Goal: Task Accomplishment & Management: Use online tool/utility

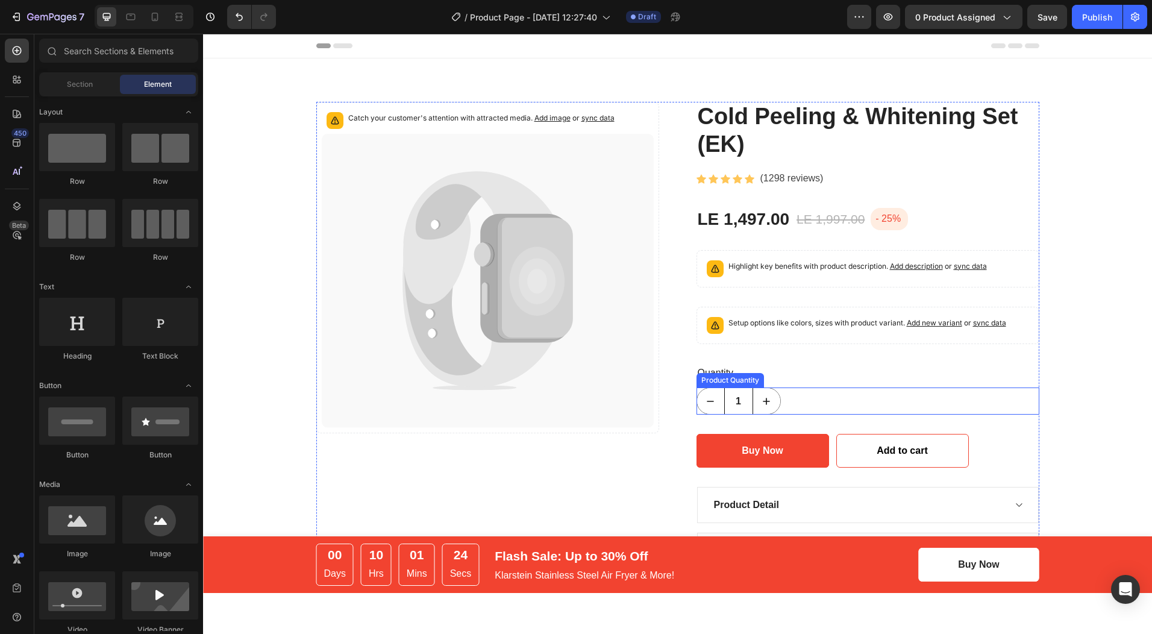
click at [733, 400] on input "1" at bounding box center [738, 401] width 29 height 26
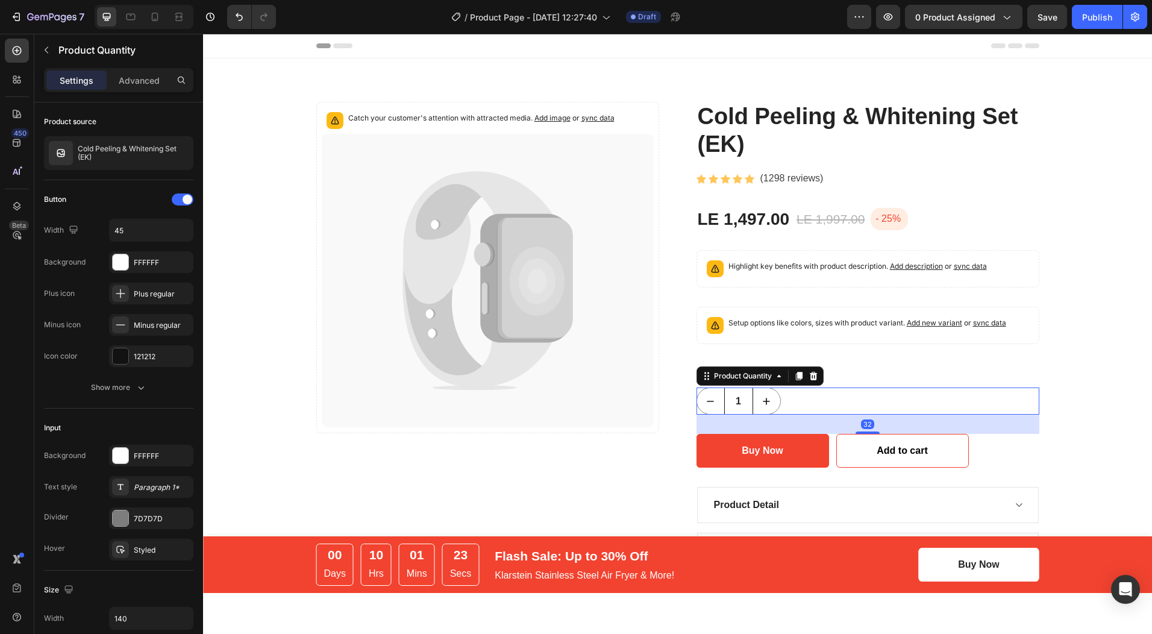
click at [734, 401] on input "1" at bounding box center [738, 401] width 29 height 26
click at [450, 271] on icon at bounding box center [478, 237] width 151 height 133
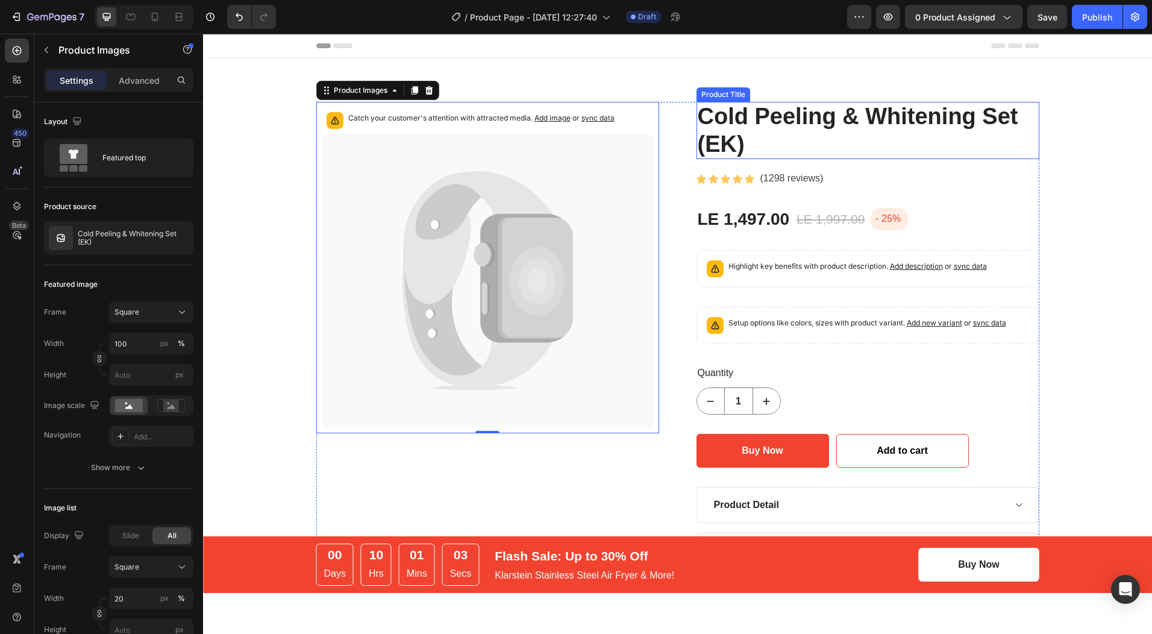
click at [745, 141] on h2 "Cold Peeling & Whitening Set (EK)" at bounding box center [868, 130] width 343 height 57
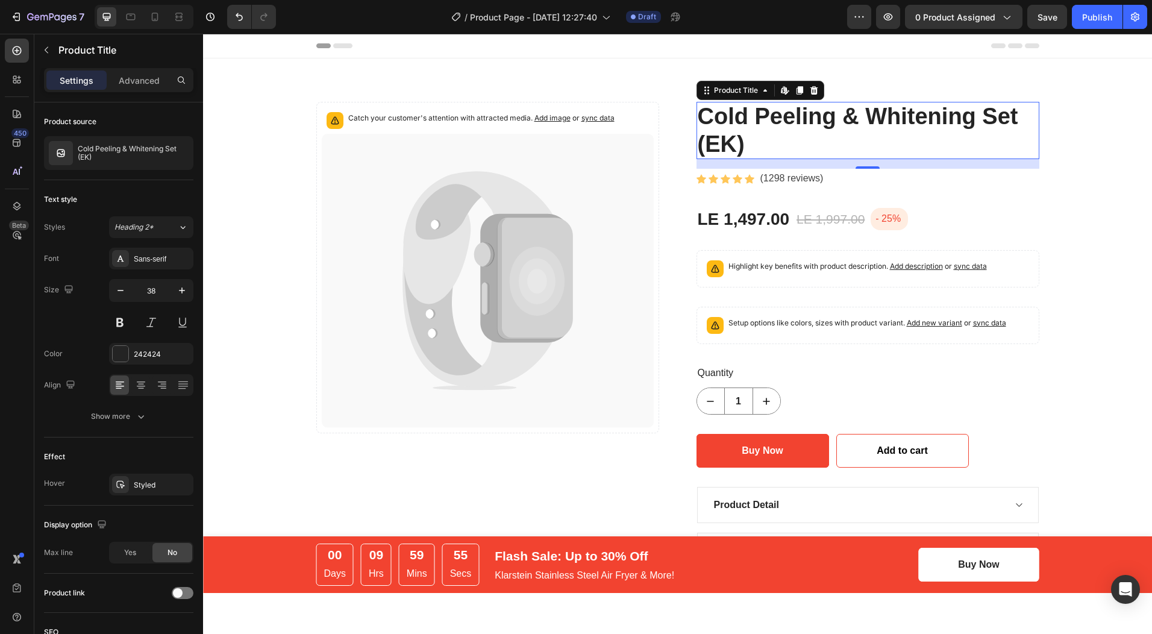
click at [786, 118] on h2 "Cold Peeling & Whitening Set (EK)" at bounding box center [868, 130] width 343 height 57
click at [960, 116] on h2 "Cold Peeling & Whitening Set (EK)" at bounding box center [868, 130] width 343 height 57
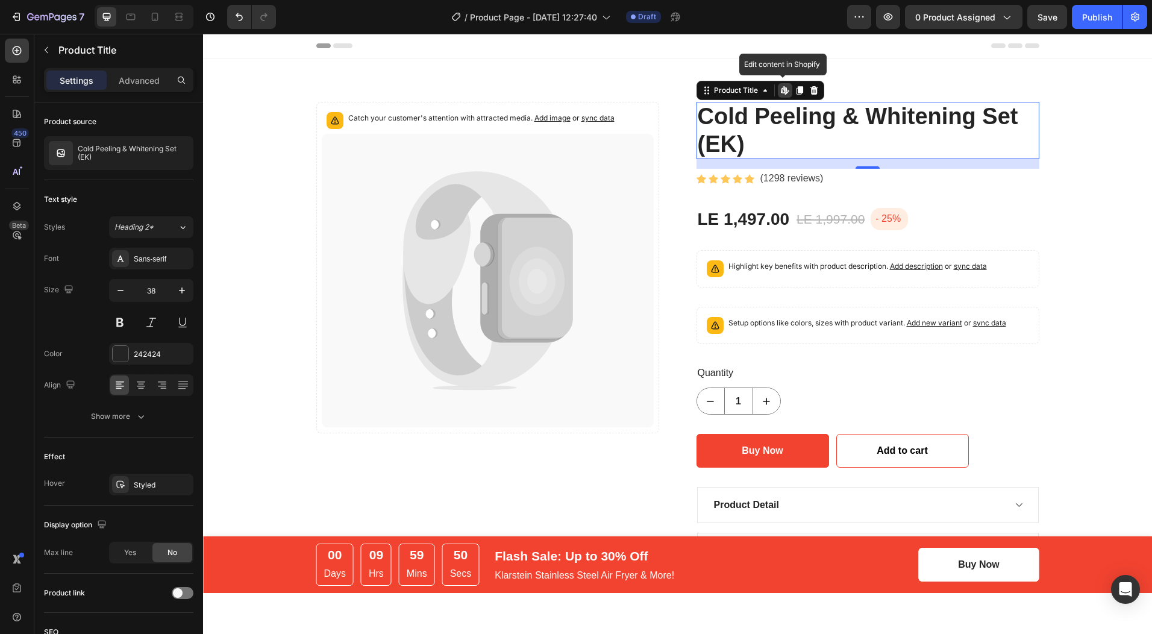
click at [960, 116] on h2 "Cold Peeling & Whitening Set (EK)" at bounding box center [868, 130] width 343 height 57
click at [722, 125] on h2 "Cold Peeling & Whitening Set (EK)" at bounding box center [868, 130] width 343 height 57
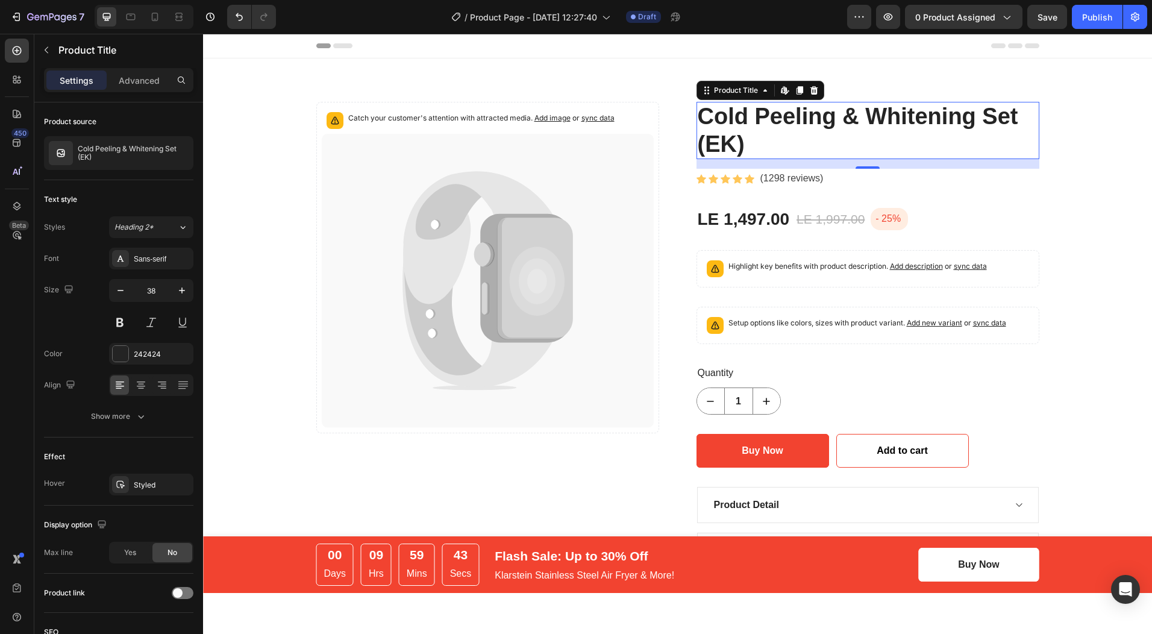
click at [709, 112] on h2 "Cold Peeling & Whitening Set (EK)" at bounding box center [868, 130] width 343 height 57
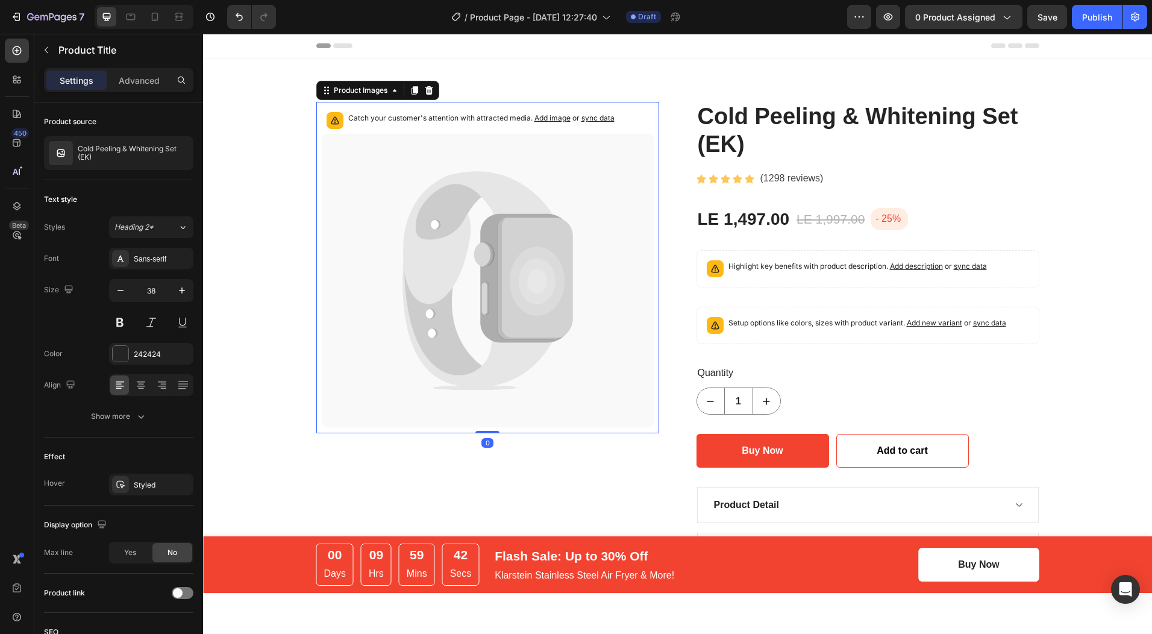
click at [469, 291] on icon at bounding box center [488, 281] width 332 height 294
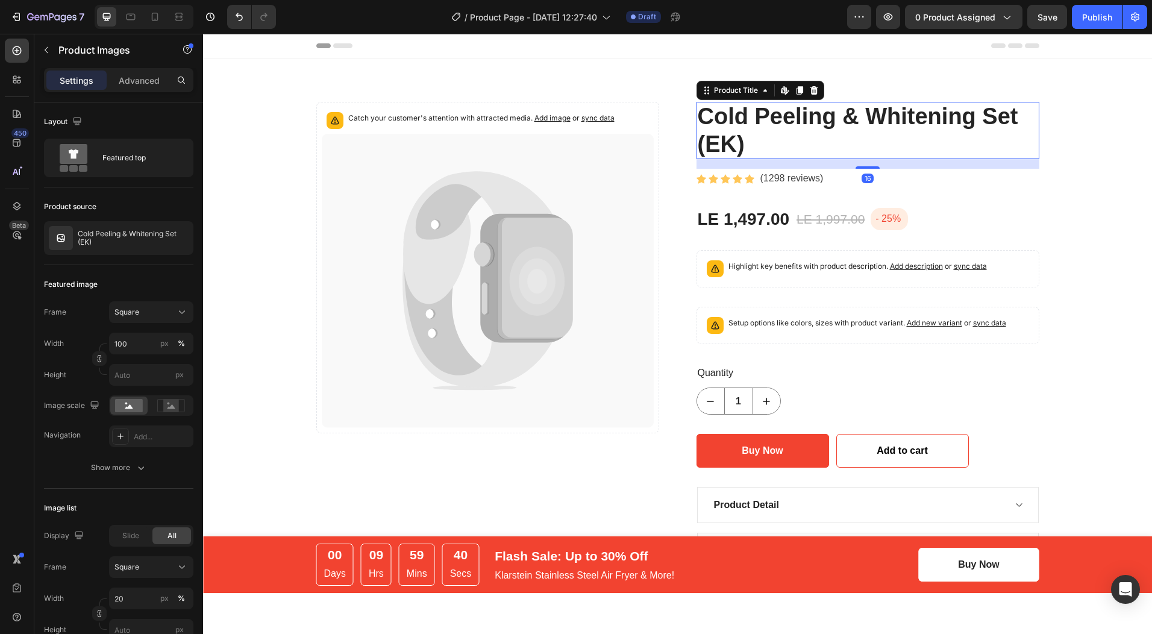
click at [978, 122] on h2 "Cold Peeling & Whitening Set (EK)" at bounding box center [868, 130] width 343 height 57
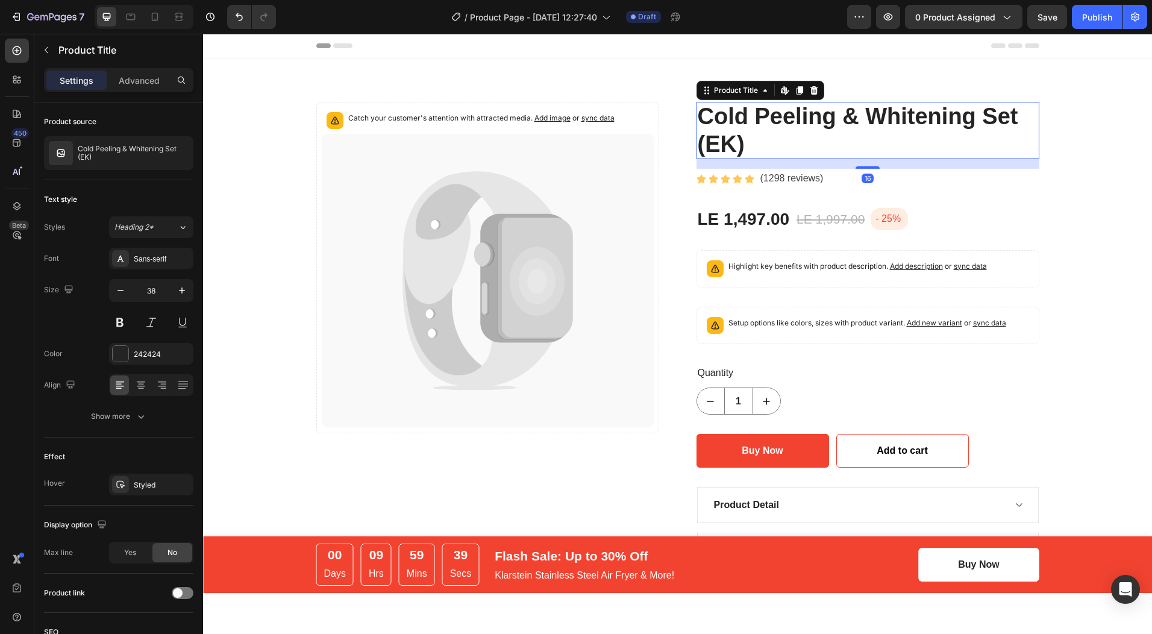
click at [978, 122] on h2 "Cold Peeling & Whitening Set (EK)" at bounding box center [868, 130] width 343 height 57
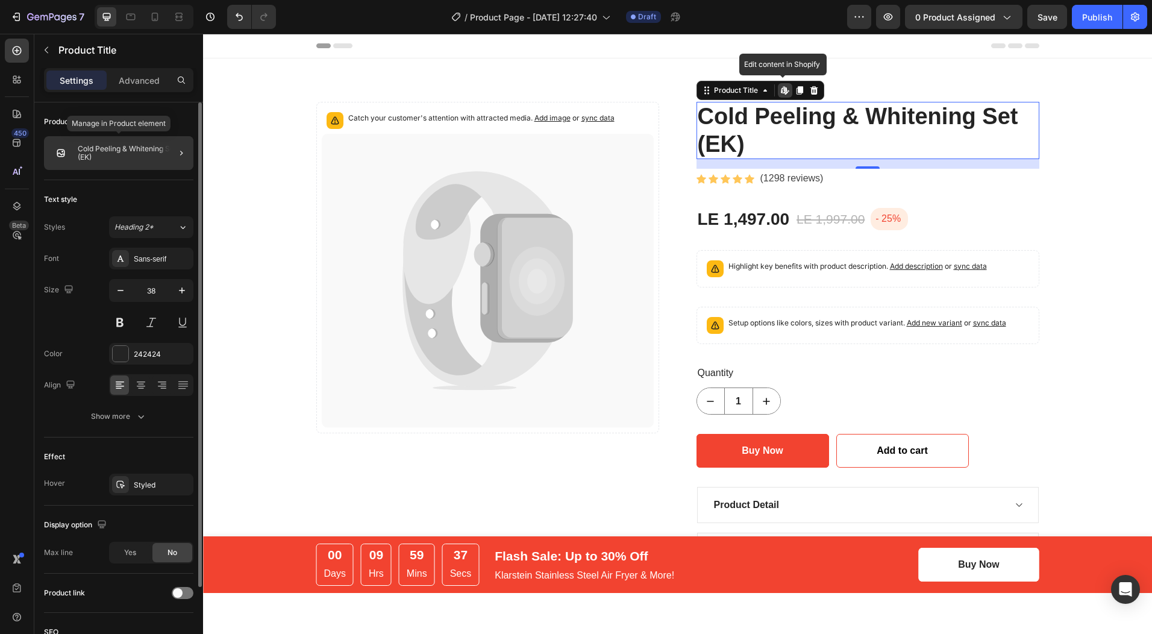
click at [104, 146] on p "Cold Peeling & Whitening Set (EK)" at bounding box center [133, 153] width 111 height 17
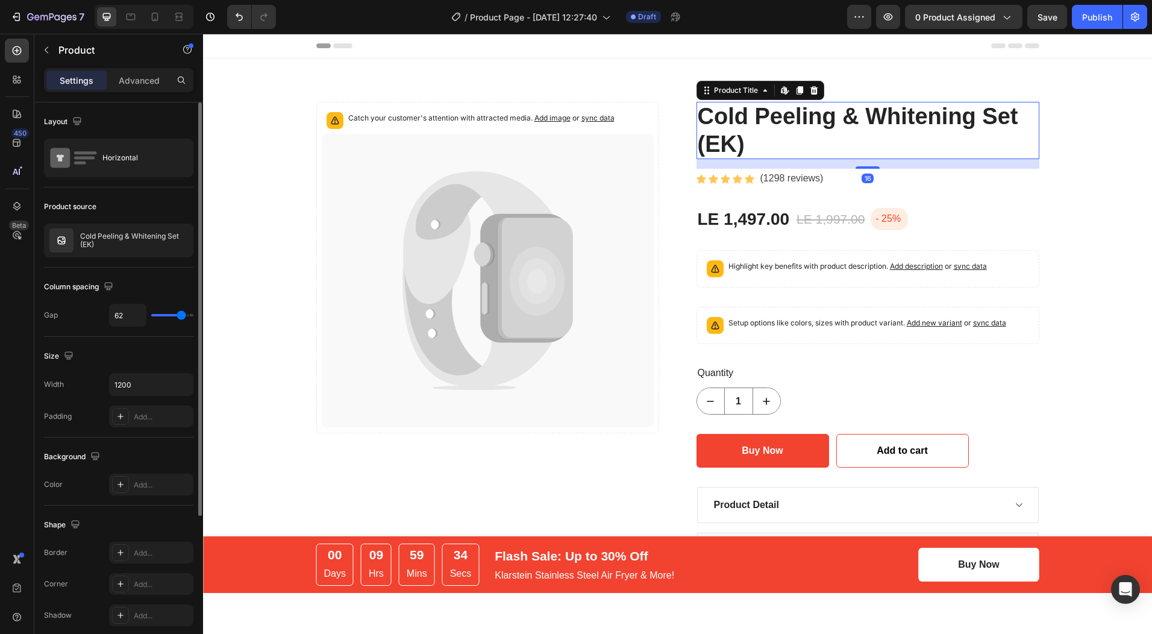
click at [714, 145] on h2 "Cold Peeling & Whitening Set (EK)" at bounding box center [868, 130] width 343 height 57
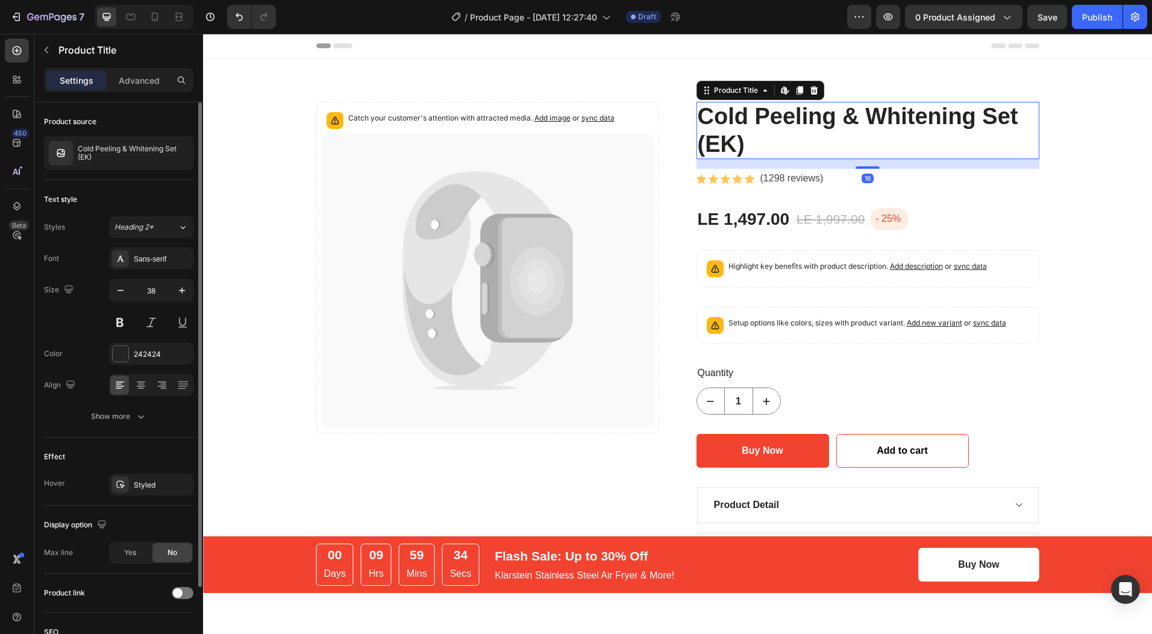
click at [714, 145] on h2 "Cold Peeling & Whitening Set (EK)" at bounding box center [868, 130] width 343 height 57
click at [729, 139] on h2 "Cold Peeling & Whitening Set (EK)" at bounding box center [868, 130] width 343 height 57
click at [750, 133] on h2 "Cold Peeling & Whitening Set (EK)" at bounding box center [868, 130] width 343 height 57
click at [752, 146] on h2 "Cold Peeling & Whitening Set (EK)" at bounding box center [868, 130] width 343 height 57
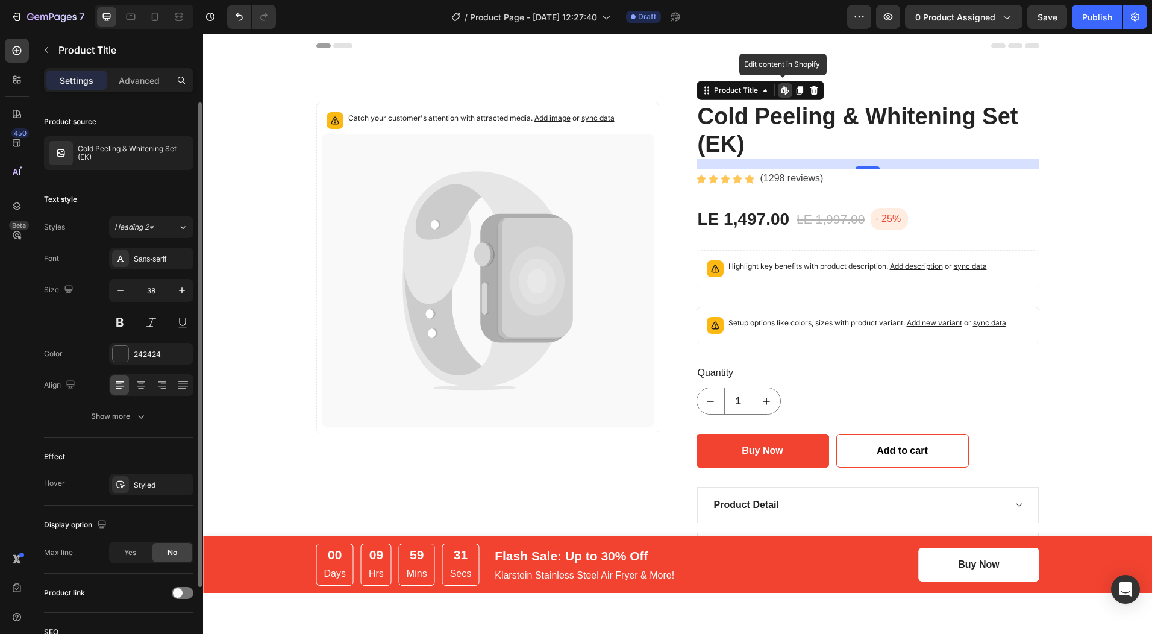
click at [751, 139] on h2 "Cold Peeling & Whitening Set (EK)" at bounding box center [868, 130] width 343 height 57
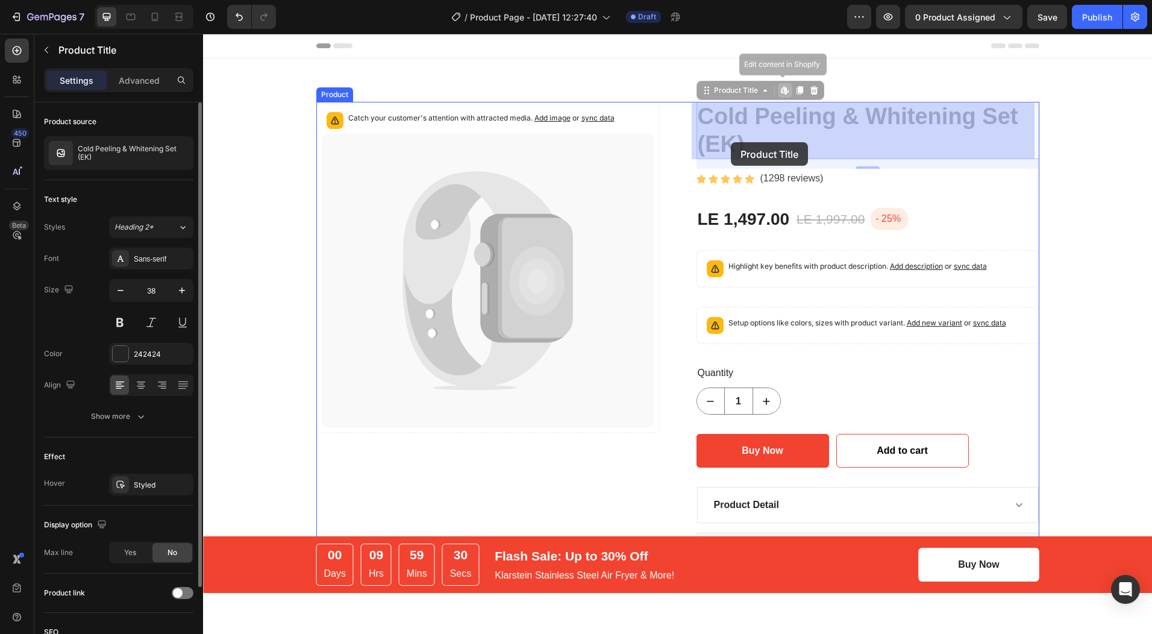
drag, startPoint x: 751, startPoint y: 139, endPoint x: 721, endPoint y: 142, distance: 30.9
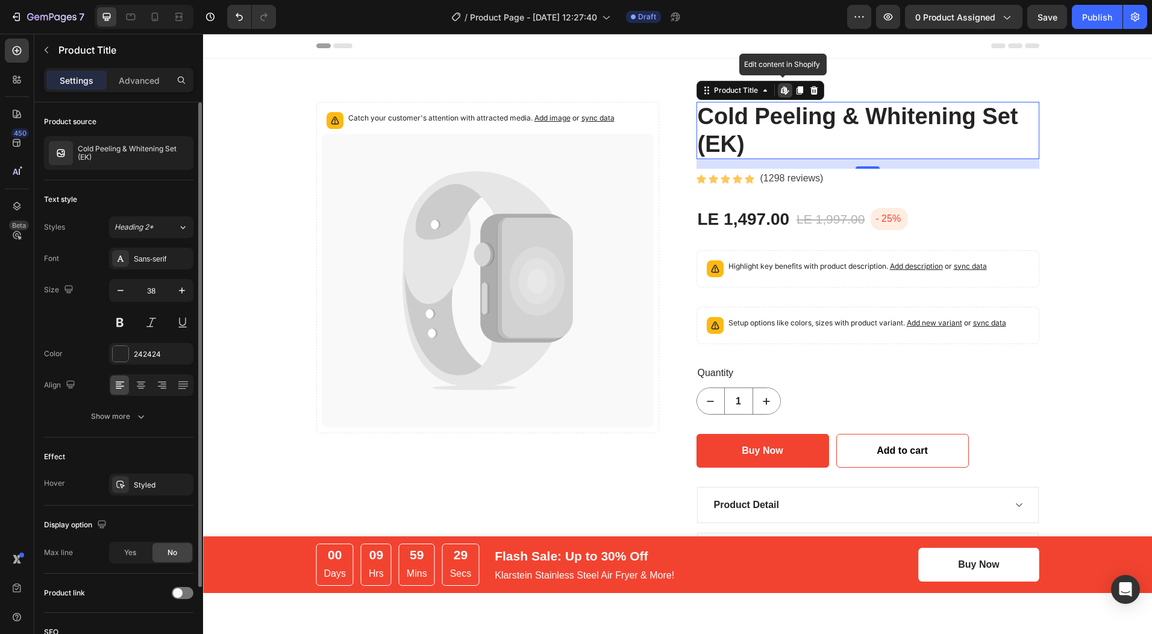
click at [740, 137] on h2 "Cold Peeling & Whitening Set (EK)" at bounding box center [868, 130] width 343 height 57
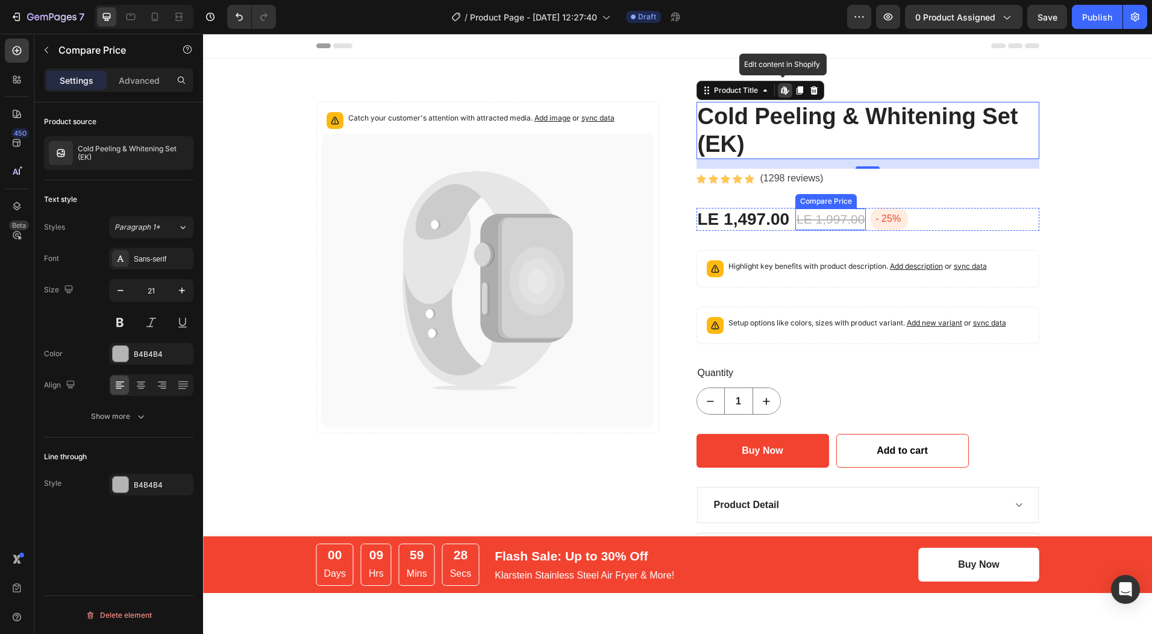
click at [831, 209] on div "LE 1,997.00" at bounding box center [830, 219] width 70 height 22
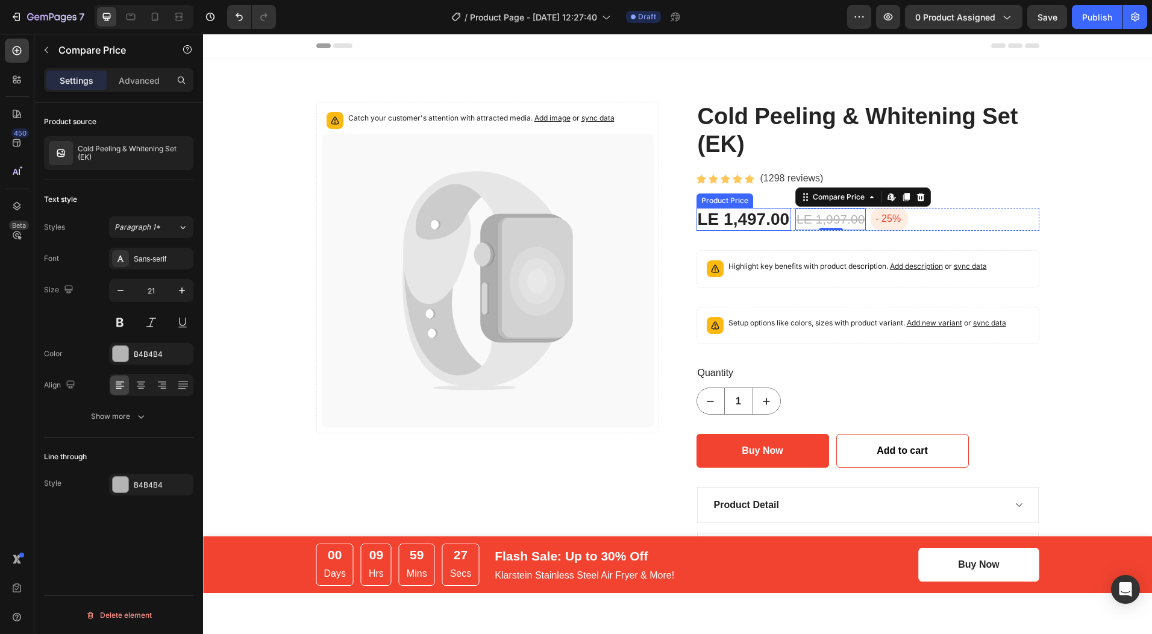
click at [730, 218] on div "LE 1,497.00" at bounding box center [744, 219] width 95 height 23
click at [807, 218] on div "LE 1,997.00" at bounding box center [830, 219] width 70 height 22
click at [867, 201] on icon at bounding box center [872, 197] width 10 height 10
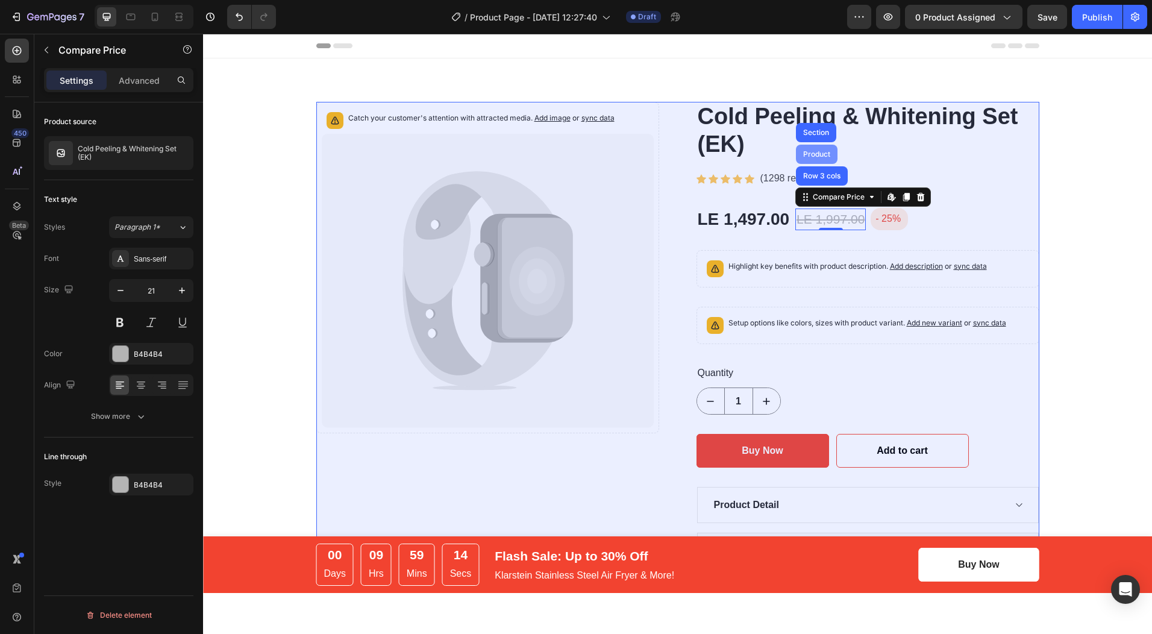
click at [815, 149] on div "Product" at bounding box center [817, 154] width 42 height 19
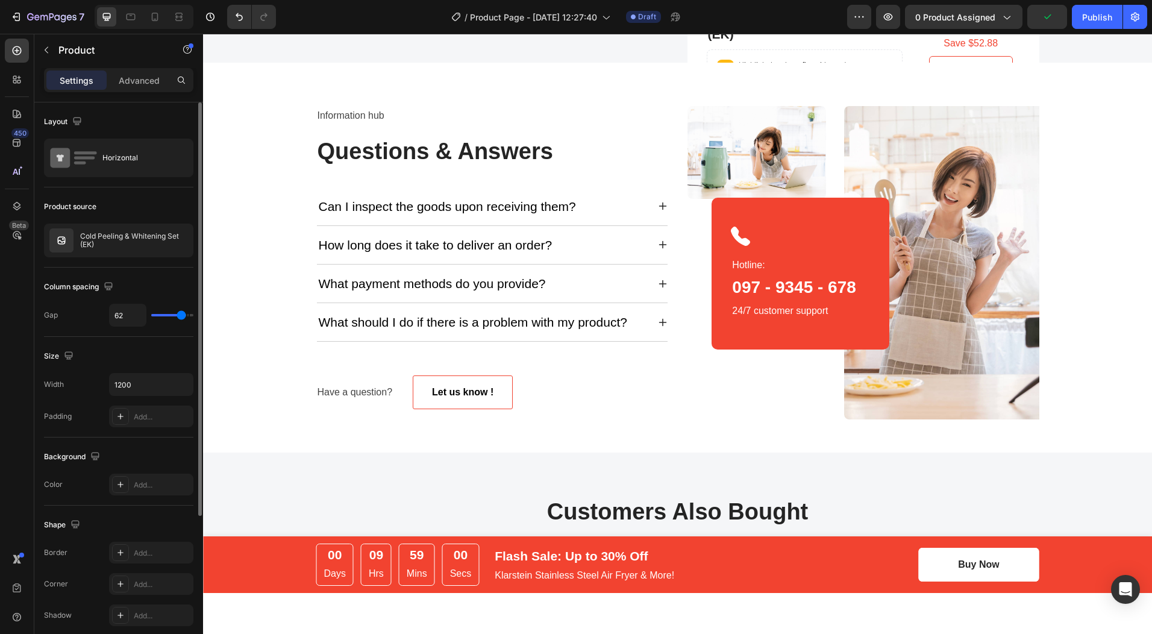
scroll to position [2616, 0]
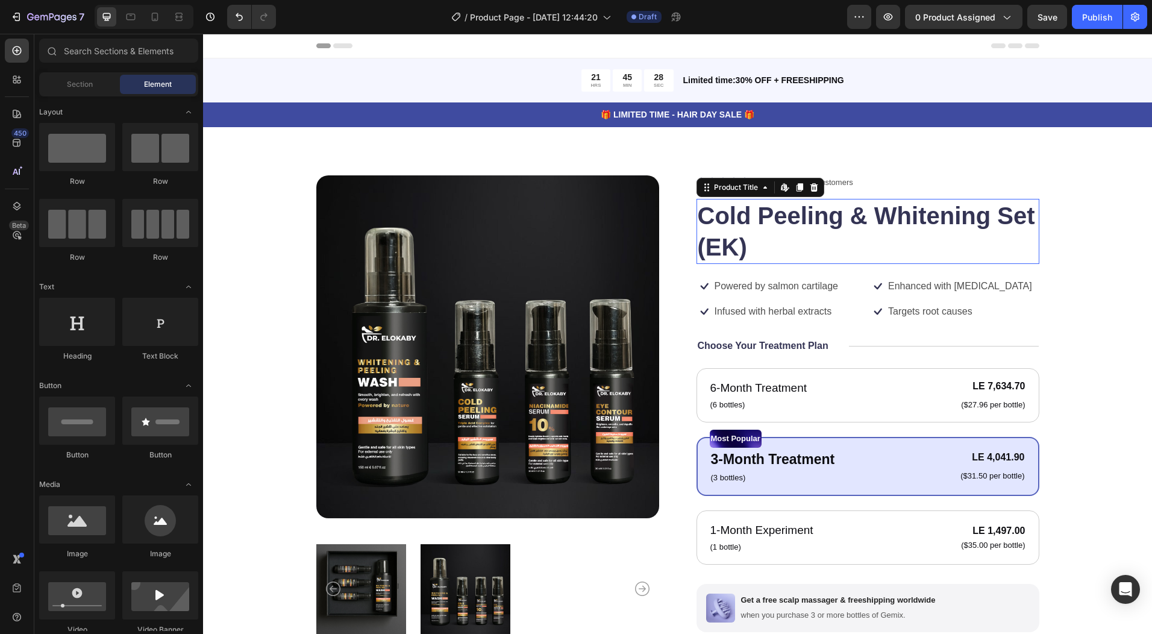
click at [709, 247] on h1 "Cold Peeling & Whitening Set (EK)" at bounding box center [868, 231] width 343 height 65
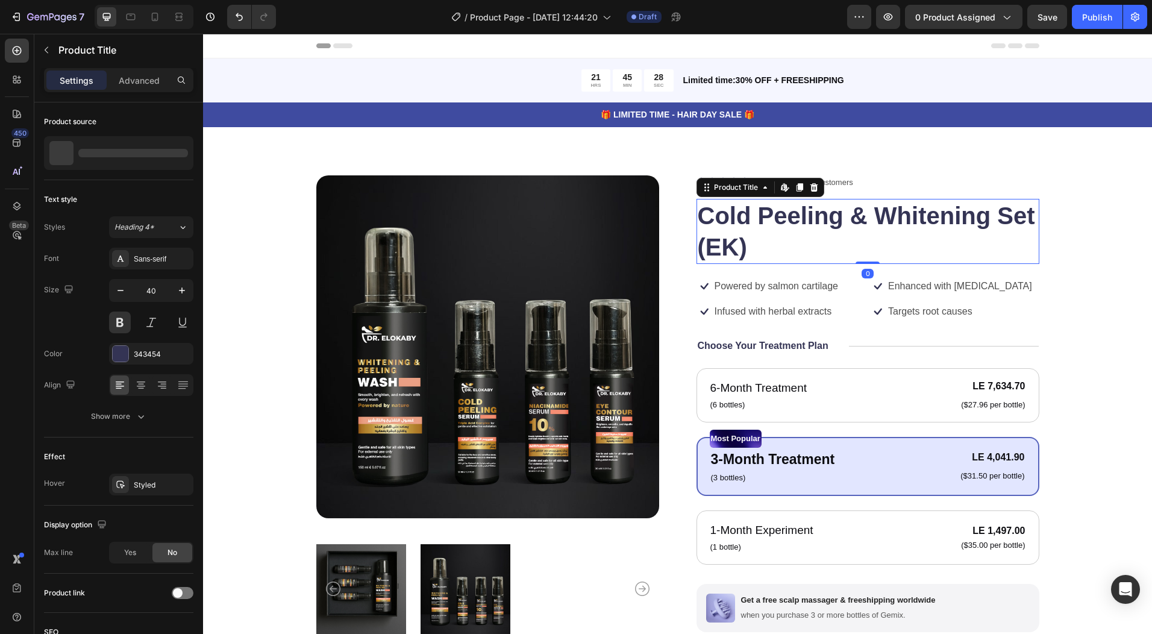
click at [709, 247] on h1 "Cold Peeling & Whitening Set (EK)" at bounding box center [868, 231] width 343 height 65
click at [710, 239] on h1 "Cold Peeling & Whitening Set (EK)" at bounding box center [868, 231] width 343 height 65
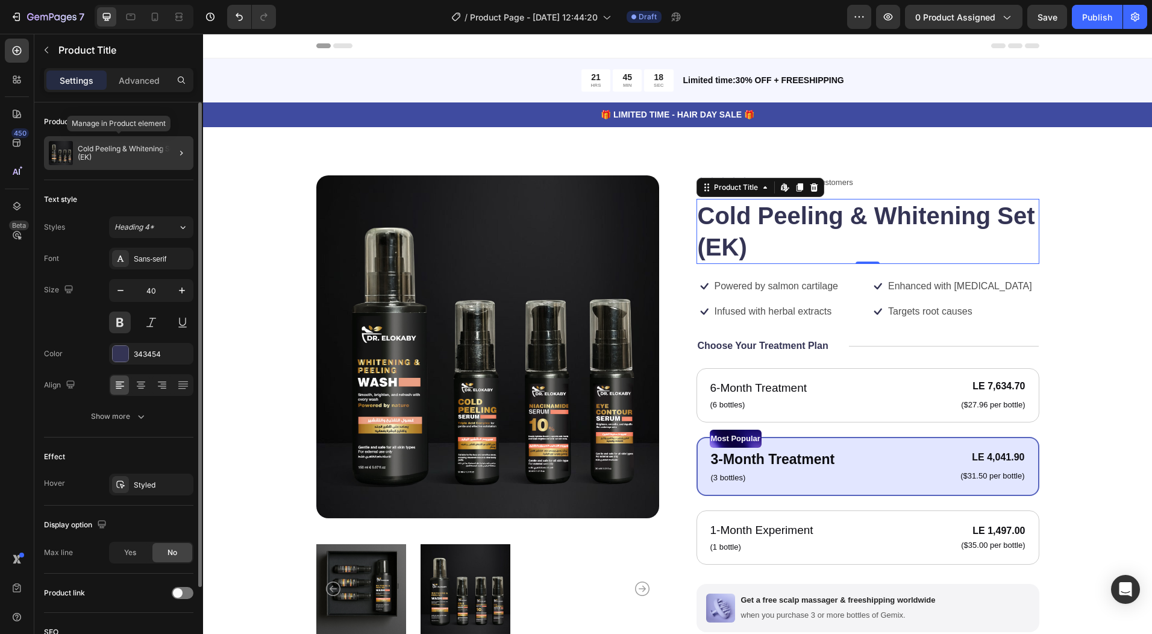
click at [79, 152] on p "Cold Peeling & Whitening Set (EK)" at bounding box center [133, 153] width 111 height 17
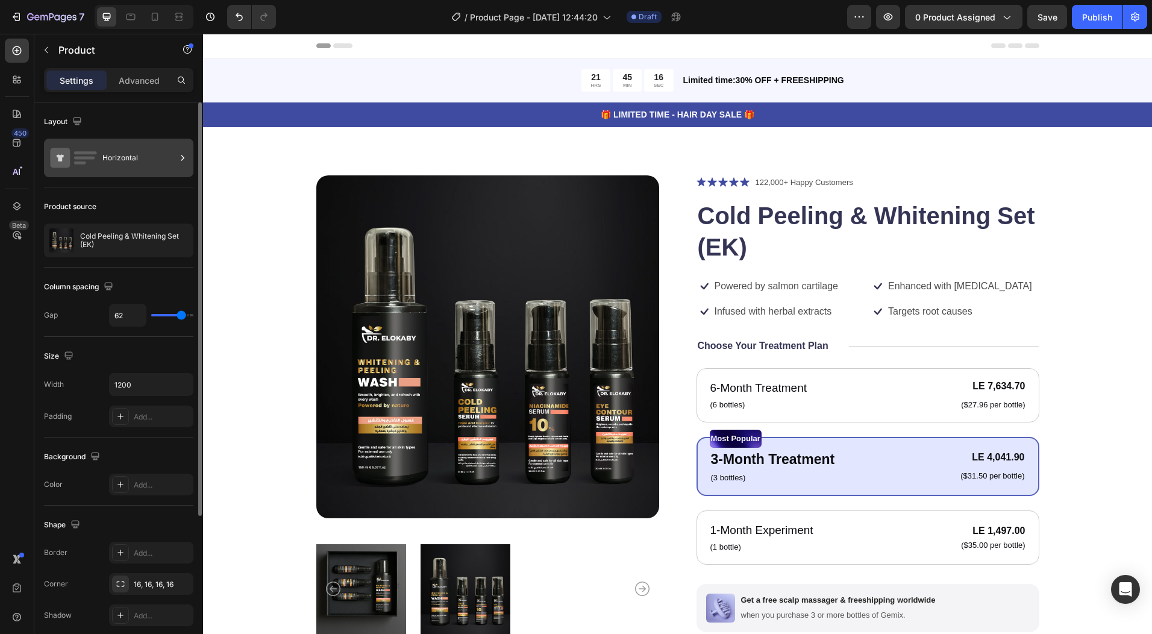
click at [178, 157] on icon at bounding box center [183, 158] width 12 height 12
click at [99, 243] on p "Cold Peeling & Whitening Set (EK)" at bounding box center [134, 240] width 108 height 17
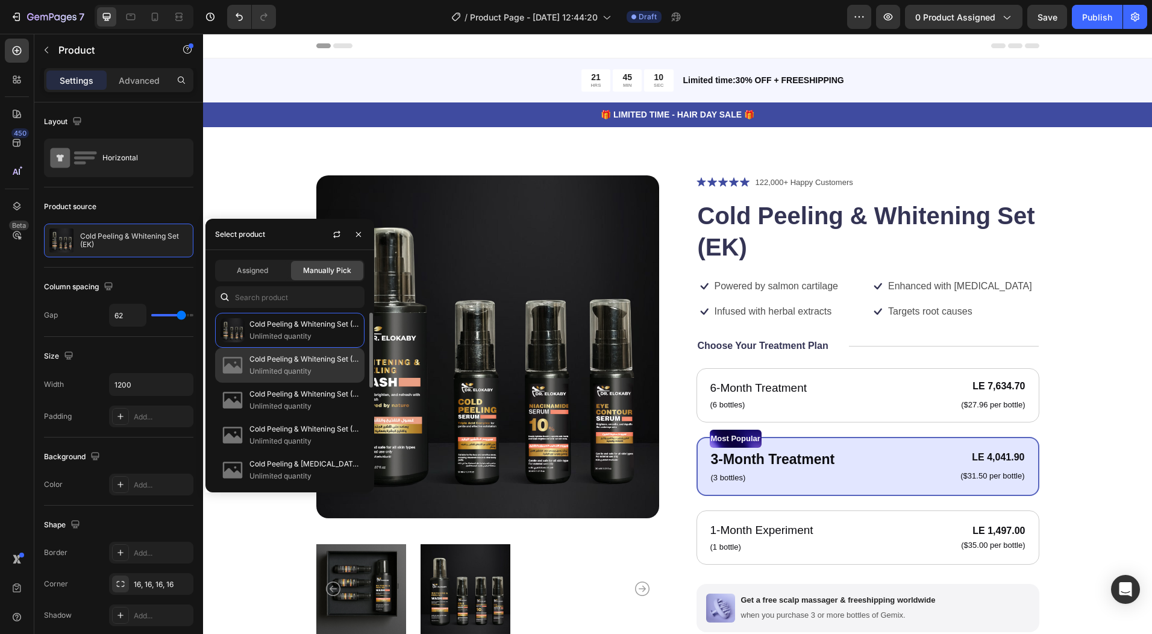
click at [290, 364] on p "Cold Peeling & Whitening Set (AA)" at bounding box center [304, 359] width 110 height 12
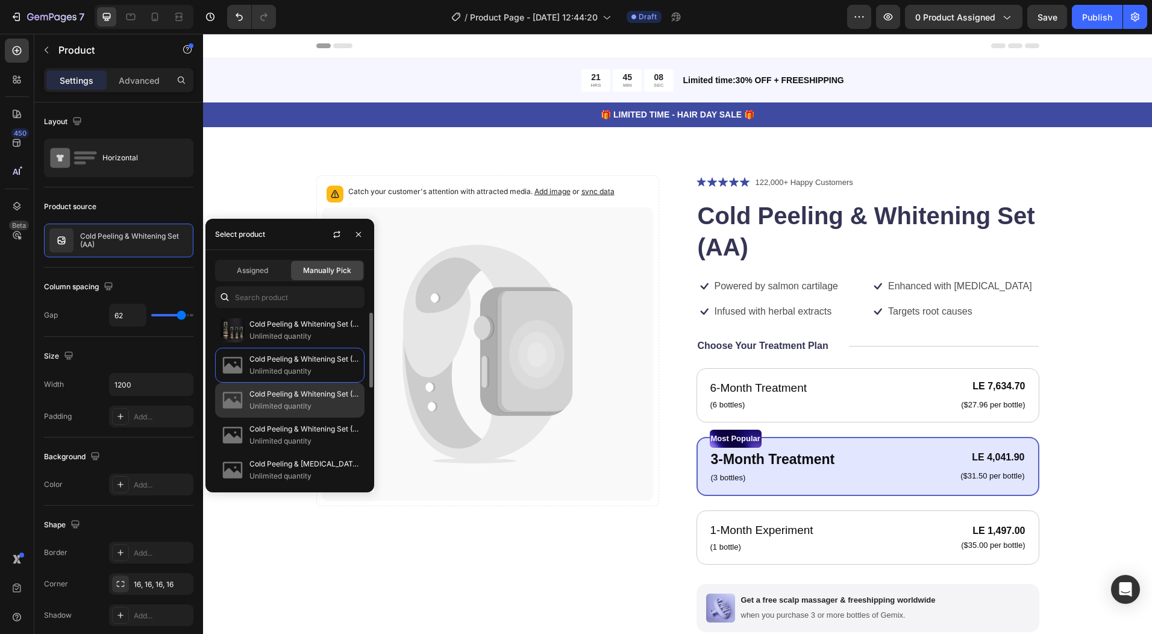
click at [284, 396] on p "Cold Peeling & Whitening Set (HM)" at bounding box center [304, 394] width 110 height 12
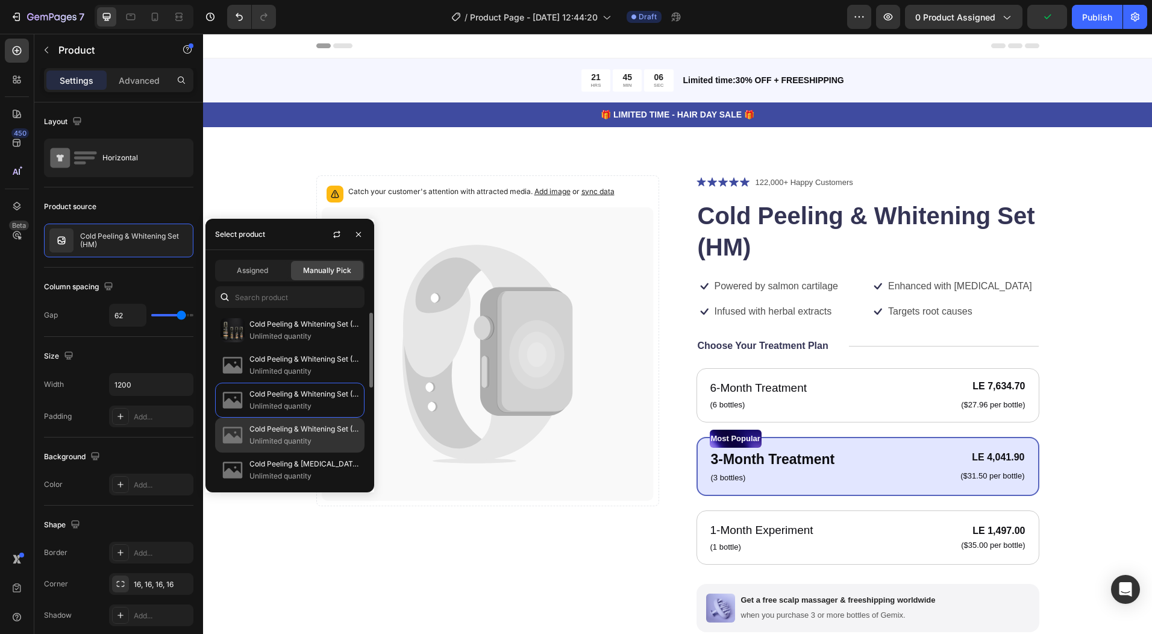
click at [281, 422] on div "Cold Peeling & Whitening Set (AD) Unlimited quantity" at bounding box center [289, 435] width 149 height 35
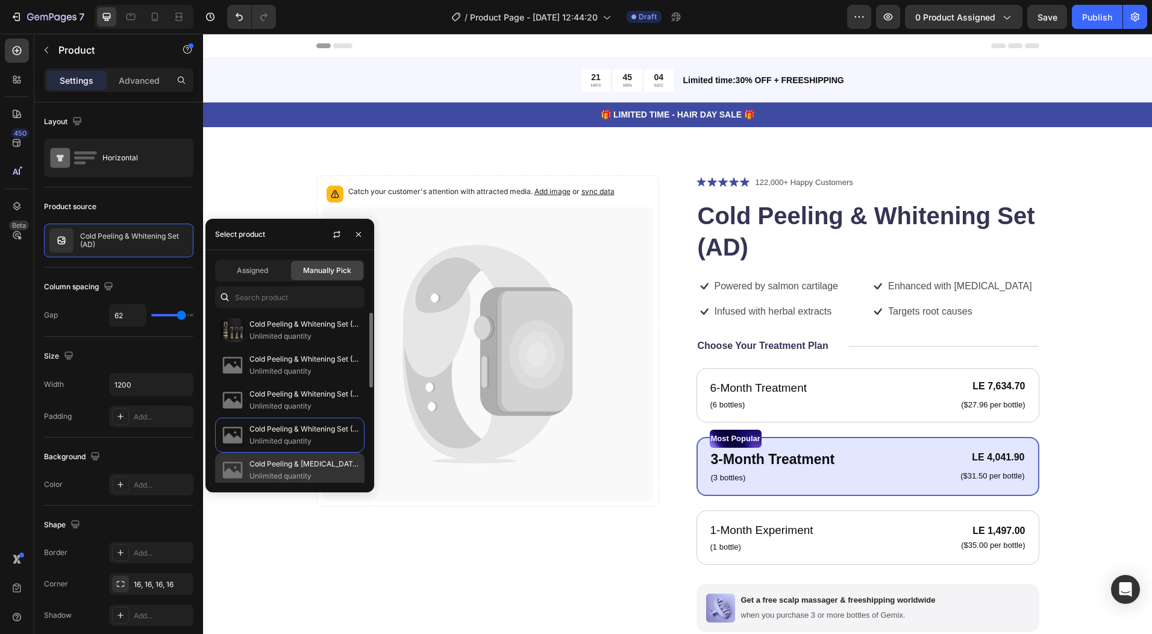
click at [269, 464] on p "Cold Peeling & Whitening Set (BM)" at bounding box center [304, 464] width 110 height 12
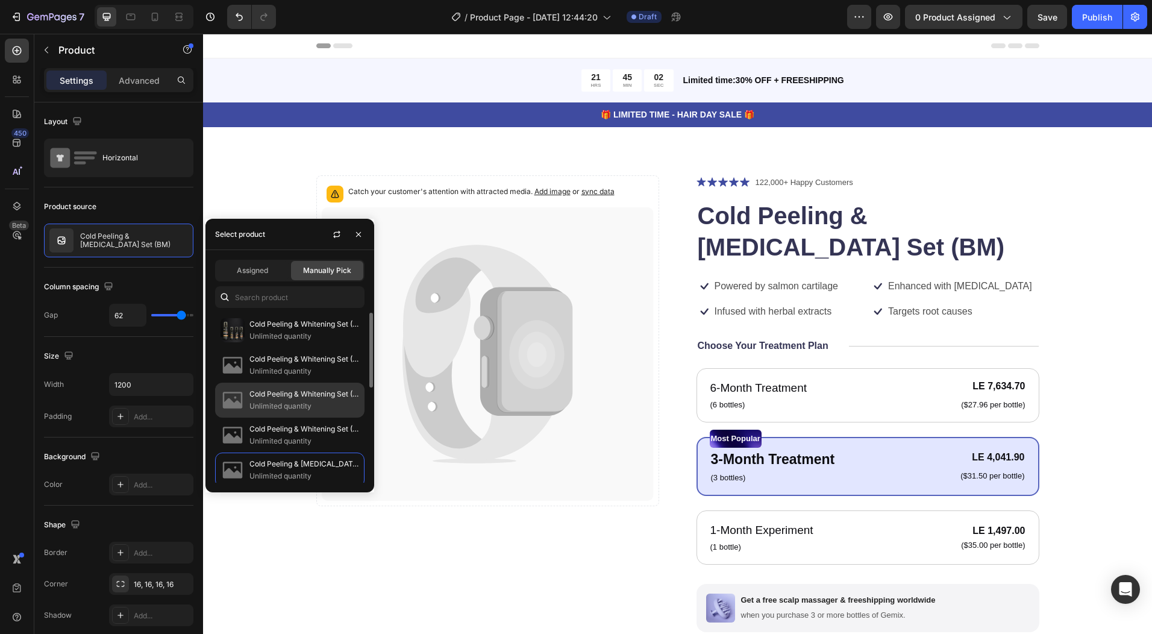
scroll to position [214, 0]
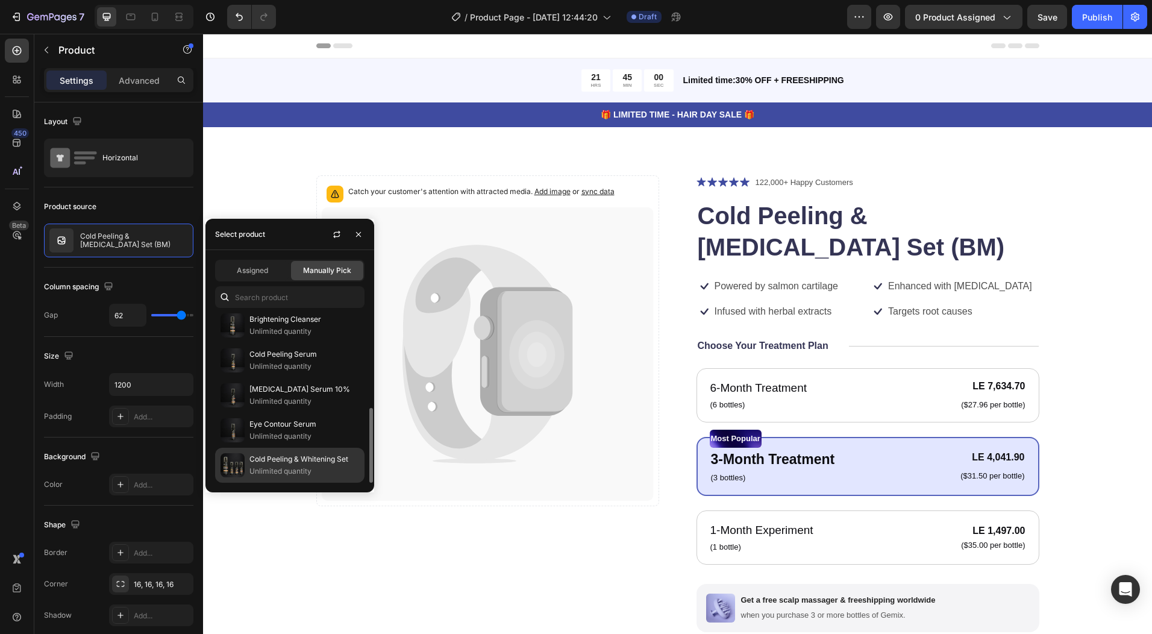
click at [309, 471] on p "Unlimited quantity" at bounding box center [304, 471] width 110 height 12
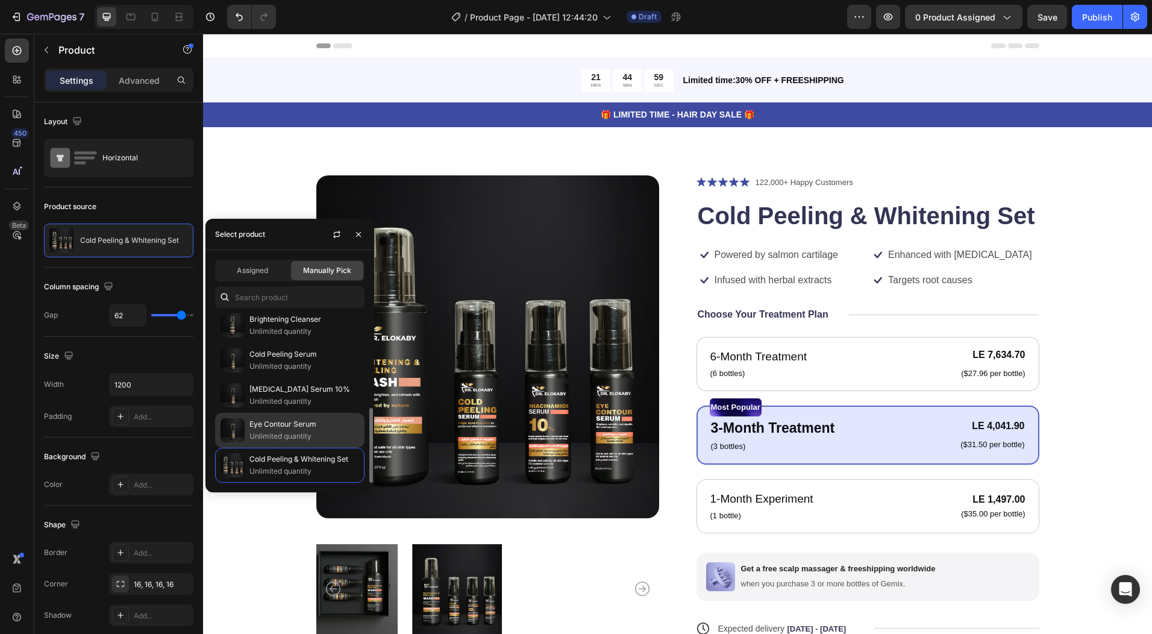
click at [299, 434] on p "Unlimited quantity" at bounding box center [304, 436] width 110 height 12
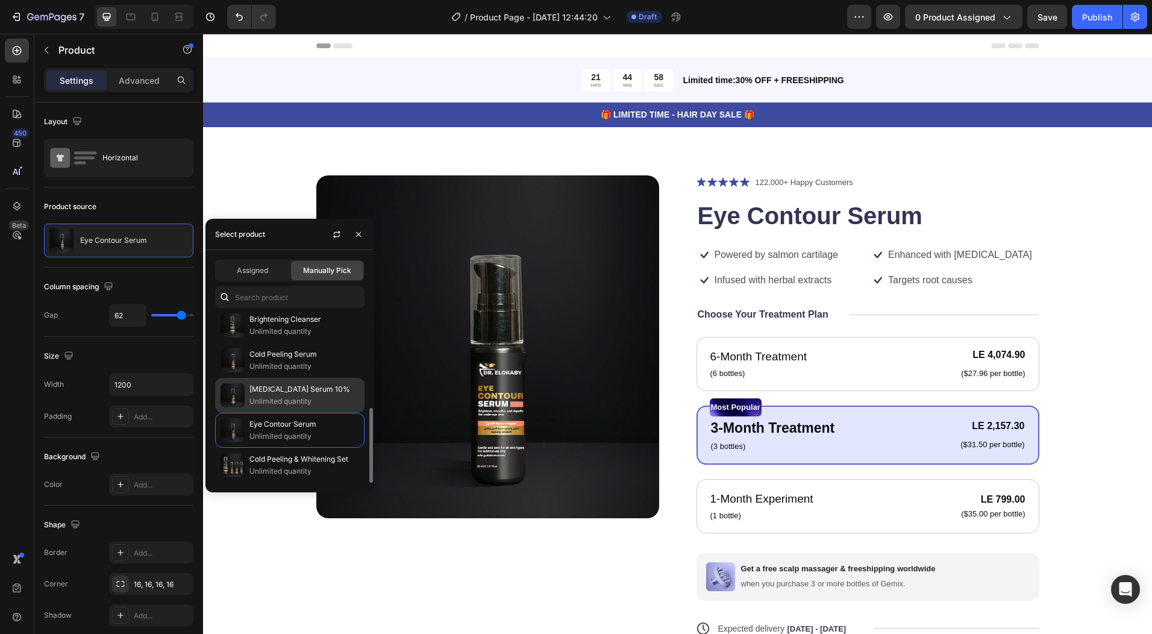
click at [299, 401] on p "Unlimited quantity" at bounding box center [304, 401] width 110 height 12
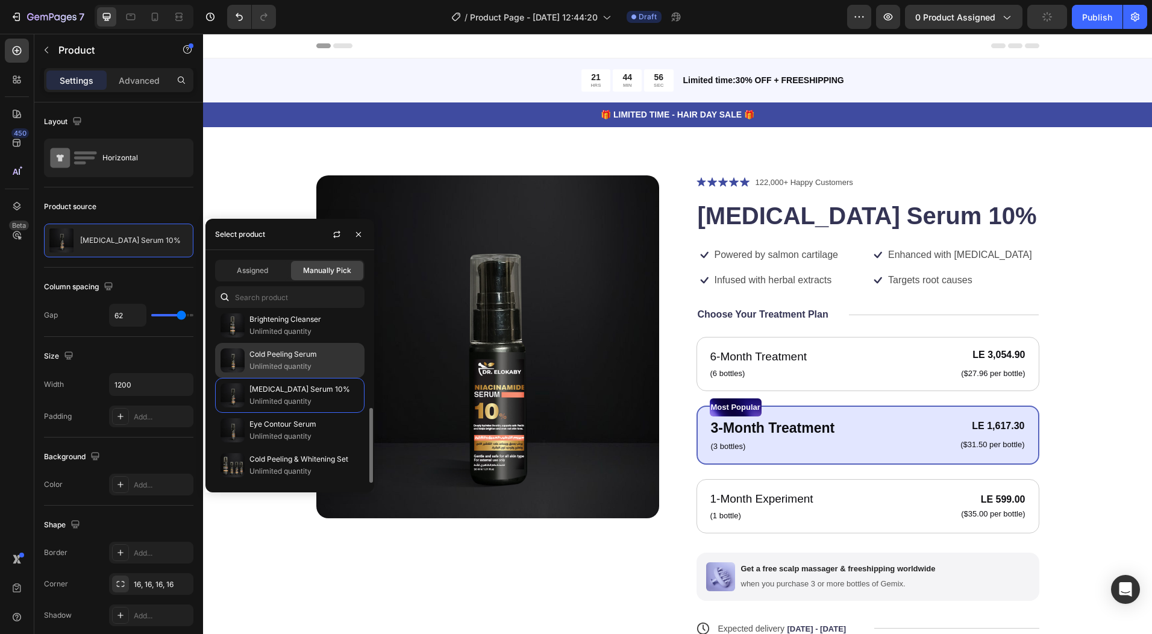
click at [293, 359] on p "Cold Peeling Serum" at bounding box center [304, 354] width 110 height 12
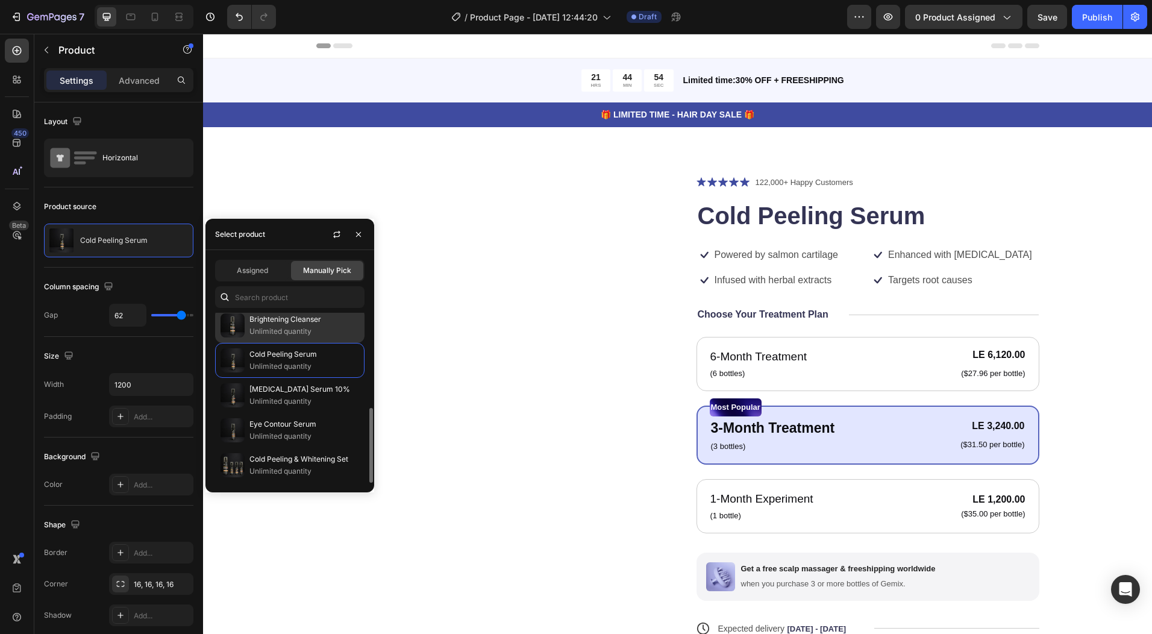
click at [281, 324] on p "Brightening Cleanser" at bounding box center [304, 319] width 110 height 12
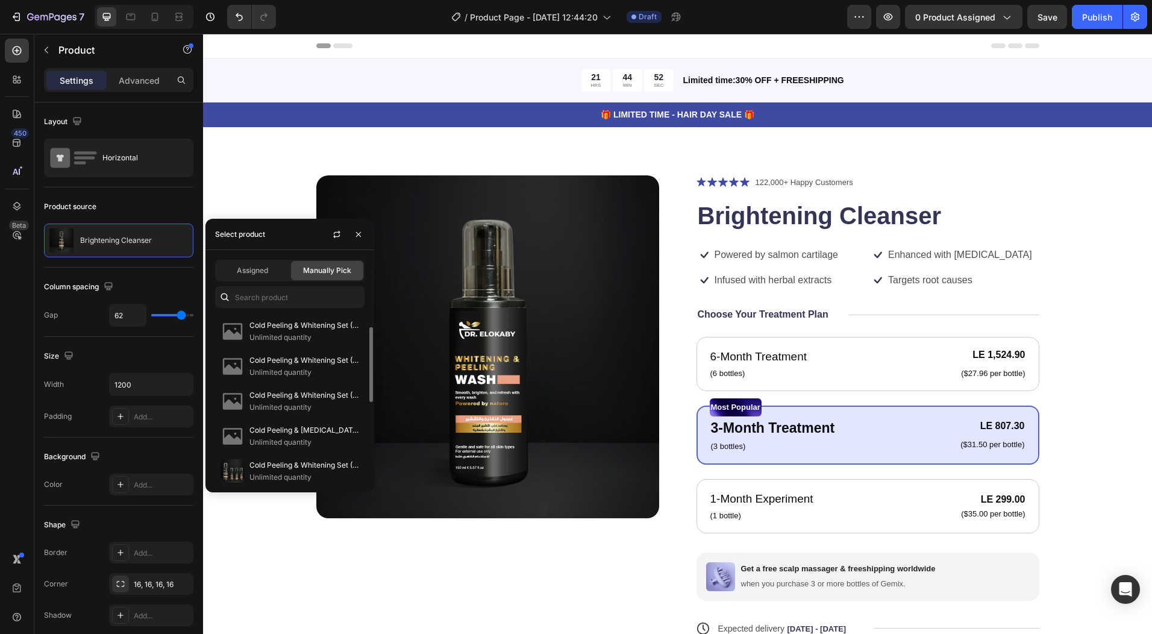
scroll to position [0, 0]
click at [292, 325] on p "Cold Peeling & Whitening Set (EK)" at bounding box center [304, 324] width 110 height 12
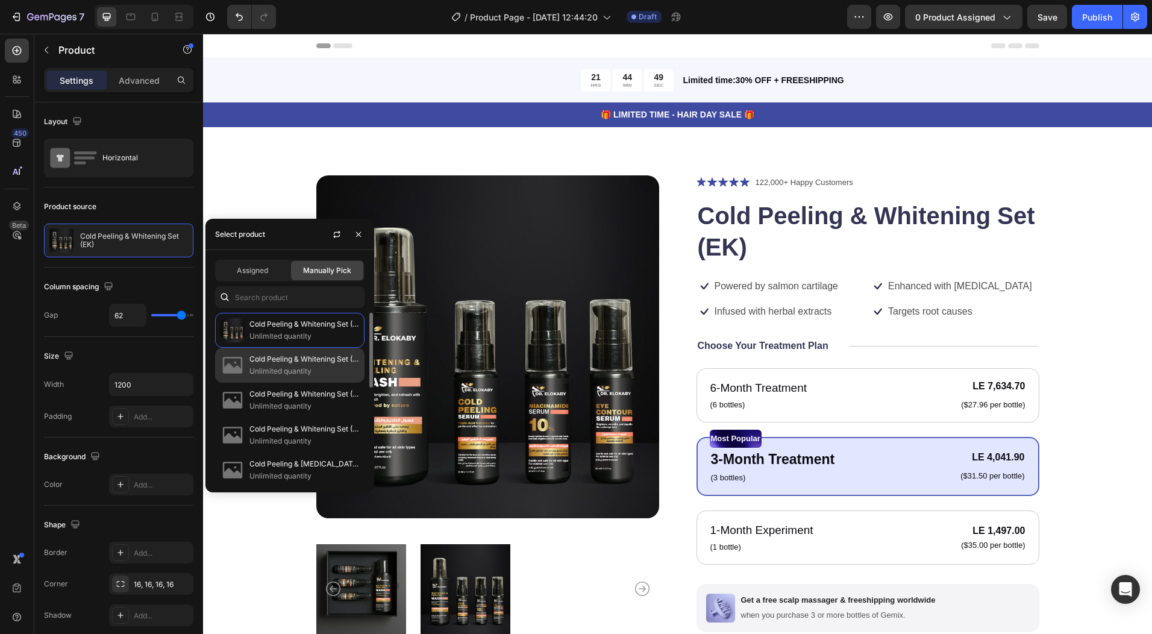
click at [286, 357] on p "Cold Peeling & Whitening Set (AA)" at bounding box center [304, 359] width 110 height 12
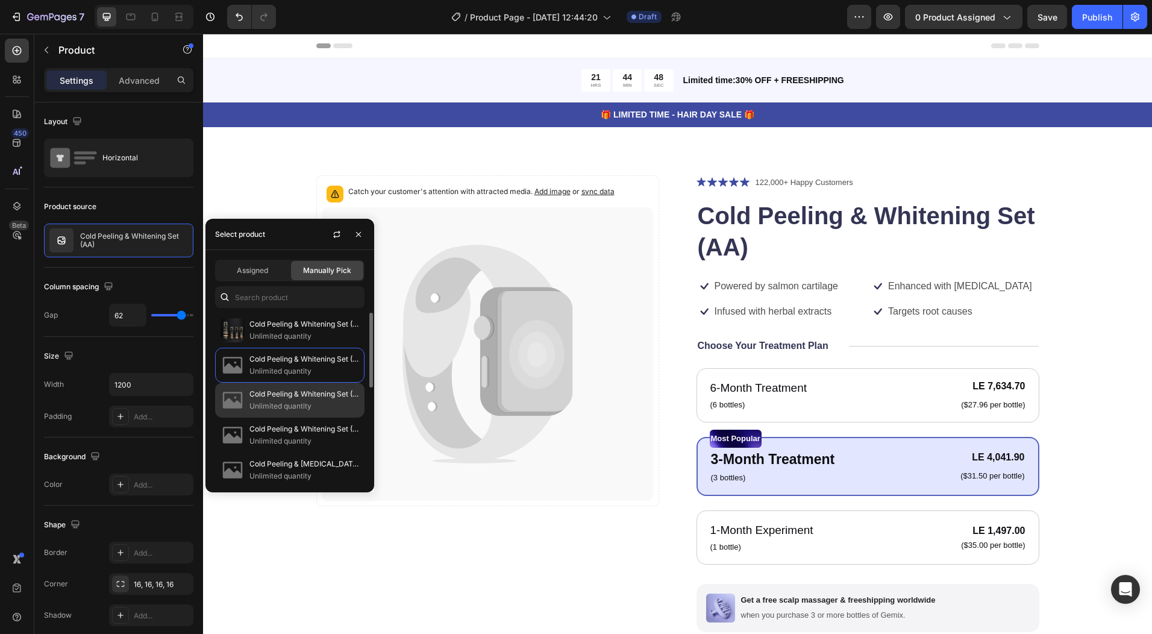
click at [298, 413] on div "Cold Peeling & Whitening Set (HM) Unlimited quantity" at bounding box center [289, 400] width 149 height 35
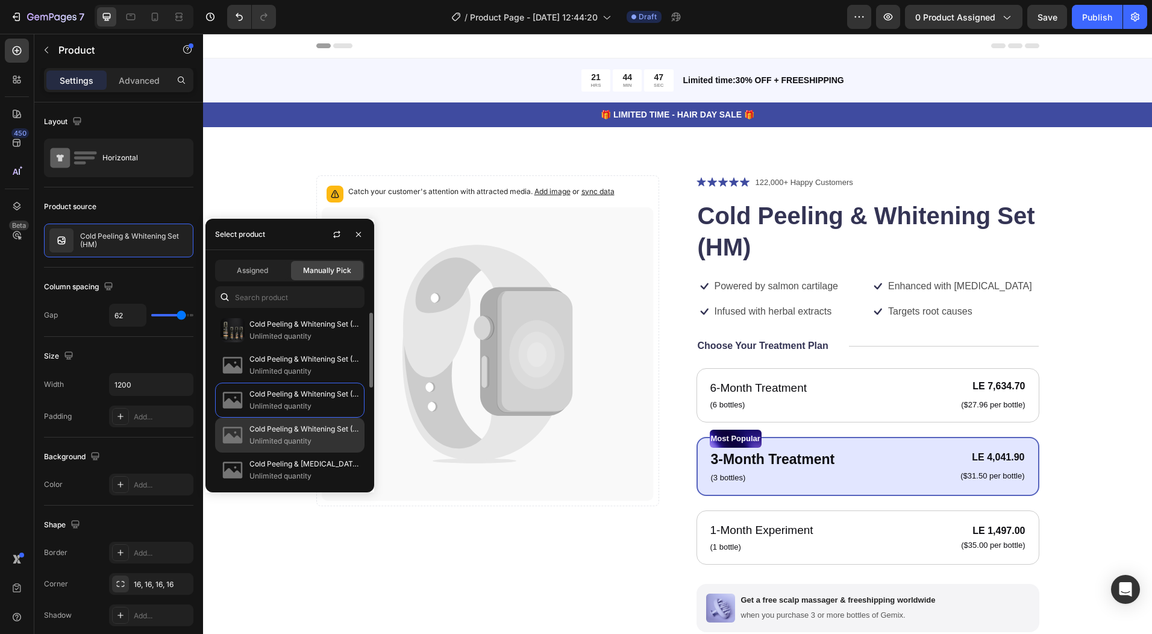
click at [286, 430] on p "Cold Peeling & Whitening Set (AD)" at bounding box center [304, 429] width 110 height 12
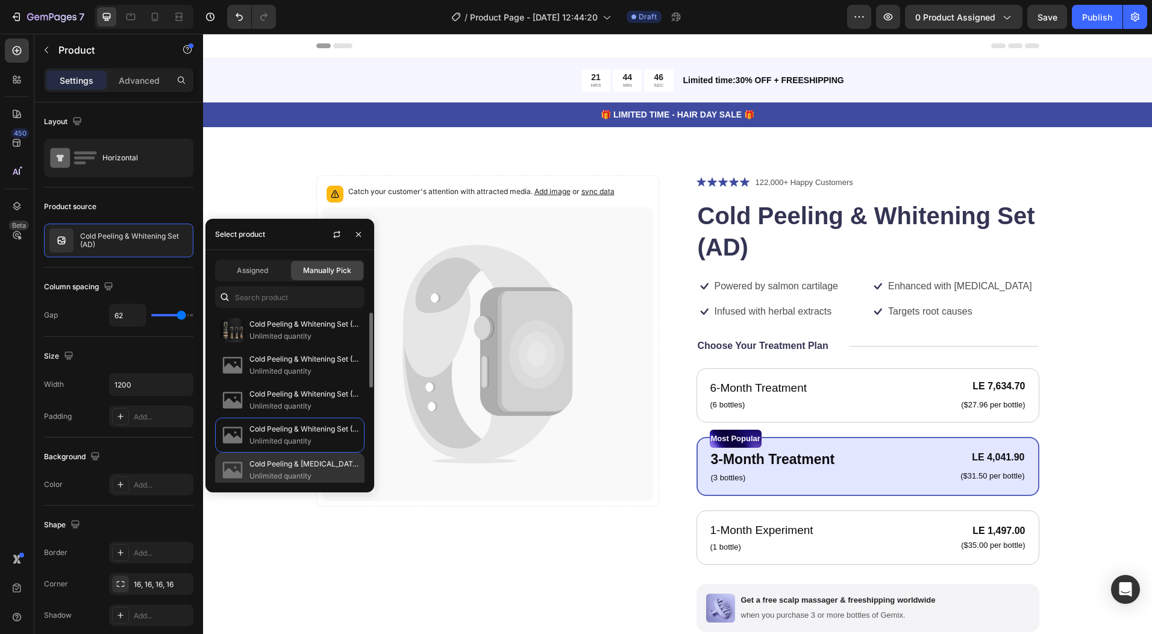
click at [288, 473] on p "Unlimited quantity" at bounding box center [304, 476] width 110 height 12
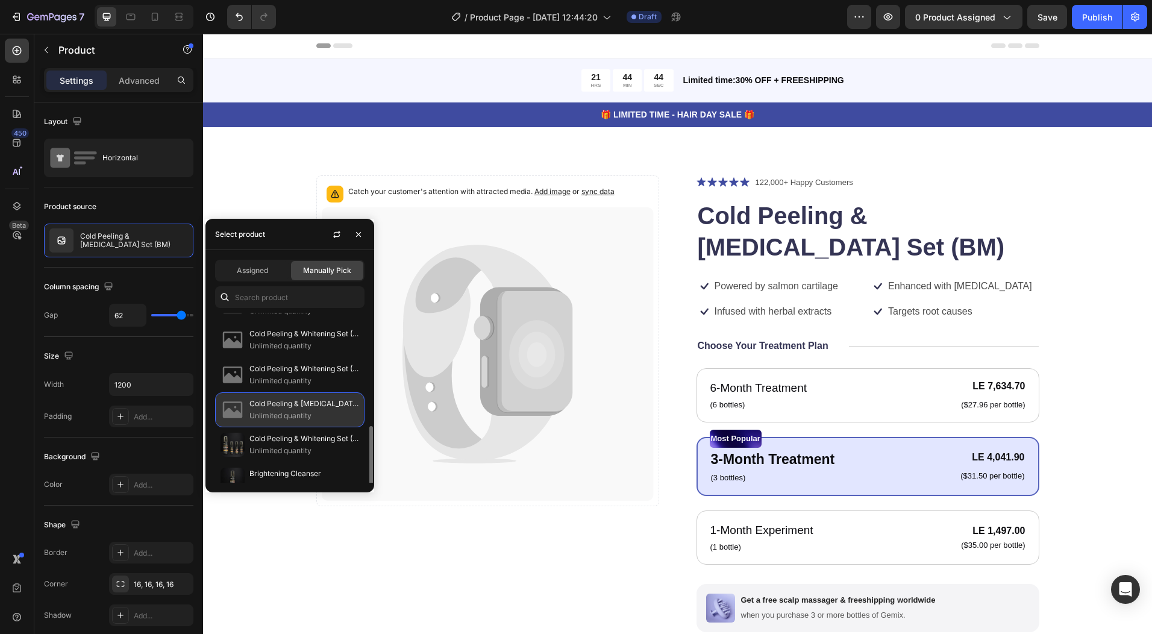
scroll to position [121, 0]
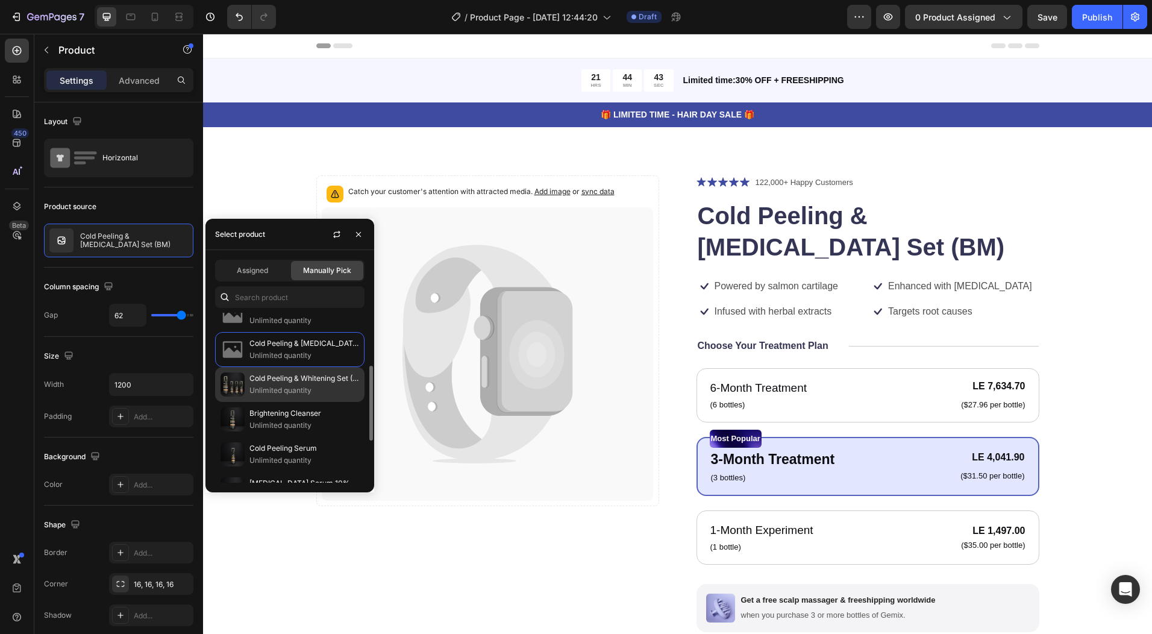
click at [280, 389] on p "Unlimited quantity" at bounding box center [304, 390] width 110 height 12
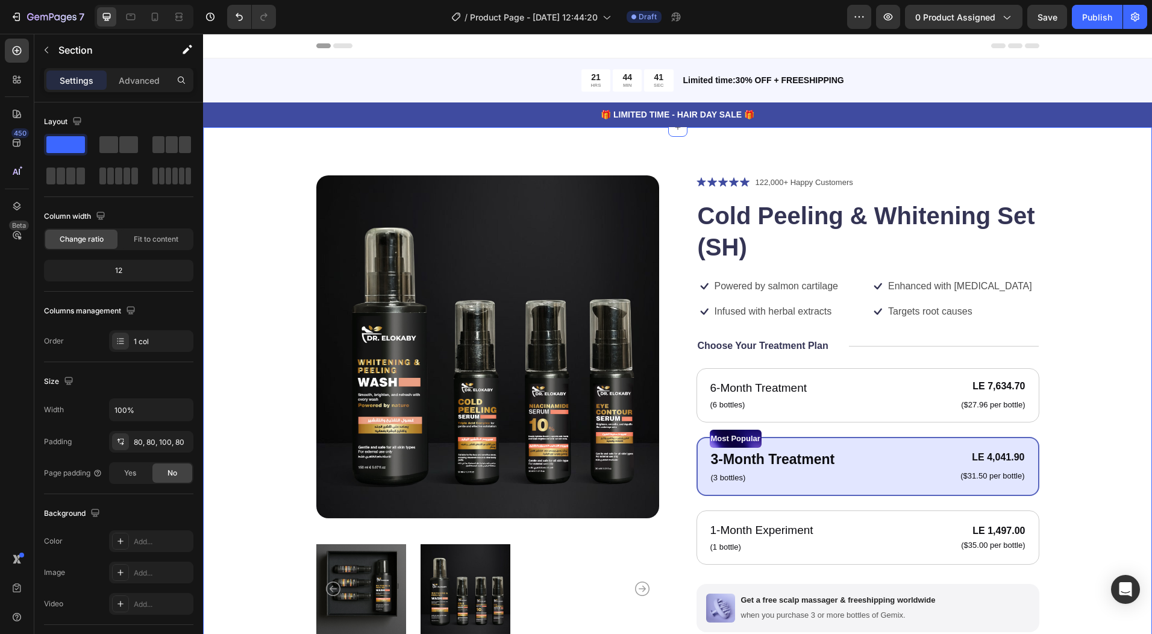
click at [234, 180] on div "Product Images Icon Icon Icon Icon Icon Icon List 122,000+ Happy Customers Text…" at bounding box center [677, 479] width 949 height 705
click at [747, 213] on h1 "Cold Peeling & Whitening Set (SH)" at bounding box center [868, 231] width 343 height 65
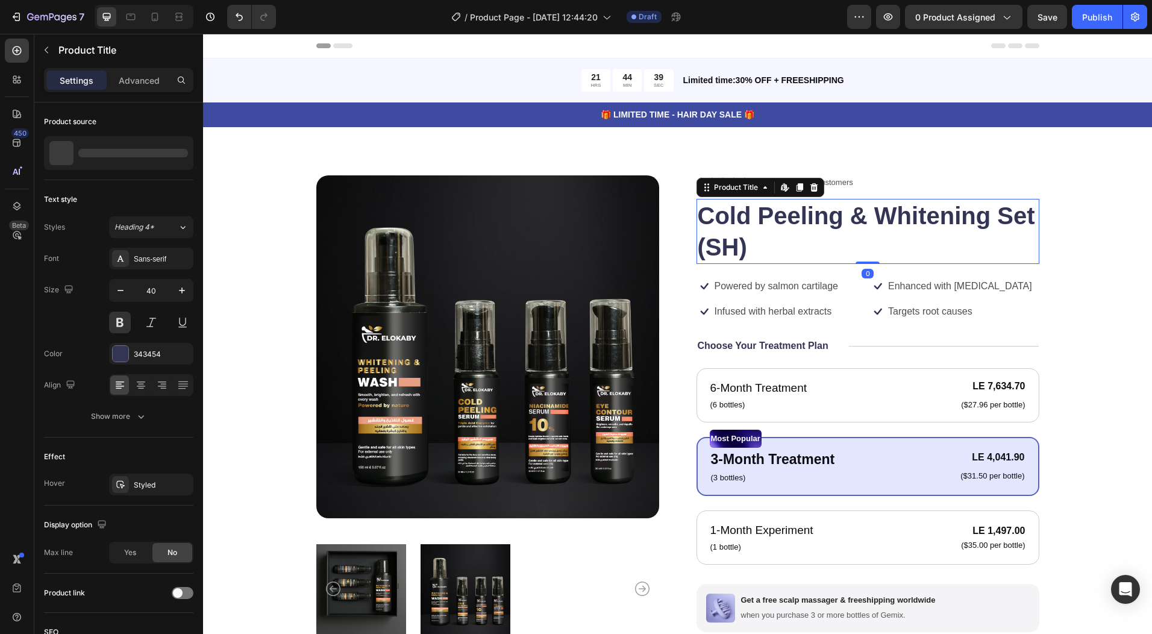
click at [747, 213] on h1 "Cold Peeling & Whitening Set (SH)" at bounding box center [868, 231] width 343 height 65
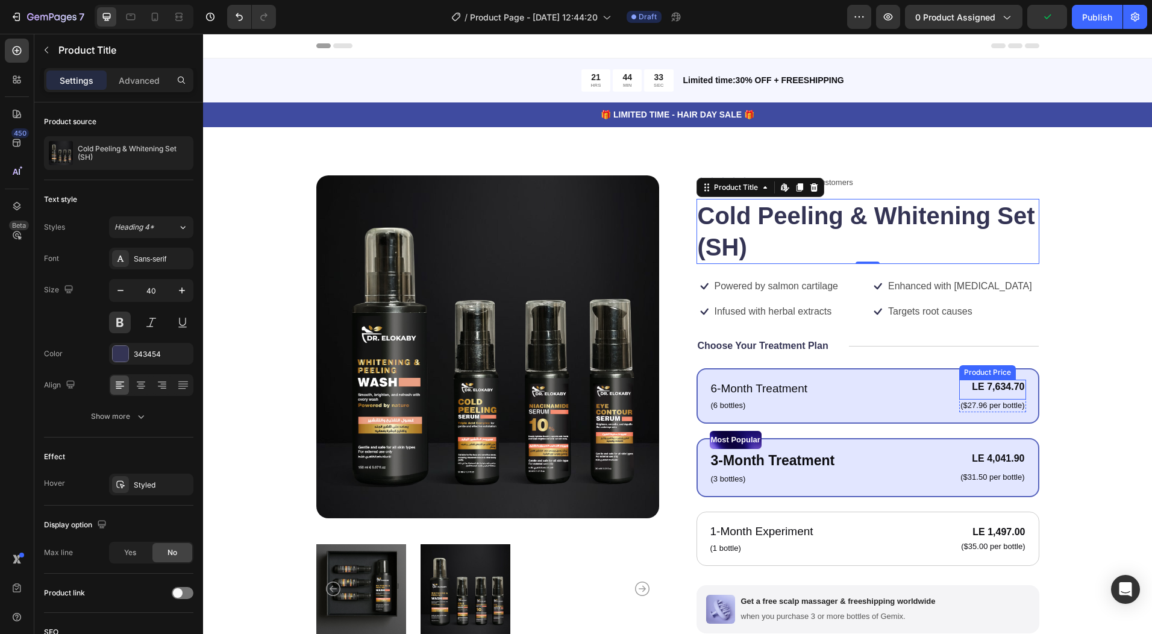
click at [987, 387] on div "LE 7,634.70" at bounding box center [992, 387] width 66 height 15
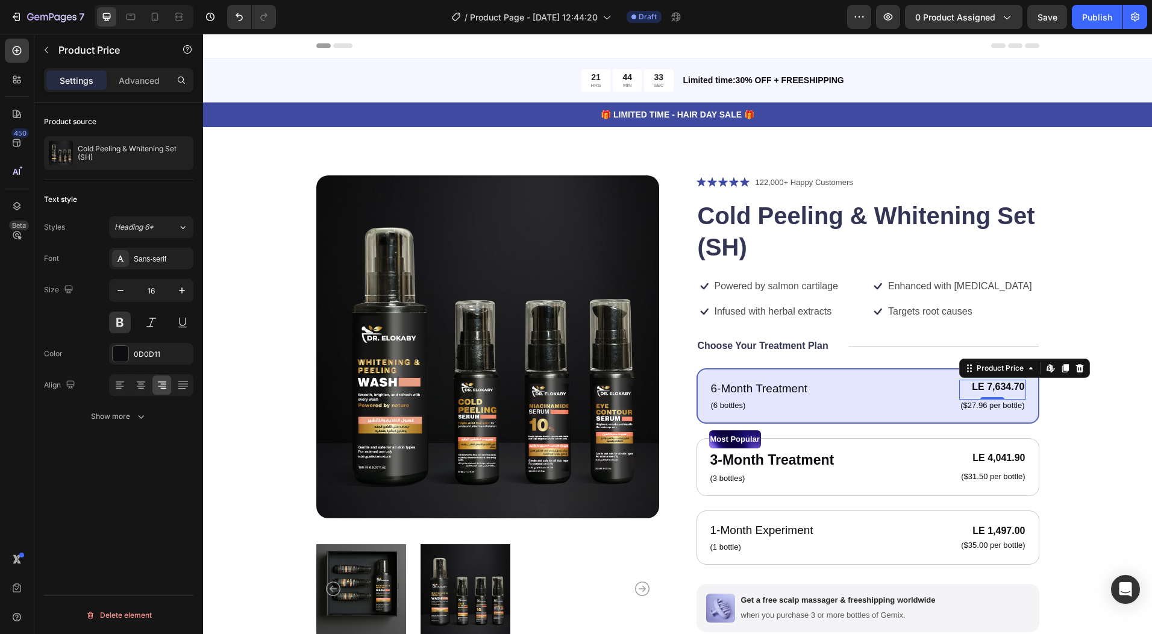
click at [987, 387] on div "LE 7,634.70" at bounding box center [992, 387] width 66 height 15
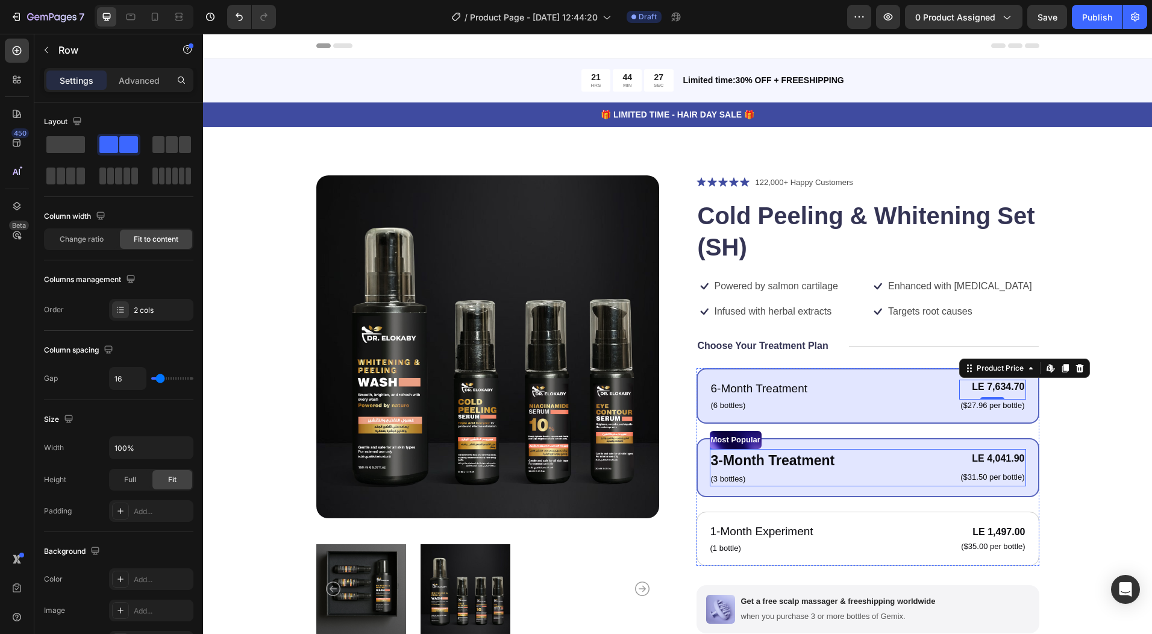
click at [864, 478] on div "3-Month Treatment Text Block (3 bottles) Text Block LE 4,041.90 Product Price P…" at bounding box center [868, 467] width 316 height 37
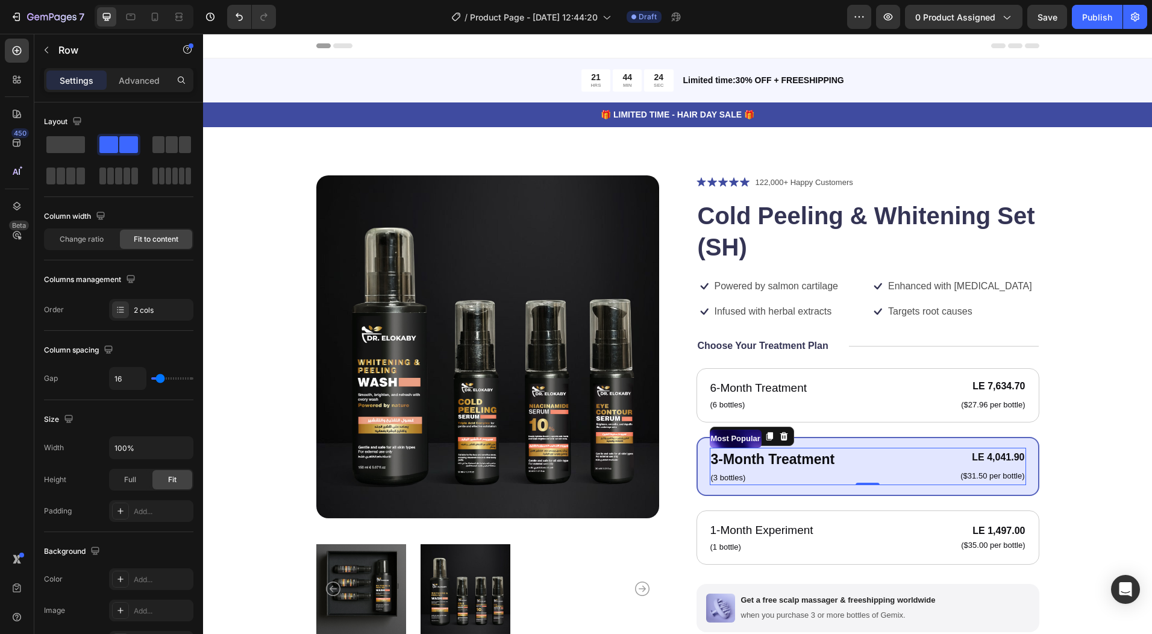
click at [888, 468] on div "3-Month Treatment Text Block (3 bottles) Text Block LE 4,041.90 Product Price P…" at bounding box center [868, 466] width 316 height 37
click at [778, 438] on div "Most Popular" at bounding box center [868, 439] width 316 height 18
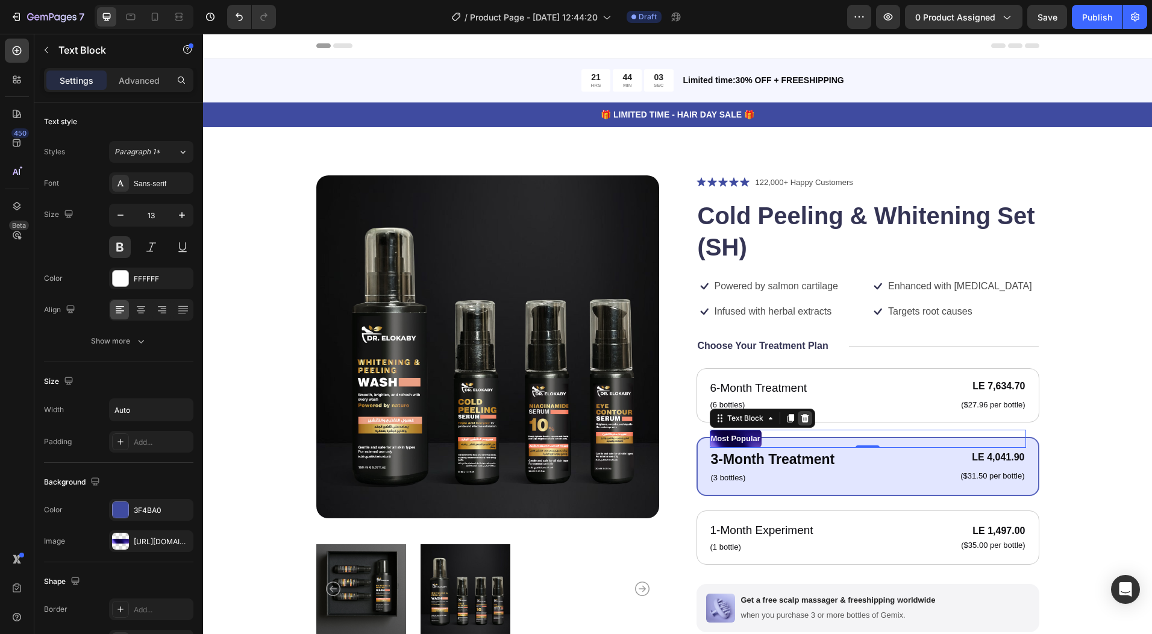
click at [801, 421] on icon at bounding box center [805, 418] width 8 height 8
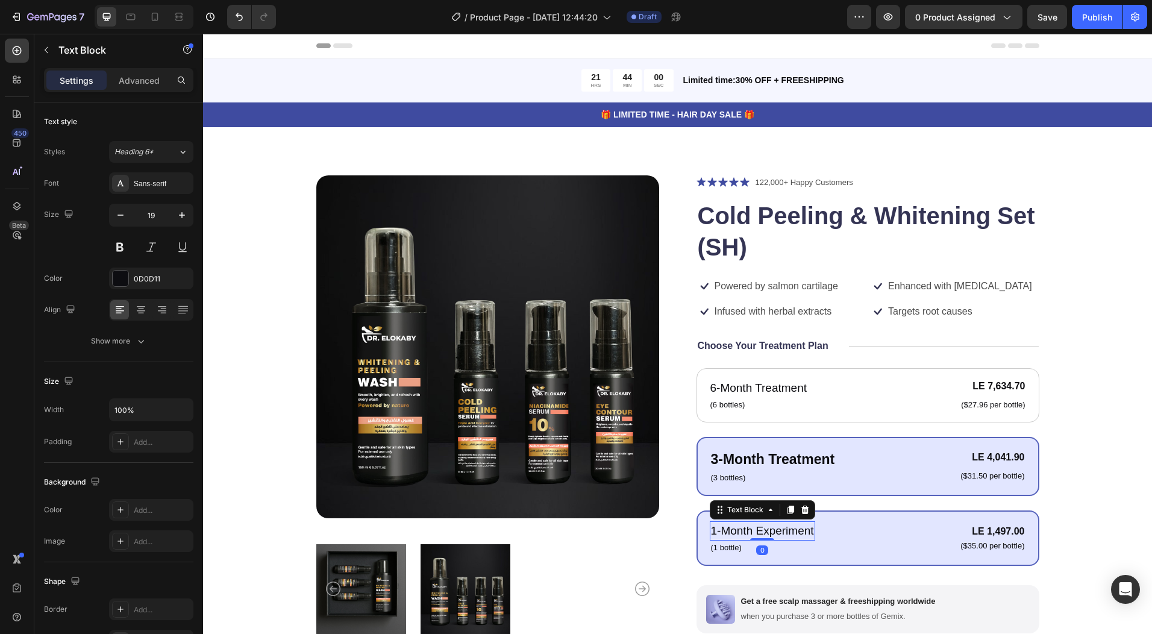
click at [808, 522] on p "1-Month Experiment" at bounding box center [762, 530] width 103 height 17
click at [819, 479] on p "(3 bottles)" at bounding box center [773, 478] width 124 height 12
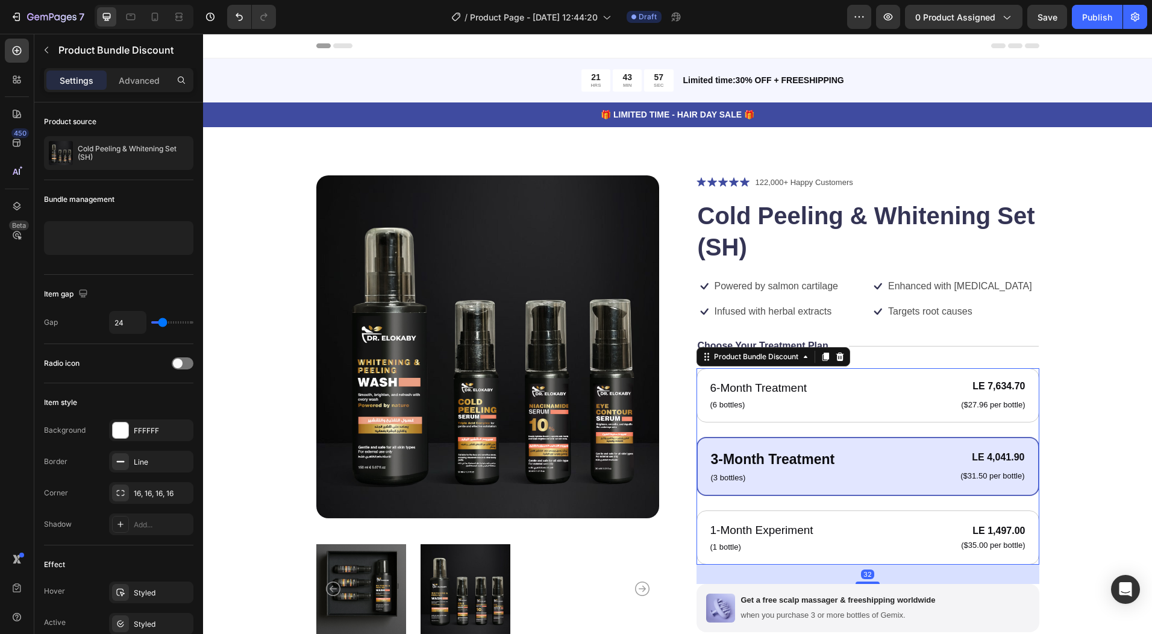
click at [1030, 460] on div "3-Month Treatment Text Block (3 bottles) Text Block LE 4,041.90 Product Price P…" at bounding box center [868, 466] width 343 height 59
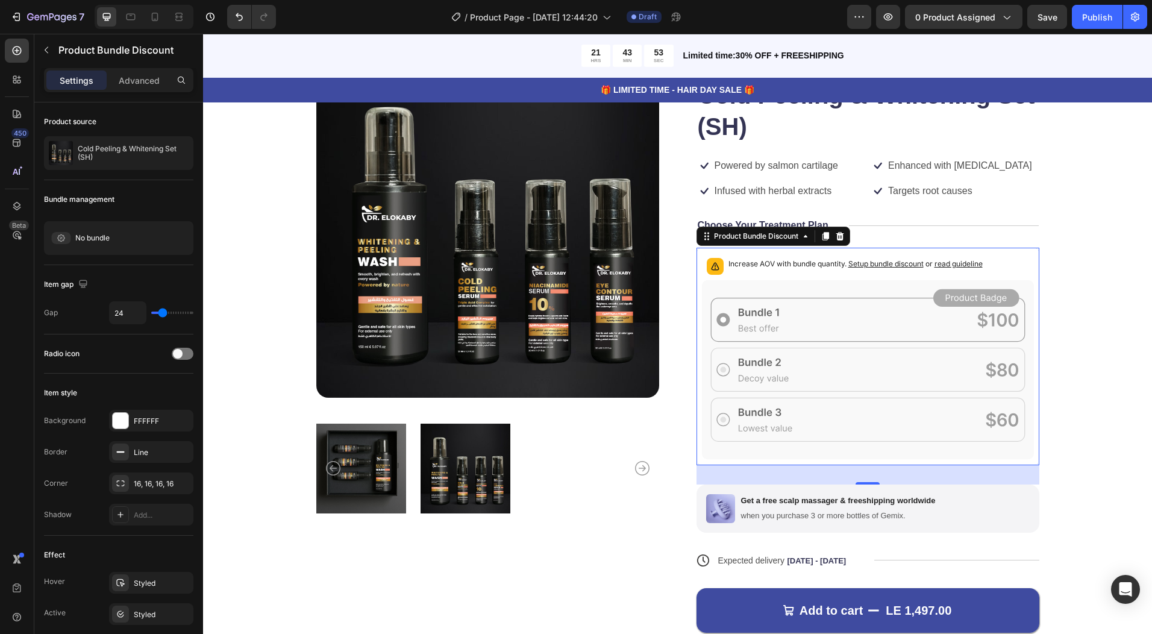
click at [768, 261] on p "Increase AOV with bundle quantity. Setup bundle discount or read guideline" at bounding box center [855, 264] width 254 height 12
click at [703, 323] on icon at bounding box center [868, 369] width 332 height 179
click at [721, 366] on icon at bounding box center [868, 369] width 332 height 179
click at [833, 237] on div at bounding box center [840, 236] width 14 height 14
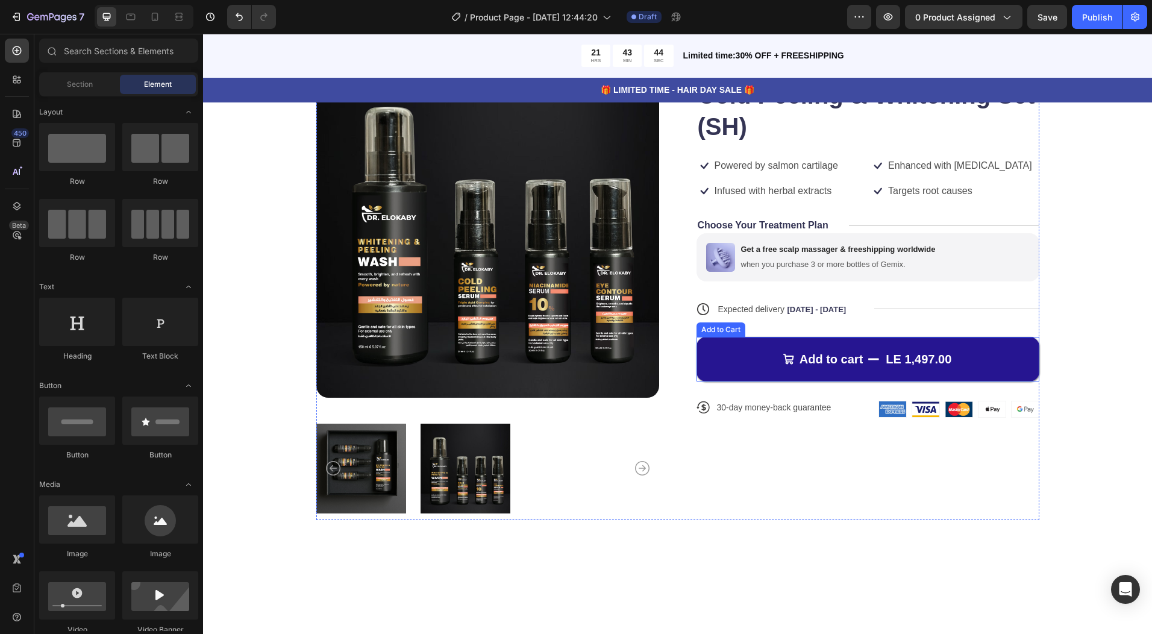
scroll to position [60, 0]
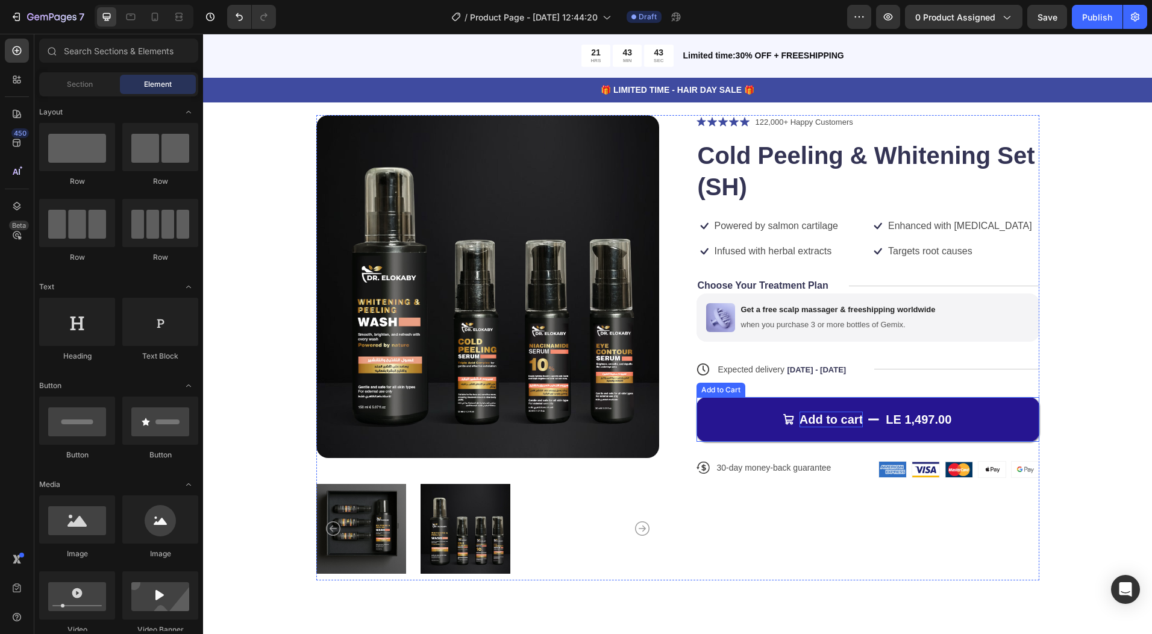
click at [857, 417] on div "Add to cart" at bounding box center [832, 420] width 64 height 16
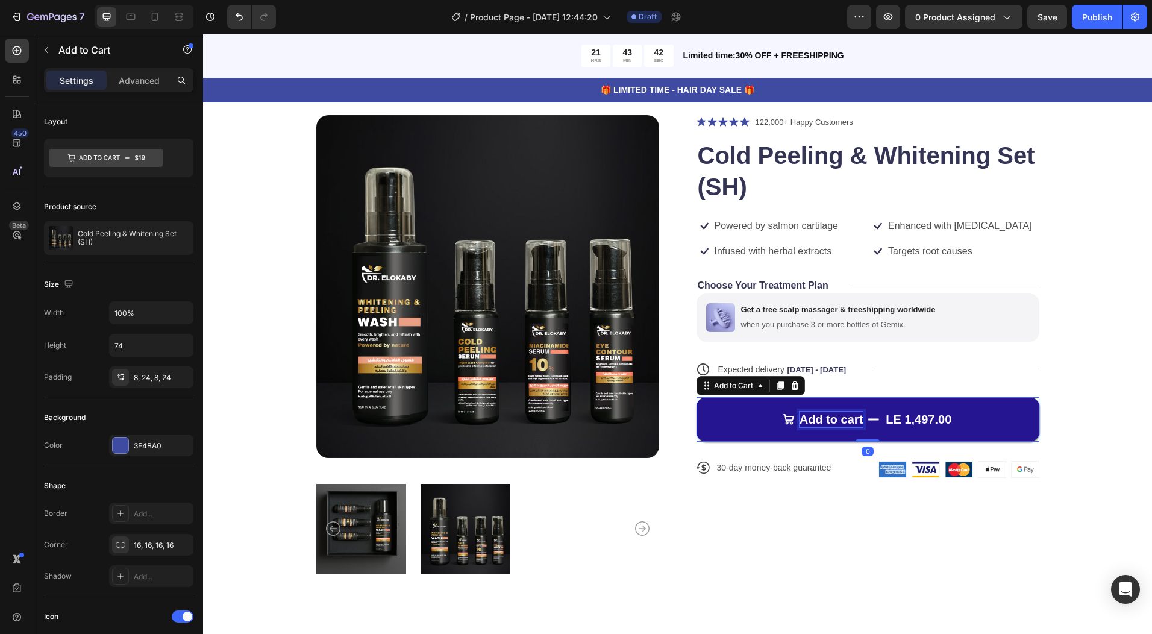
click at [912, 422] on div "LE 1,497.00" at bounding box center [919, 419] width 68 height 18
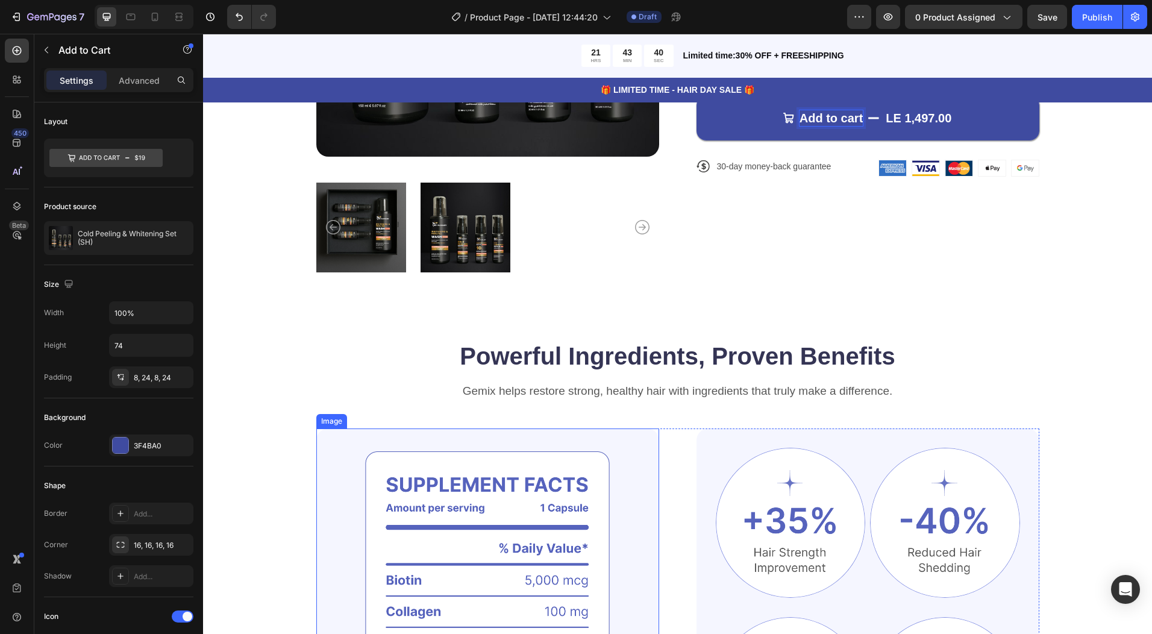
scroll to position [663, 0]
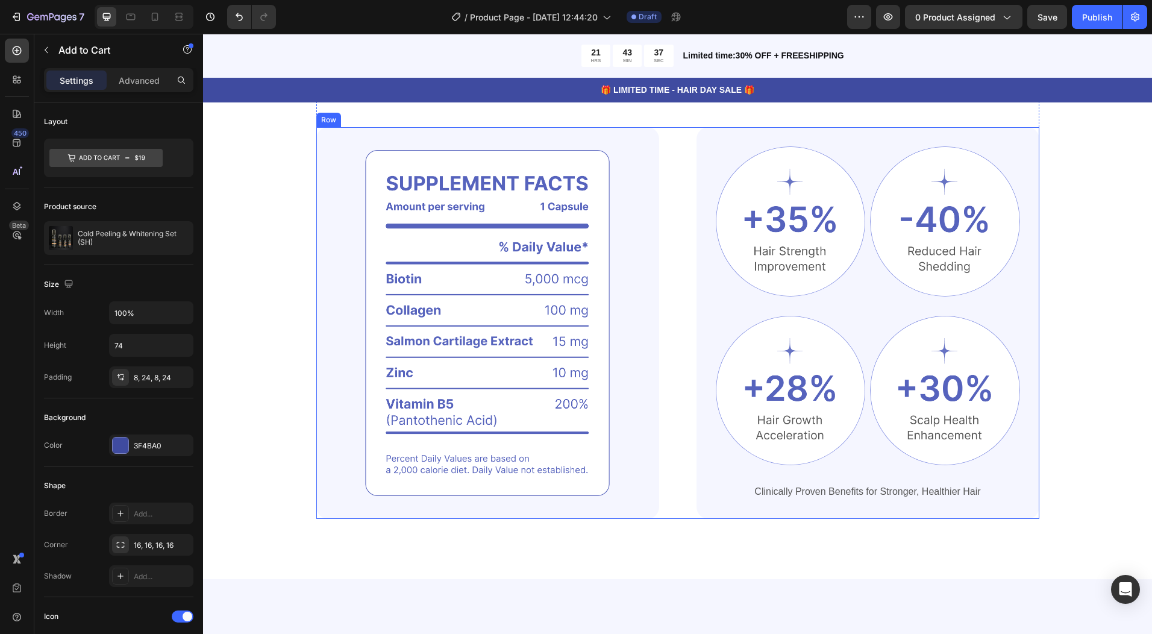
click at [670, 252] on div "Image Image Image Row Image Image Row Clinically Proven Benefits for Stronger, …" at bounding box center [677, 323] width 723 height 392
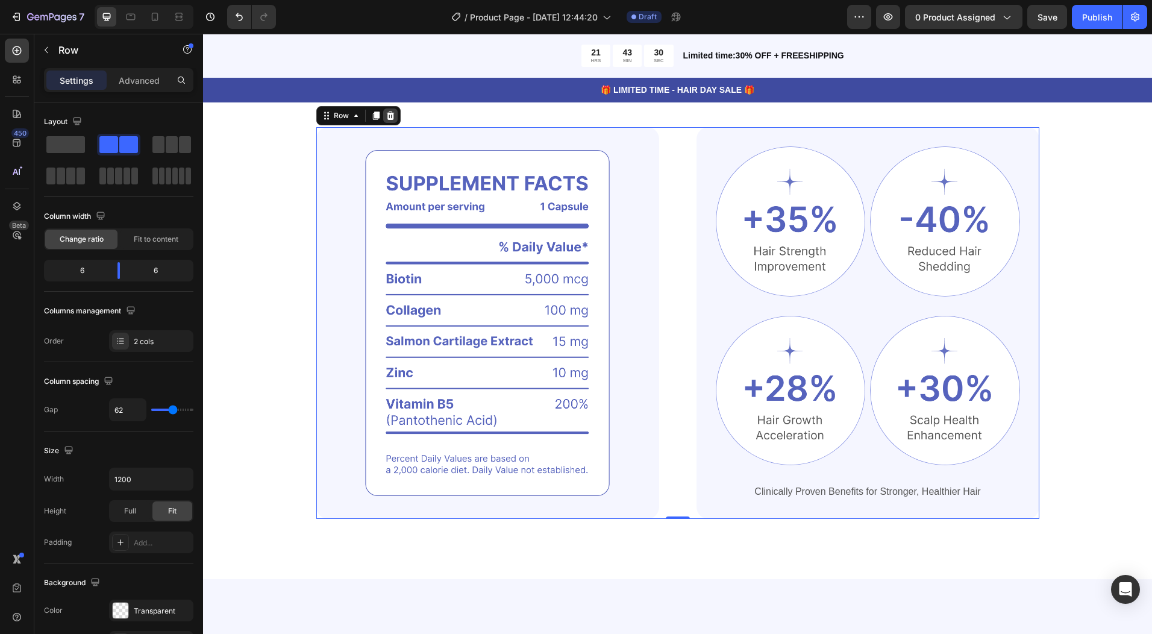
click at [386, 116] on icon at bounding box center [390, 115] width 8 height 8
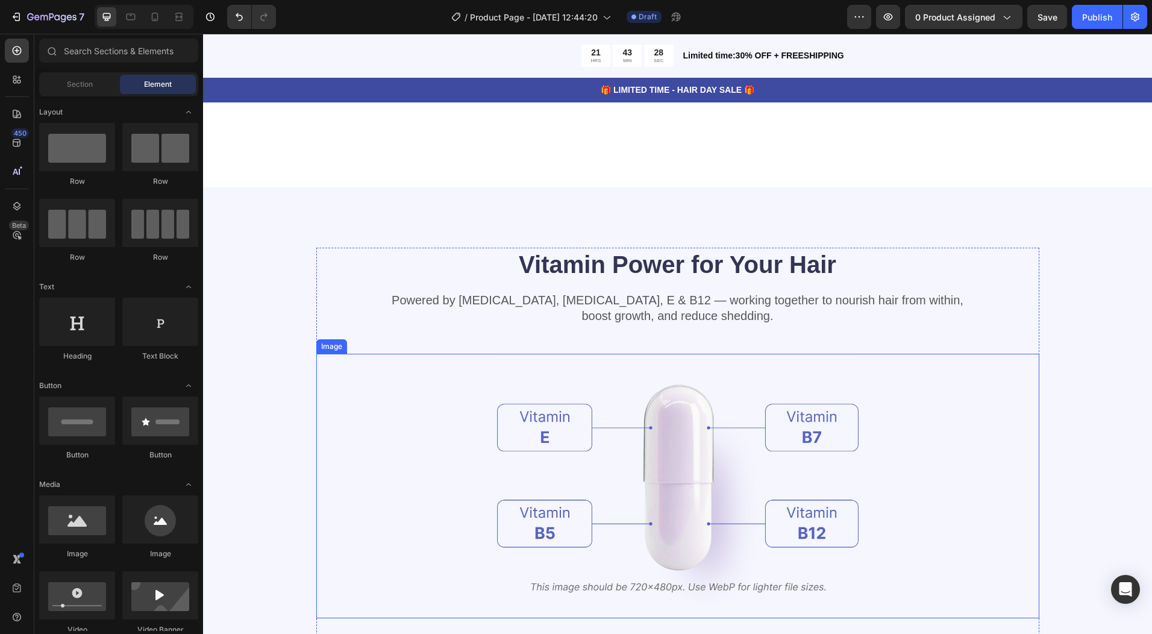
click at [421, 447] on div at bounding box center [677, 486] width 723 height 264
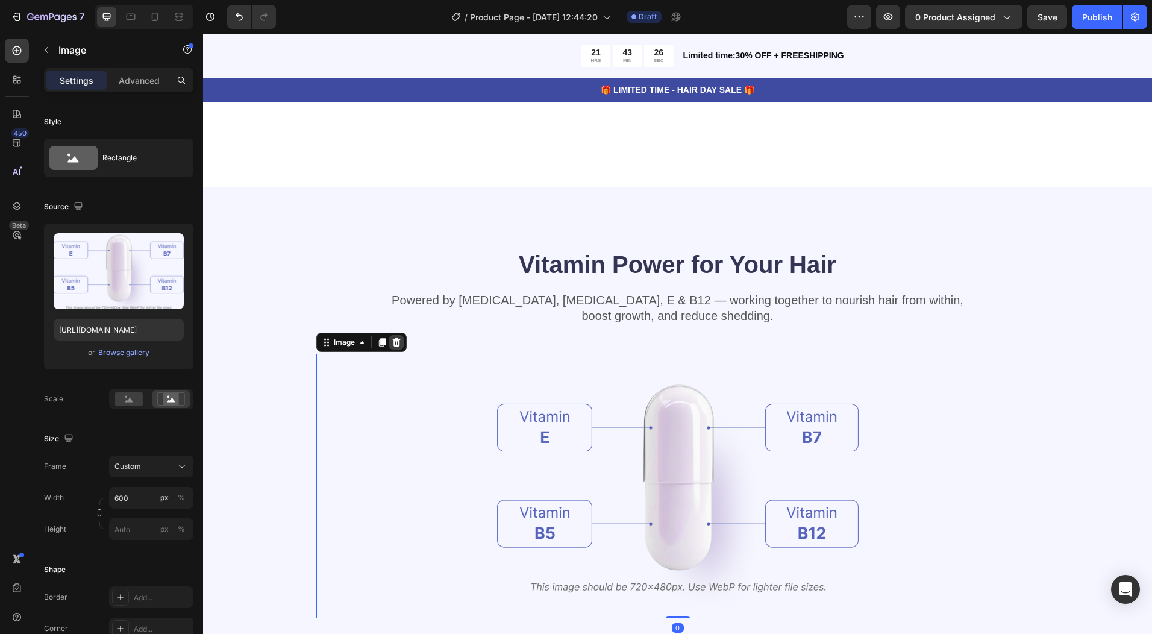
click at [392, 343] on icon at bounding box center [396, 342] width 8 height 8
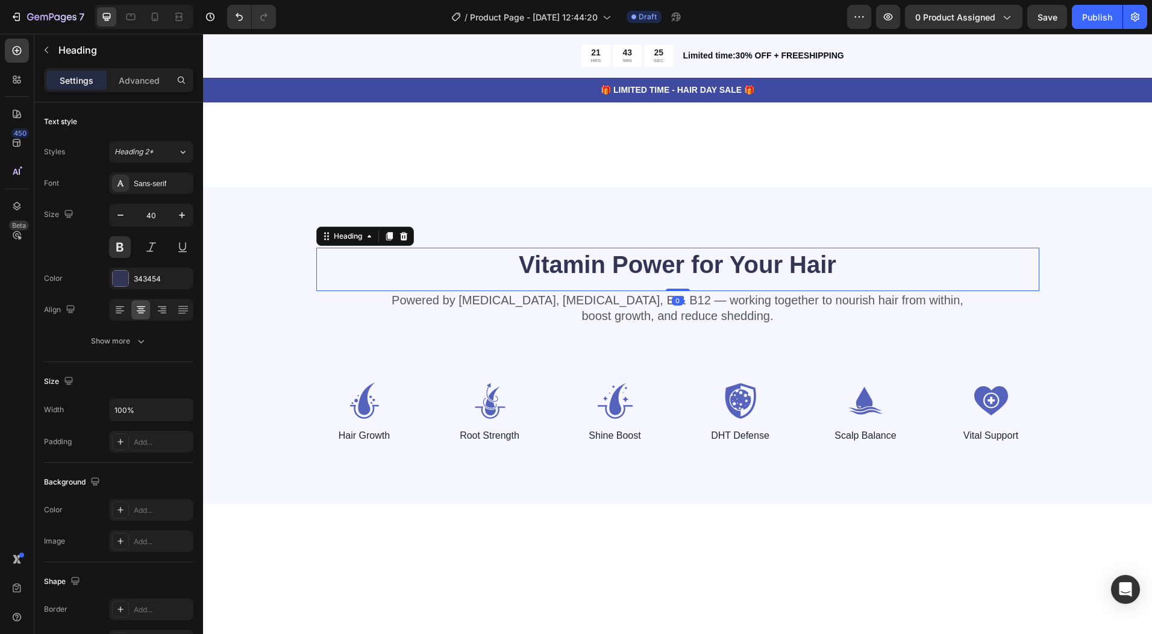
click at [443, 285] on div "Vitamin Power for Your Hair Heading 0" at bounding box center [677, 269] width 723 height 43
click at [400, 241] on icon at bounding box center [404, 236] width 10 height 10
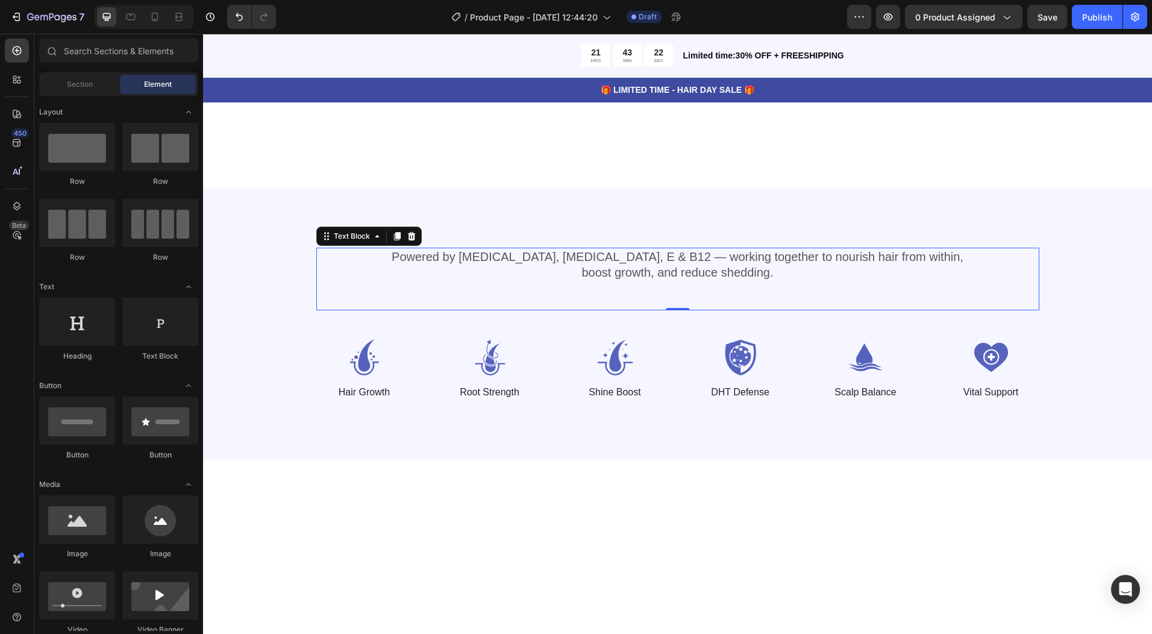
click at [403, 262] on p "Powered by Biotin, Vitamin B5, E & B12 — working together to nourish hair from …" at bounding box center [678, 264] width 721 height 31
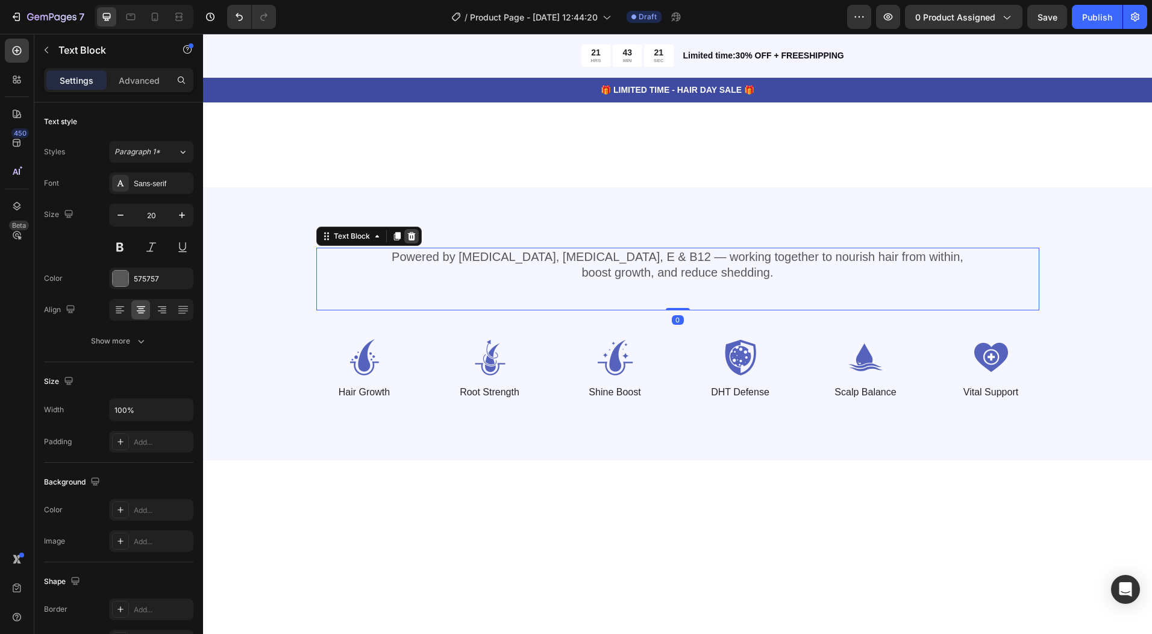
click at [408, 237] on icon at bounding box center [412, 236] width 10 height 10
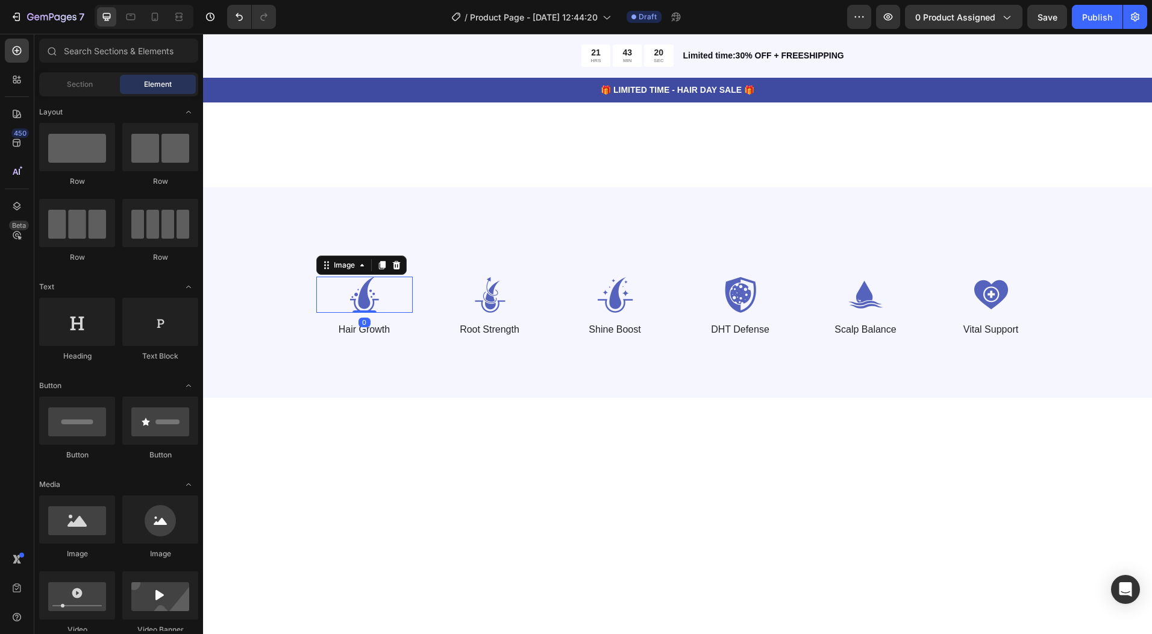
click at [399, 295] on img at bounding box center [364, 295] width 96 height 36
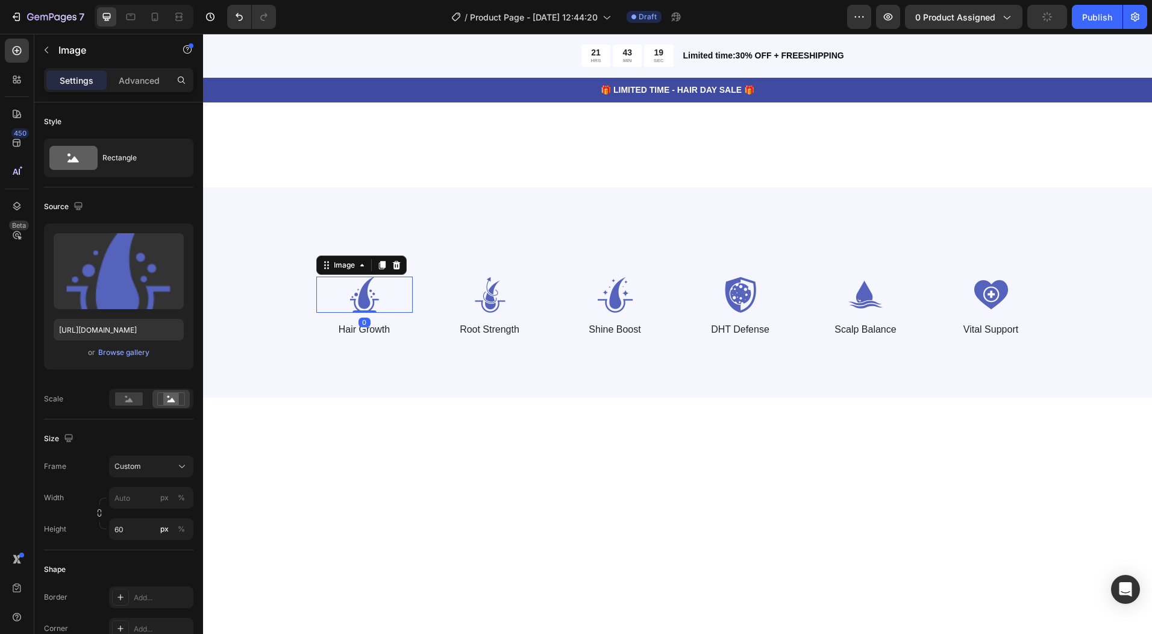
click at [406, 302] on img at bounding box center [364, 295] width 96 height 36
click at [409, 322] on div "Image 0 Hair Growth Text Block Image Root Strength Text Block Image Shine Boost…" at bounding box center [489, 307] width 347 height 61
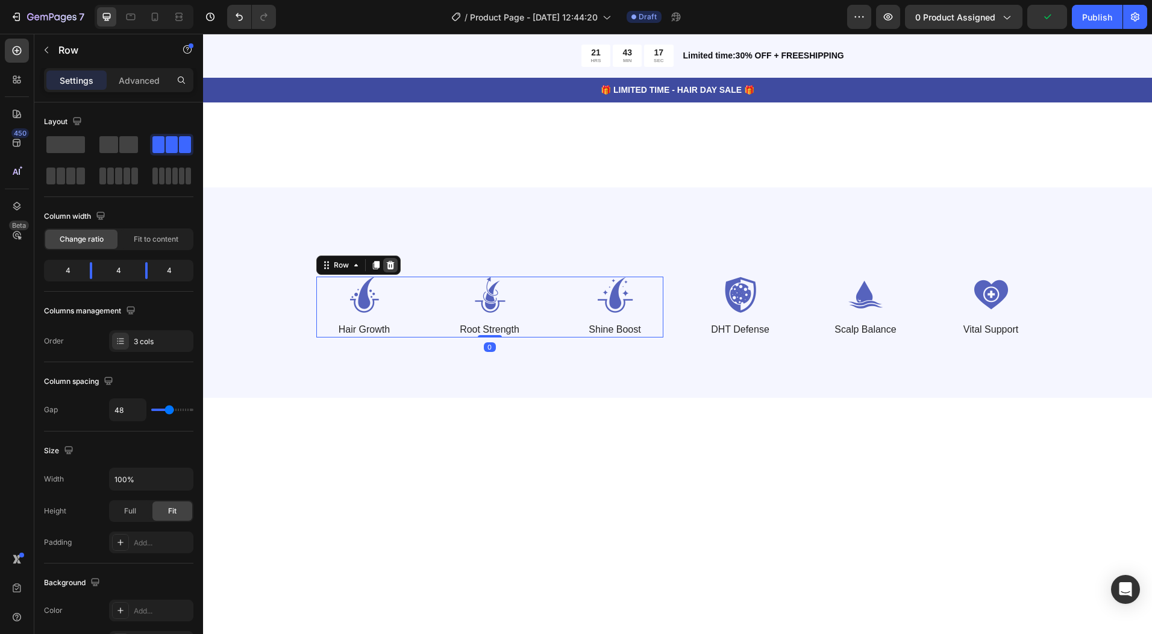
click at [386, 265] on icon at bounding box center [390, 265] width 8 height 8
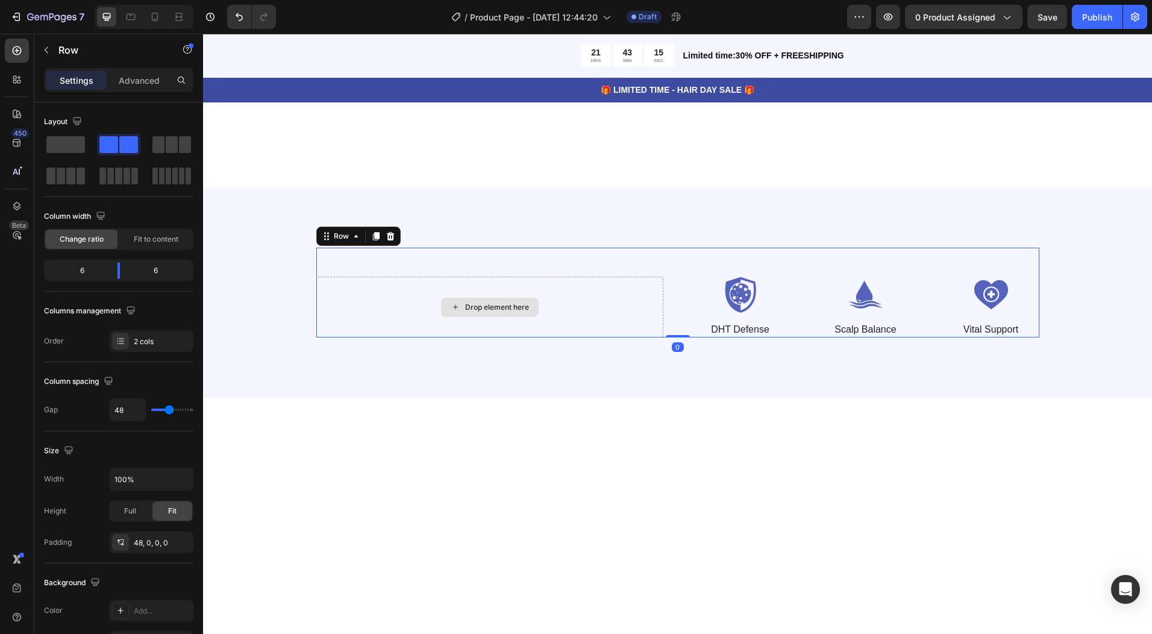
click at [527, 322] on div "Drop element here" at bounding box center [489, 307] width 347 height 61
click at [389, 241] on icon at bounding box center [391, 236] width 10 height 10
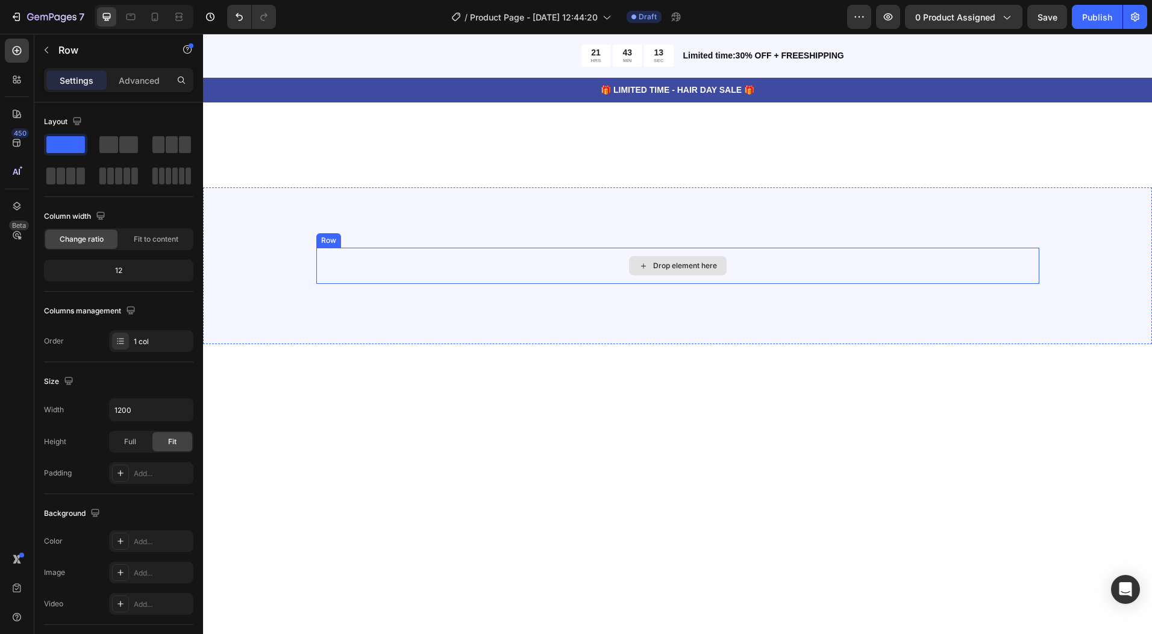
click at [463, 275] on div "Drop element here" at bounding box center [677, 266] width 723 height 36
click at [391, 231] on div at bounding box center [390, 236] width 14 height 14
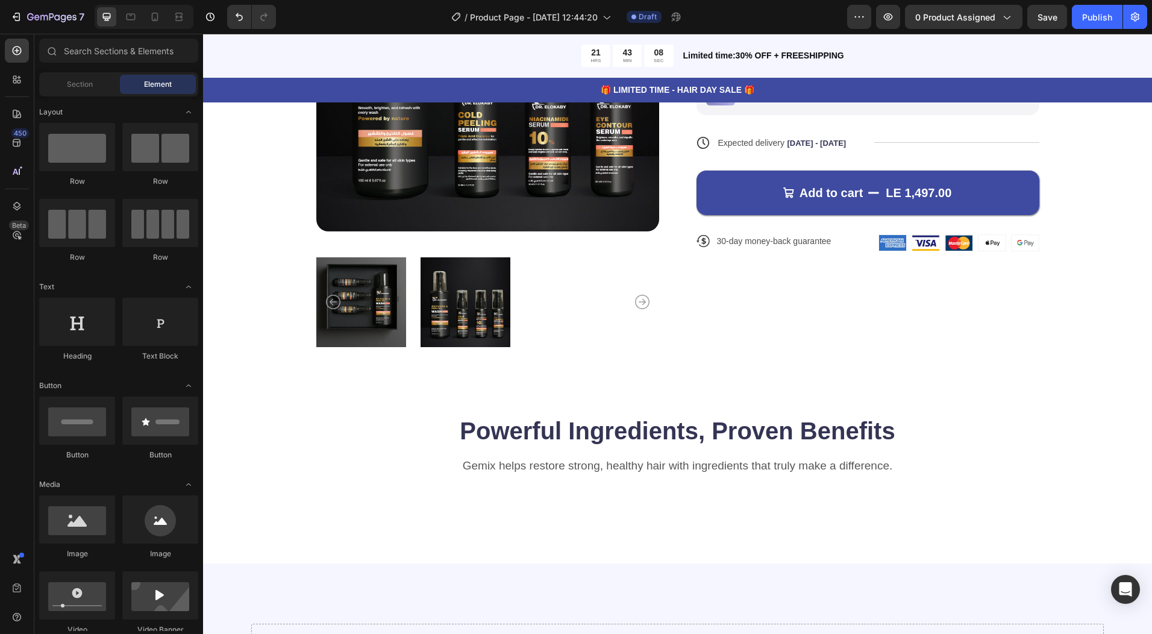
scroll to position [301, 0]
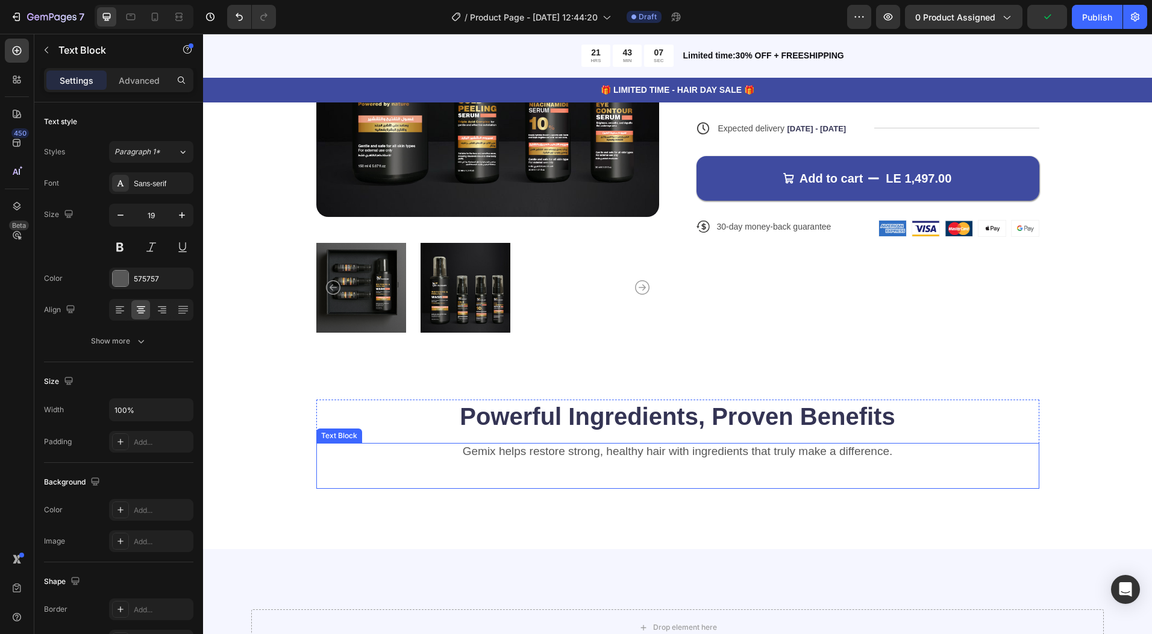
click at [450, 471] on div "Gemix helps restore strong, healthy hair with ingredients that truly make a dif…" at bounding box center [677, 466] width 723 height 46
click at [412, 431] on div at bounding box center [411, 431] width 14 height 14
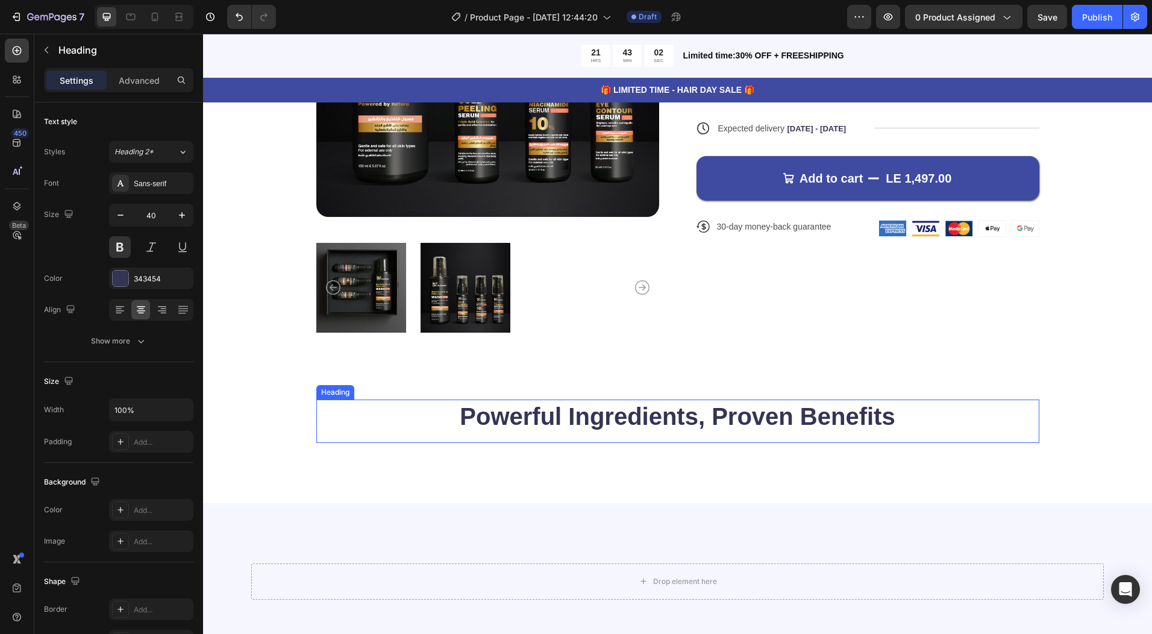
click at [415, 422] on h2 "Powerful Ingredients, Proven Benefits" at bounding box center [677, 416] width 723 height 34
click at [399, 383] on icon at bounding box center [404, 388] width 10 height 10
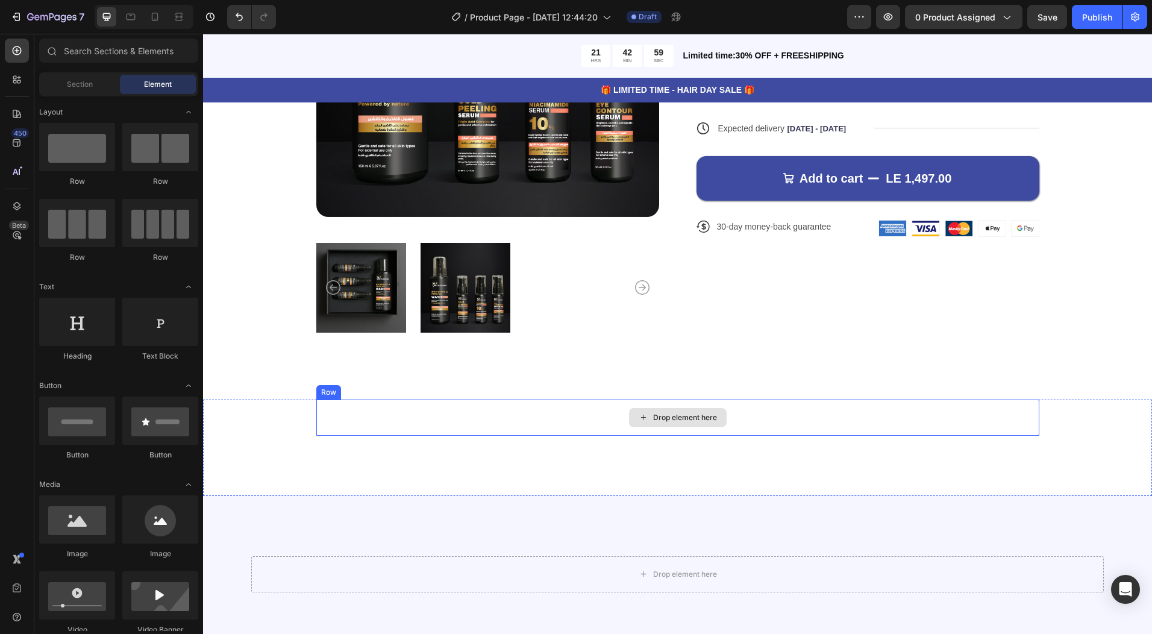
click at [440, 415] on div "Drop element here" at bounding box center [677, 417] width 723 height 36
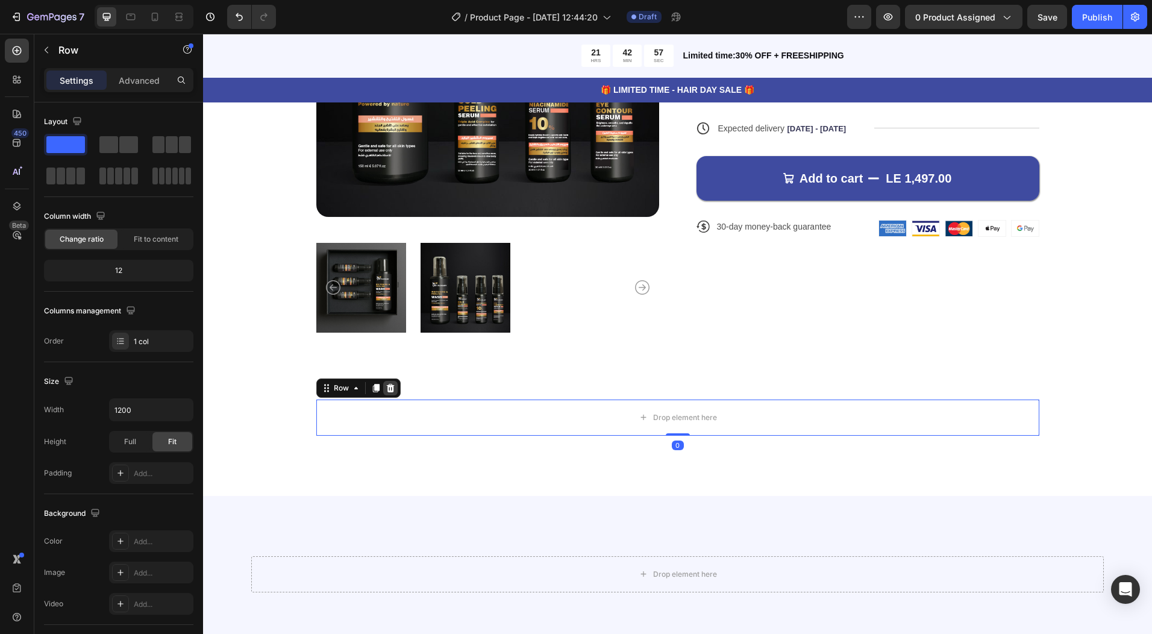
click at [391, 387] on div at bounding box center [390, 388] width 14 height 14
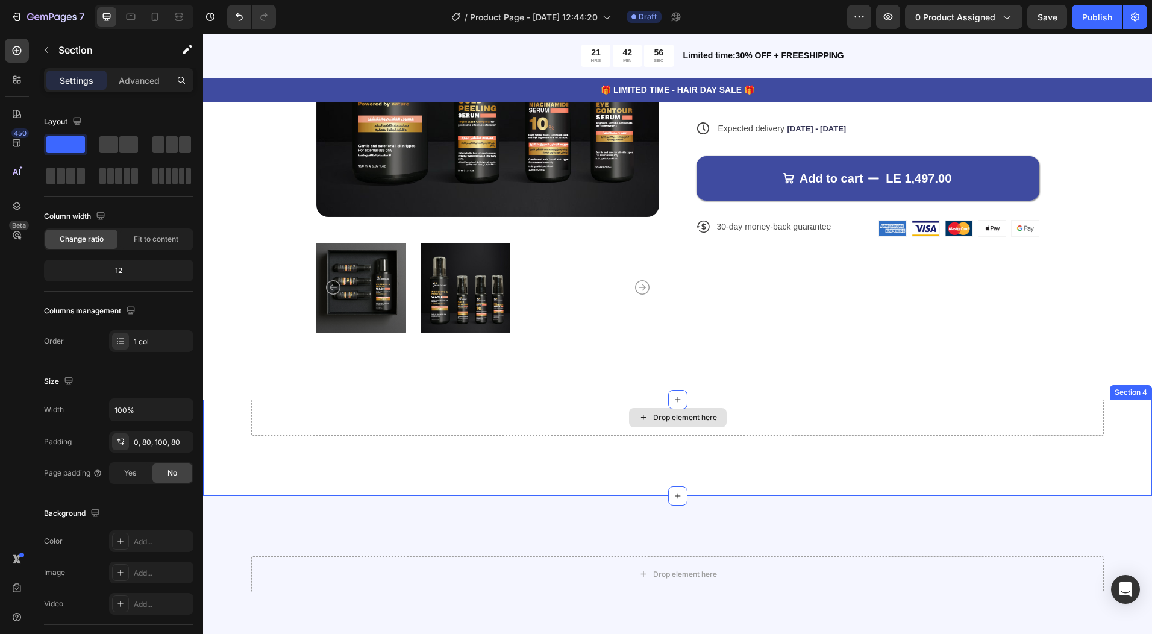
click at [407, 413] on div "Drop element here" at bounding box center [677, 417] width 853 height 36
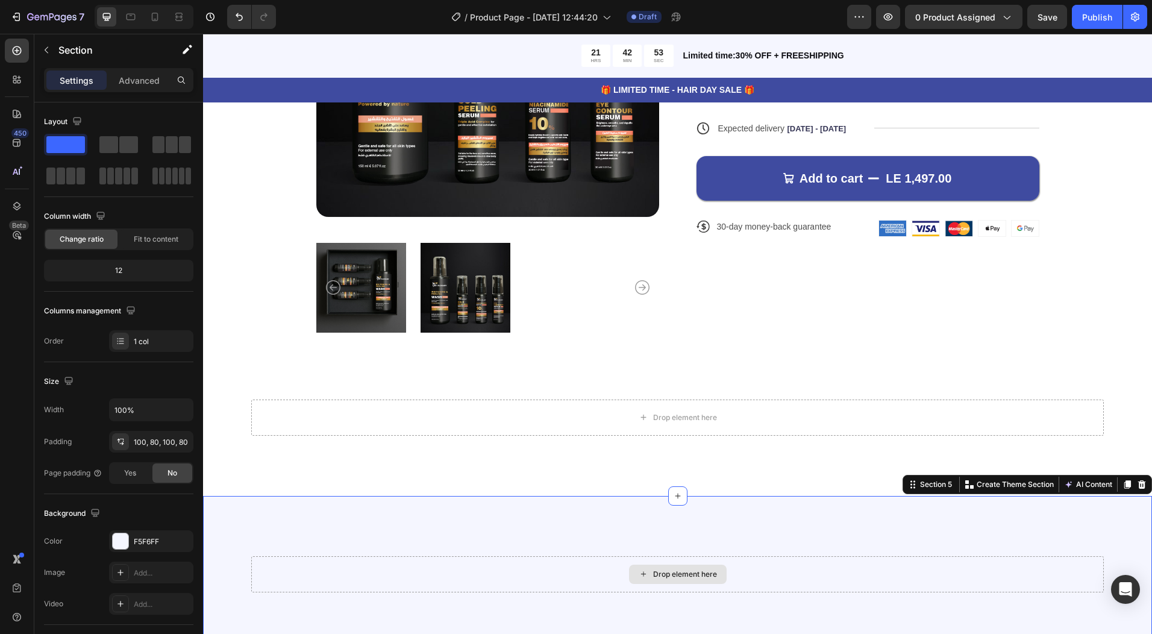
click at [581, 573] on div "Drop element here" at bounding box center [677, 574] width 853 height 36
click at [1137, 480] on icon at bounding box center [1142, 485] width 10 height 10
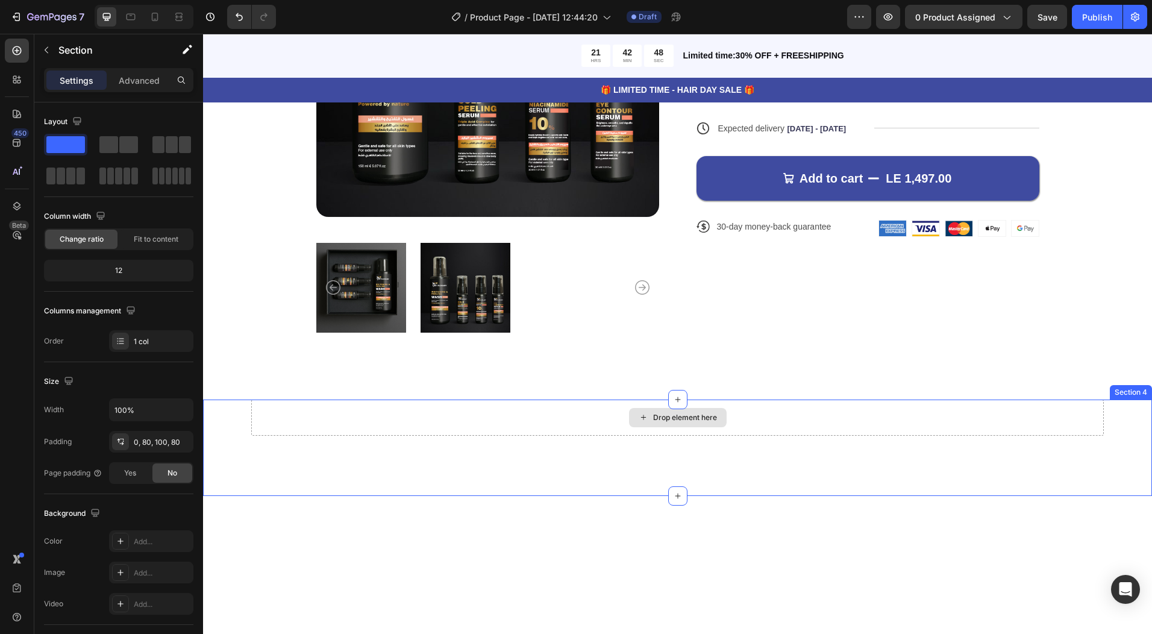
click at [460, 428] on div "Drop element here" at bounding box center [677, 417] width 853 height 36
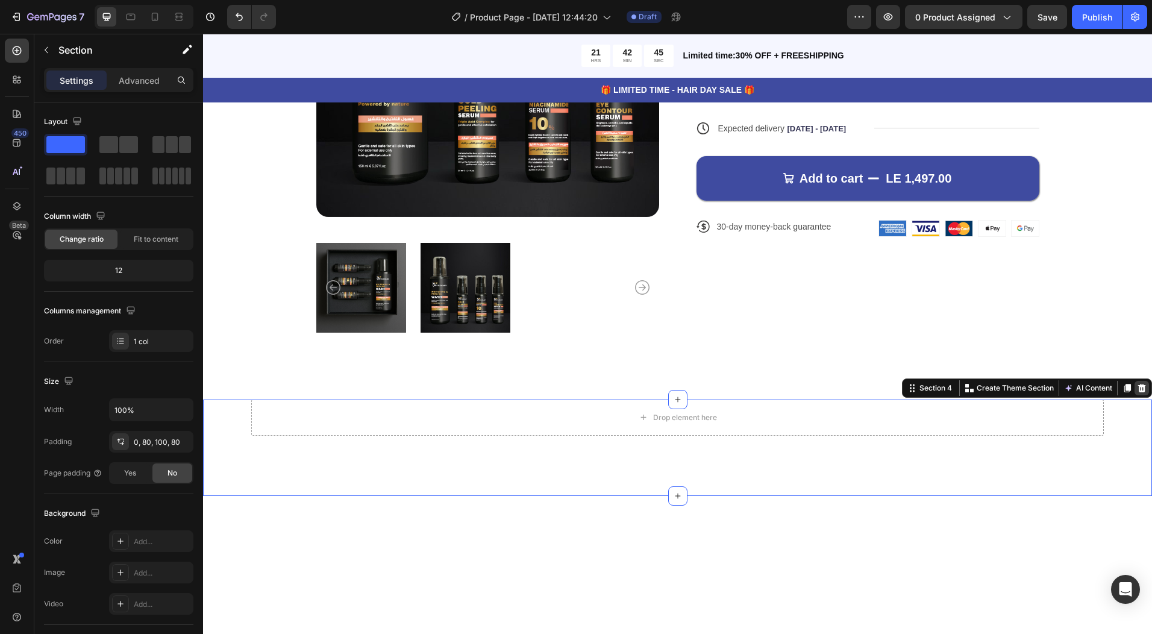
click at [1137, 384] on icon at bounding box center [1142, 388] width 10 height 10
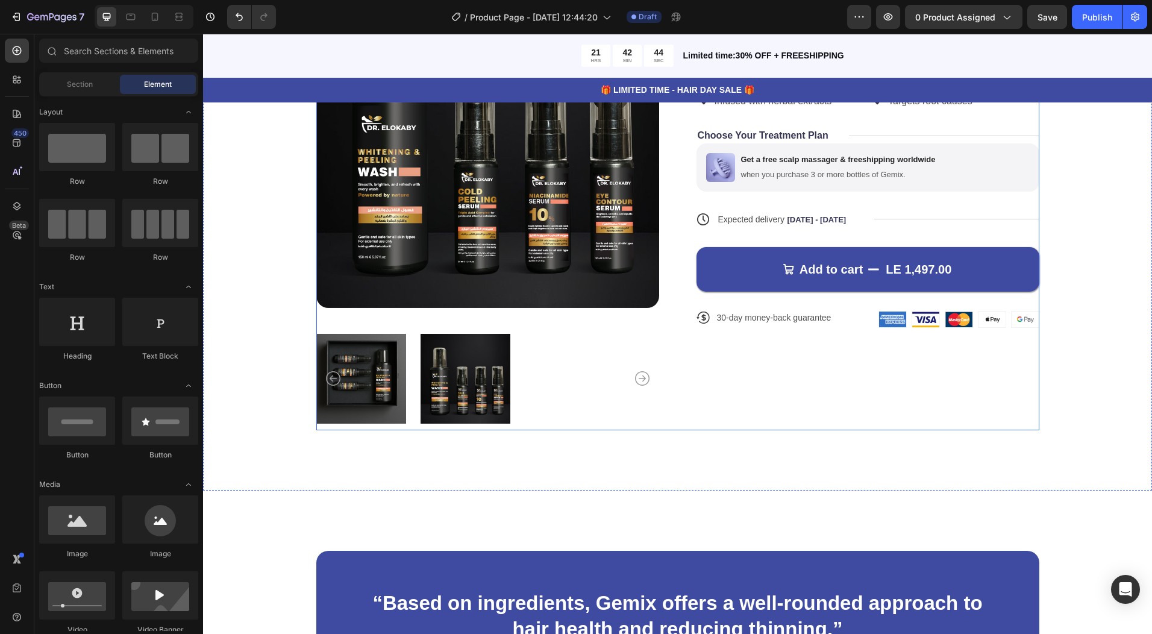
scroll to position [60, 0]
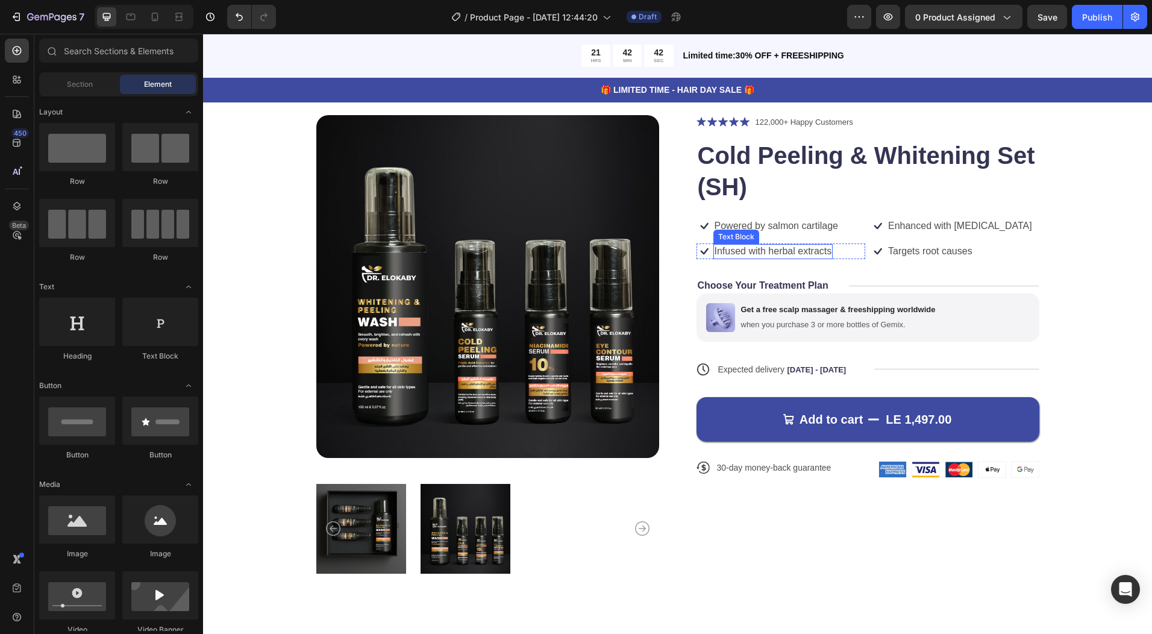
click at [751, 238] on div "Text Block" at bounding box center [736, 236] width 41 height 11
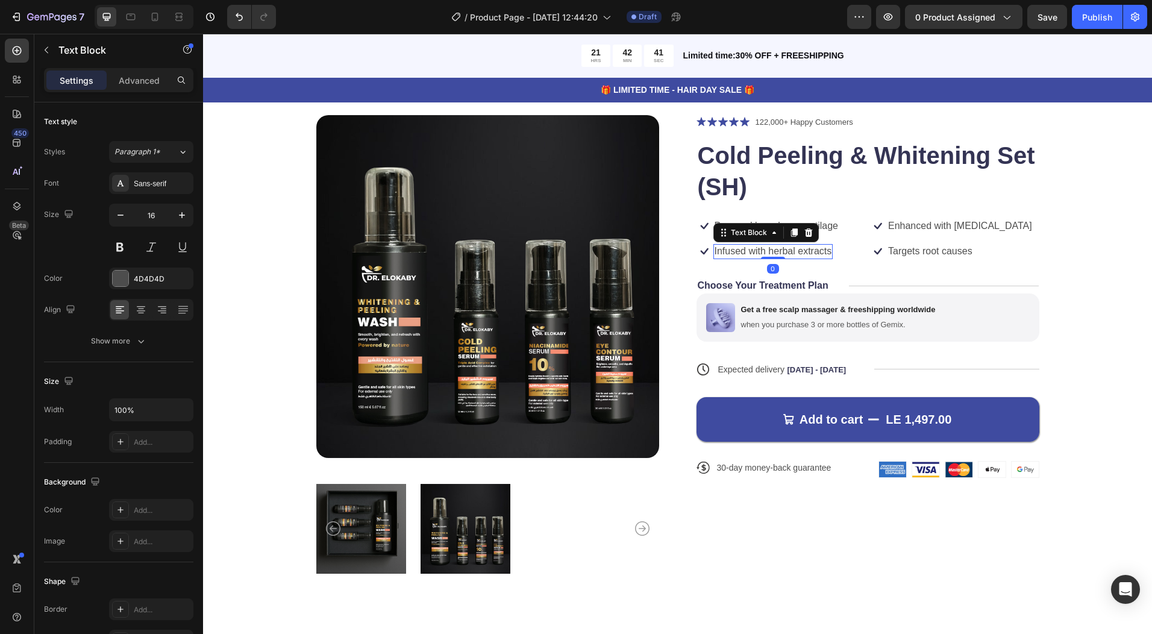
click at [748, 246] on p "Infused with herbal extracts" at bounding box center [773, 251] width 117 height 13
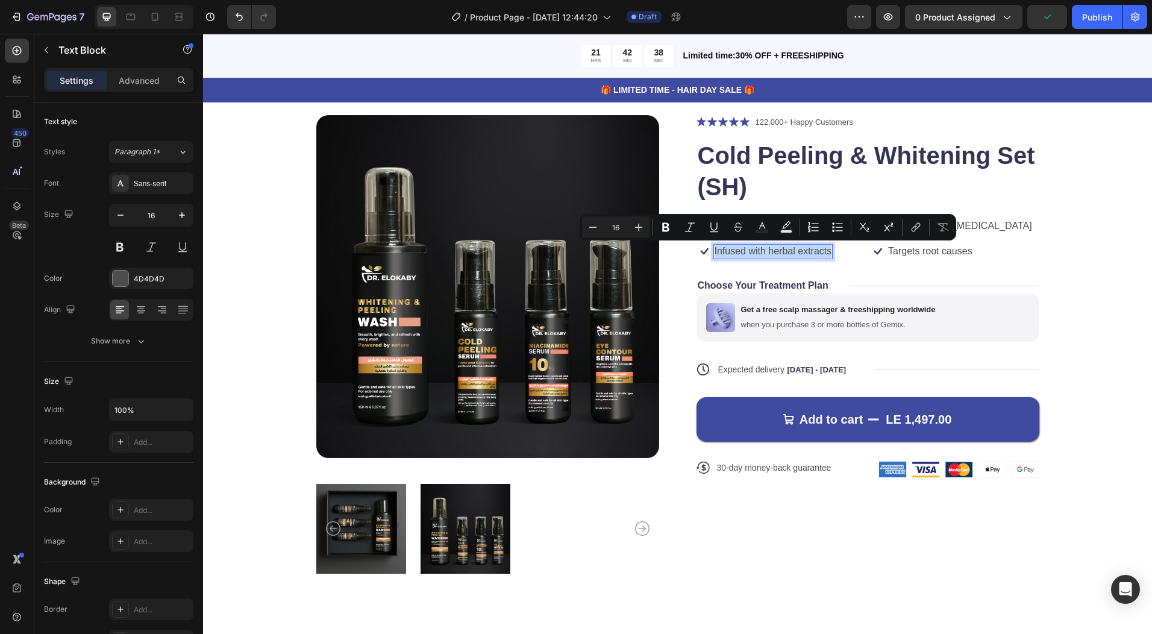
click at [762, 247] on p "Infused with herbal extracts" at bounding box center [773, 251] width 117 height 13
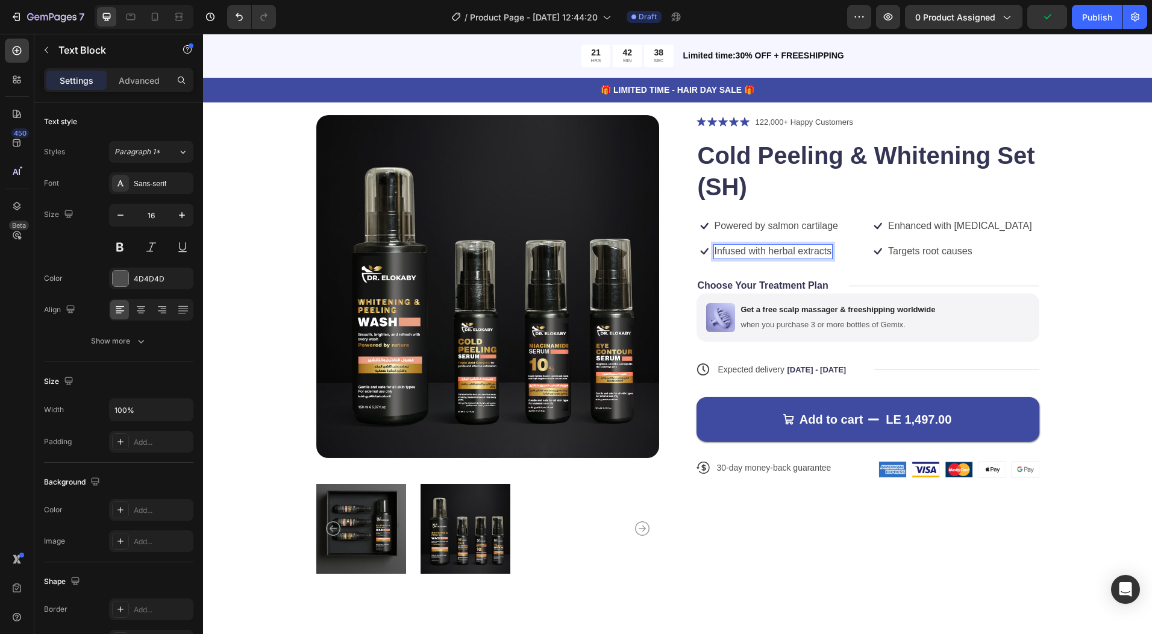
click at [762, 247] on p "Infused with herbal extracts" at bounding box center [773, 251] width 117 height 13
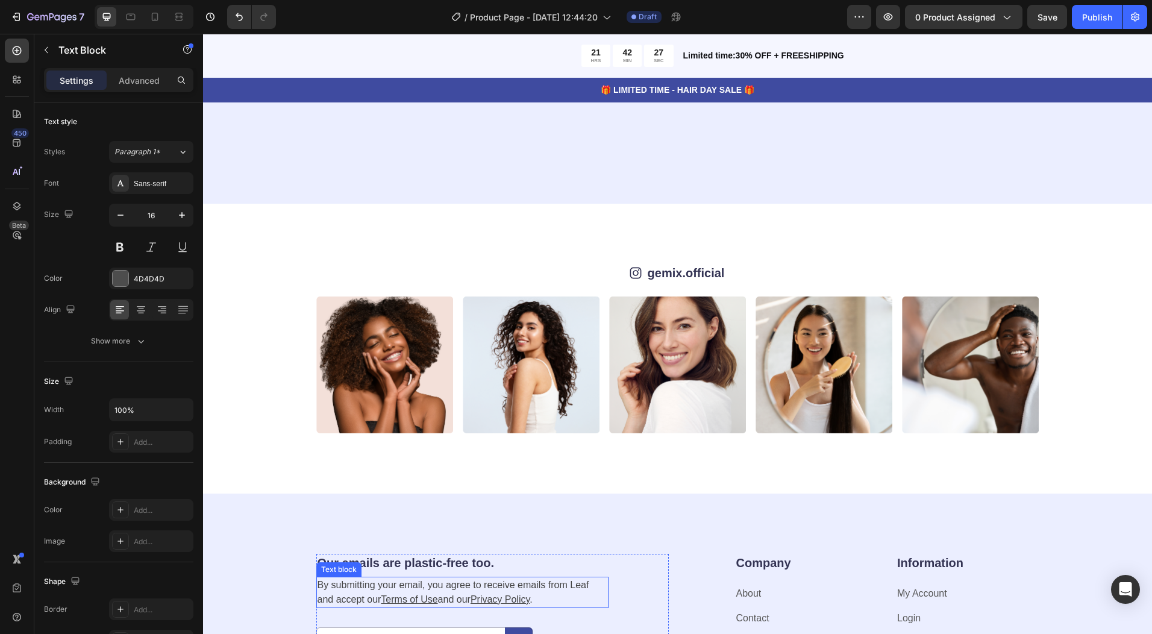
scroll to position [2121, 0]
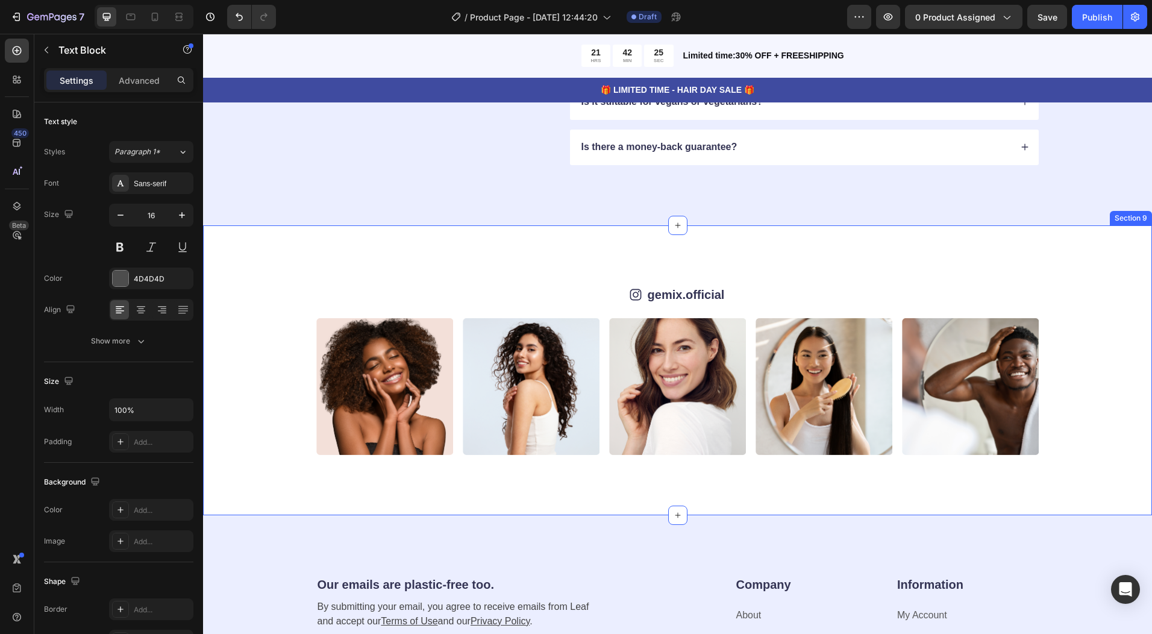
click at [272, 426] on div "Image Image Image Image Image Image Image Image Image Image Carousel" at bounding box center [677, 386] width 853 height 137
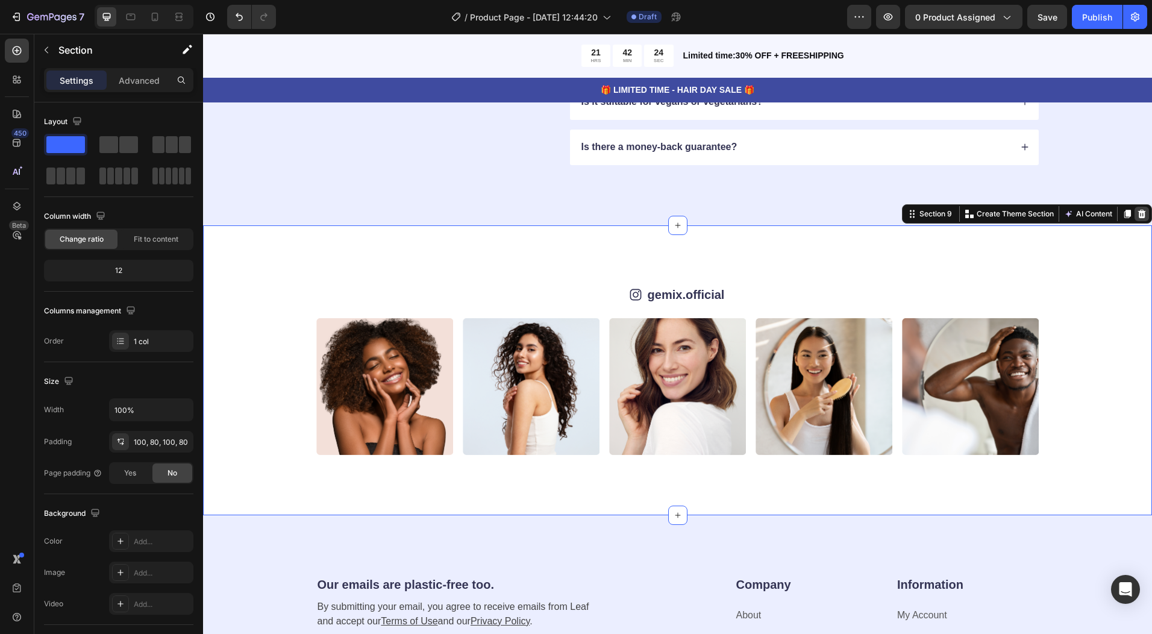
click at [1138, 211] on icon at bounding box center [1142, 213] width 8 height 8
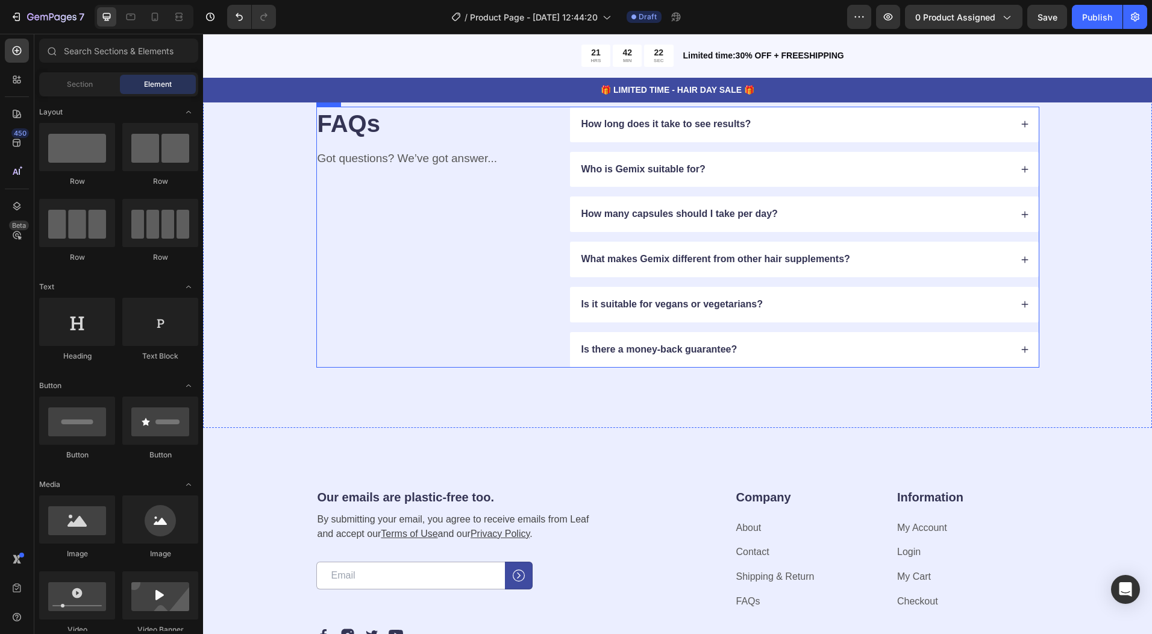
scroll to position [1820, 0]
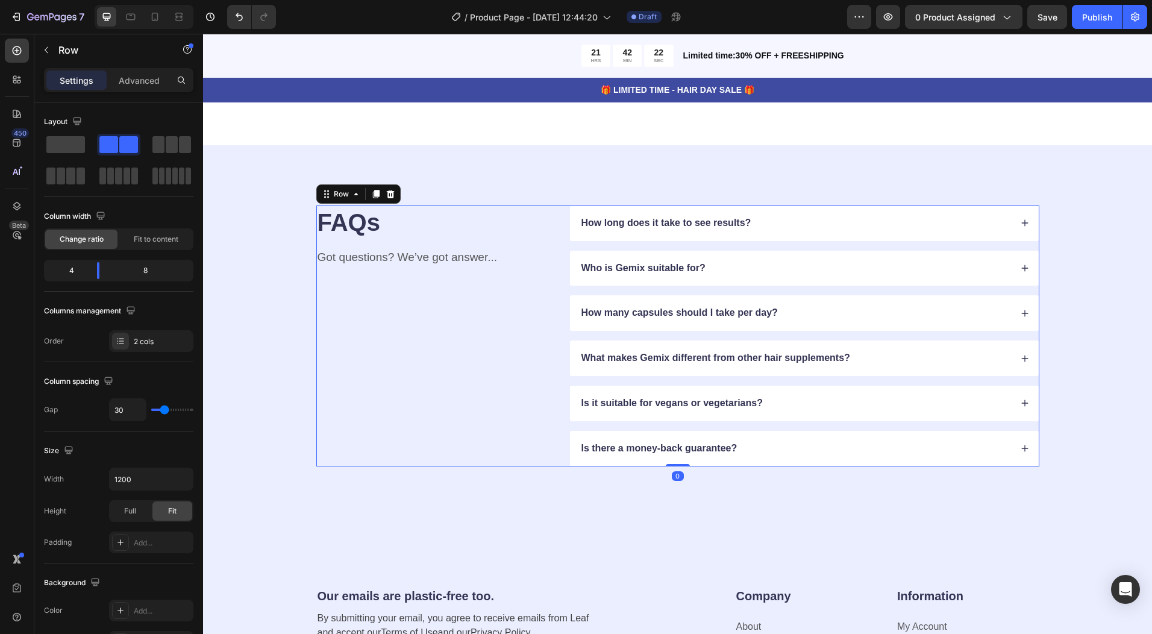
click at [384, 306] on div "FAQs Heading Got questions? We’ve got answer... Text Block" at bounding box center [433, 335] width 235 height 261
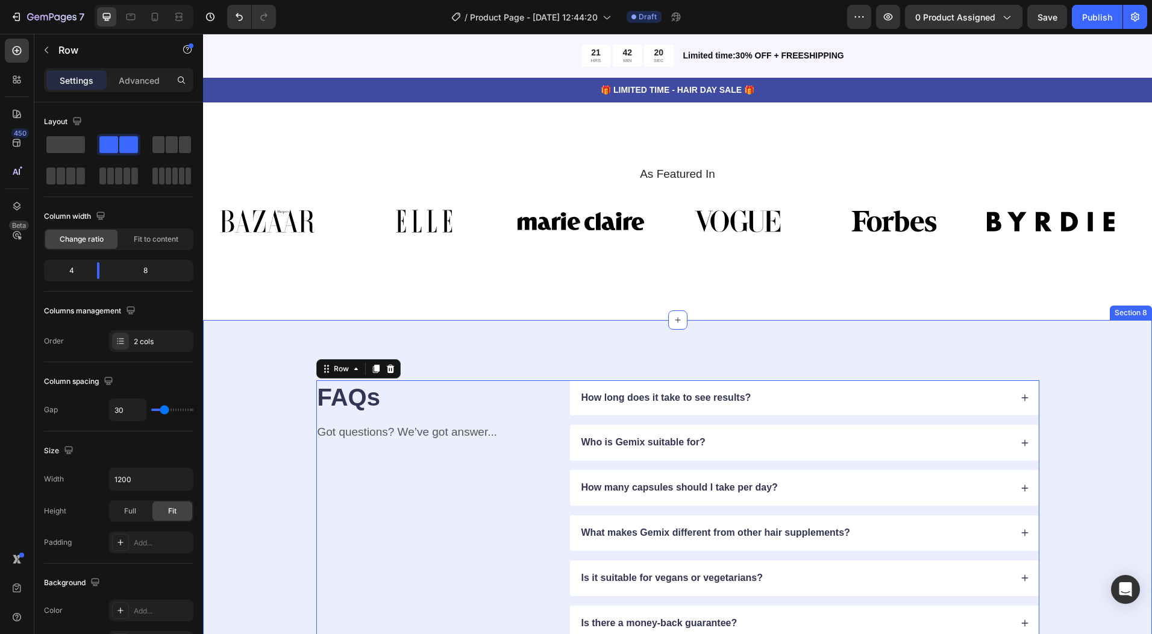
scroll to position [2000, 0]
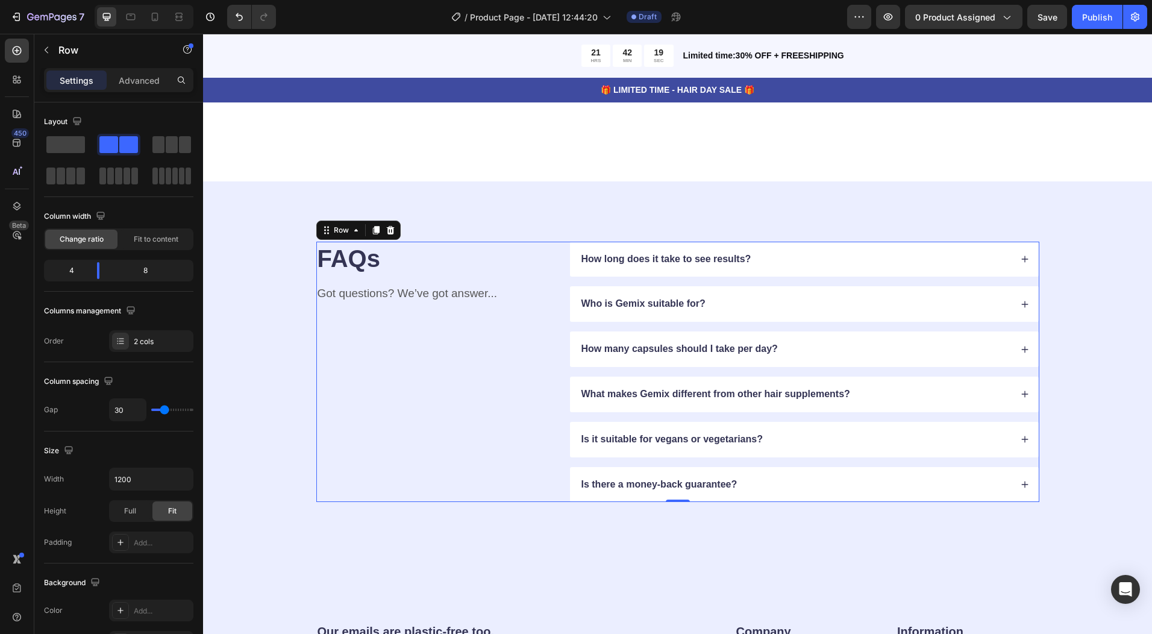
click at [422, 365] on div "FAQs Heading Got questions? We’ve got answer... Text Block" at bounding box center [433, 372] width 235 height 261
click at [248, 388] on div "FAQs Heading Got questions? We’ve got answer... Text Block How long does it tak…" at bounding box center [677, 371] width 949 height 381
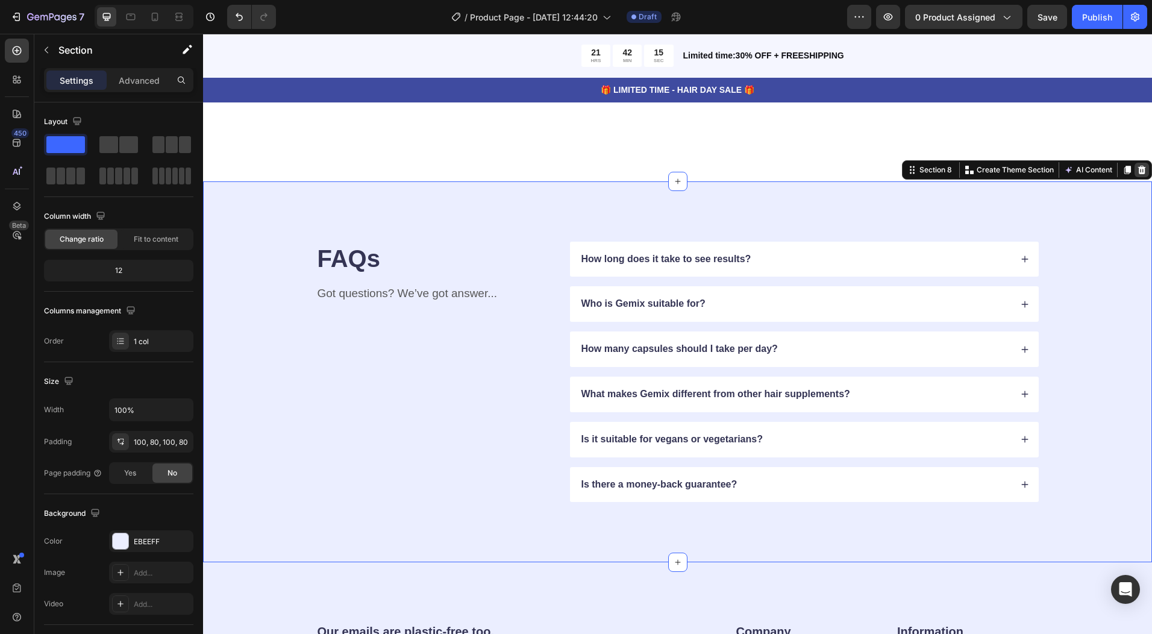
click at [1135, 175] on div at bounding box center [1142, 170] width 14 height 14
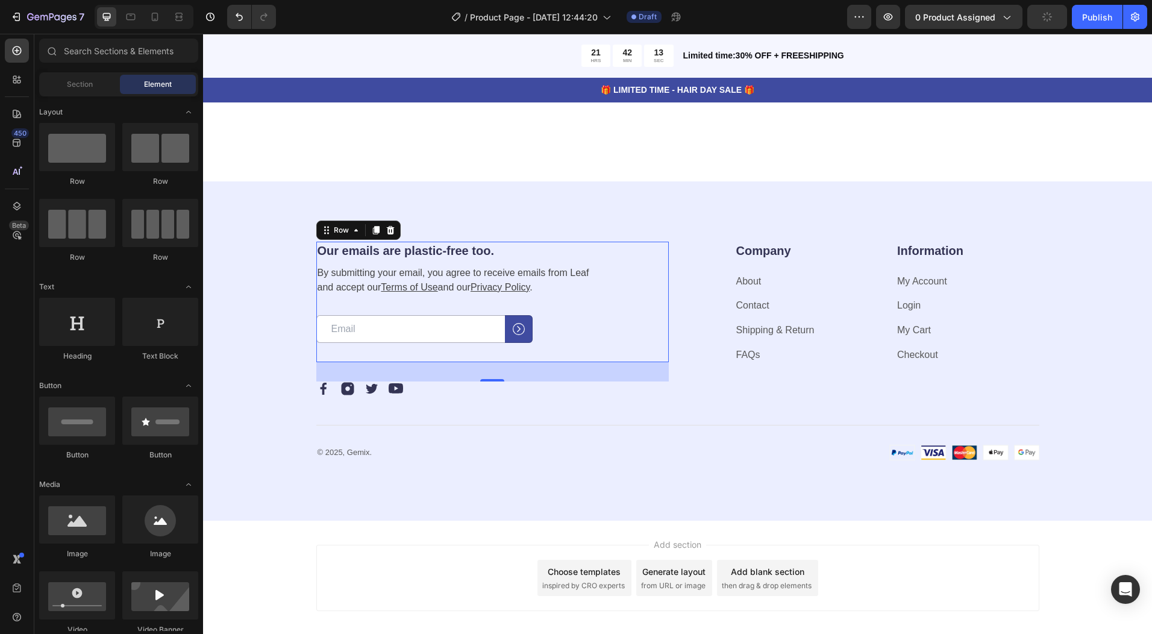
click at [605, 339] on div "Our emails are plastic-free too. Heading By submitting your email, you agree to…" at bounding box center [492, 302] width 352 height 121
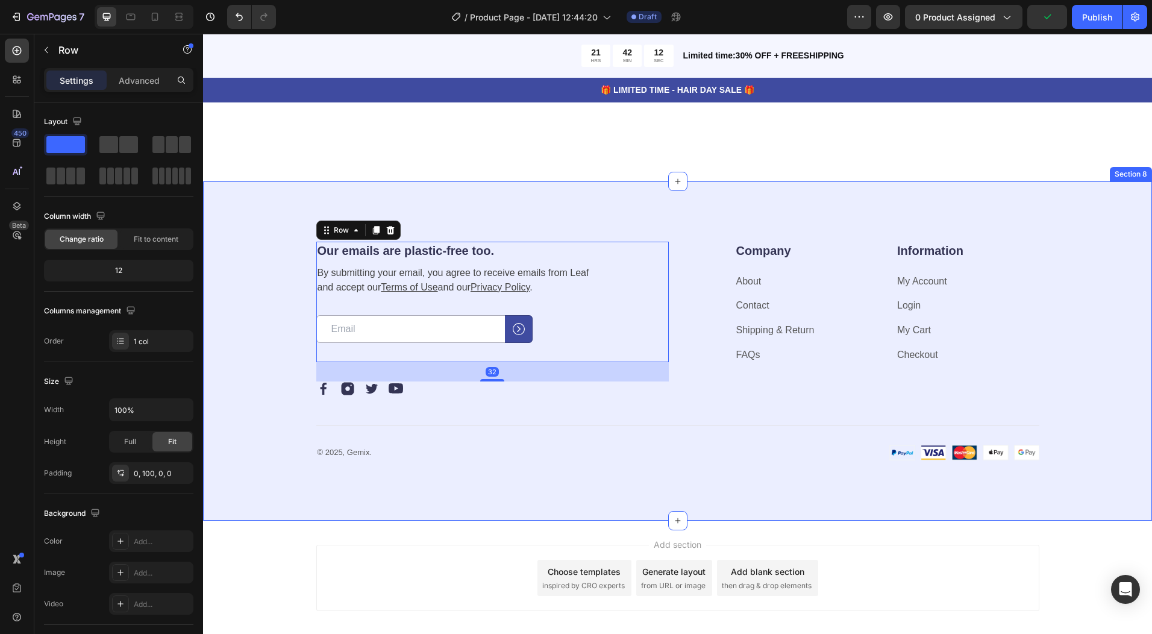
click at [230, 236] on div "Our emails are plastic-free too. Heading By submitting your email, you agree to…" at bounding box center [677, 351] width 949 height 340
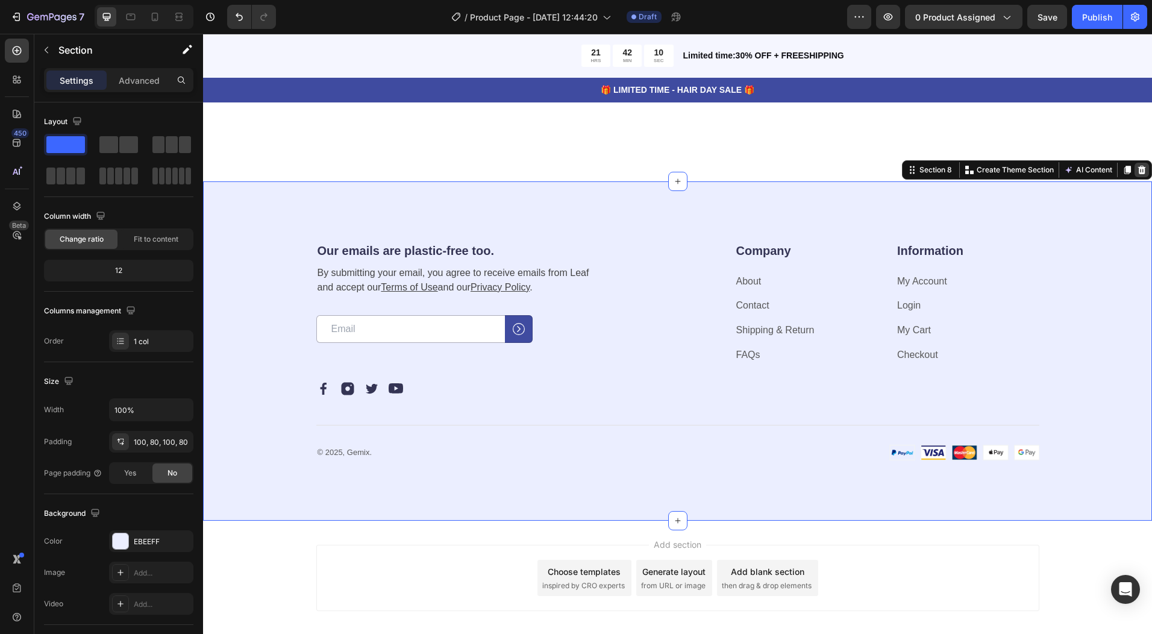
click at [1137, 165] on icon at bounding box center [1142, 170] width 10 height 10
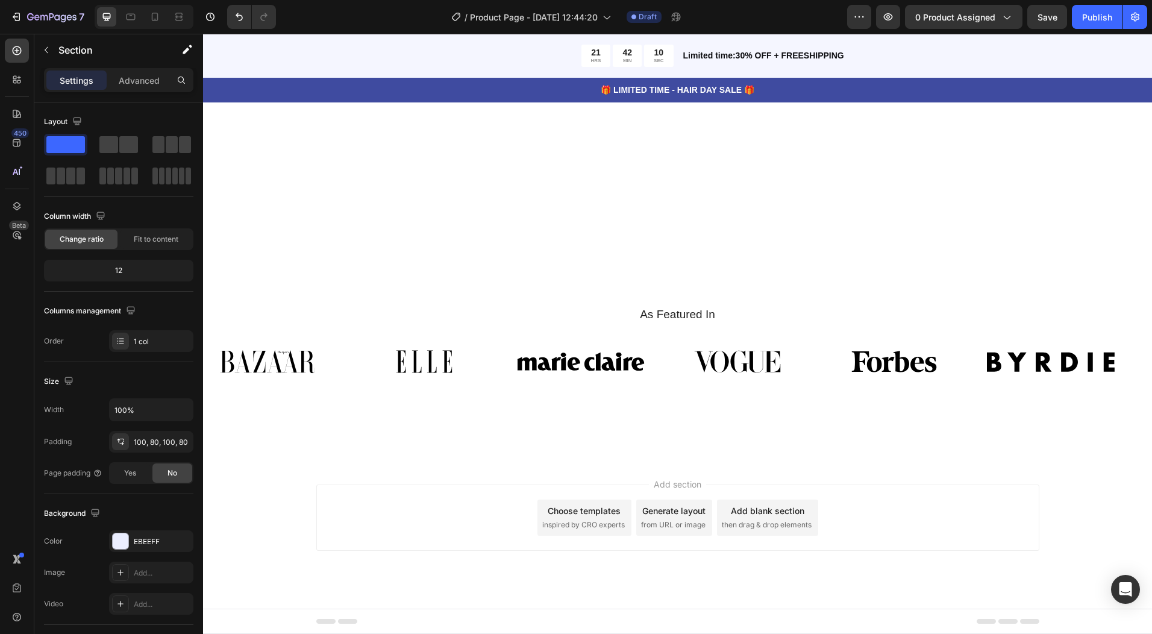
scroll to position [1721, 0]
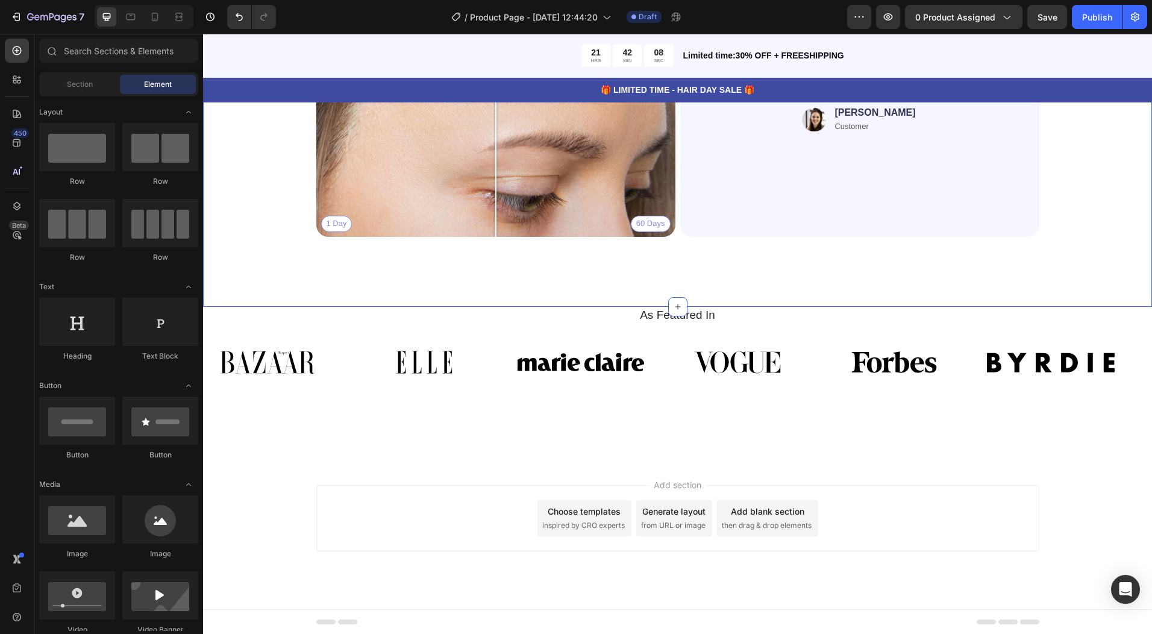
click at [252, 219] on div "Real People. Real Hair Results Heading Thousands have seen visible improvements…" at bounding box center [677, 9] width 853 height 475
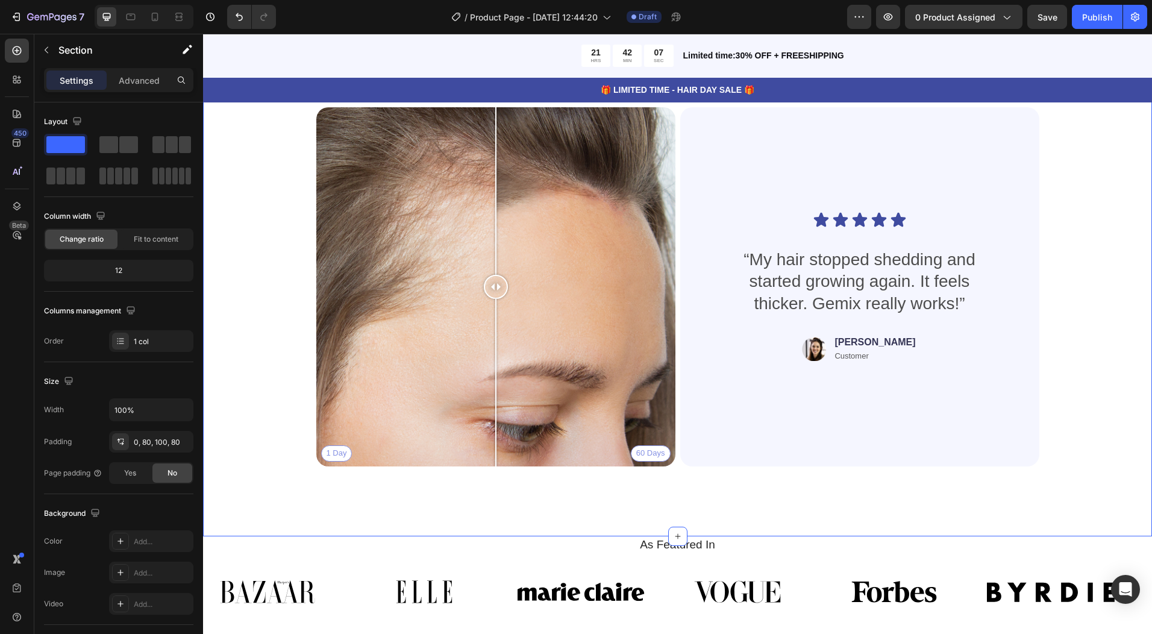
scroll to position [1299, 0]
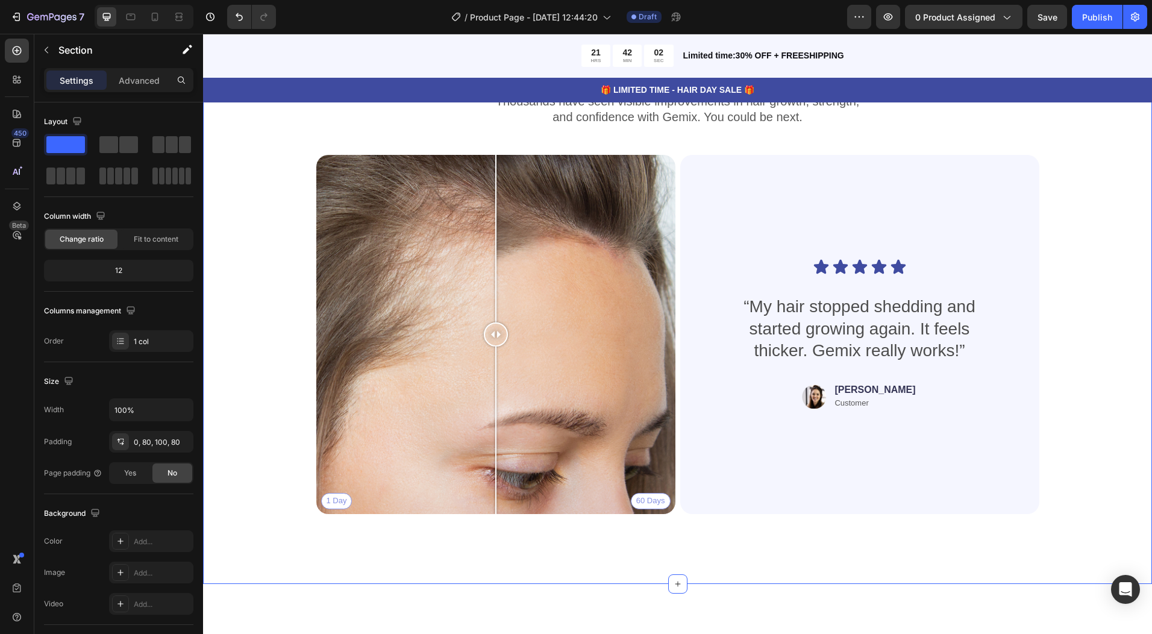
click at [1138, 65] on icon at bounding box center [1142, 61] width 8 height 8
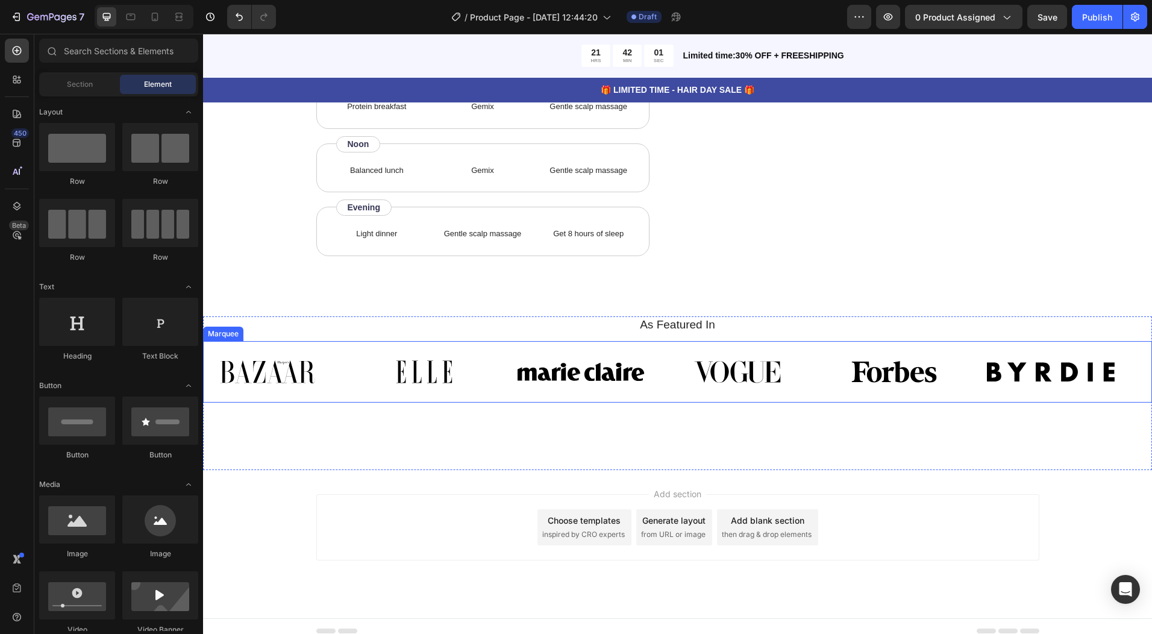
scroll to position [945, 0]
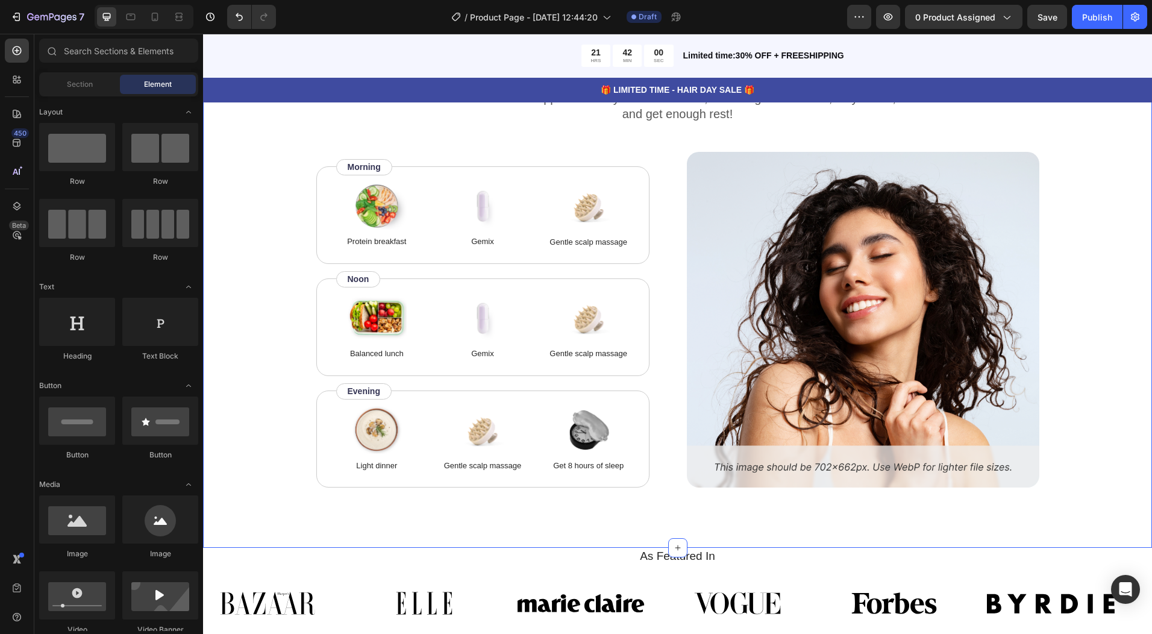
click at [294, 257] on div "How to use Heading While Gemix supports healthy hair from within, don’t forget …" at bounding box center [677, 267] width 853 height 442
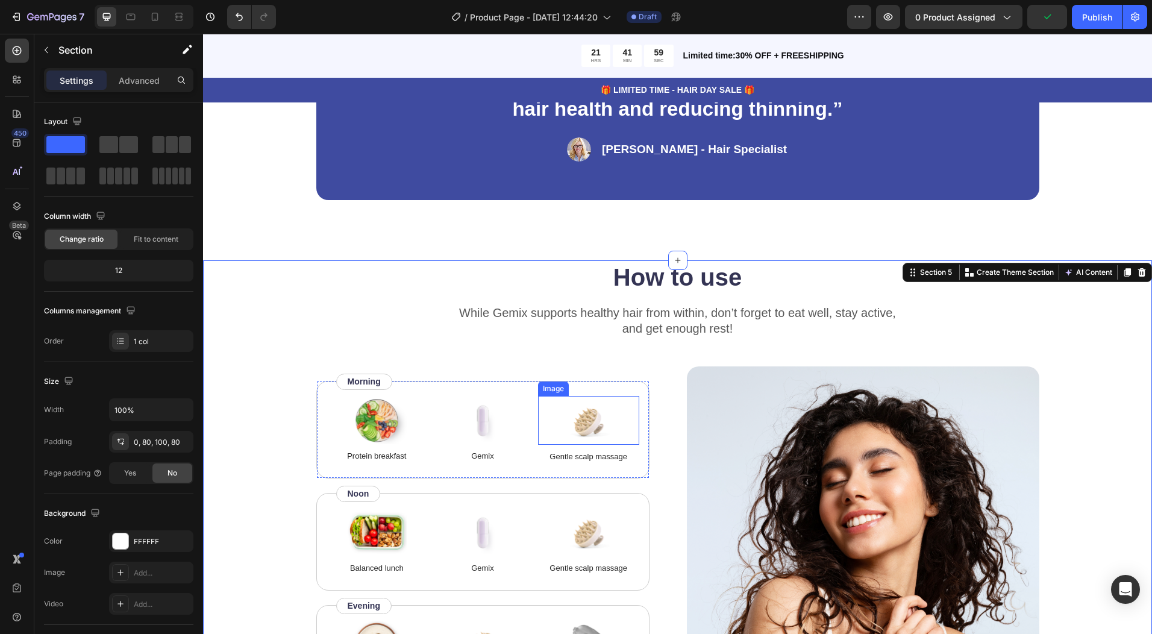
scroll to position [704, 0]
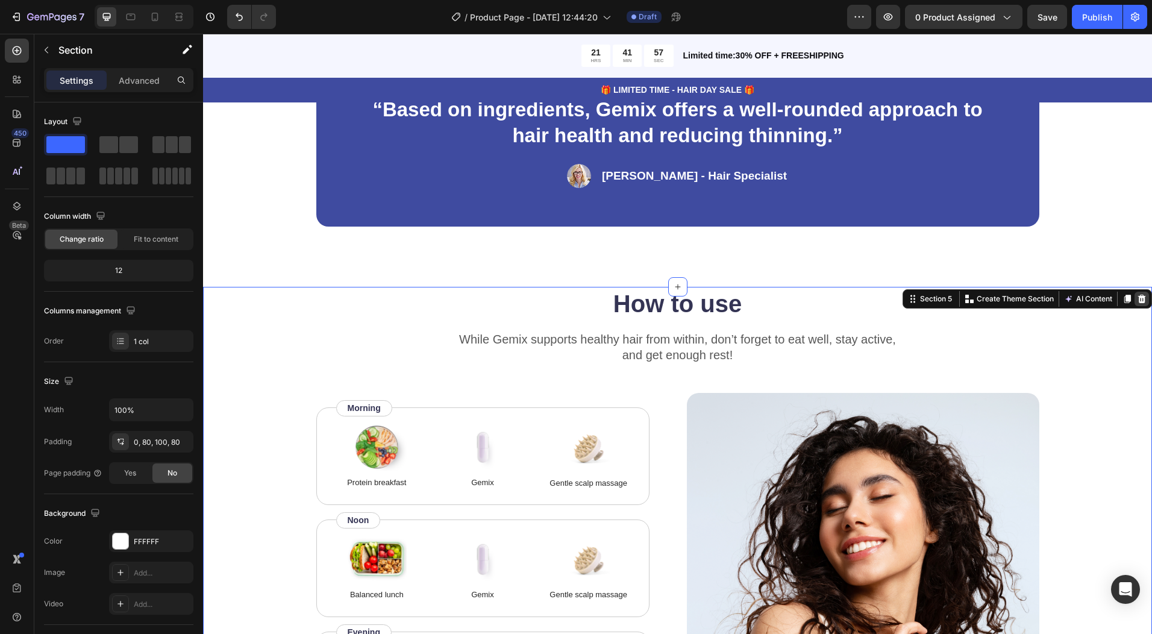
click at [1135, 293] on div at bounding box center [1142, 299] width 14 height 14
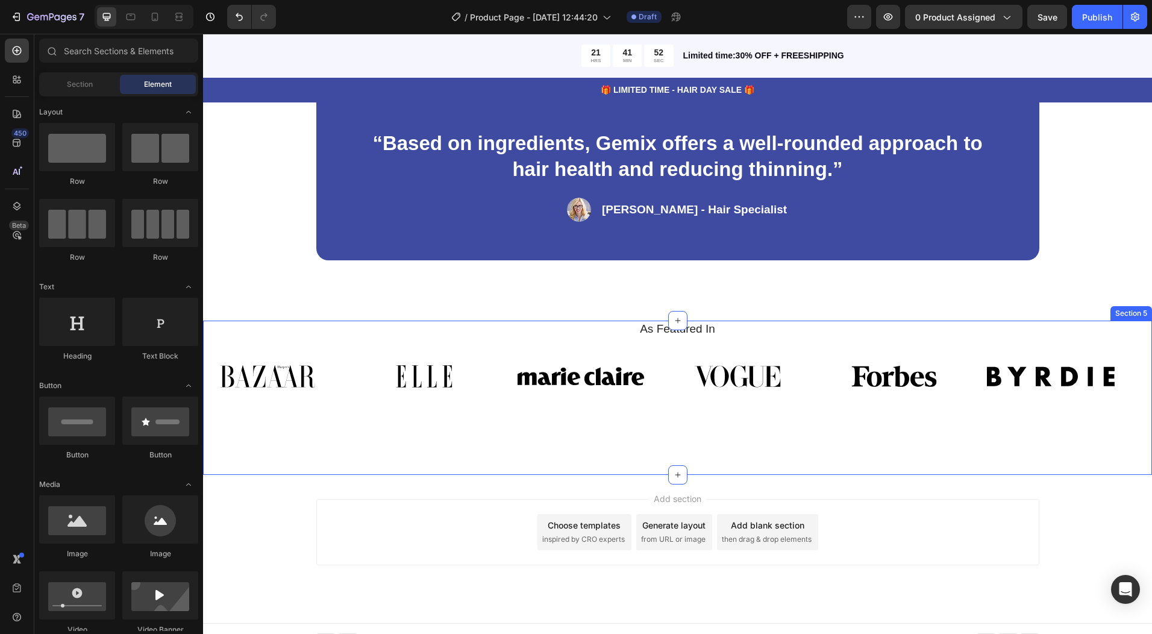
scroll to position [684, 0]
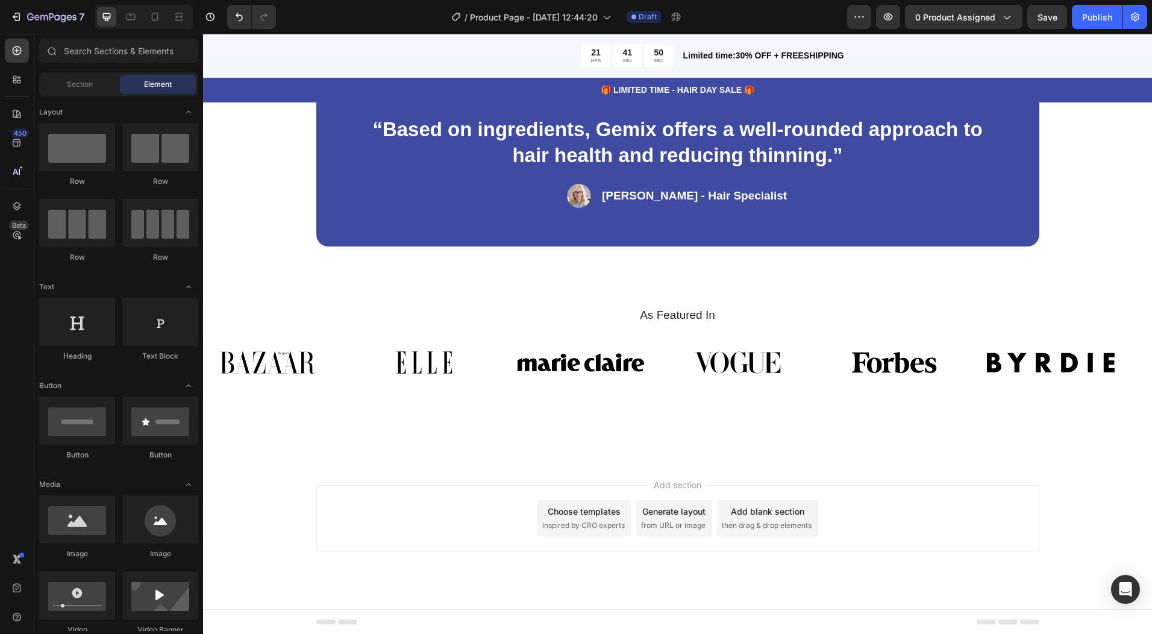
click at [407, 513] on div "Add section Choose templates inspired by CRO experts Generate layout from URL o…" at bounding box center [677, 518] width 723 height 66
click at [863, 524] on div "Add section Choose templates inspired by CRO experts Generate layout from URL o…" at bounding box center [677, 518] width 723 height 66
click at [486, 501] on div "Add section Choose templates inspired by CRO experts Generate layout from URL o…" at bounding box center [677, 518] width 723 height 66
click at [921, 516] on div "Add section Choose templates inspired by CRO experts Generate layout from URL o…" at bounding box center [677, 518] width 723 height 66
drag, startPoint x: 384, startPoint y: 516, endPoint x: 809, endPoint y: 557, distance: 426.2
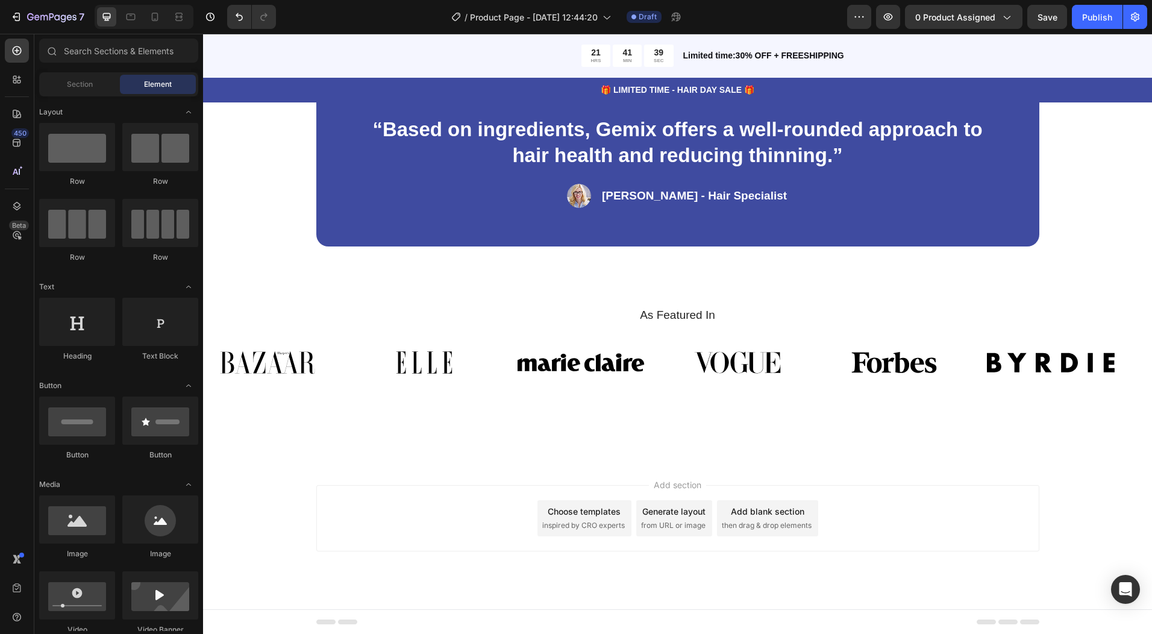
click at [787, 551] on div "Add section Choose templates inspired by CRO experts Generate layout from URL o…" at bounding box center [677, 535] width 949 height 148
click at [584, 515] on div "Choose templates" at bounding box center [584, 511] width 73 height 13
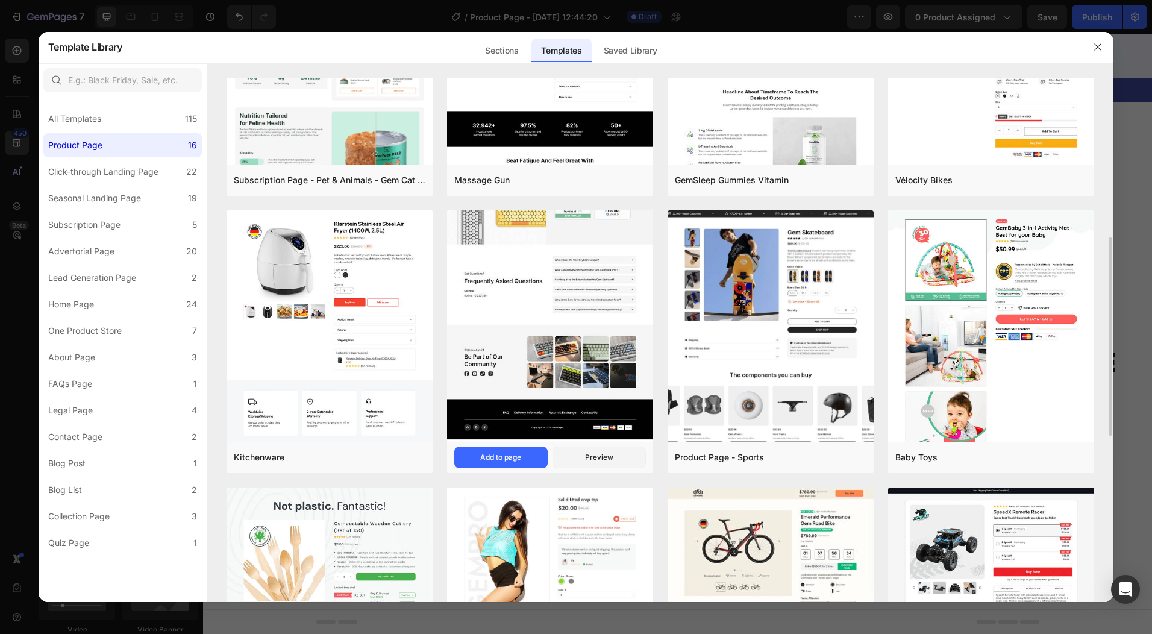
scroll to position [482, 0]
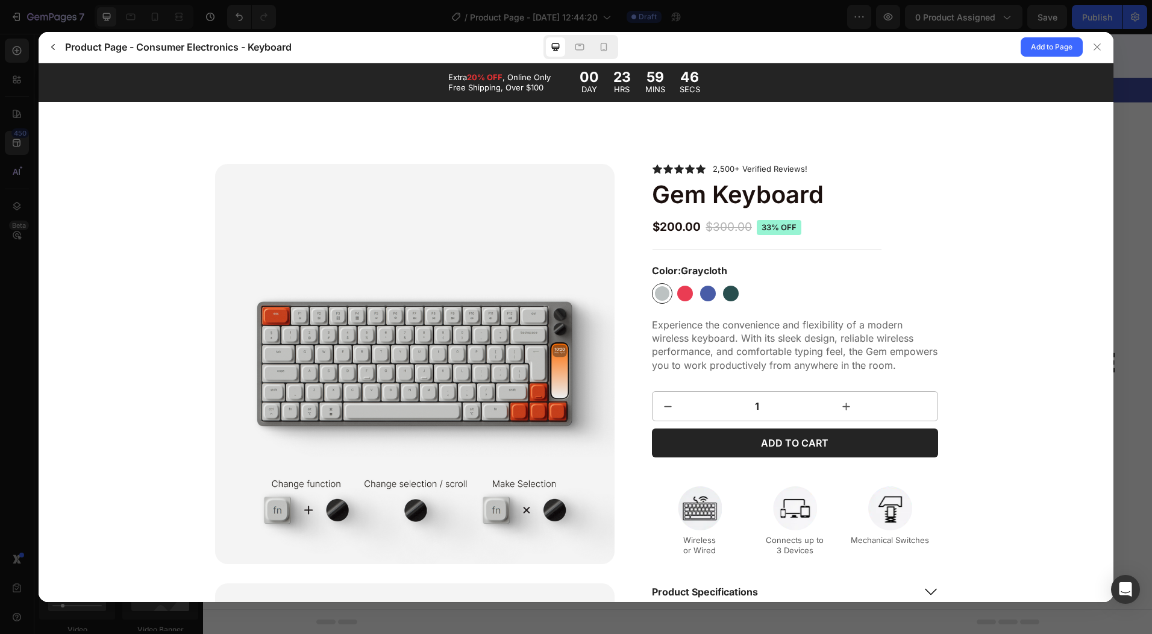
scroll to position [0, 0]
click at [1055, 43] on span "Add to Page" at bounding box center [1052, 47] width 42 height 14
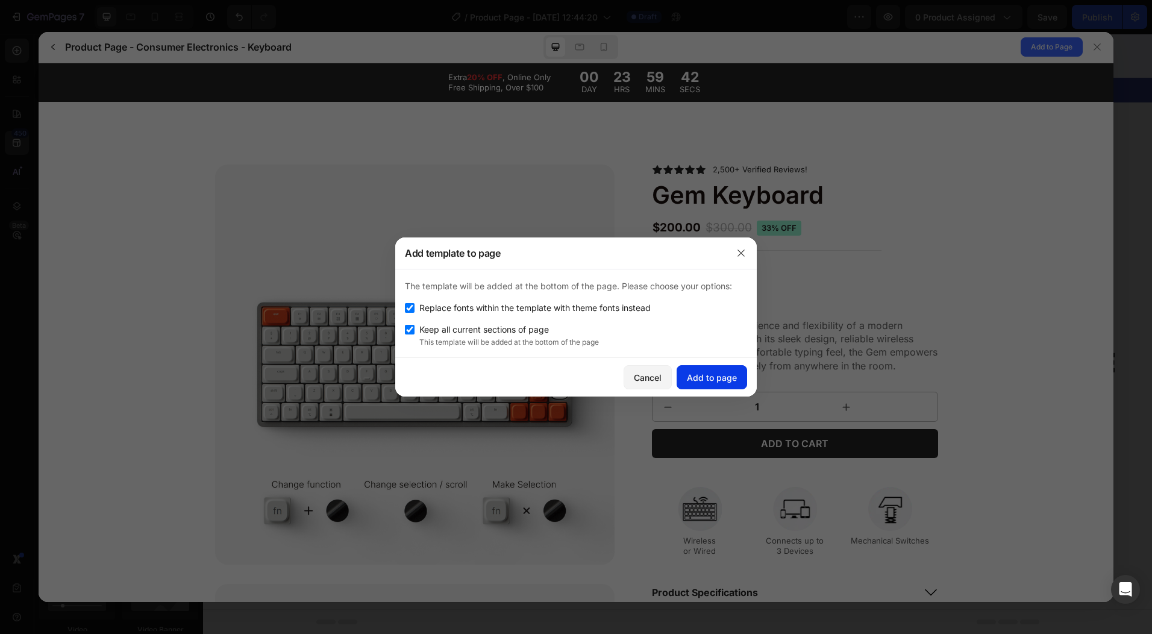
click at [711, 372] on div "Add to page" at bounding box center [712, 377] width 50 height 13
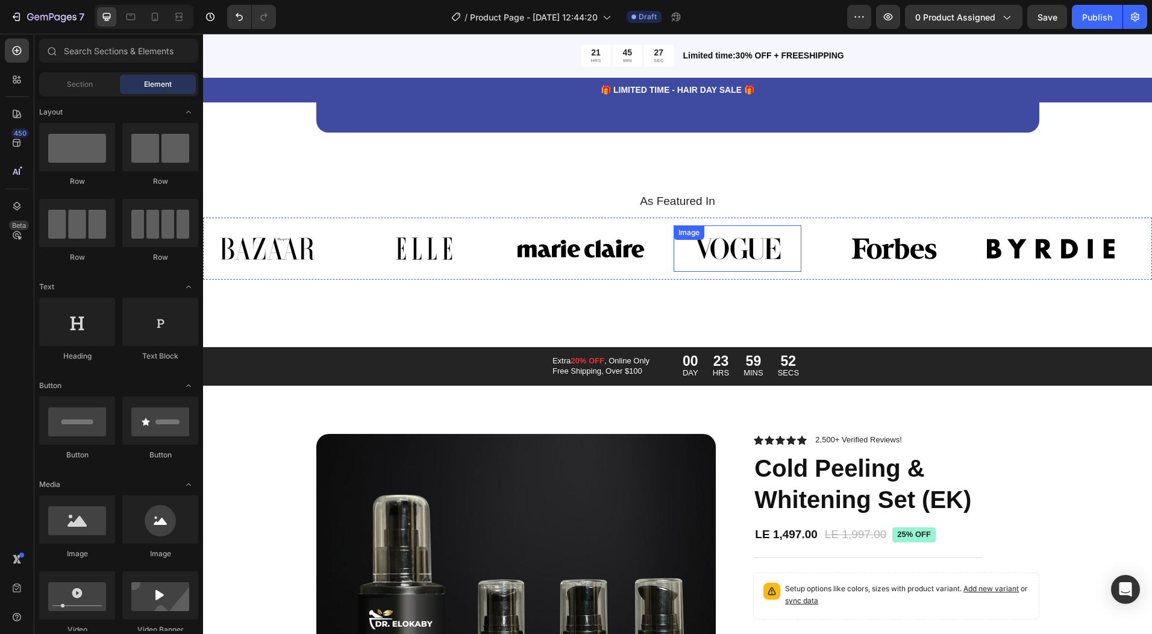
scroll to position [663, 0]
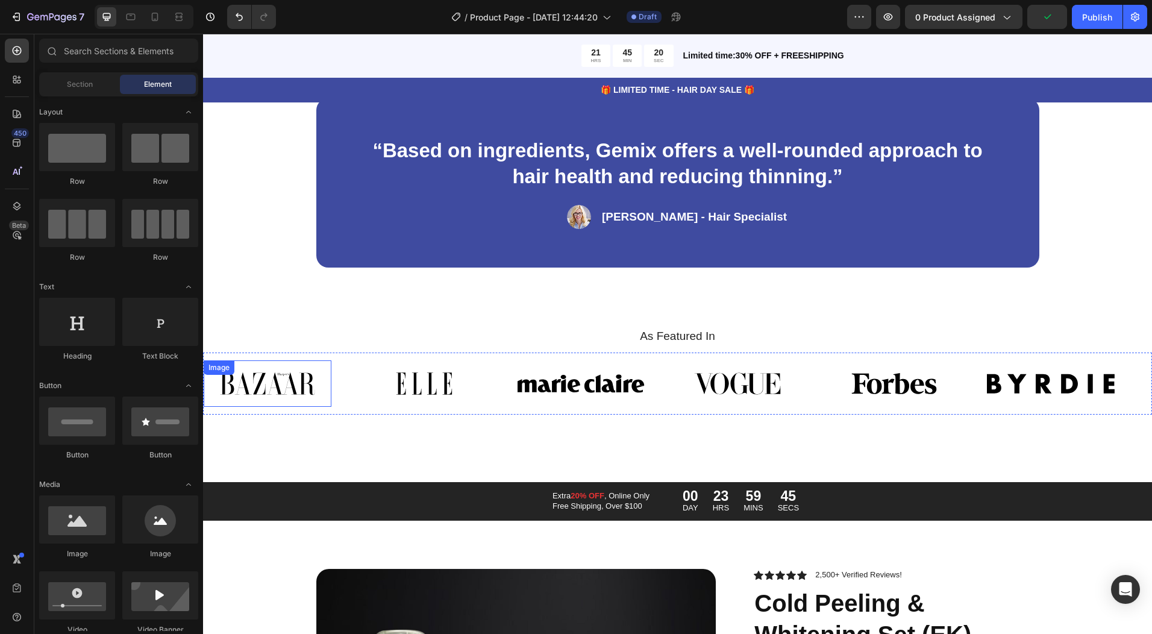
click at [210, 387] on img at bounding box center [268, 383] width 128 height 47
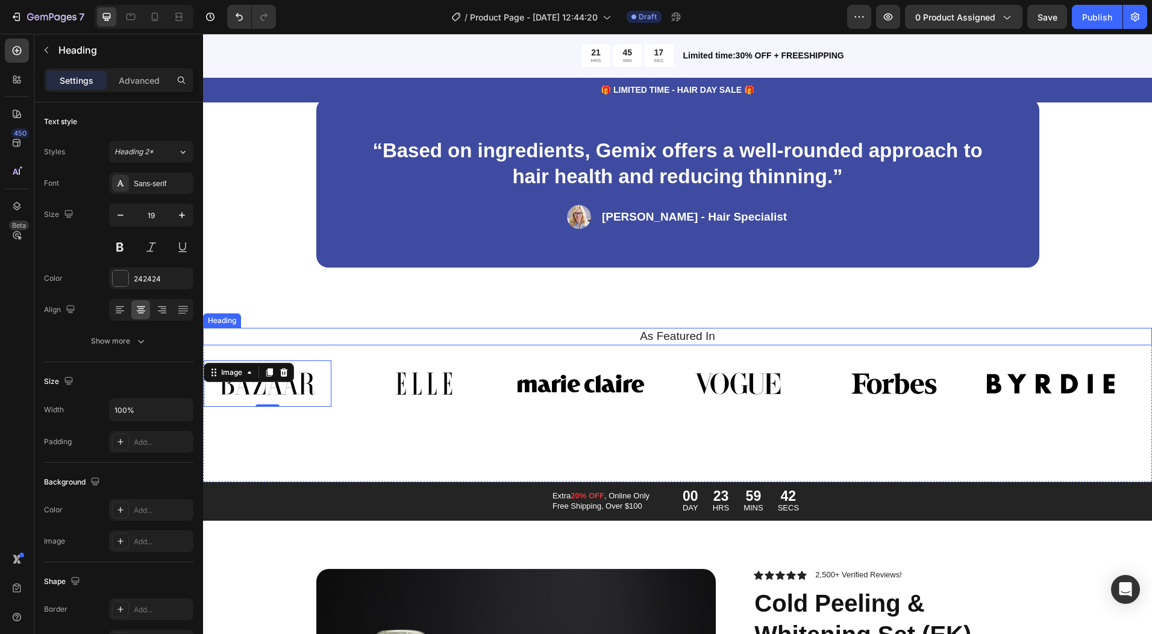
click at [519, 339] on h2 "As Featured In" at bounding box center [677, 336] width 931 height 17
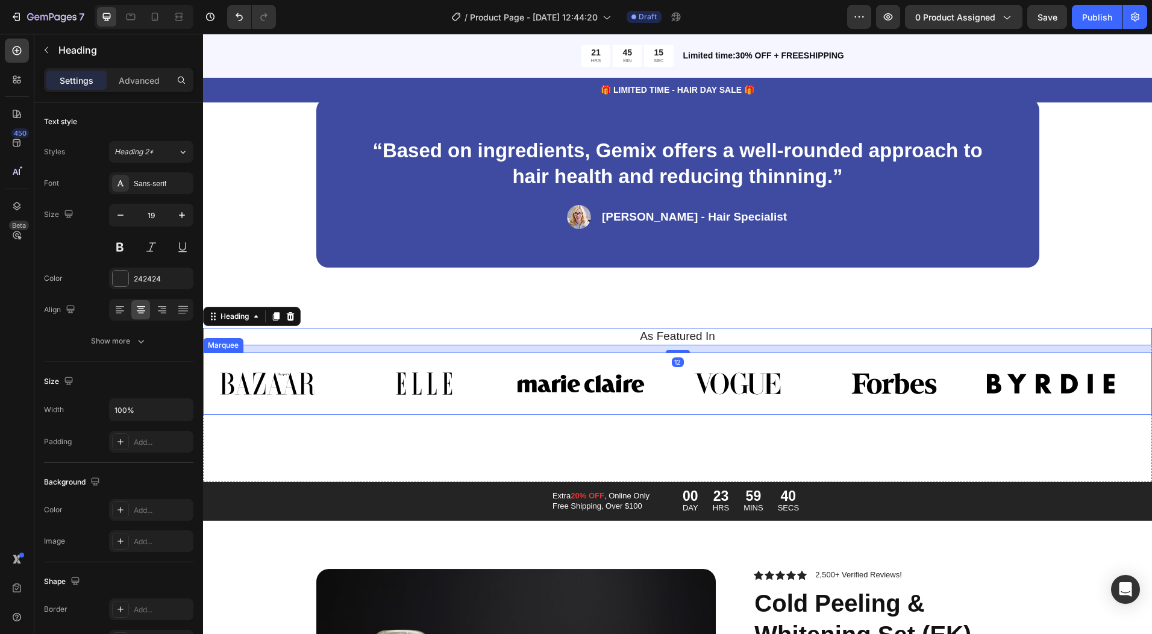
click at [496, 388] on div "Image" at bounding box center [438, 383] width 157 height 47
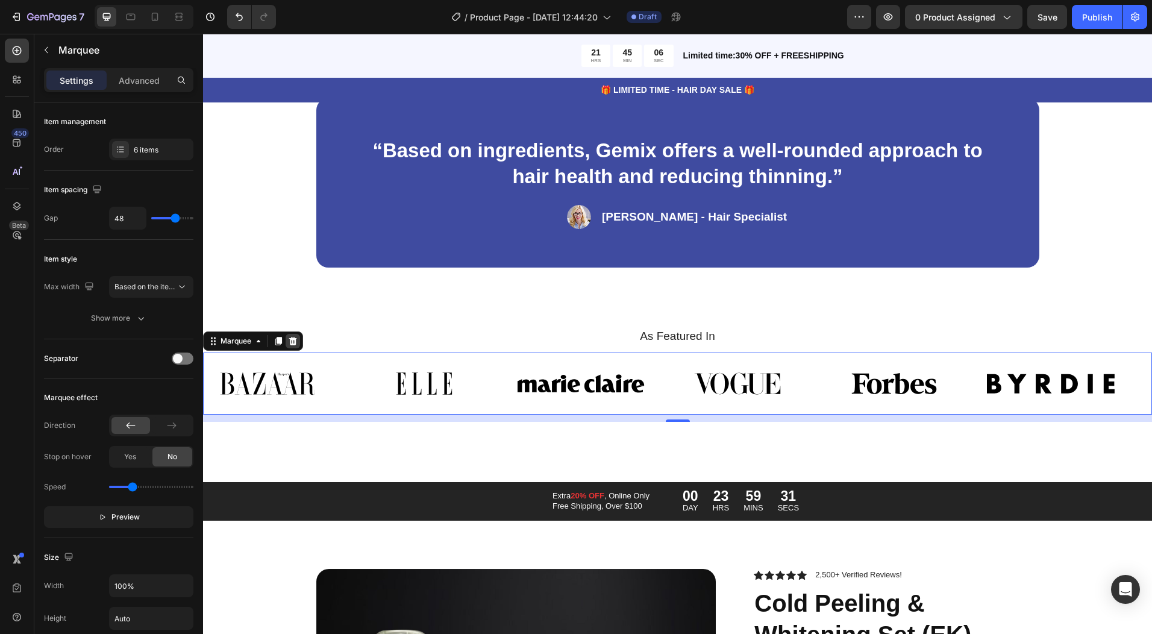
click at [287, 345] on div at bounding box center [293, 341] width 14 height 14
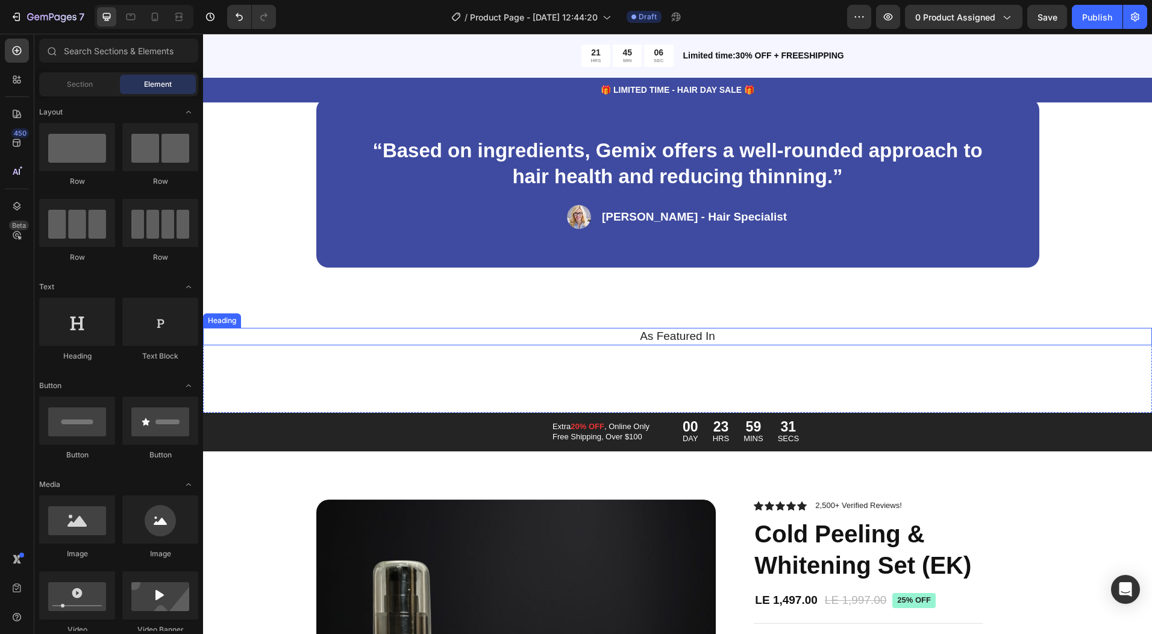
click at [449, 332] on h2 "As Featured In" at bounding box center [677, 336] width 931 height 17
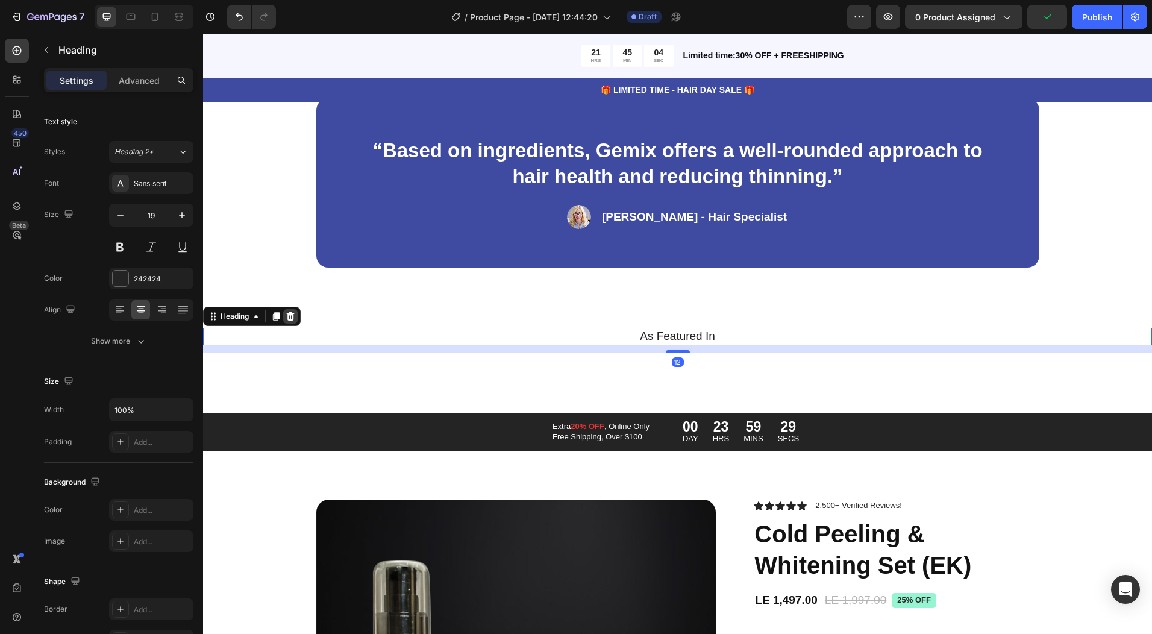
click at [296, 319] on div at bounding box center [290, 316] width 14 height 14
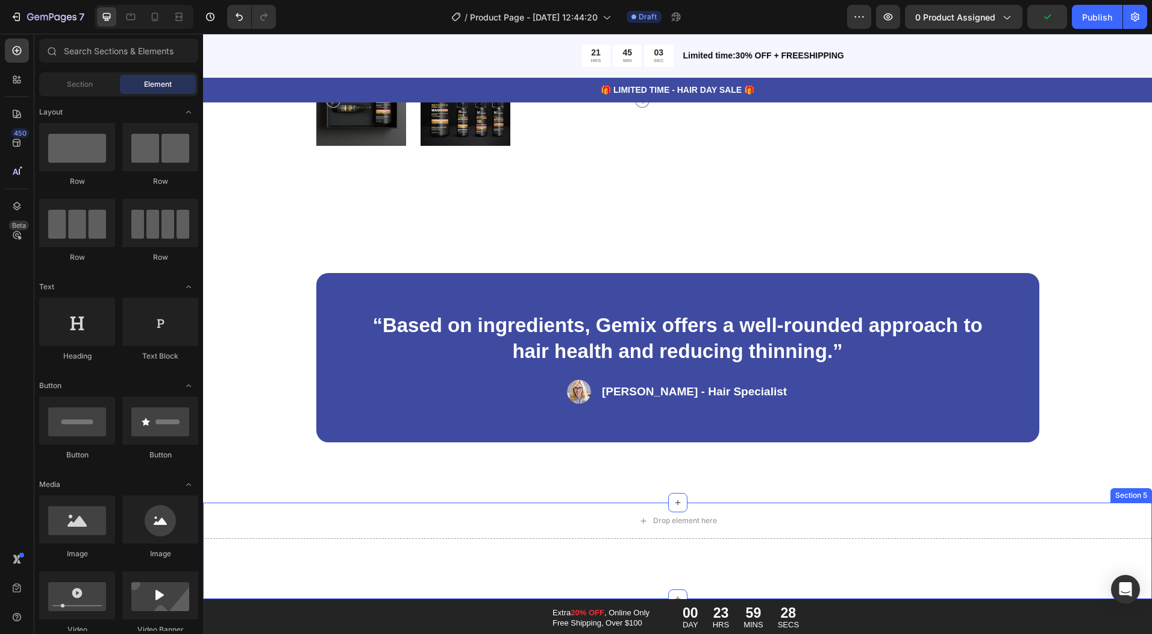
scroll to position [482, 0]
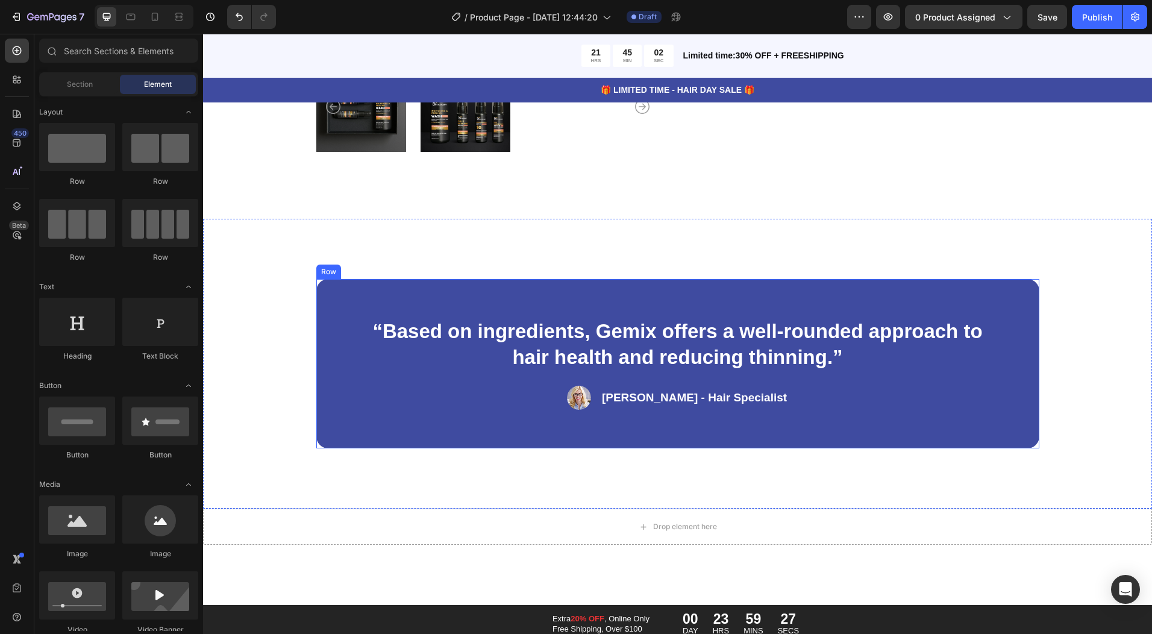
click at [326, 381] on div "“Based on ingredients, Gemix offers a well-rounded approach to hair health and …" at bounding box center [677, 364] width 723 height 170
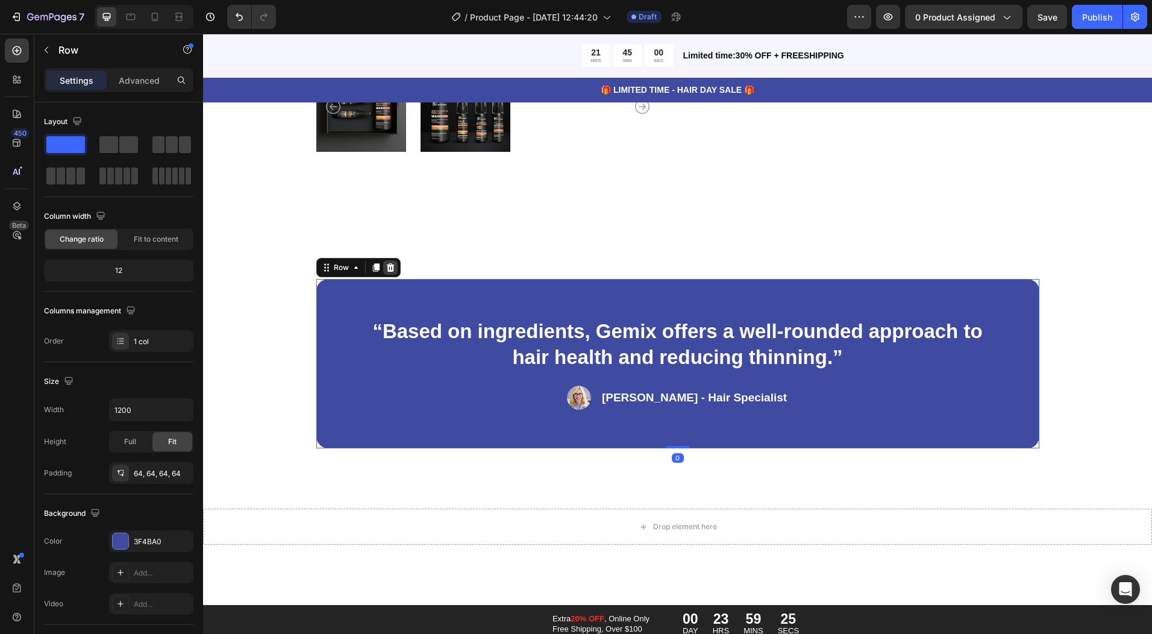
click at [386, 272] on div at bounding box center [390, 267] width 14 height 14
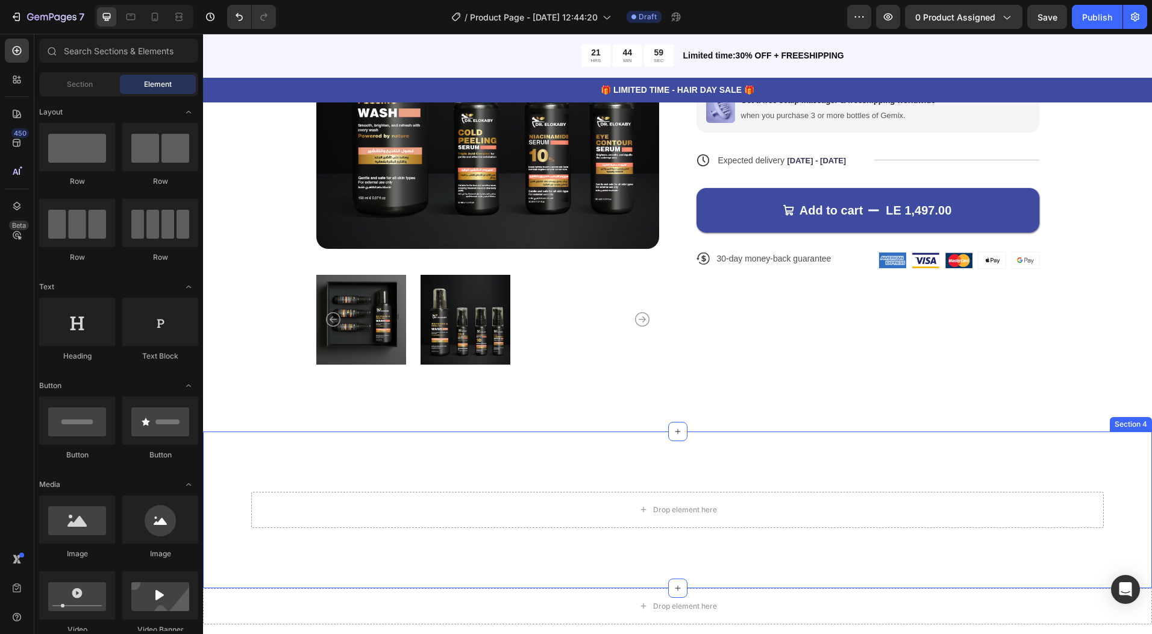
scroll to position [362, 0]
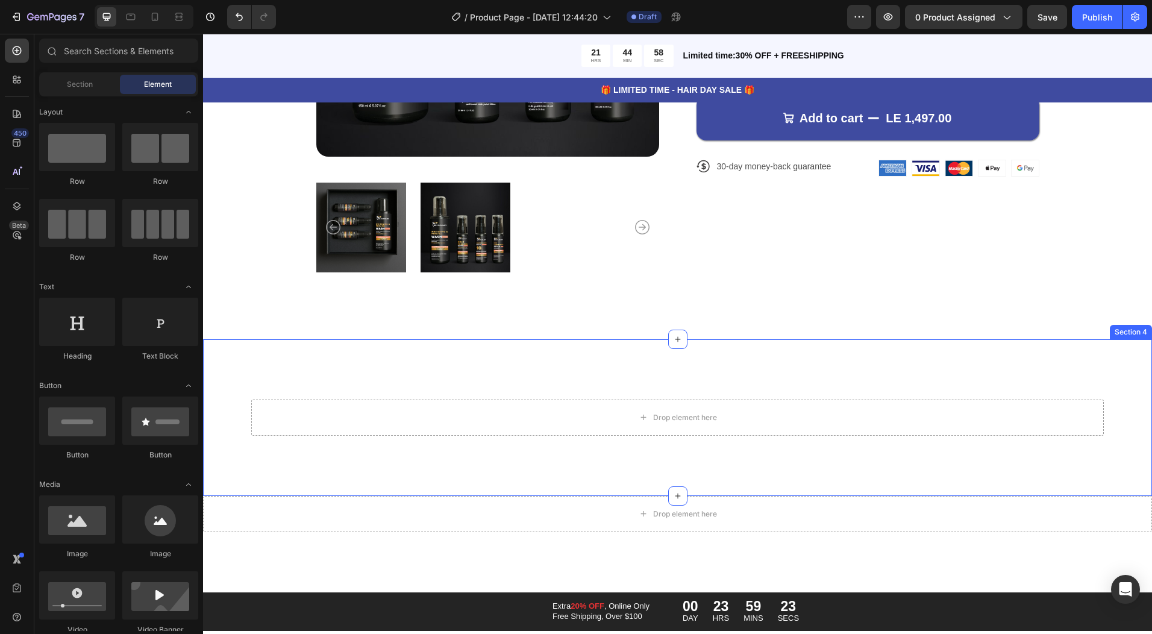
click at [448, 349] on div "Drop element here Section 4" at bounding box center [677, 417] width 949 height 157
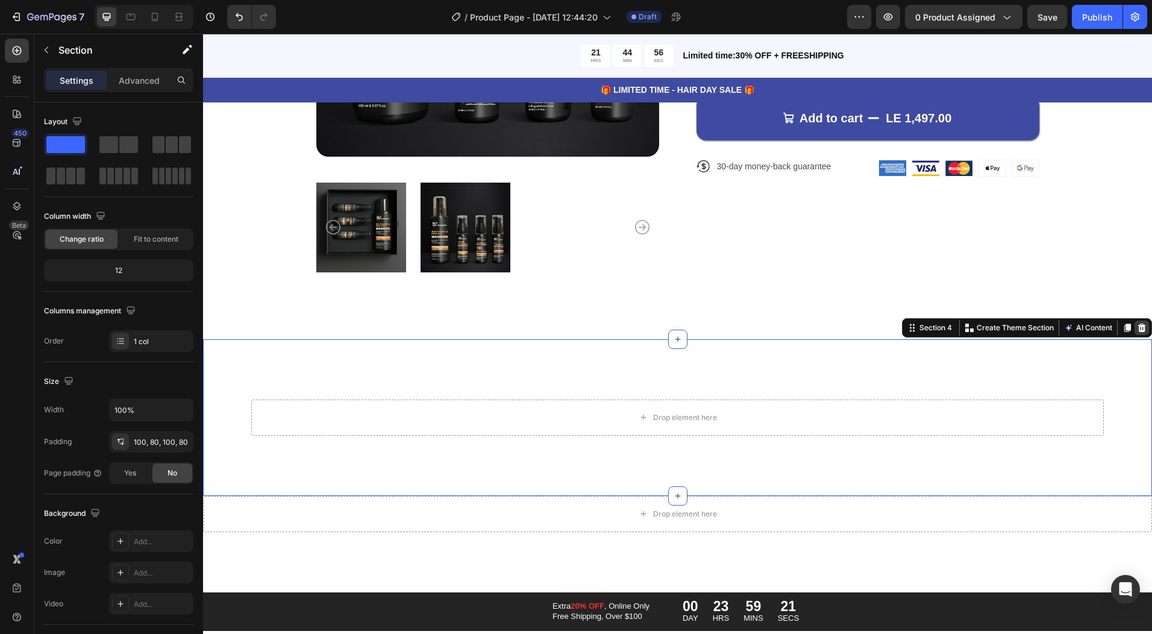
click at [1138, 328] on icon at bounding box center [1142, 327] width 8 height 8
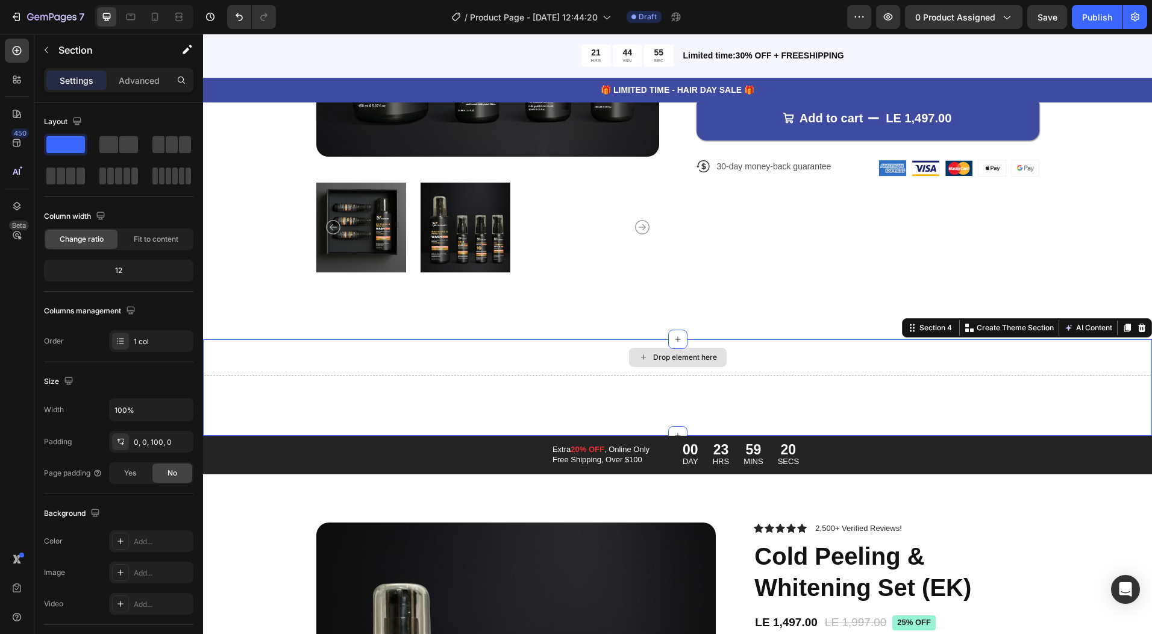
click at [572, 354] on div "Drop element here" at bounding box center [677, 357] width 949 height 36
click at [1138, 324] on icon at bounding box center [1142, 327] width 8 height 8
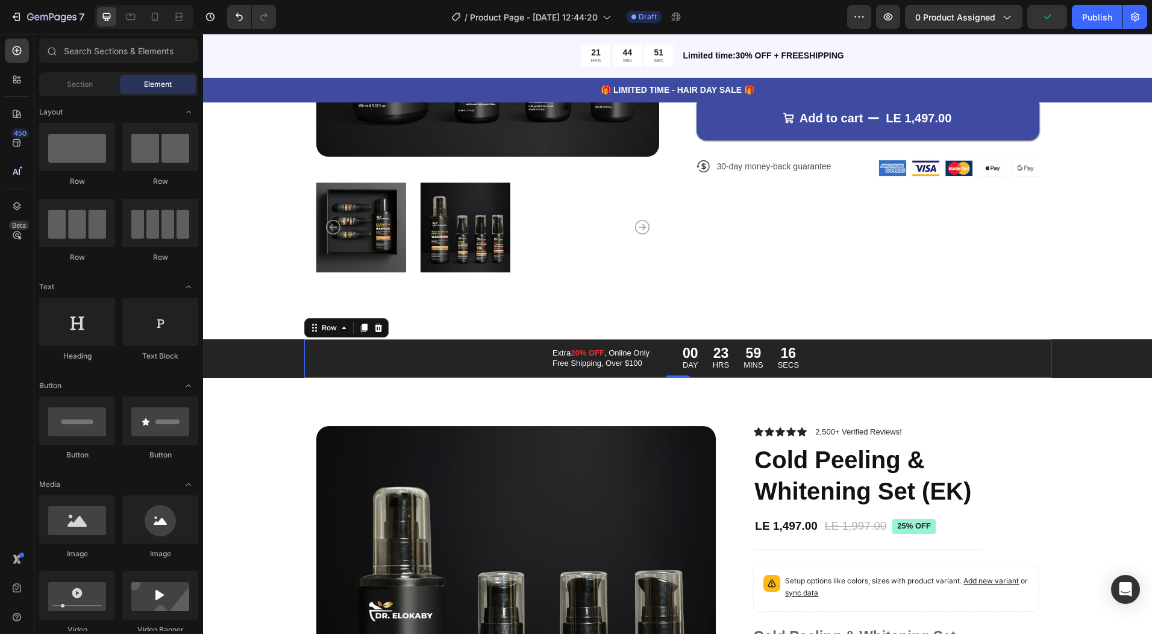
click at [903, 356] on div "Extra 20% OFF , Online Only Free Shipping, Over $100 Text Block 00 DAY 23 HRS 5…" at bounding box center [677, 358] width 747 height 39
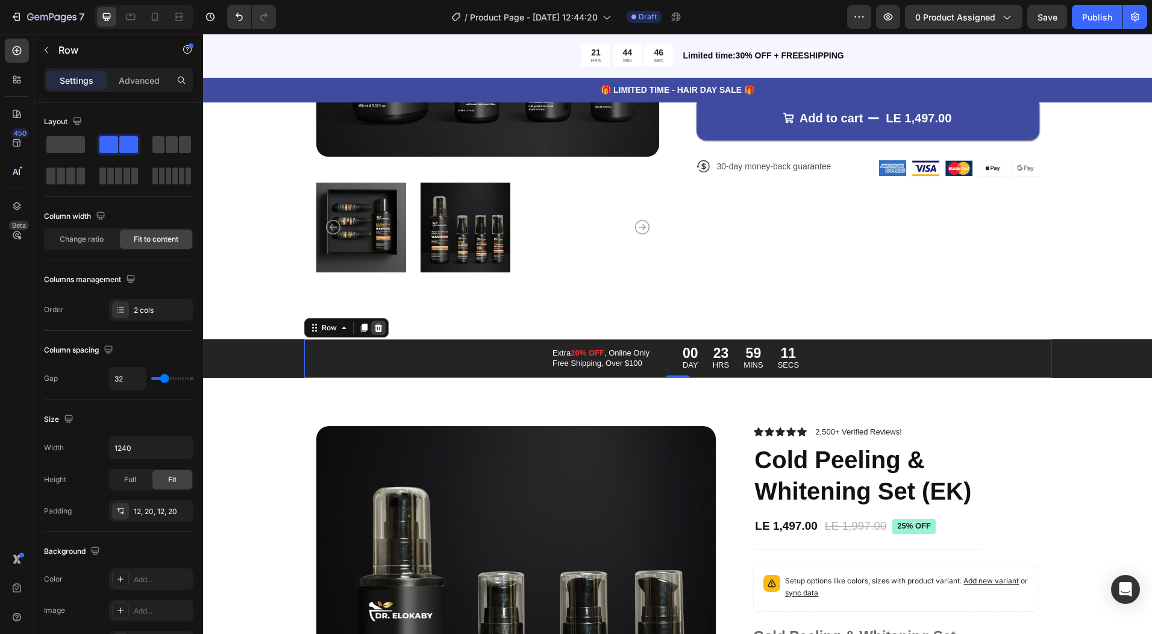
click at [374, 328] on icon at bounding box center [379, 328] width 10 height 10
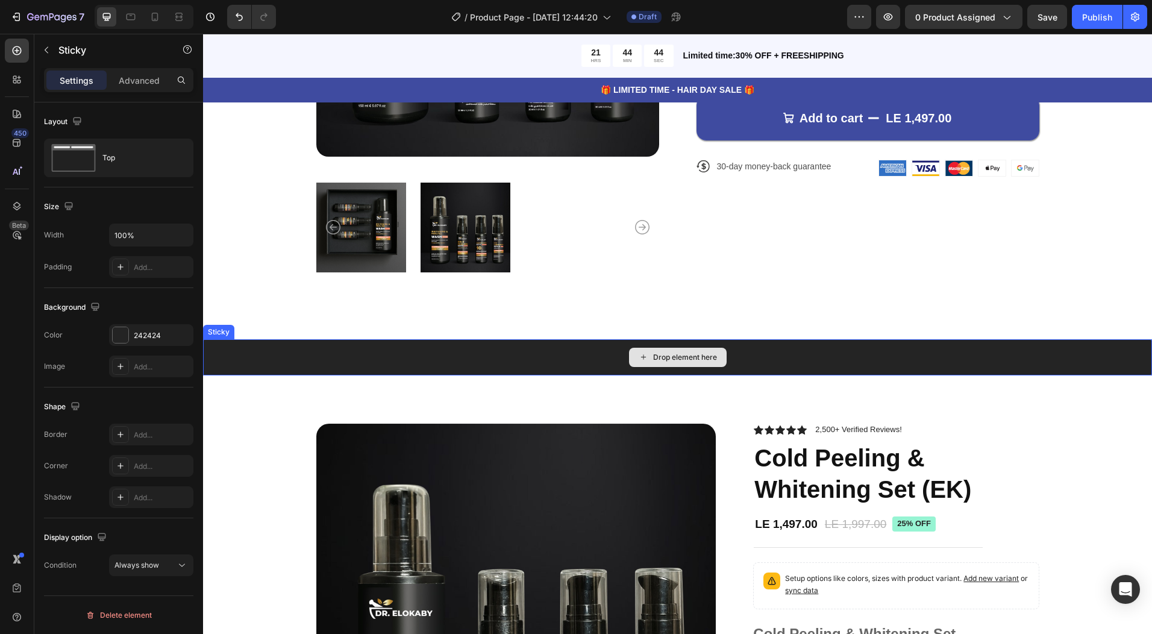
click at [366, 350] on div "Drop element here" at bounding box center [677, 357] width 949 height 36
click at [292, 327] on icon at bounding box center [289, 328] width 10 height 10
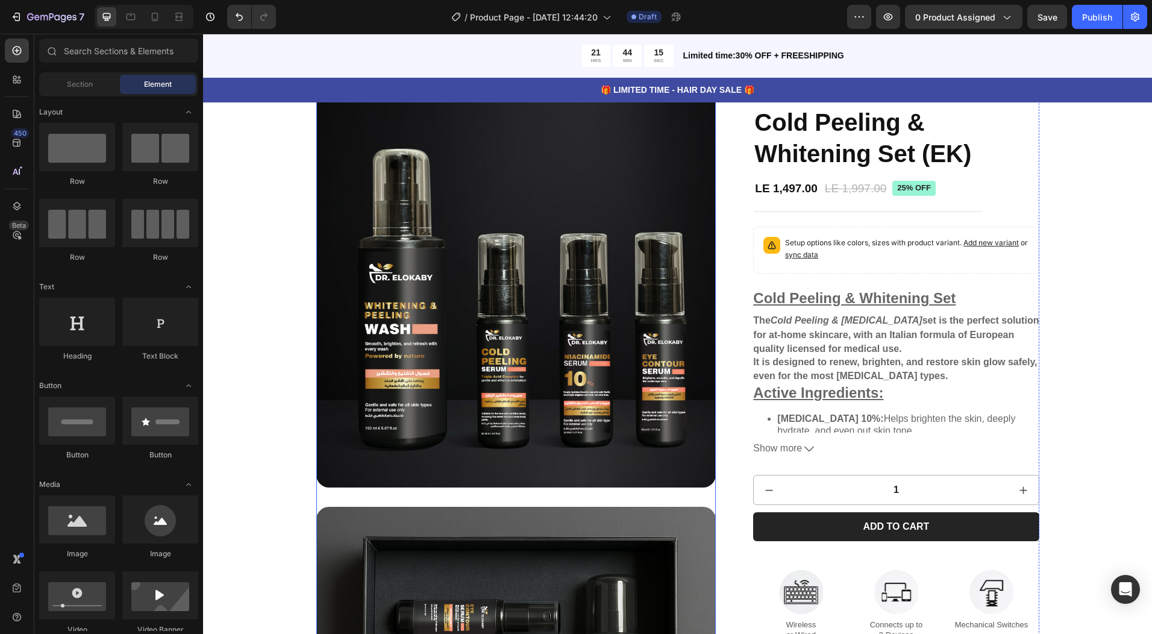
scroll to position [663, 0]
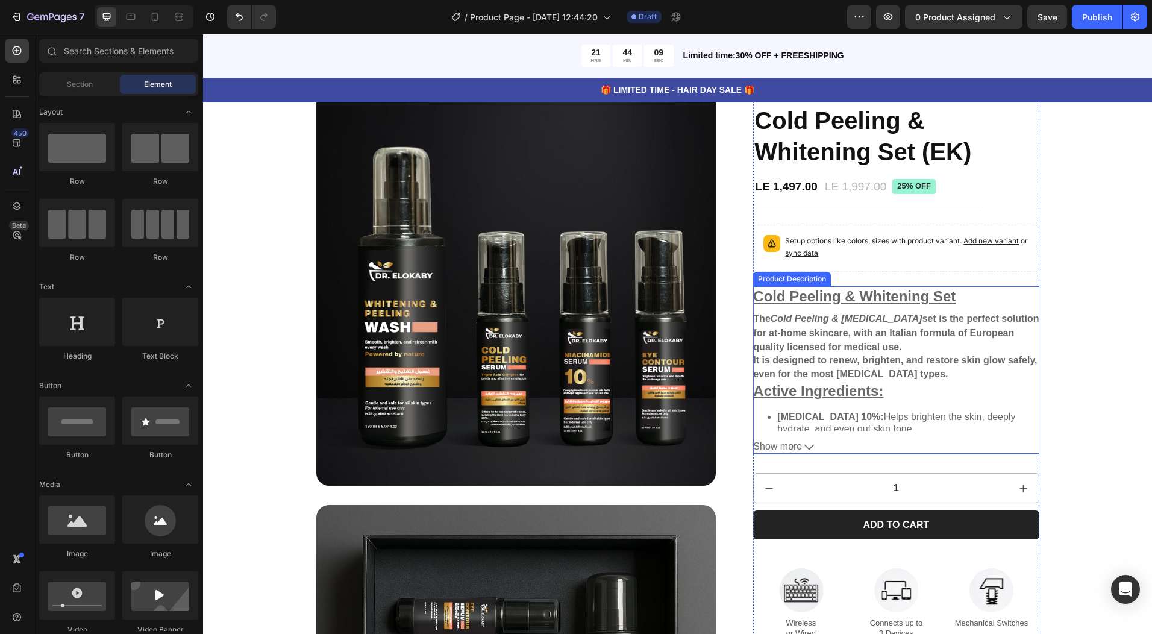
click at [794, 443] on span "Show more" at bounding box center [777, 446] width 49 height 13
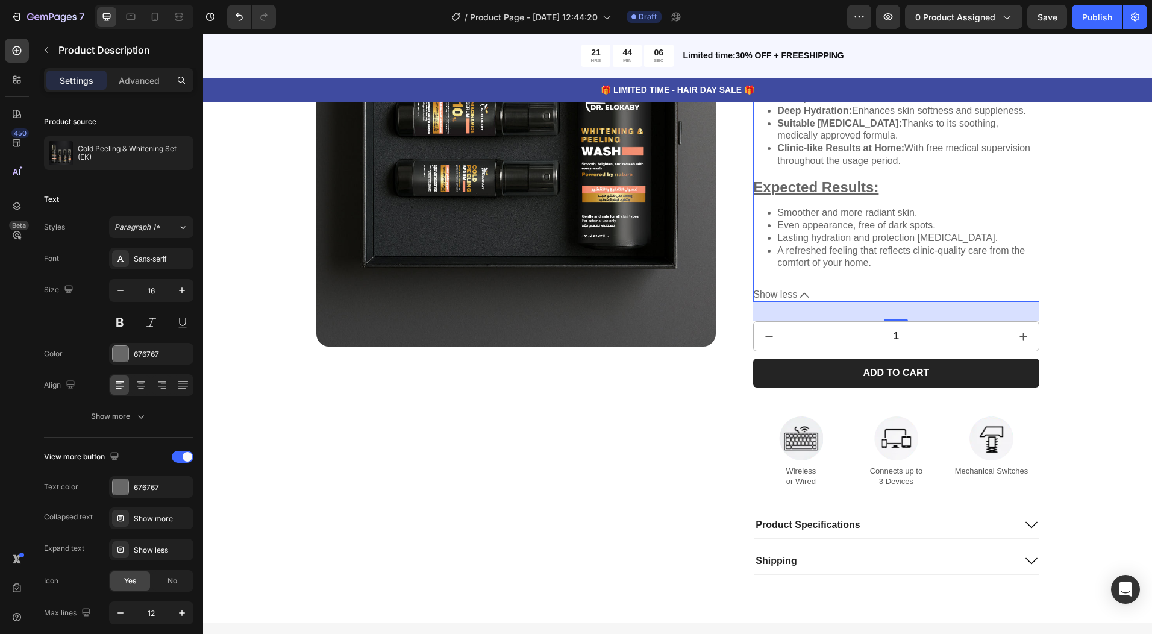
scroll to position [1265, 0]
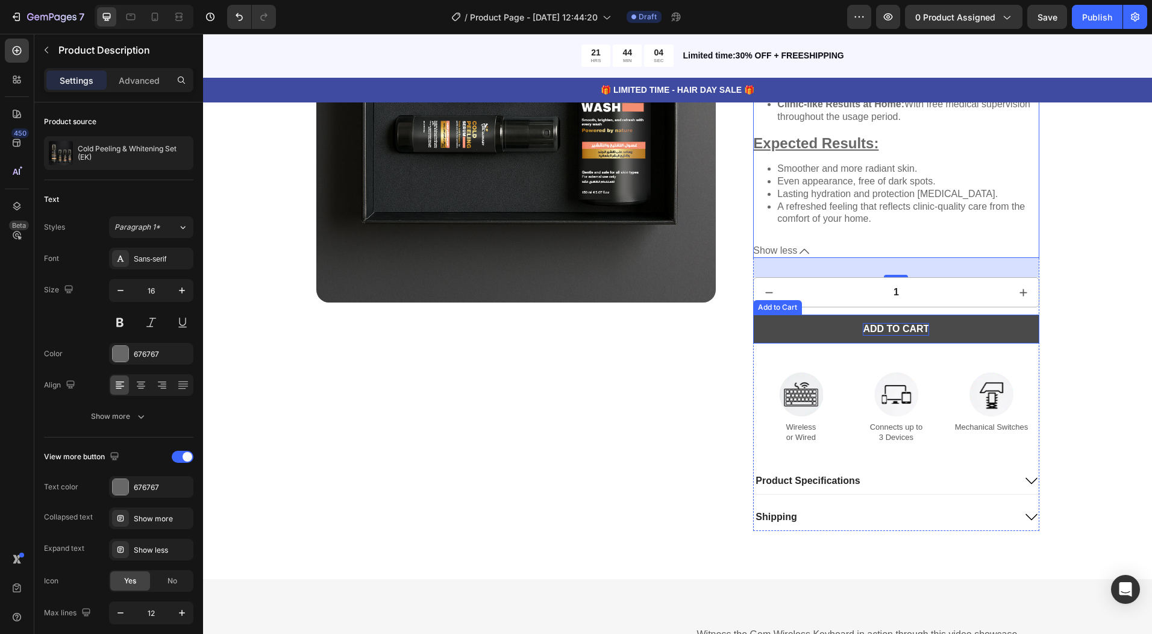
click at [899, 323] on div "Add to cart" at bounding box center [896, 329] width 66 height 13
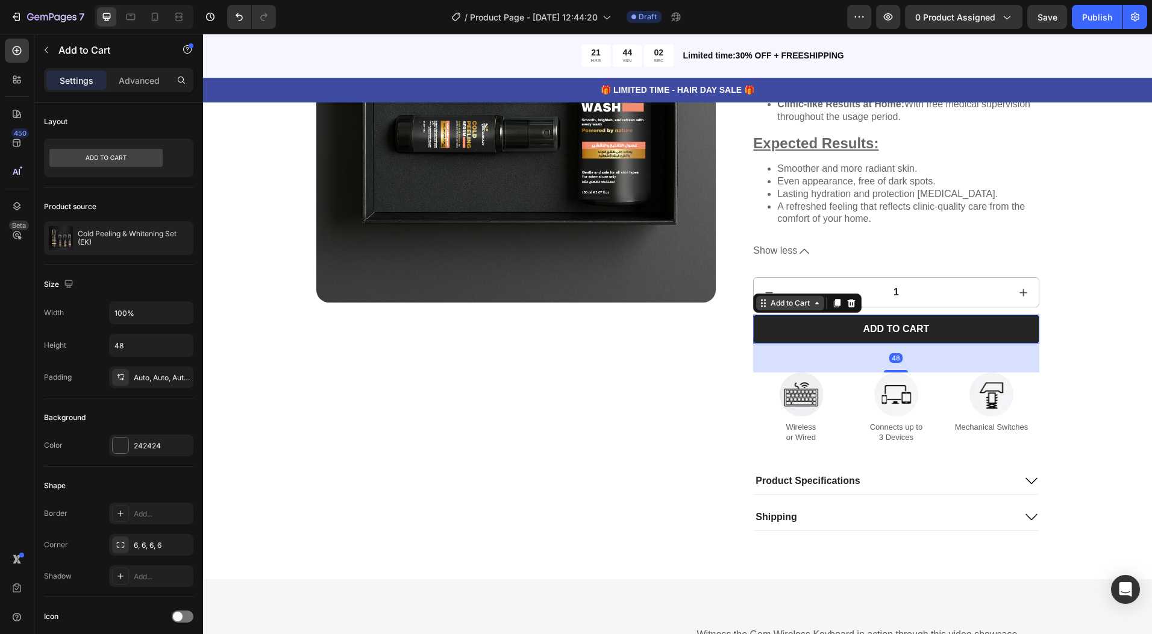
click at [793, 298] on div "Add to Cart" at bounding box center [790, 303] width 44 height 11
click at [816, 298] on div "Add to Cart" at bounding box center [790, 303] width 68 height 14
click at [816, 298] on icon at bounding box center [817, 303] width 10 height 10
click at [815, 298] on icon at bounding box center [817, 303] width 10 height 10
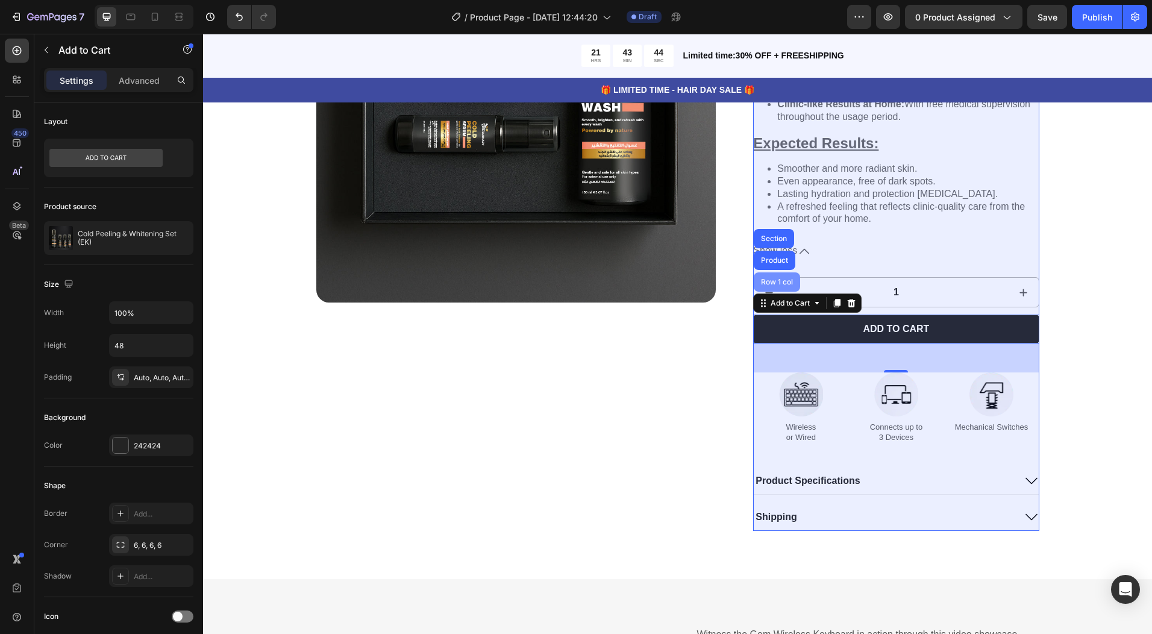
click at [776, 278] on div "Row 1 col" at bounding box center [777, 281] width 37 height 7
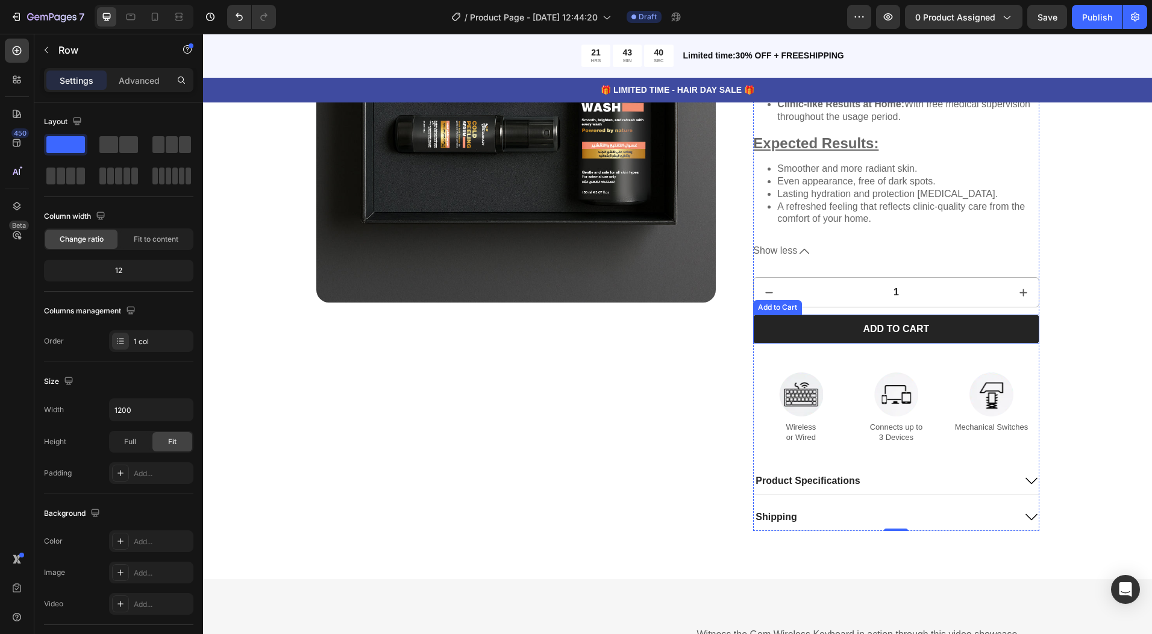
click at [769, 302] on div "Add to Cart" at bounding box center [778, 307] width 44 height 11
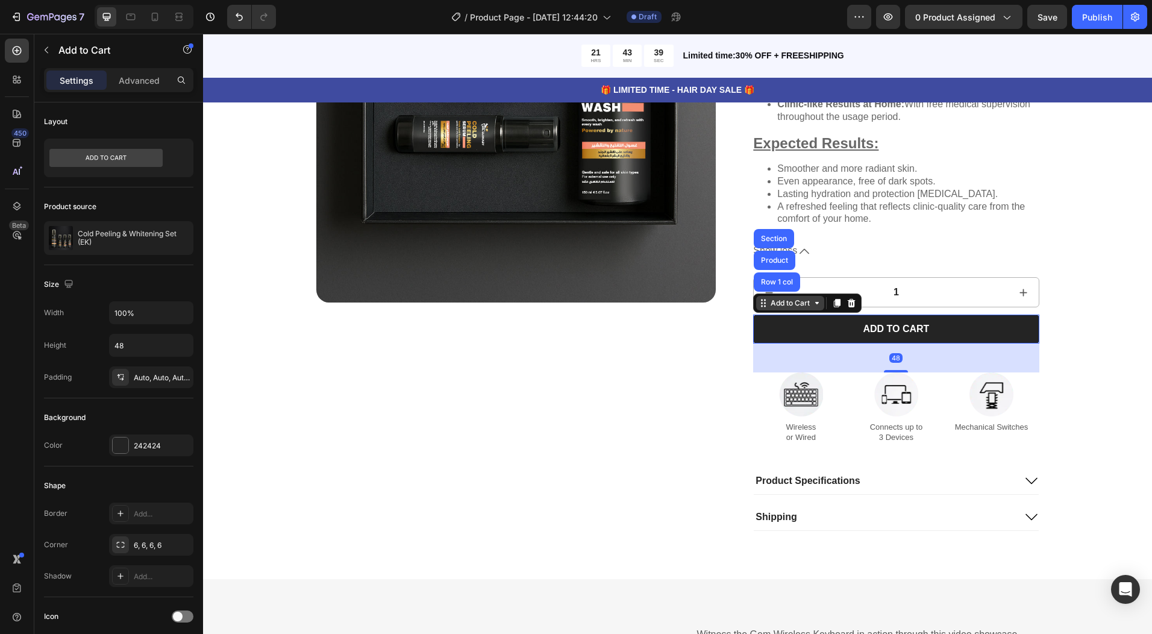
click at [771, 299] on div "Add to Cart" at bounding box center [790, 303] width 68 height 14
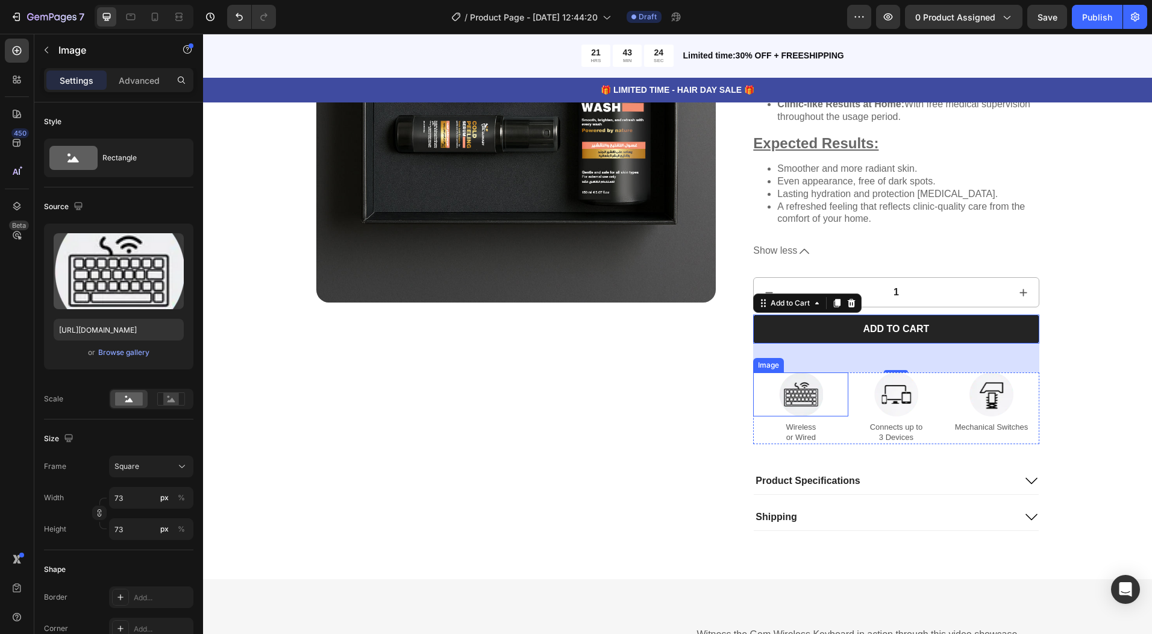
click at [760, 384] on div at bounding box center [800, 394] width 95 height 44
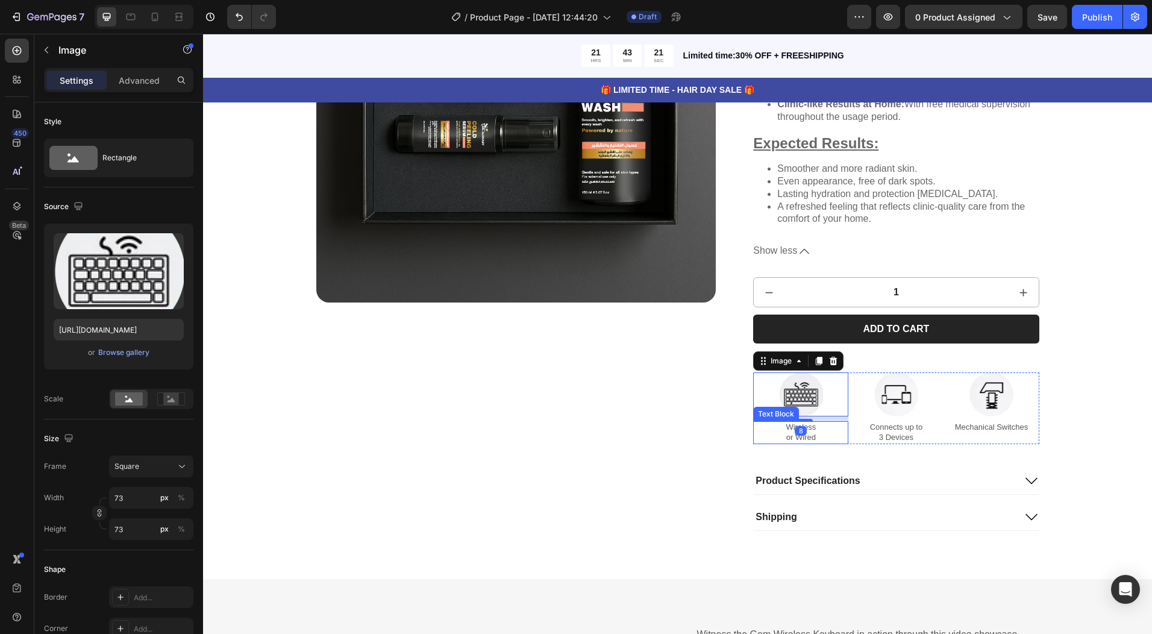
click at [762, 427] on p "Wireless or Wired" at bounding box center [800, 432] width 93 height 20
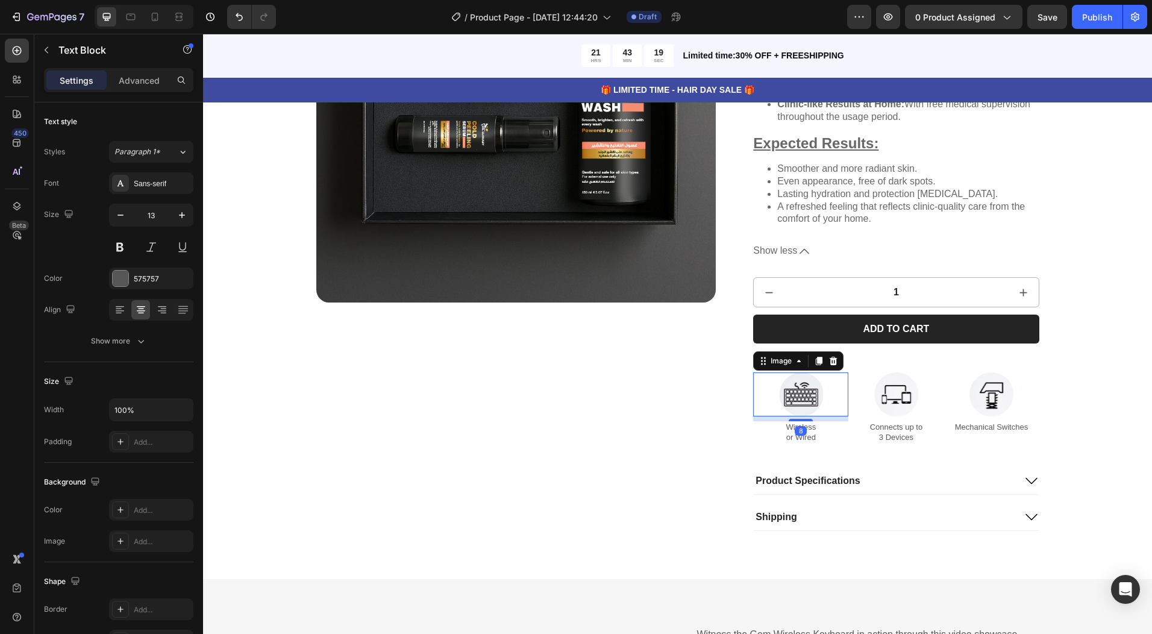
click at [759, 376] on div at bounding box center [800, 394] width 95 height 44
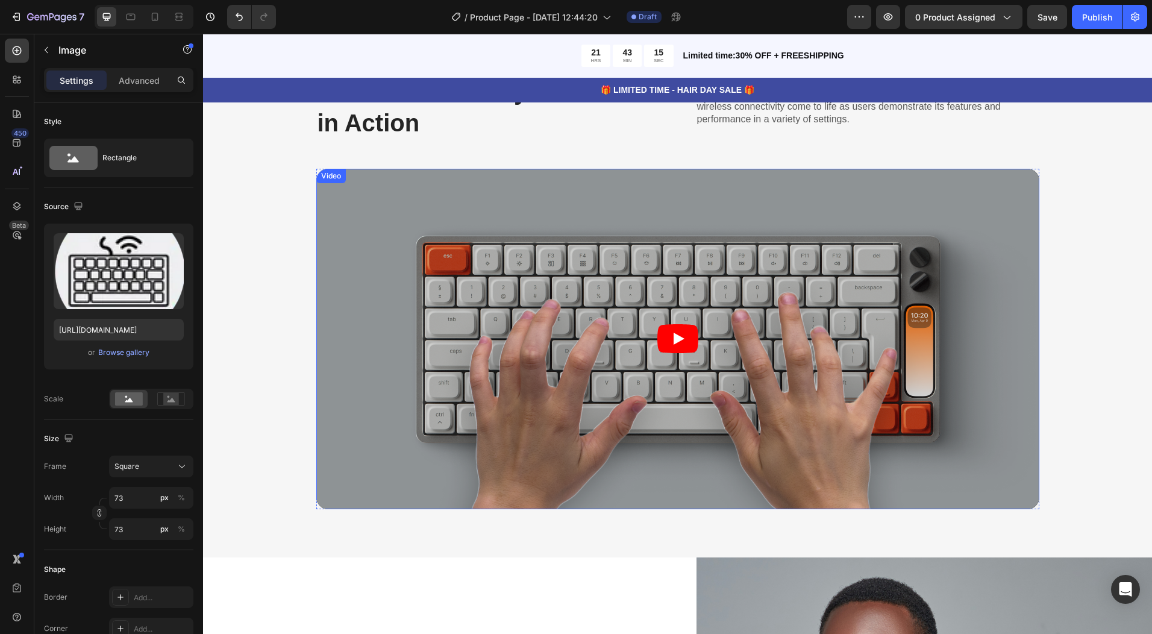
scroll to position [1868, 0]
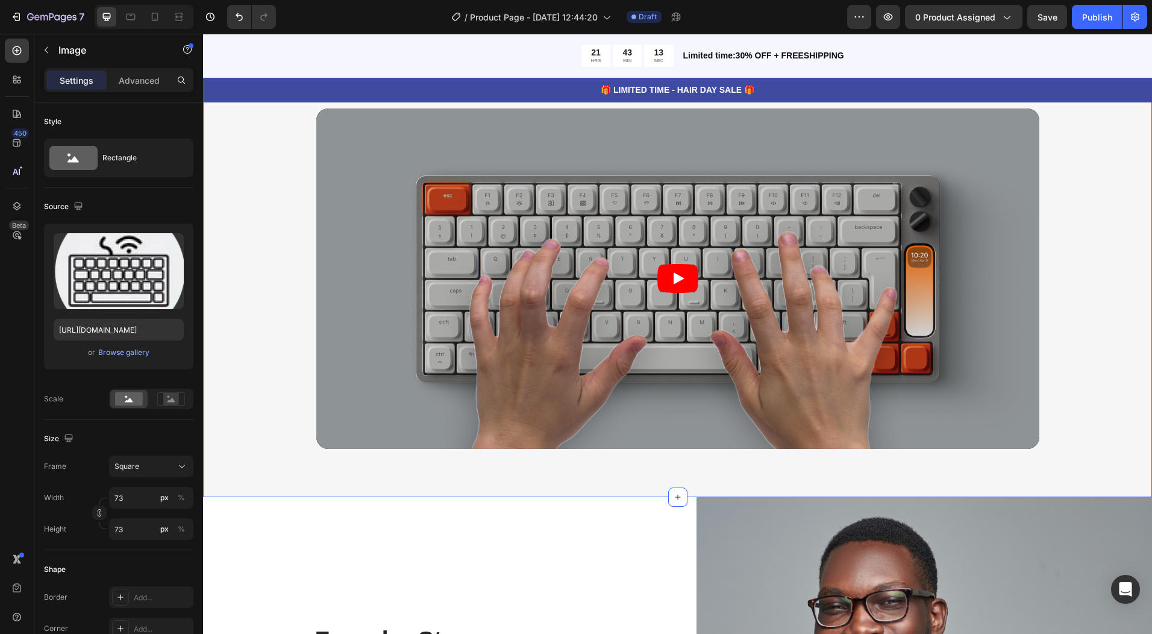
click at [1081, 352] on div "Gem Wireless Keyboard in Action Heading Witness the Gem Wireless Keyboard in ac…" at bounding box center [677, 231] width 925 height 434
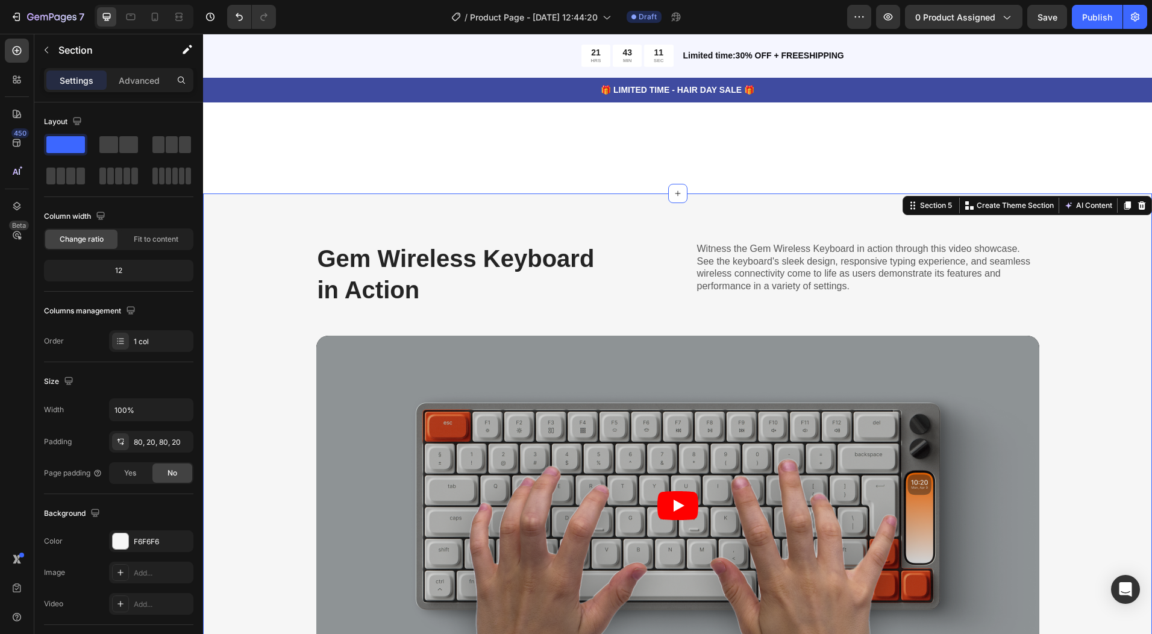
scroll to position [1567, 0]
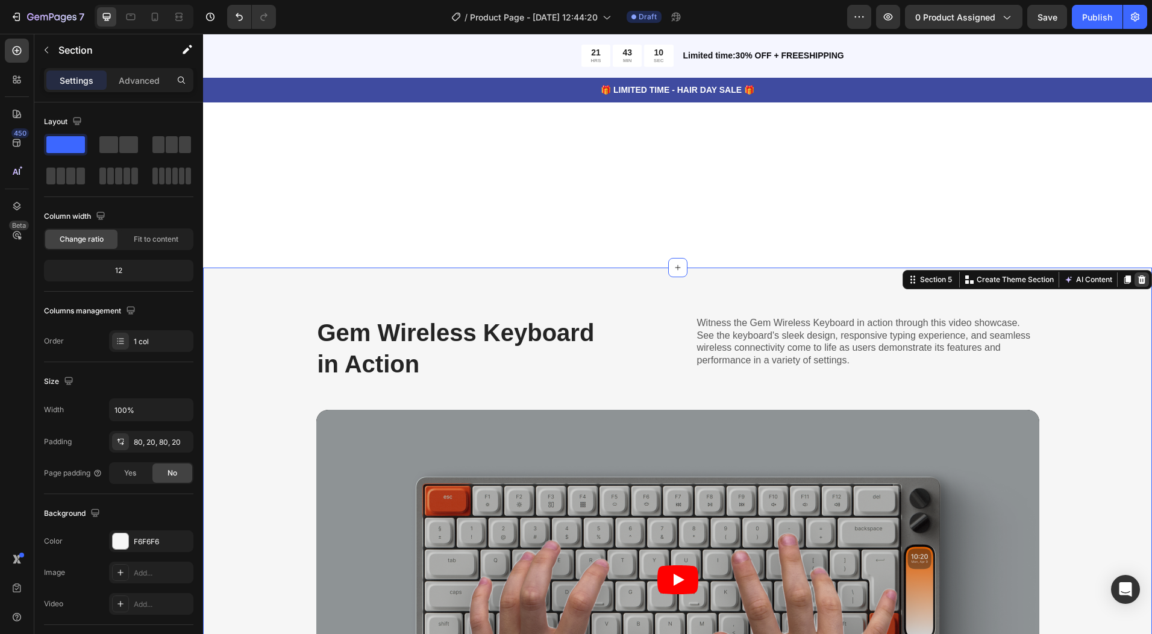
click at [1133, 278] on div "Gem Wireless Keyboard in Action Heading Witness the Gem Wireless Keyboard in ac…" at bounding box center [677, 533] width 949 height 531
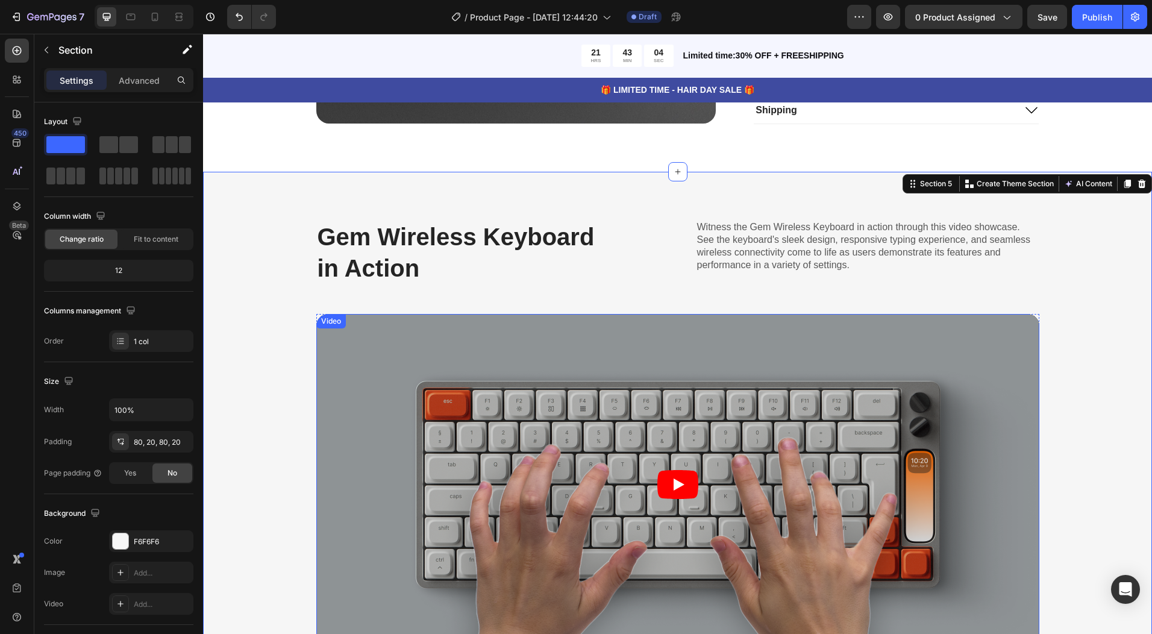
scroll to position [1446, 0]
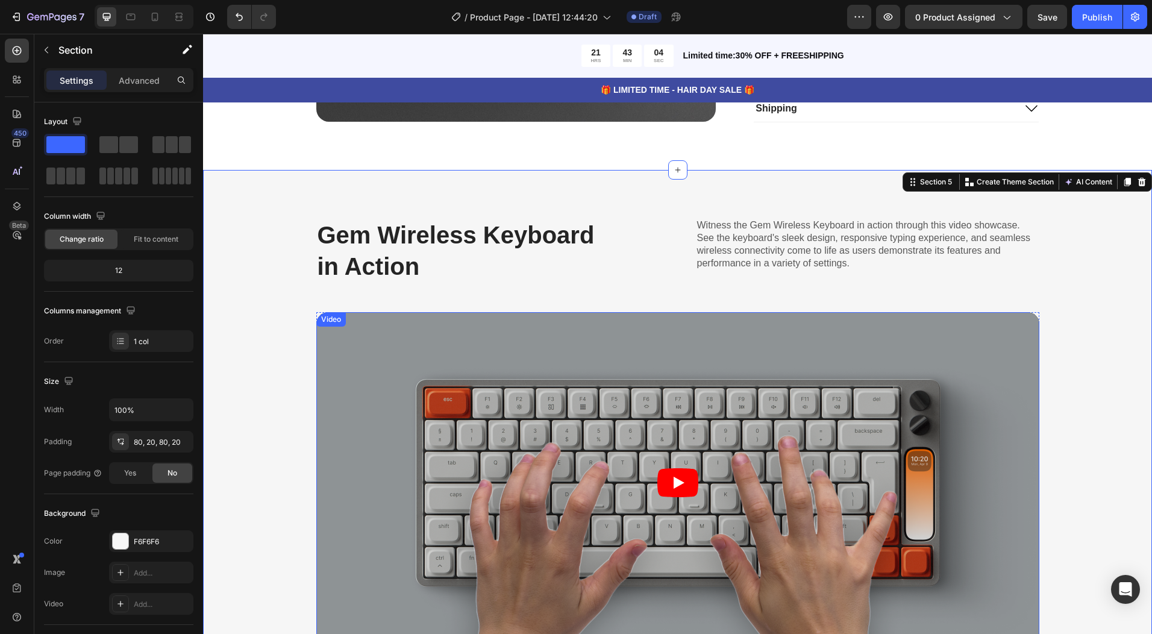
click at [607, 486] on article at bounding box center [677, 482] width 723 height 340
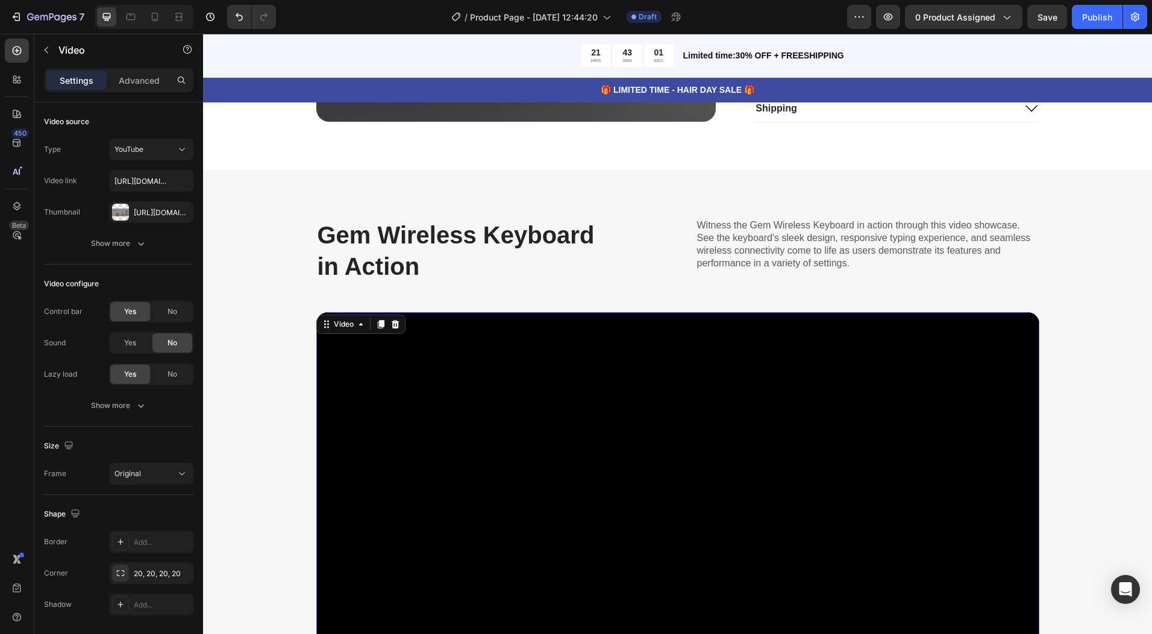
scroll to position [1627, 0]
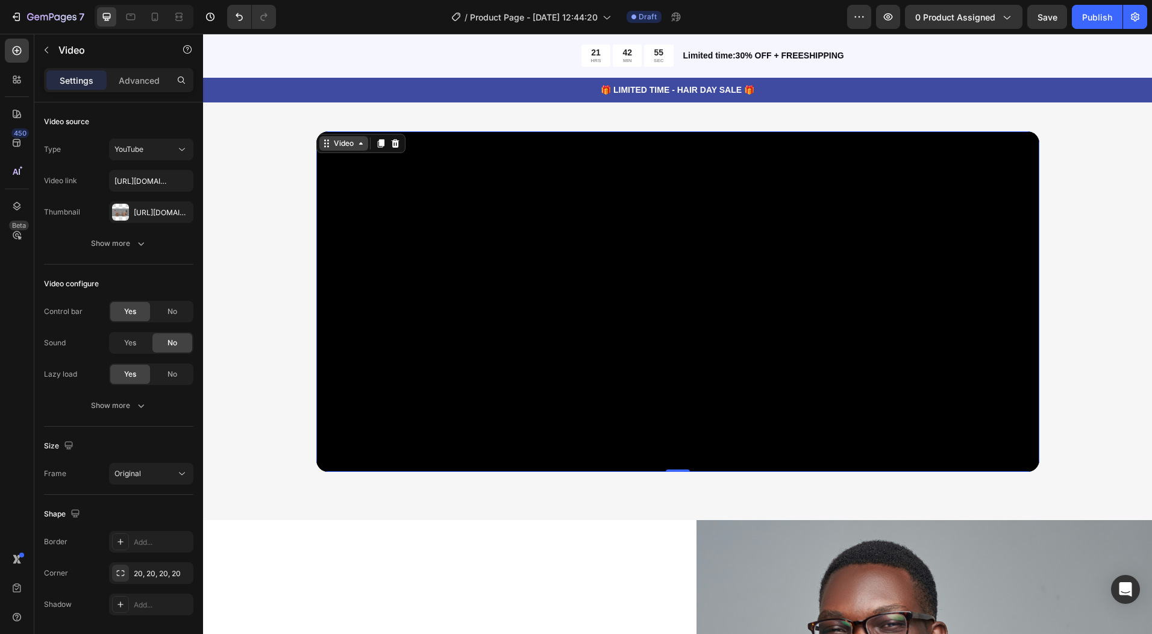
click at [349, 142] on div "Video" at bounding box center [343, 143] width 25 height 11
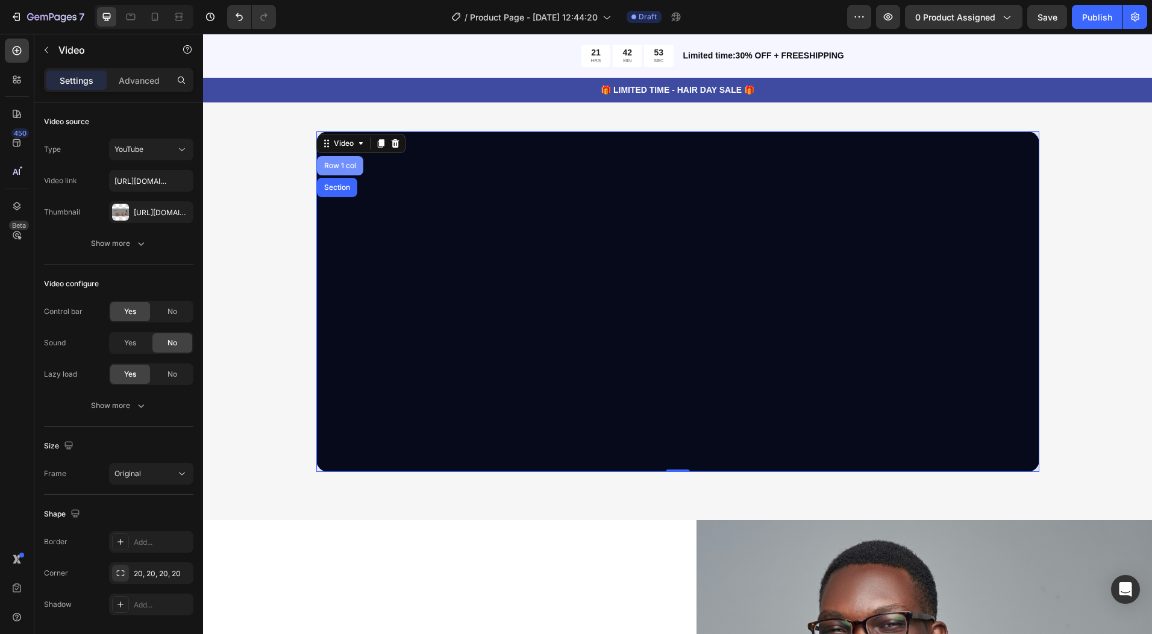
click at [345, 160] on div "Row 1 col" at bounding box center [340, 165] width 46 height 19
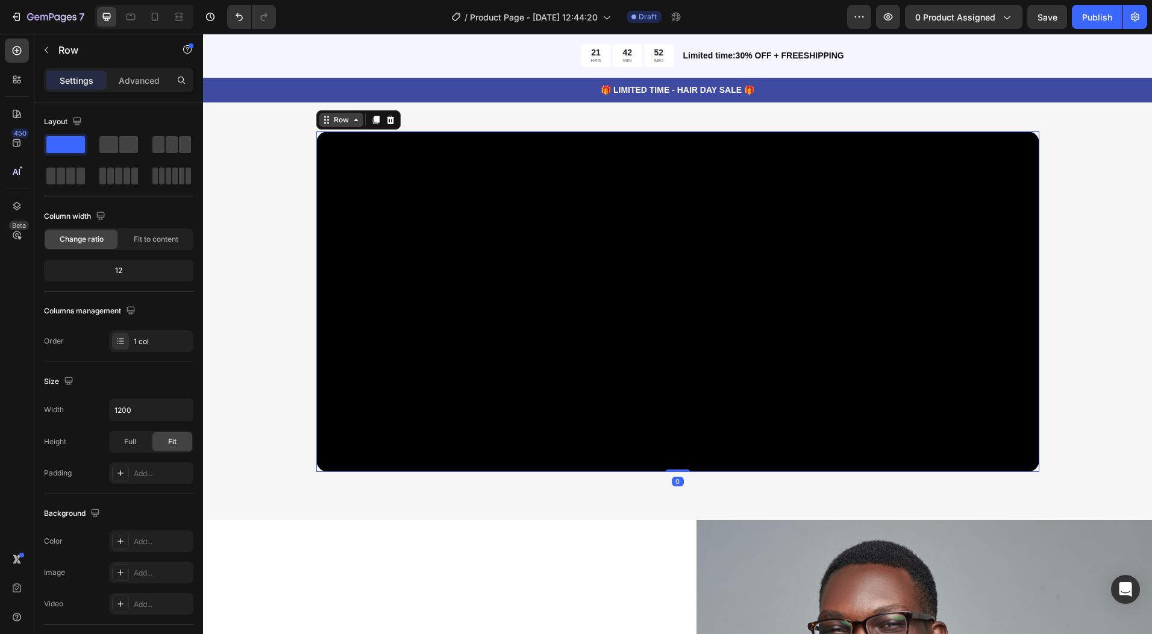
click at [351, 122] on icon at bounding box center [356, 120] width 10 height 10
click at [351, 123] on icon at bounding box center [356, 120] width 10 height 10
click at [130, 81] on p "Advanced" at bounding box center [139, 80] width 41 height 13
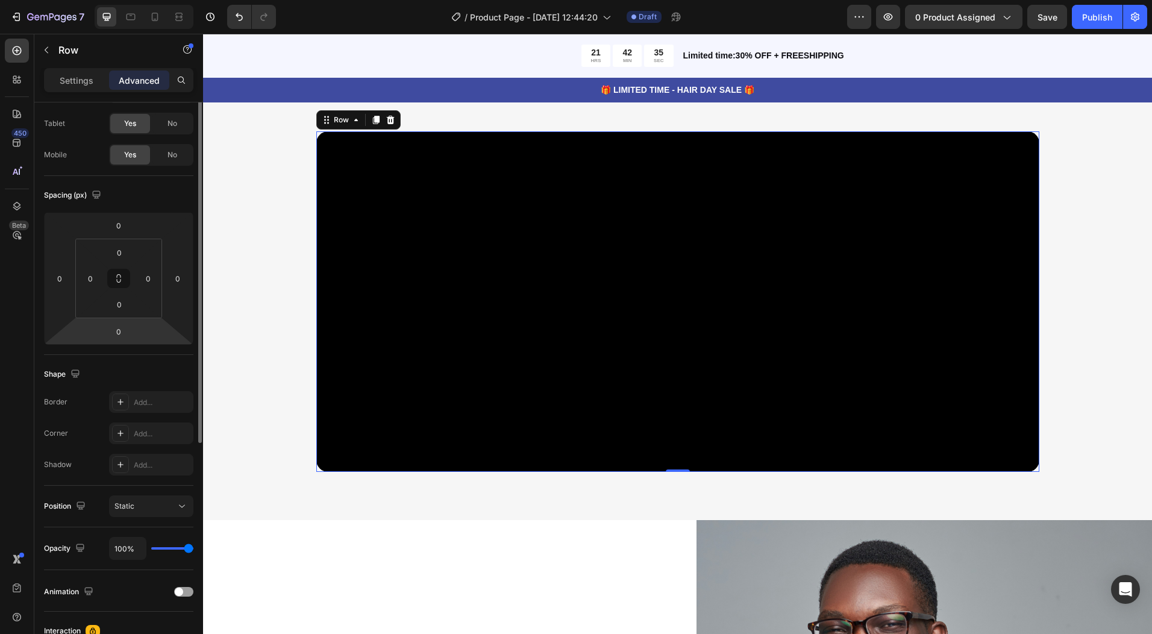
scroll to position [0, 0]
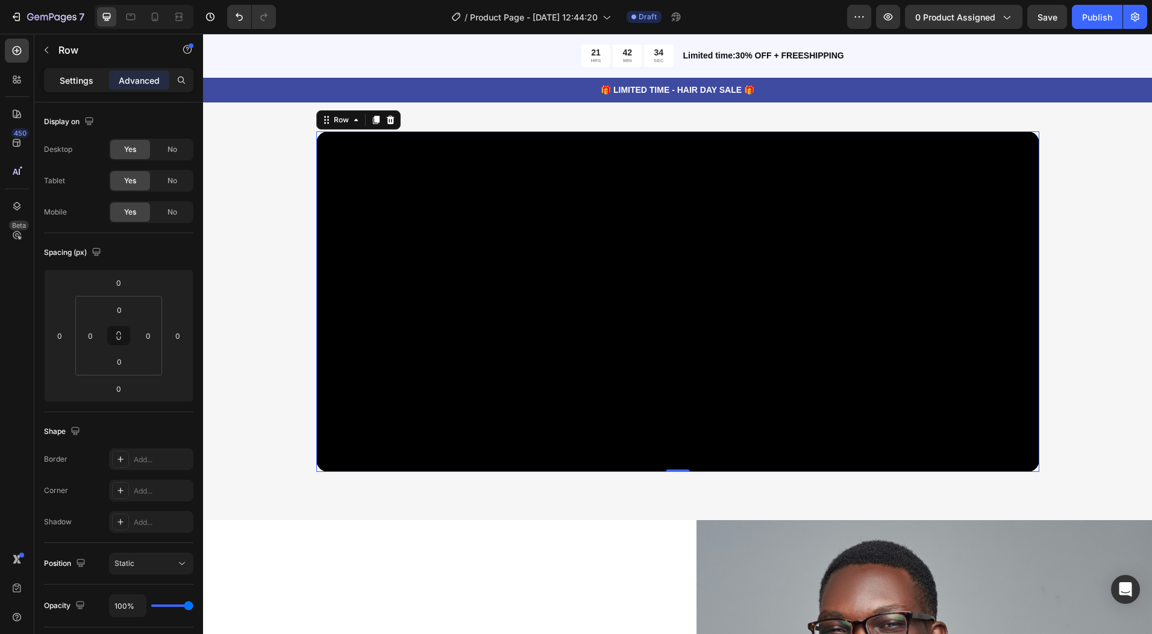
click at [73, 74] on p "Settings" at bounding box center [77, 80] width 34 height 13
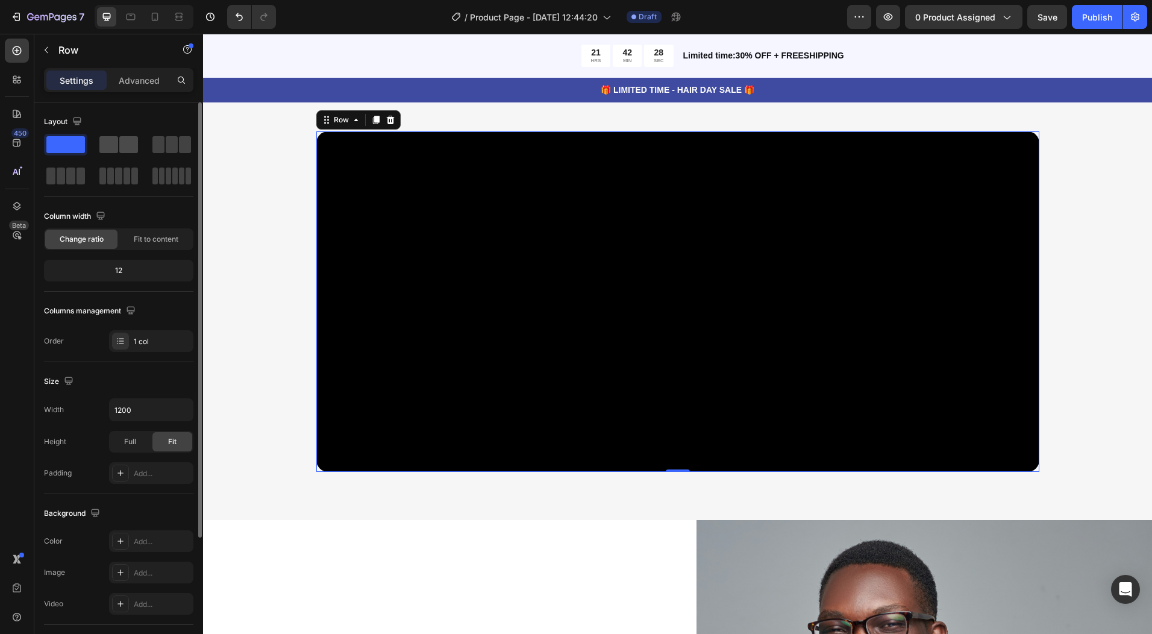
click at [104, 145] on span at bounding box center [108, 144] width 19 height 17
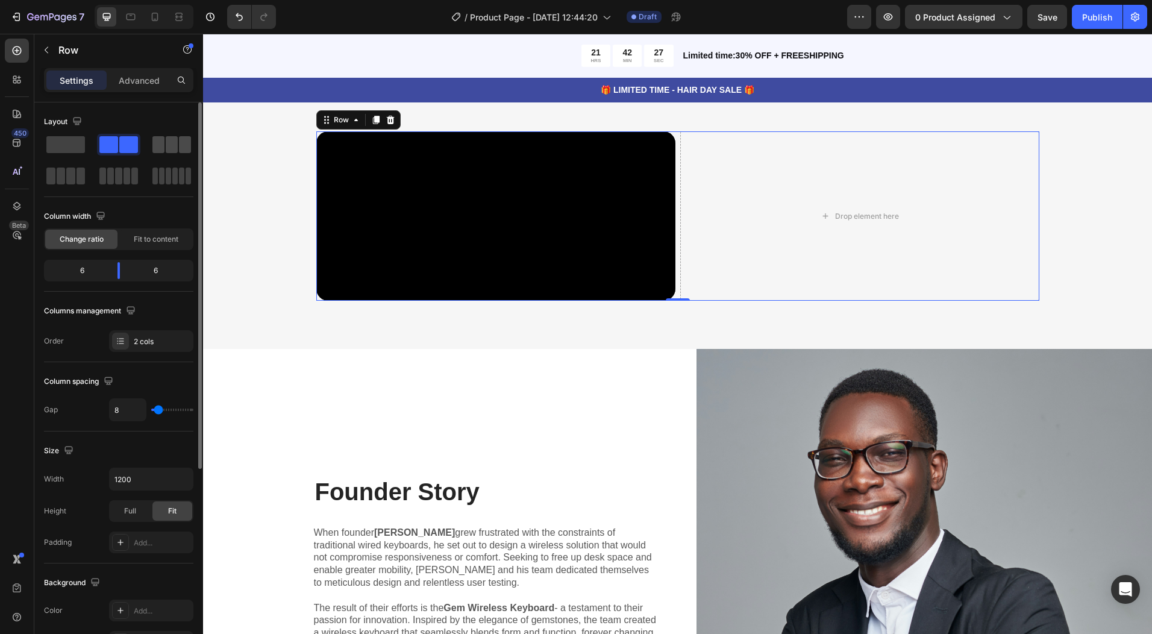
click at [169, 153] on div at bounding box center [171, 145] width 43 height 22
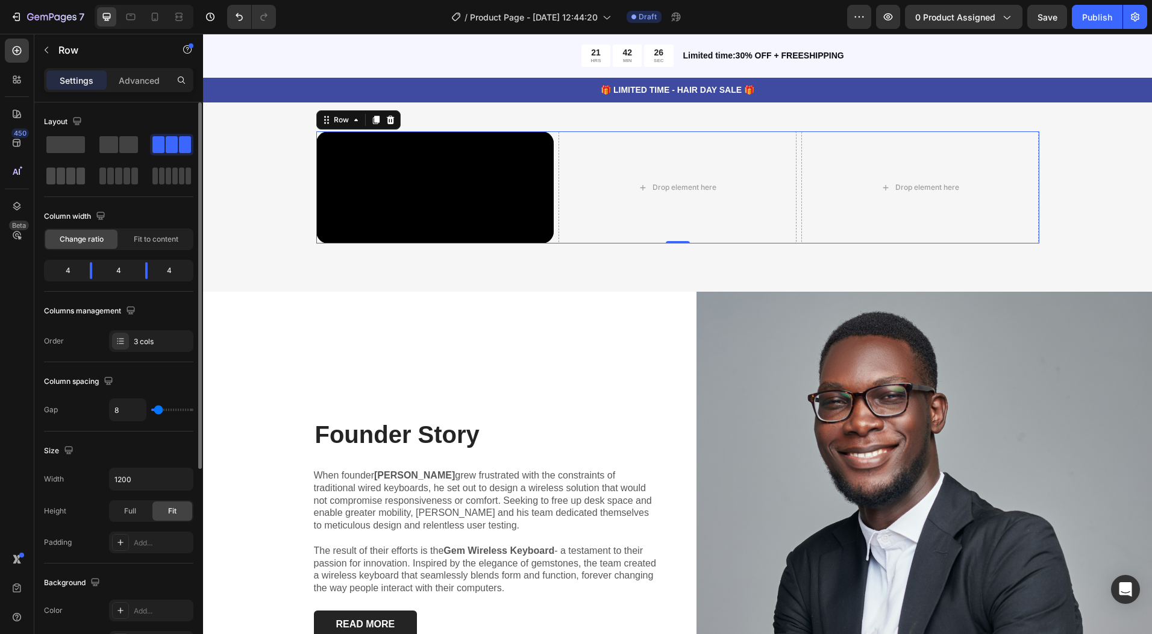
click at [52, 172] on span at bounding box center [50, 176] width 9 height 17
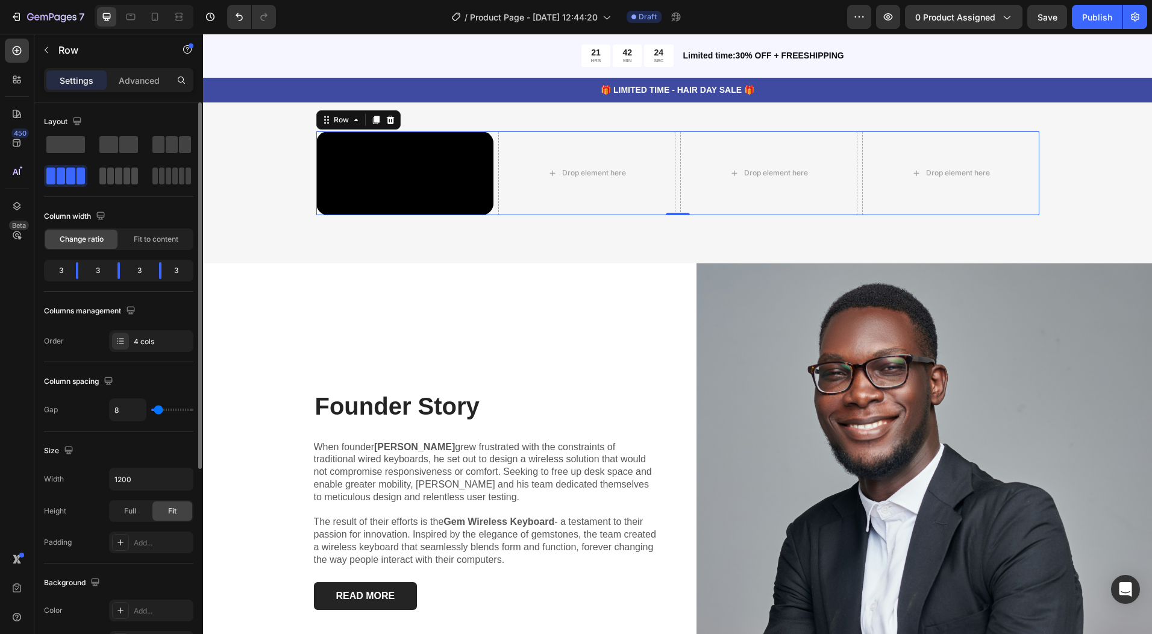
click at [124, 184] on div at bounding box center [118, 176] width 43 height 22
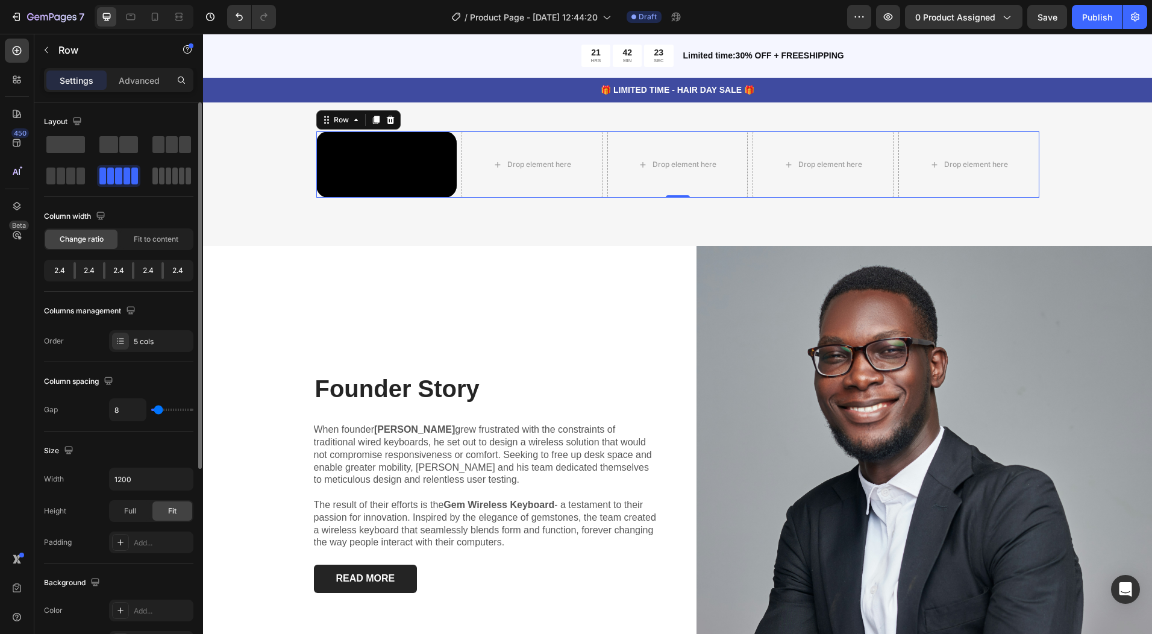
click at [155, 181] on span at bounding box center [154, 176] width 5 height 17
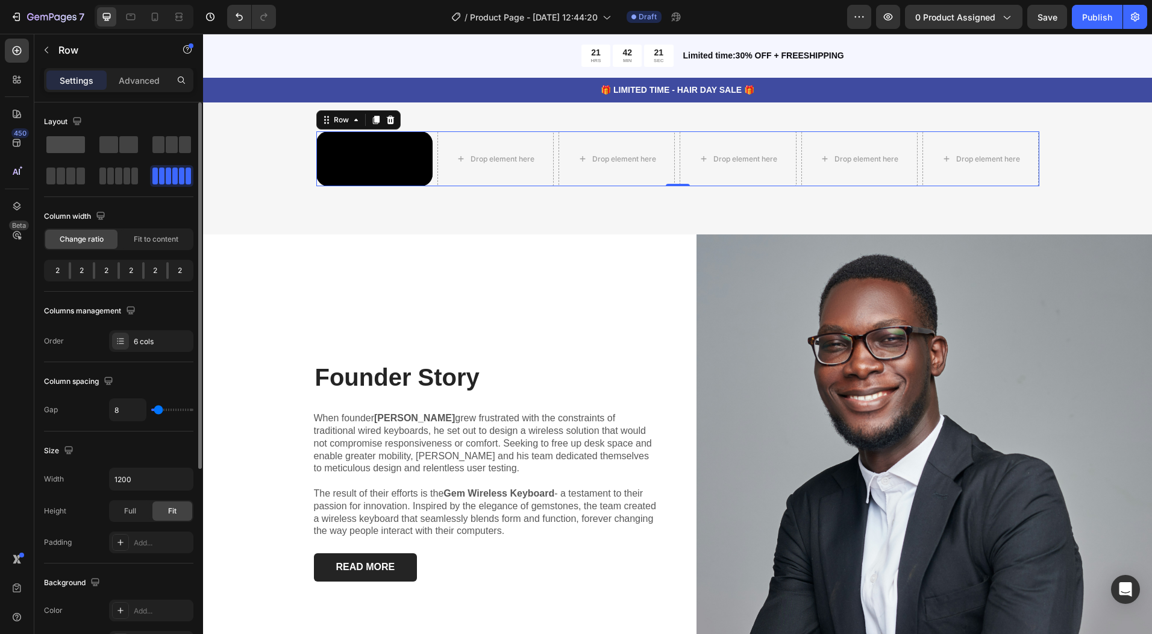
click at [66, 151] on span at bounding box center [65, 144] width 39 height 17
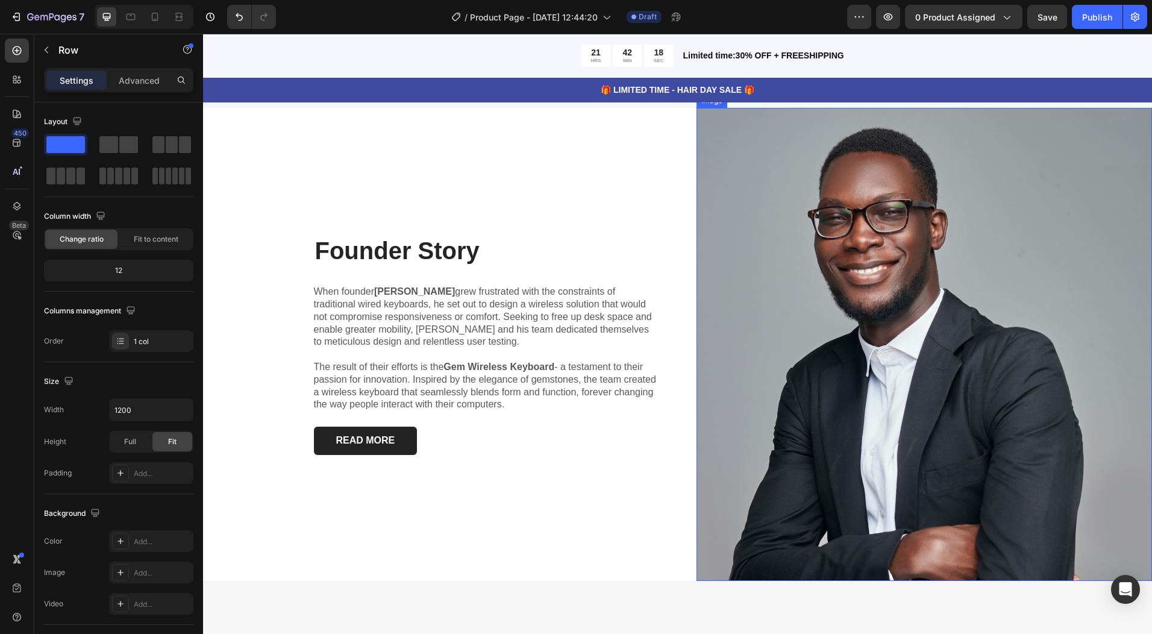
scroll to position [2169, 0]
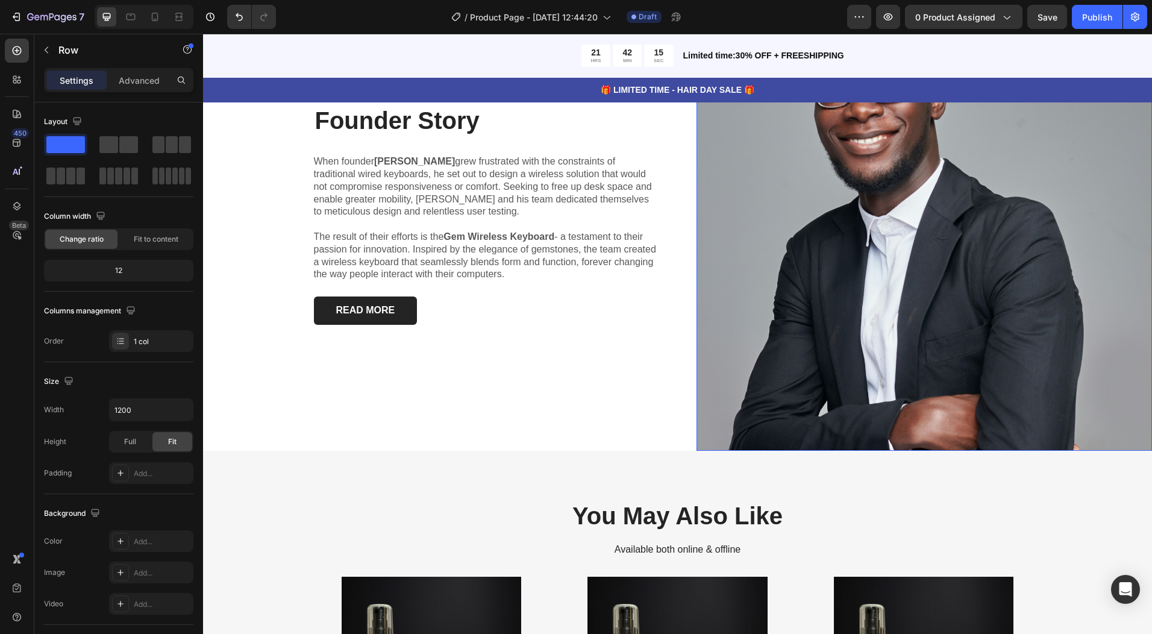
click at [920, 263] on img at bounding box center [925, 214] width 456 height 473
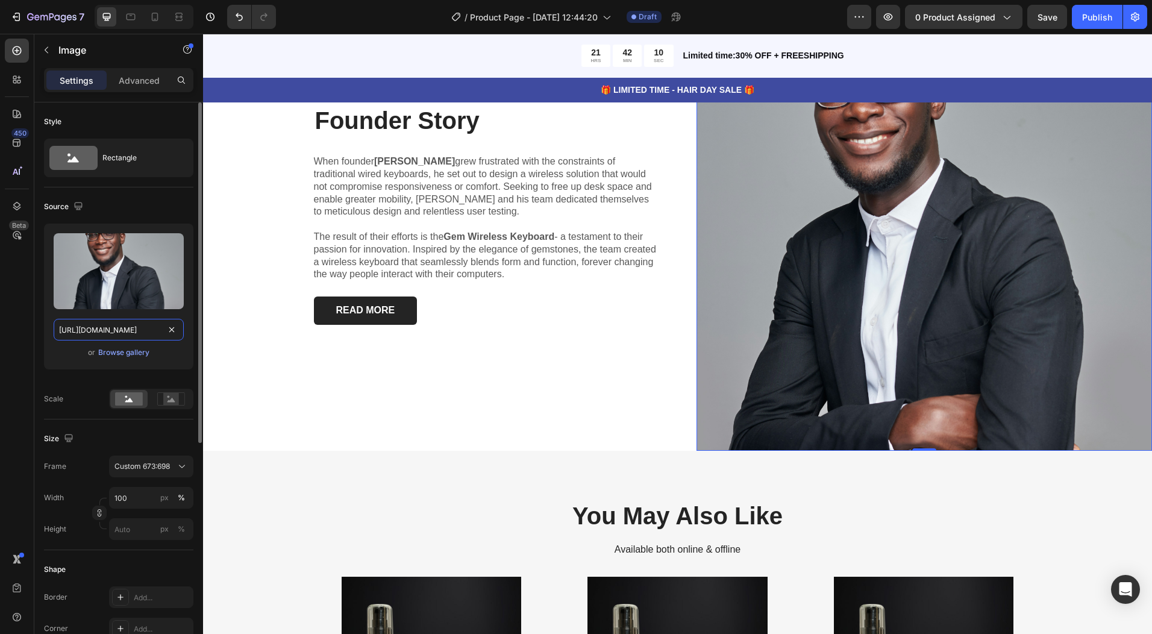
click at [135, 328] on input "https://cdn.shopify.com/s/files/1/0962/5967/0338/files/gempages_586400671117345…" at bounding box center [119, 330] width 130 height 22
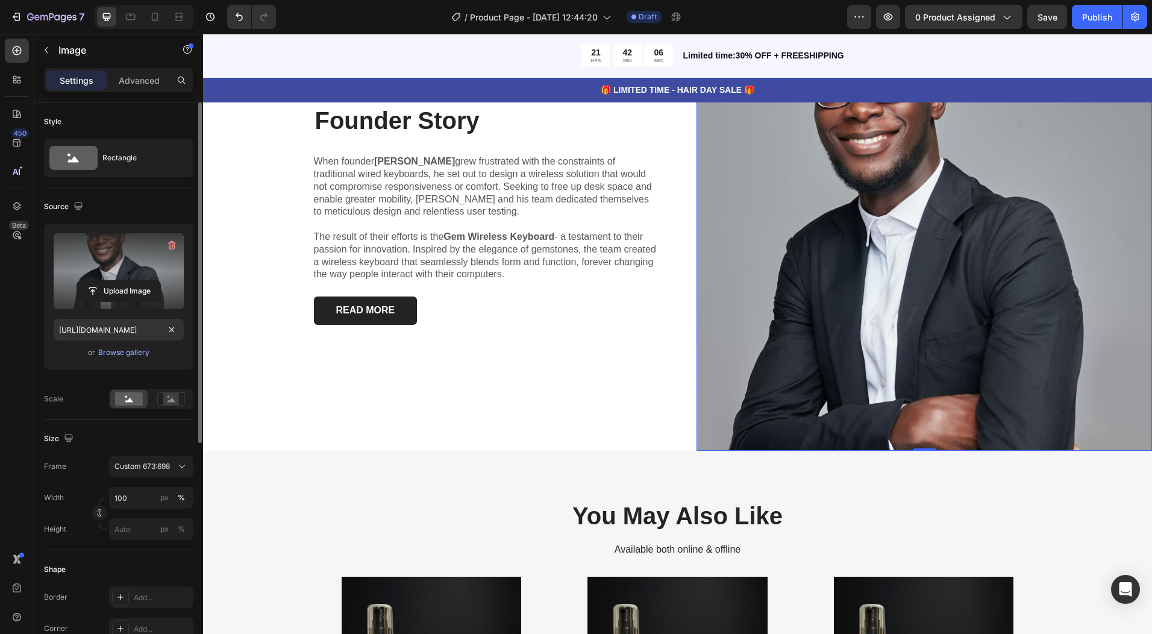
click at [129, 280] on label at bounding box center [119, 271] width 130 height 76
click at [129, 281] on input "file" at bounding box center [118, 291] width 83 height 20
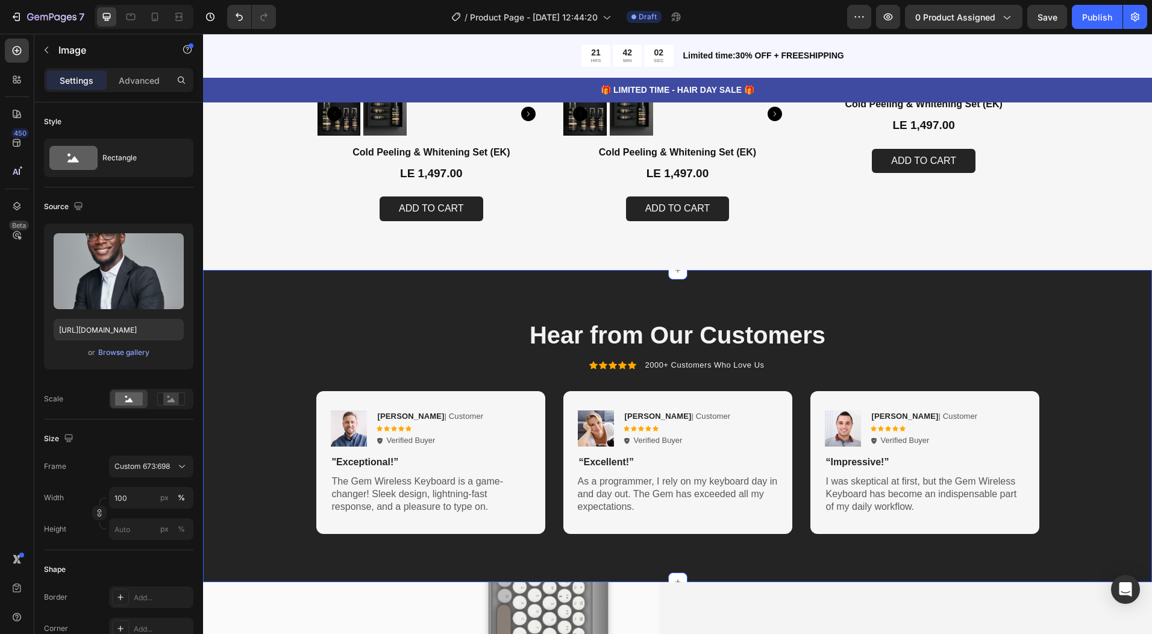
scroll to position [2892, 0]
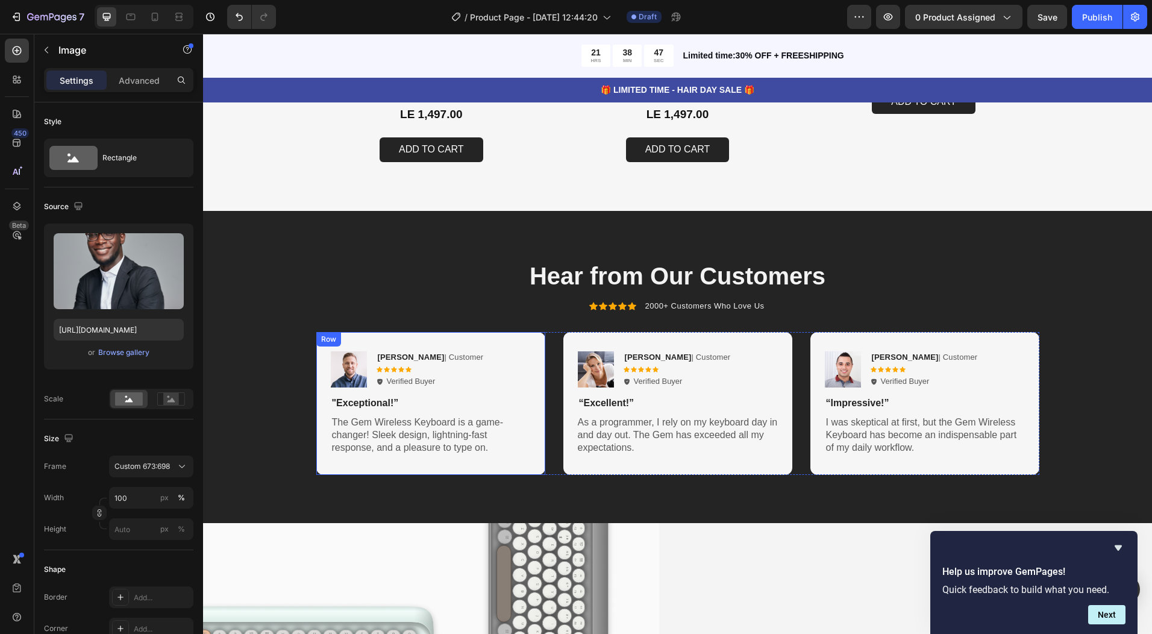
click at [403, 463] on div "Image Rita Carroll | Customer Text Block Icon Icon Icon Icon Icon Icon List Ver…" at bounding box center [430, 403] width 229 height 143
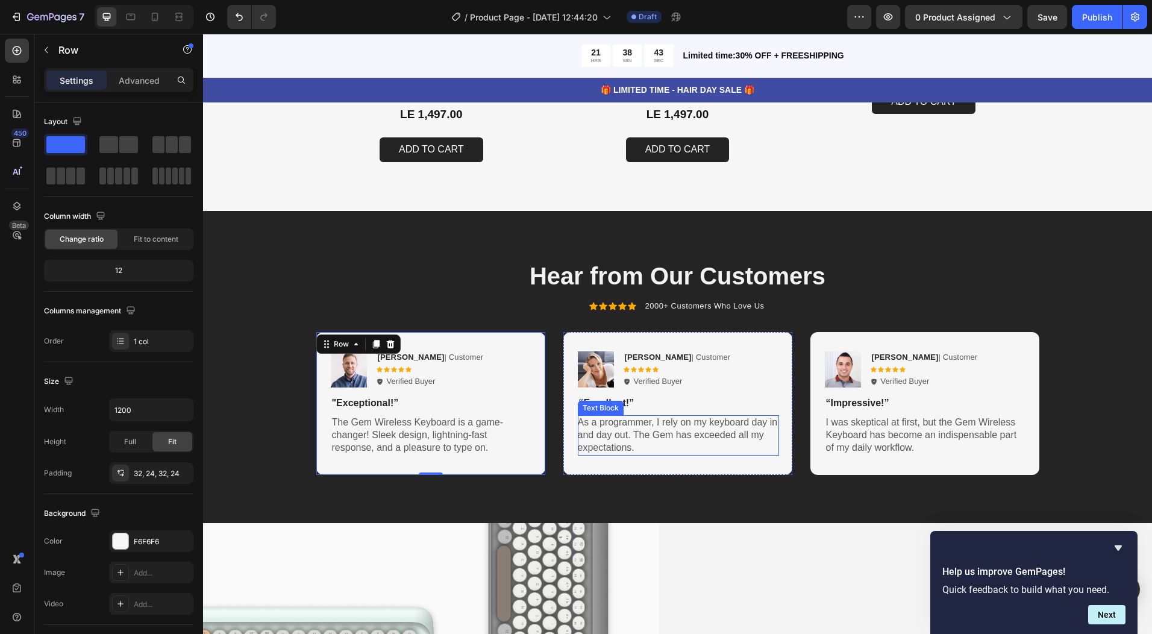
click at [639, 453] on p "As a programmer, I rely on my keyboard day in and day out. The Gem has exceeded…" at bounding box center [678, 434] width 201 height 37
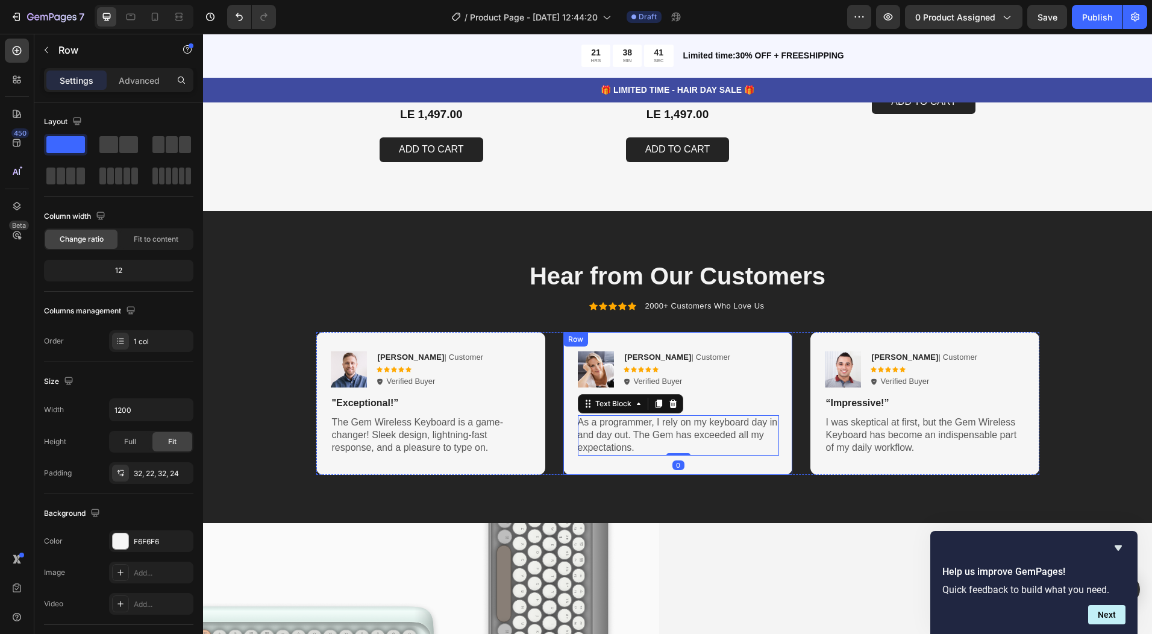
click at [731, 467] on div "Image Reylo B | Customer Text Block Icon Icon Icon Icon Icon Icon List Verified…" at bounding box center [677, 403] width 229 height 143
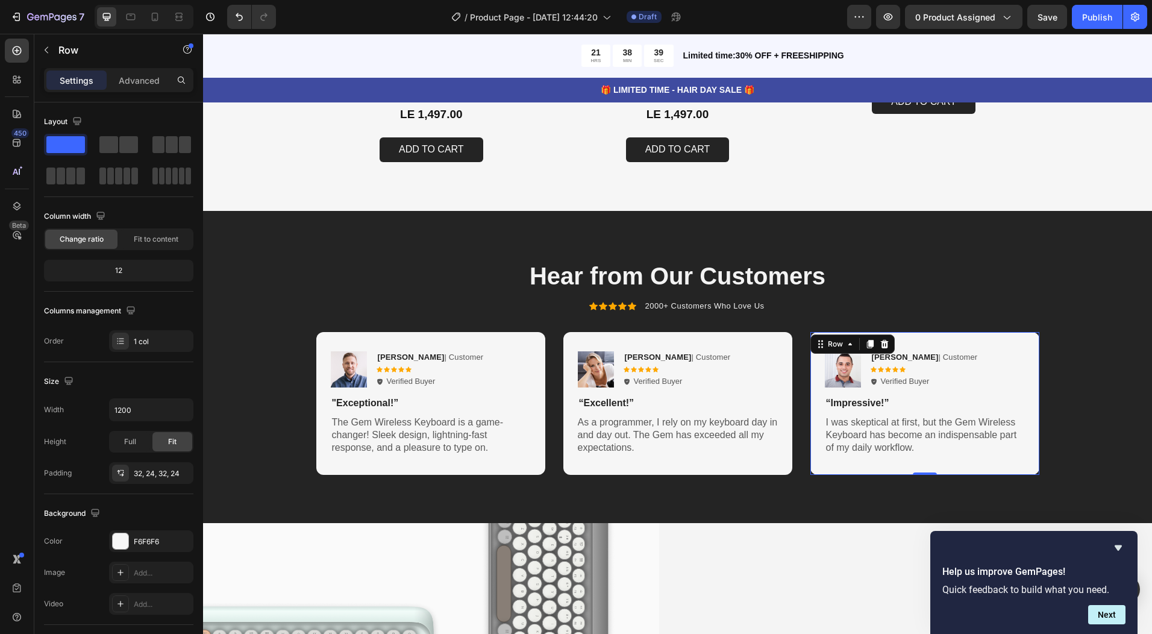
click at [927, 462] on div "Image Ken K | Customer Text Block Icon Icon Icon Icon Icon Icon List Verified B…" at bounding box center [924, 403] width 229 height 143
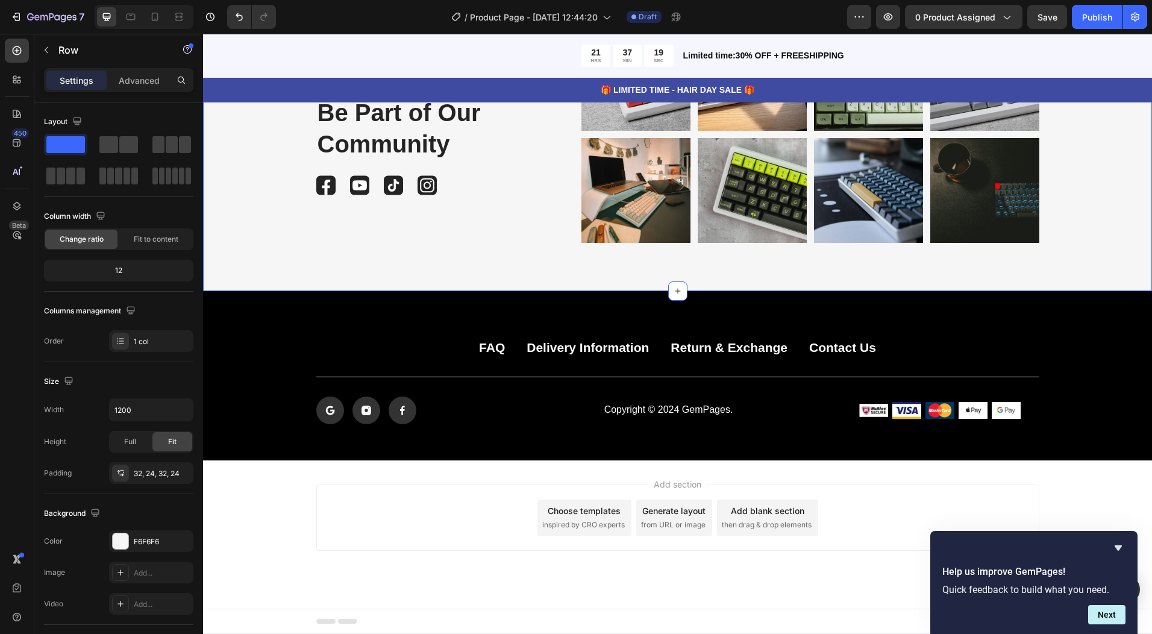
scroll to position [3987, 0]
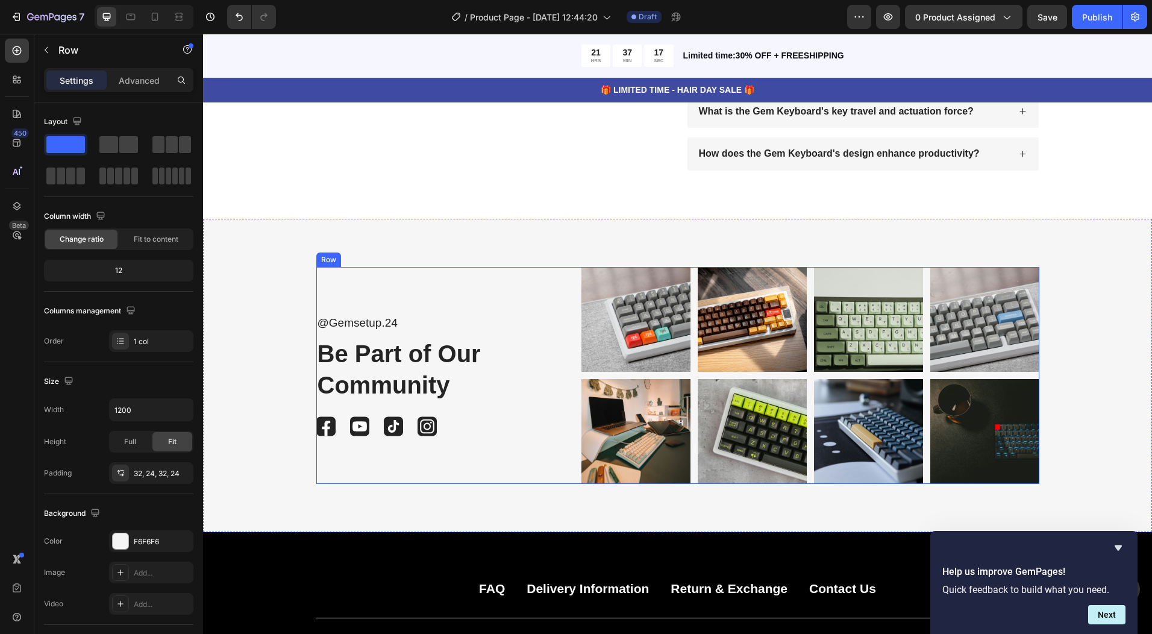
click at [546, 352] on div "@Gemsetup.24 Text Block Be Part of Our Community Heading Image Image Image Imag…" at bounding box center [677, 375] width 723 height 217
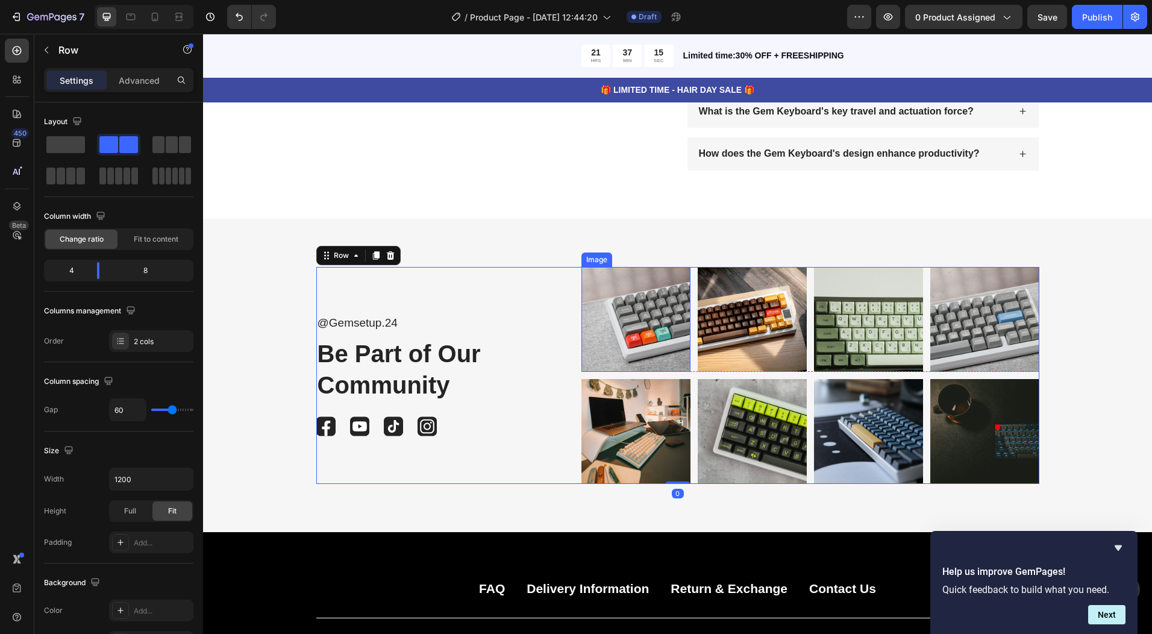
click at [647, 344] on img at bounding box center [635, 319] width 109 height 105
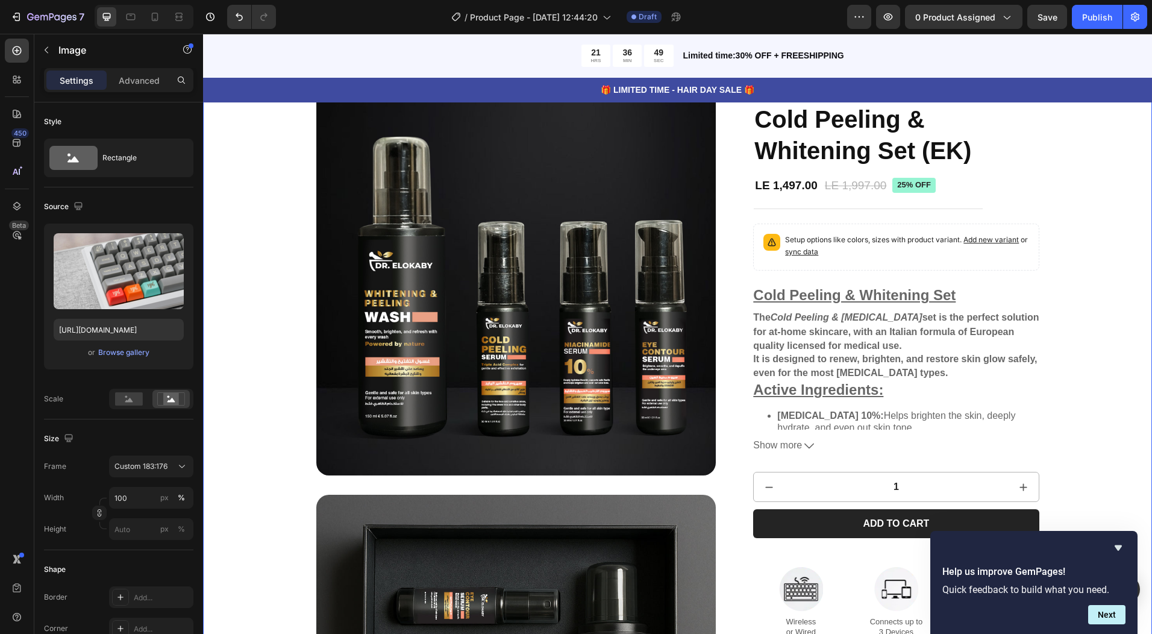
scroll to position [372, 0]
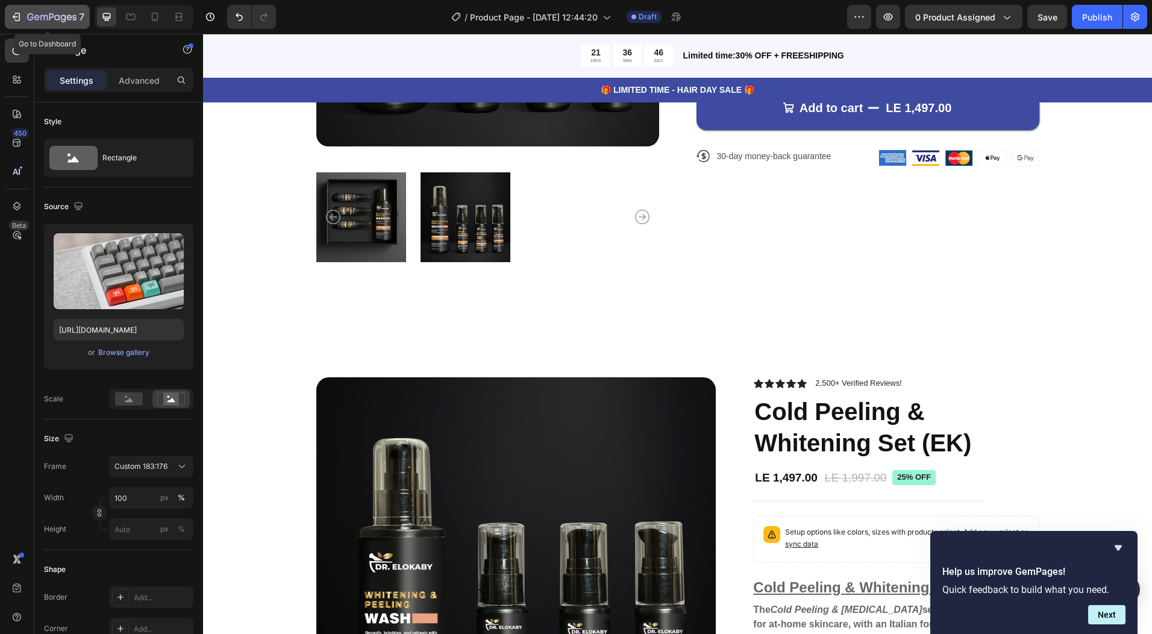
click at [36, 19] on icon "button" at bounding box center [51, 18] width 49 height 10
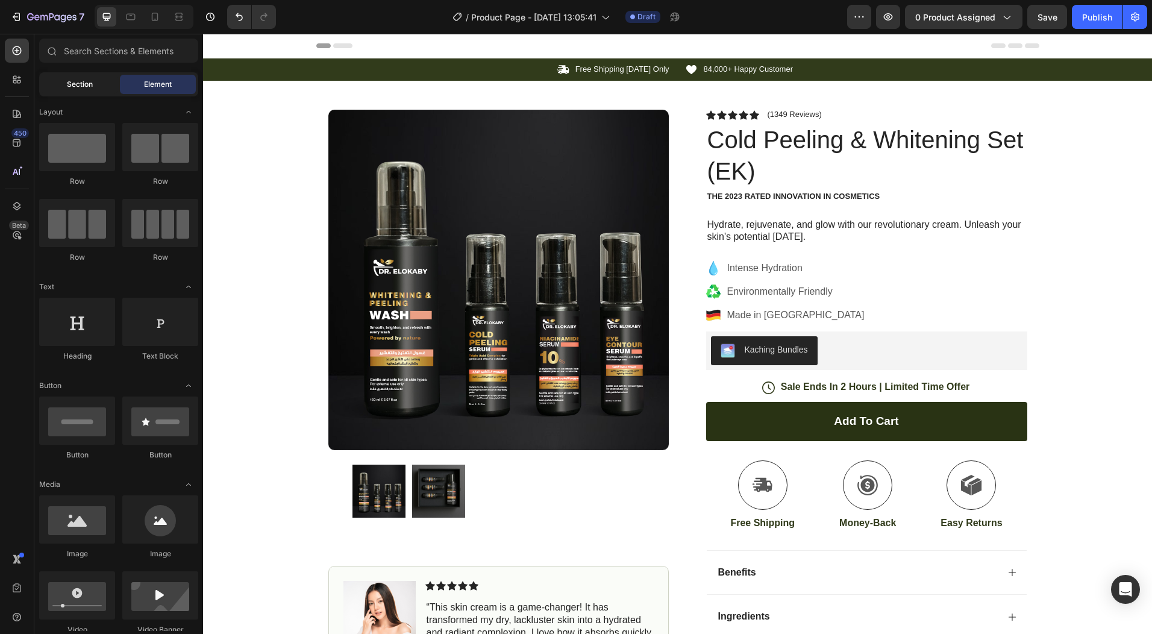
click at [79, 86] on span "Section" at bounding box center [80, 84] width 26 height 11
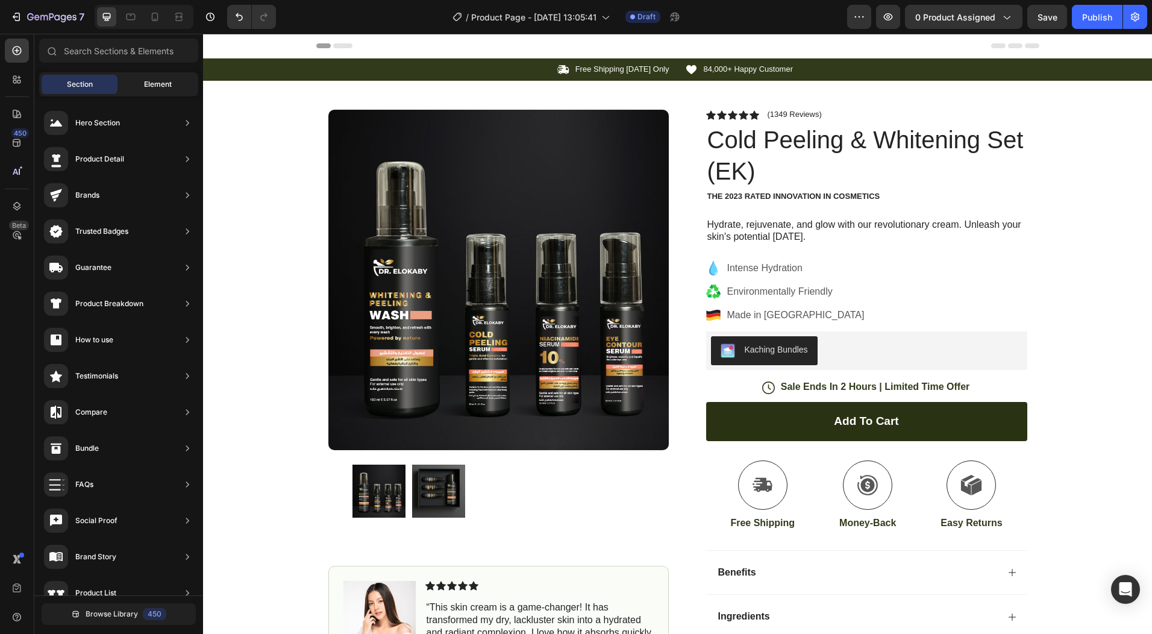
click at [148, 87] on span "Element" at bounding box center [158, 84] width 28 height 11
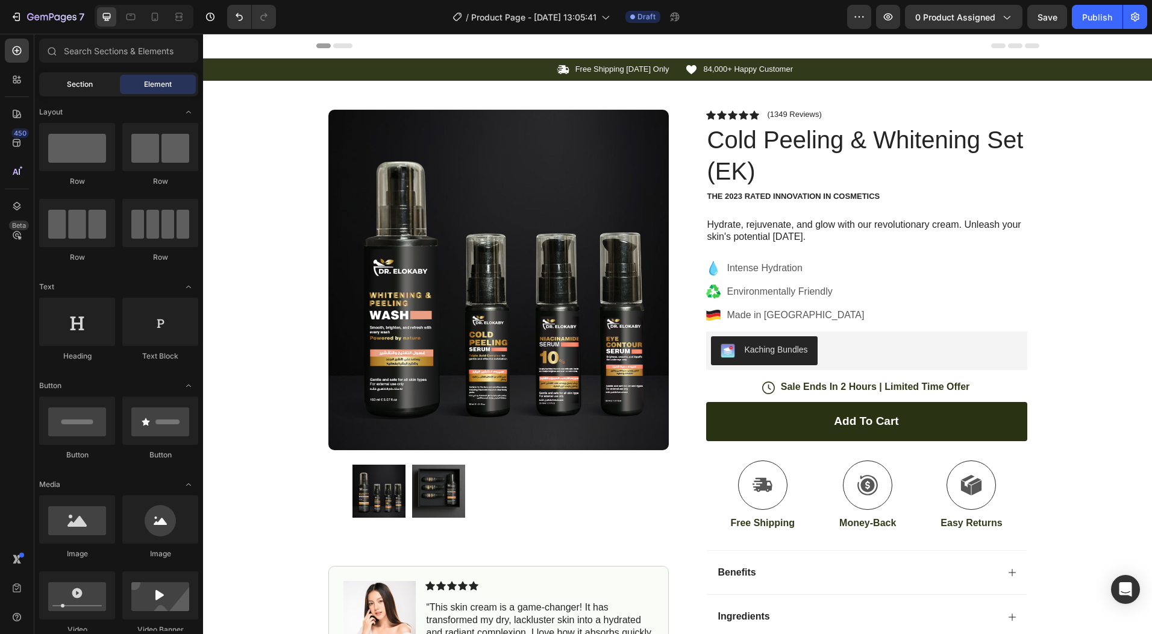
click at [74, 79] on span "Section" at bounding box center [80, 84] width 26 height 11
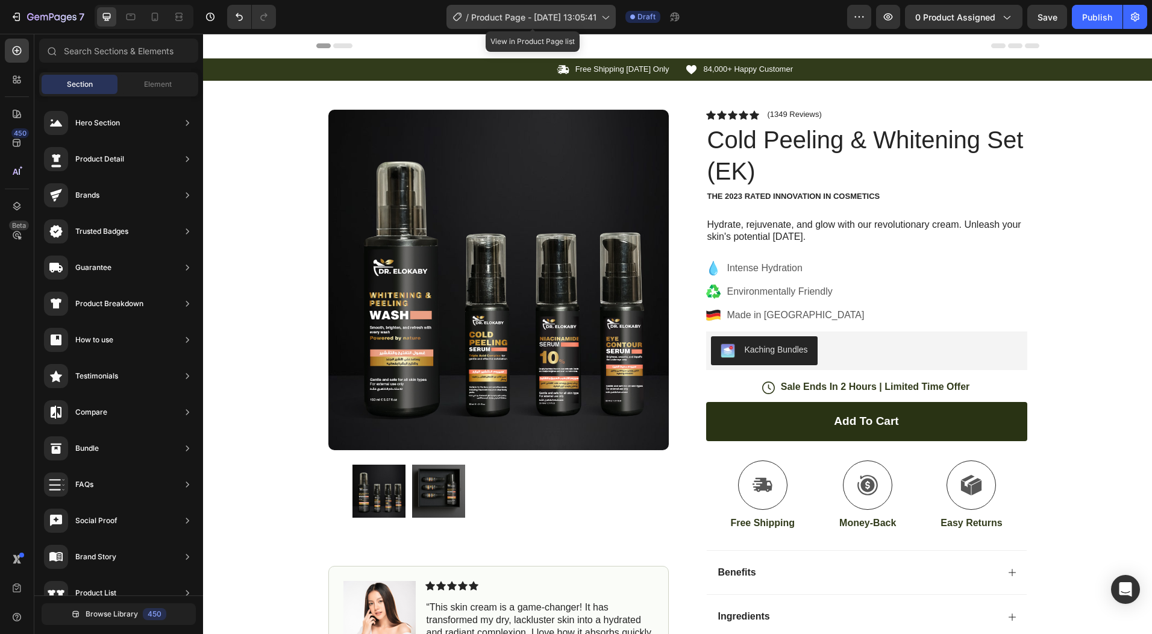
click at [492, 16] on span "Product Page - Sep 29, 13:05:41" at bounding box center [533, 17] width 125 height 13
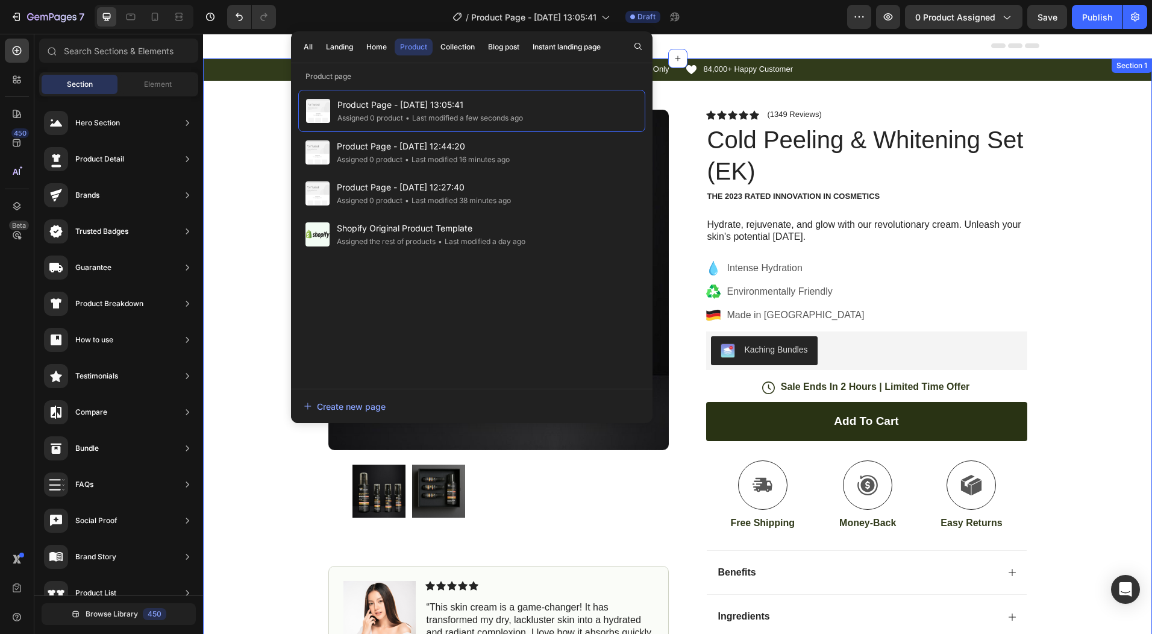
click at [1086, 235] on div "Icon Free Shipping Today Only Text Block Row Icon 84,000+ Happy Customer Text B…" at bounding box center [677, 380] width 949 height 645
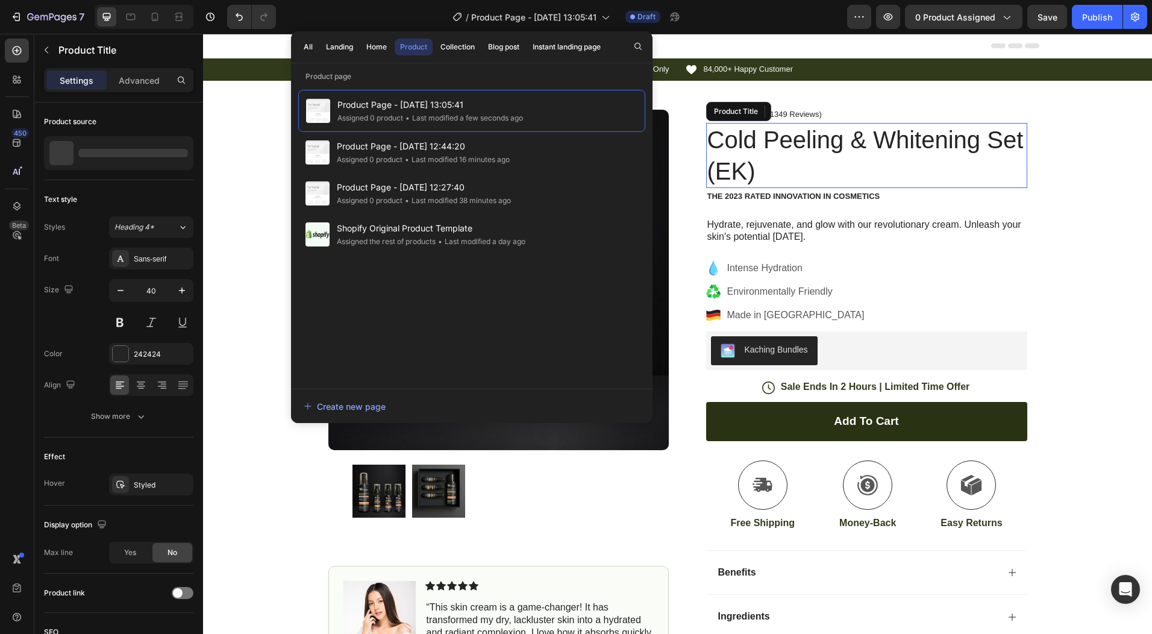
click at [813, 142] on h1 "Cold Peeling & Whitening Set (EK)" at bounding box center [866, 155] width 321 height 65
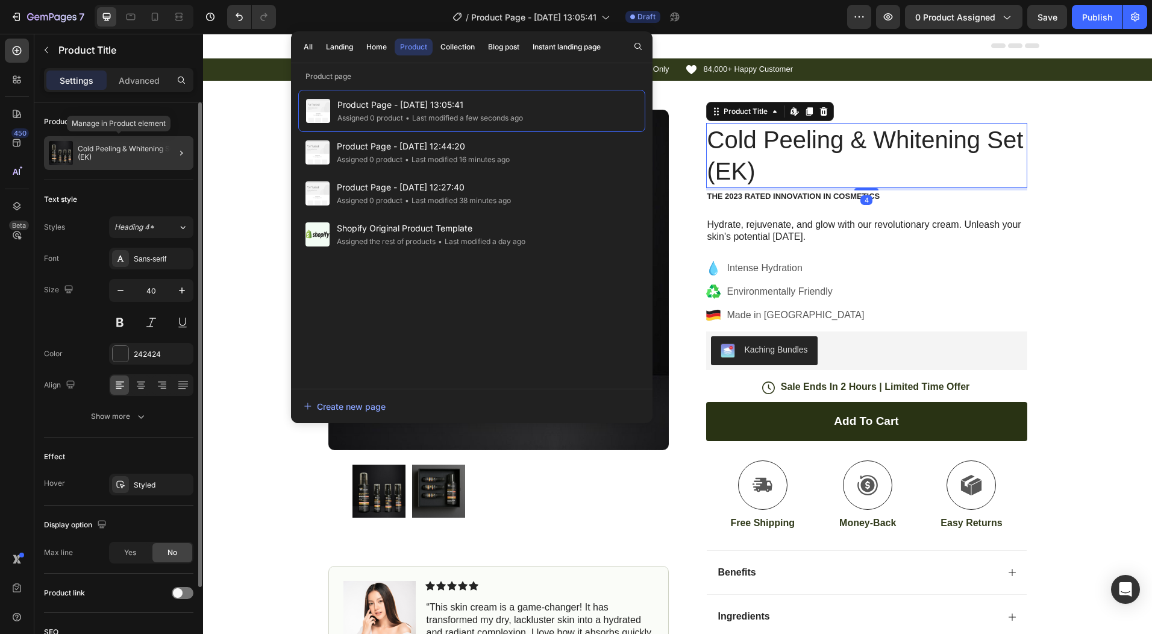
click at [106, 160] on p "Cold Peeling & Whitening Set (EK)" at bounding box center [133, 153] width 111 height 17
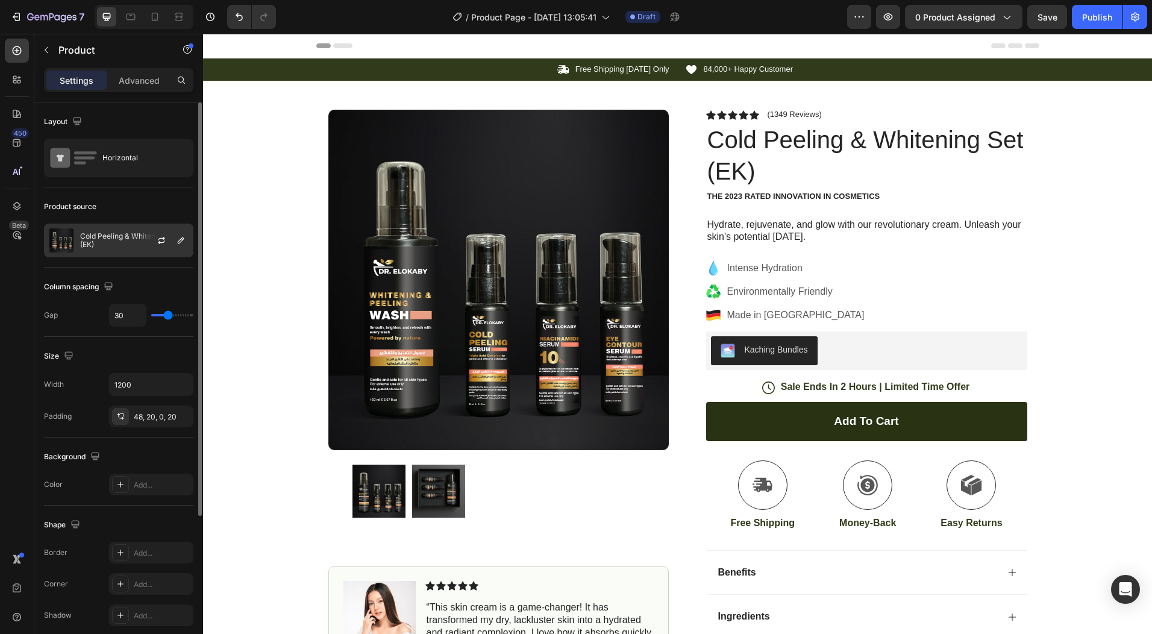
click at [125, 245] on p "Cold Peeling & Whitening Set (EK)" at bounding box center [134, 240] width 108 height 17
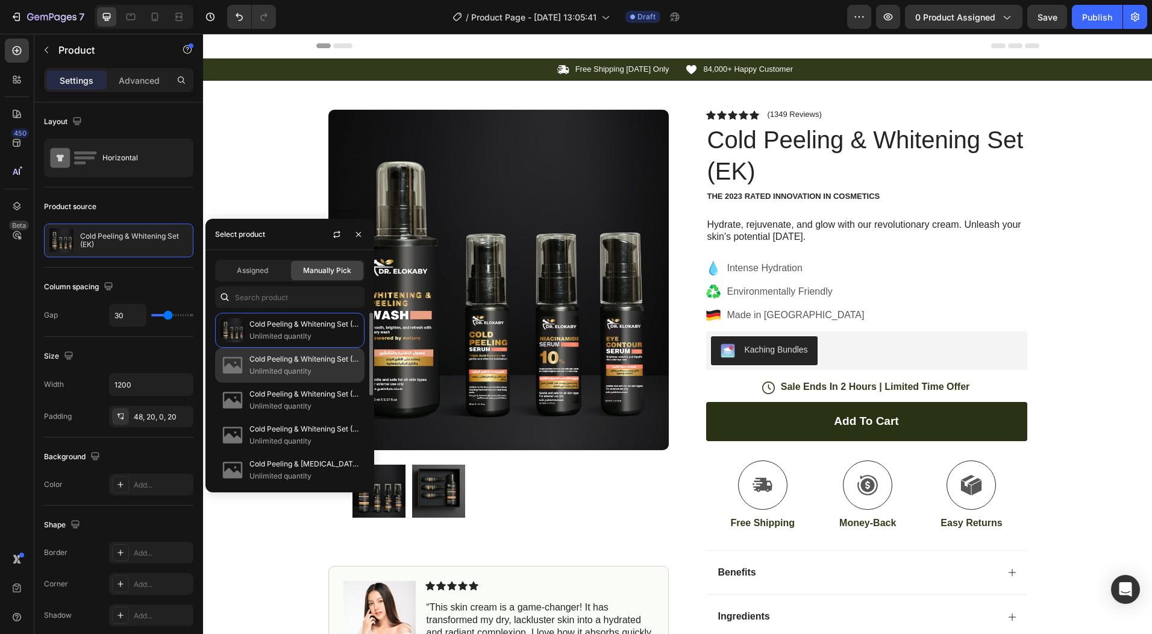
click at [268, 377] on p "Unlimited quantity" at bounding box center [304, 371] width 110 height 12
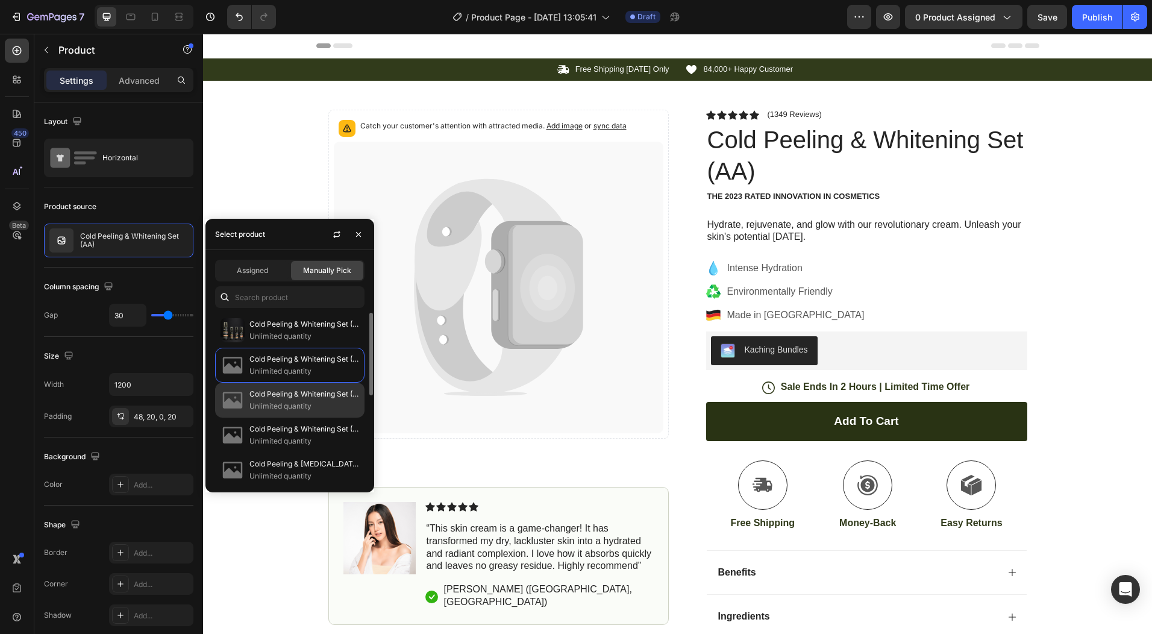
click at [286, 401] on p "Unlimited quantity" at bounding box center [304, 406] width 110 height 12
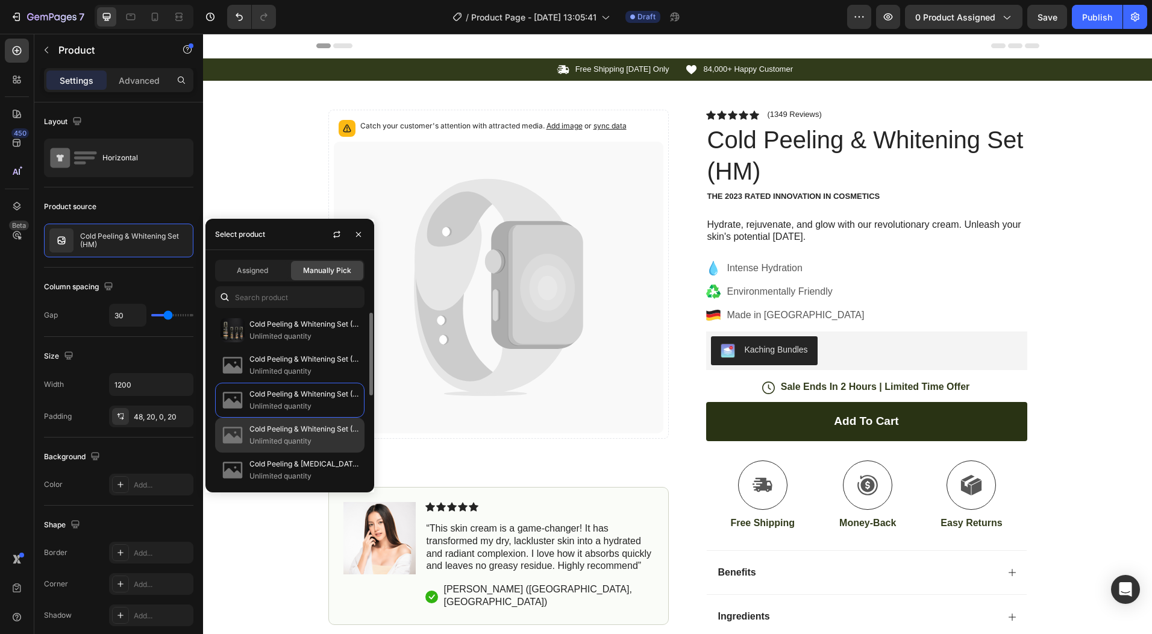
click at [276, 448] on div "Cold Peeling & Whitening Set (AD) Unlimited quantity" at bounding box center [289, 435] width 149 height 35
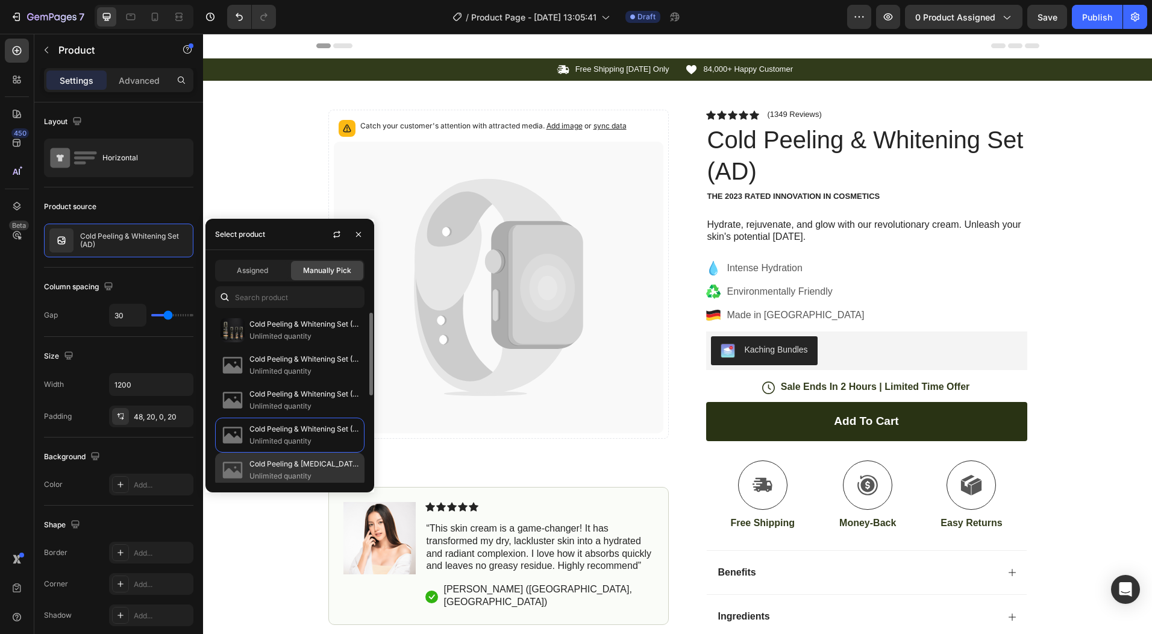
click at [277, 467] on p "Cold Peeling & Whitening Set (BM)" at bounding box center [304, 464] width 110 height 12
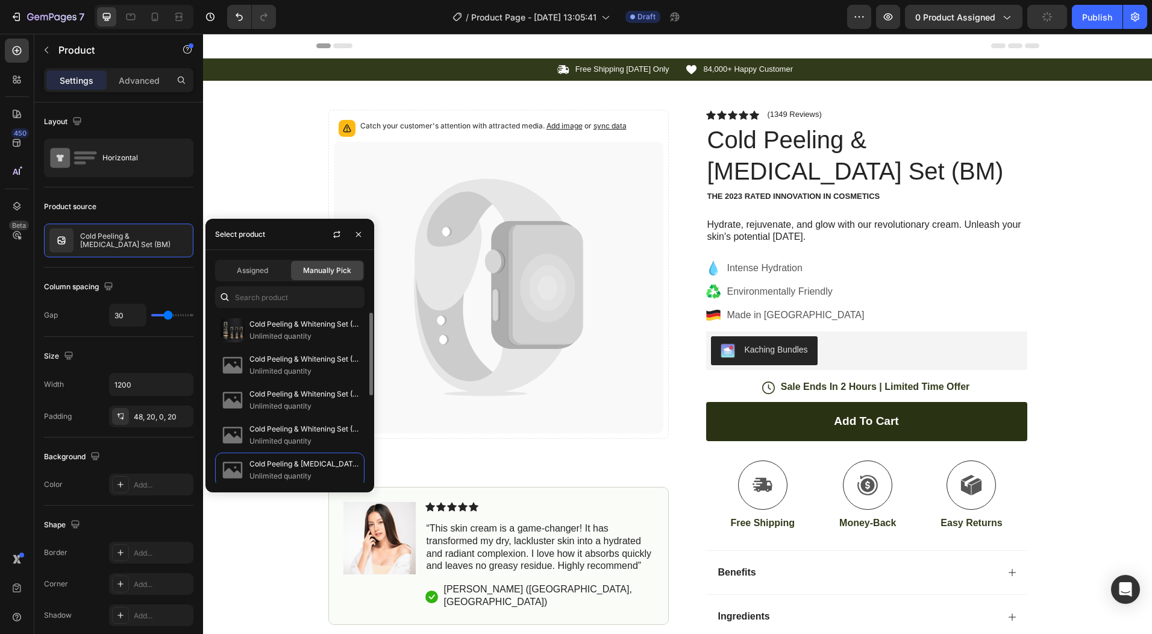
scroll to position [121, 0]
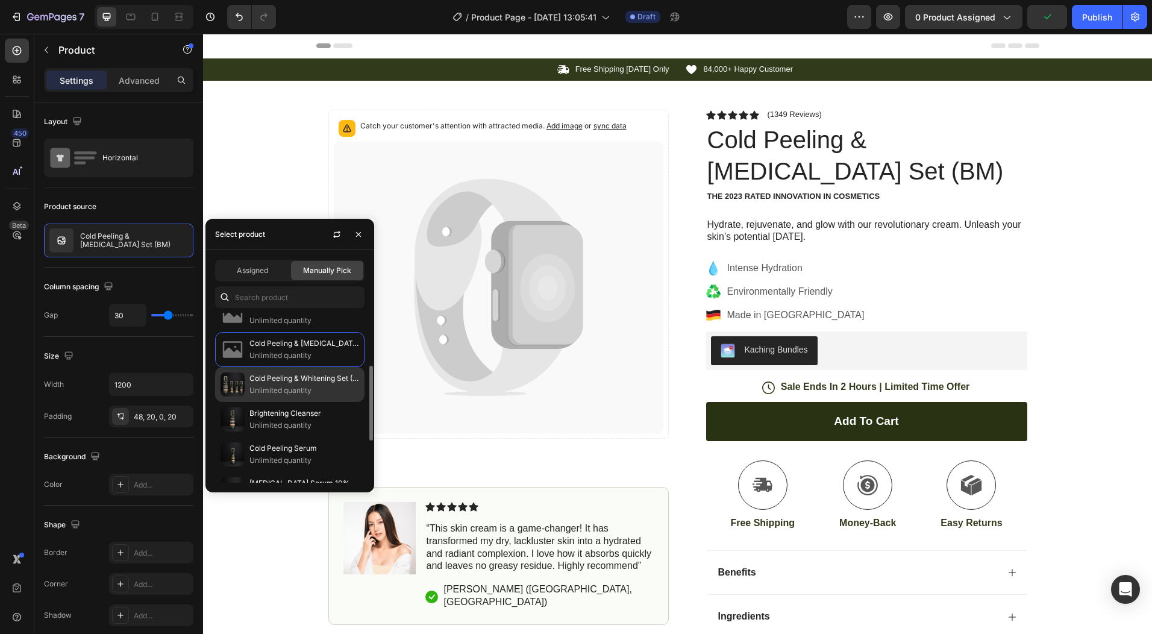
click at [271, 387] on p "Unlimited quantity" at bounding box center [304, 390] width 110 height 12
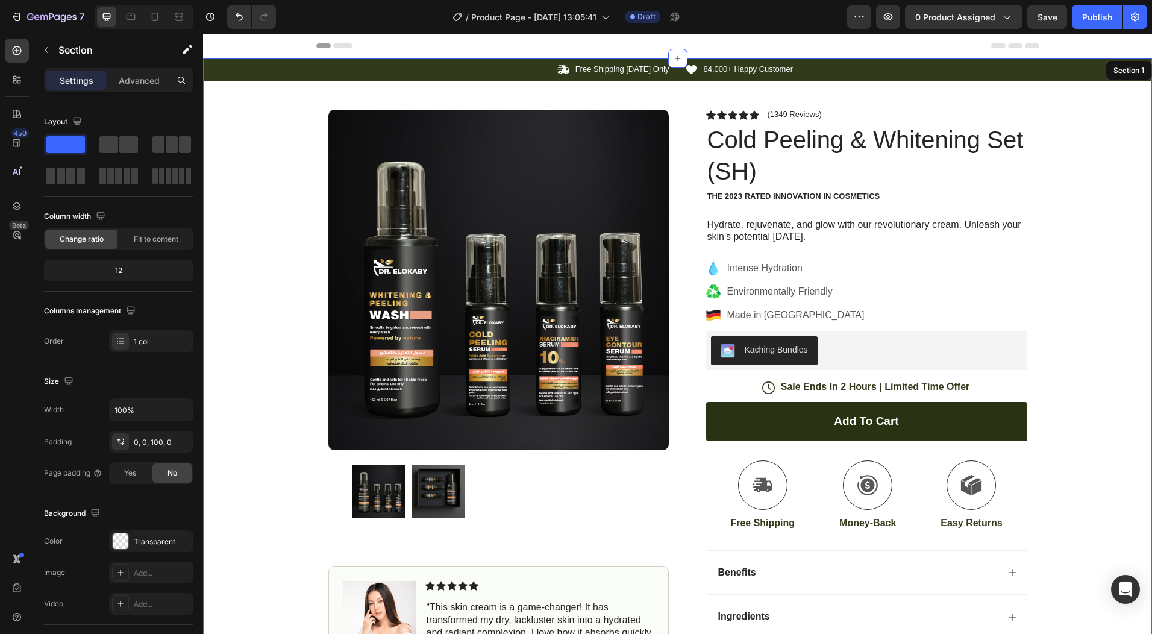
click at [240, 155] on div "Icon Free Shipping Today Only Text Block Row Icon 84,000+ Happy Customer Text B…" at bounding box center [677, 380] width 949 height 645
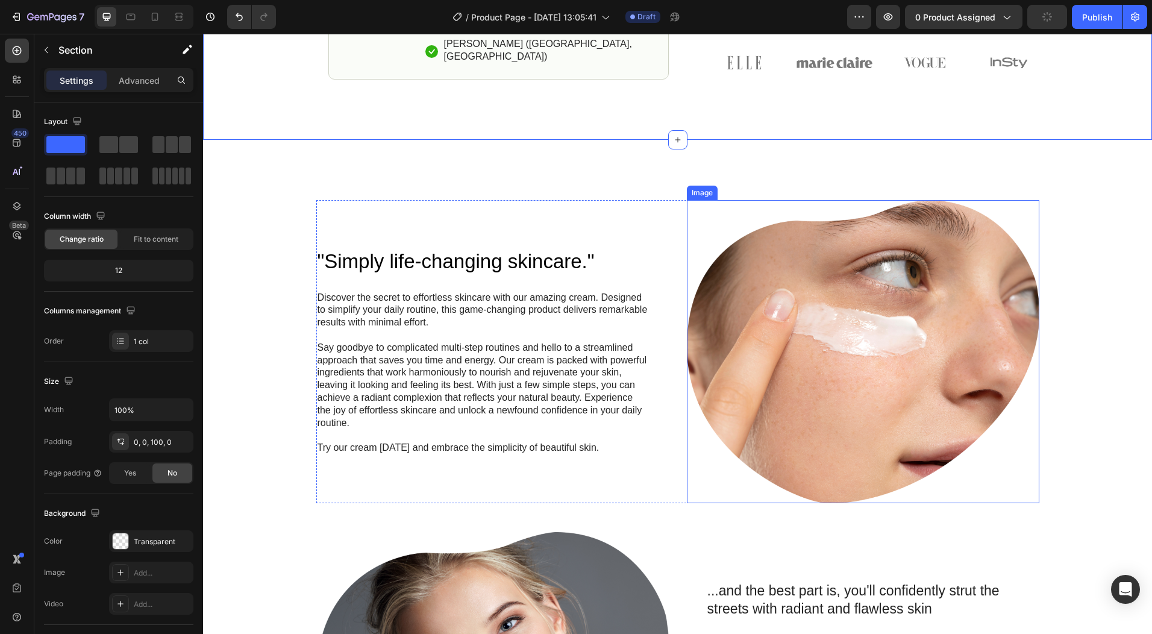
scroll to position [723, 0]
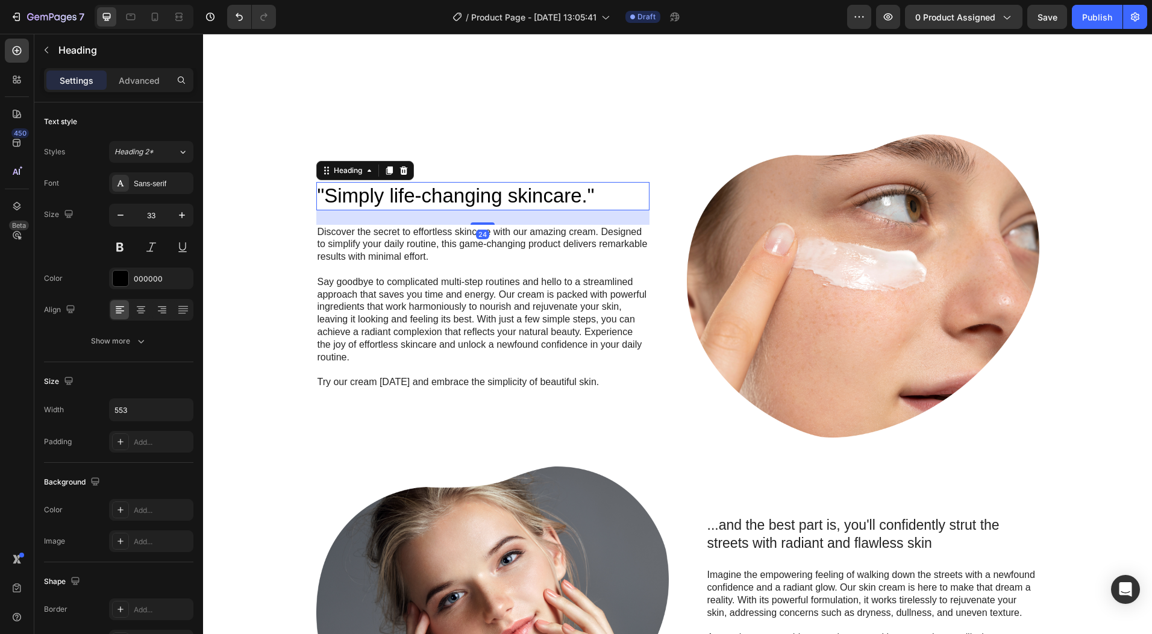
click at [344, 194] on h2 ""Simply life-changing skincare."" at bounding box center [482, 196] width 333 height 28
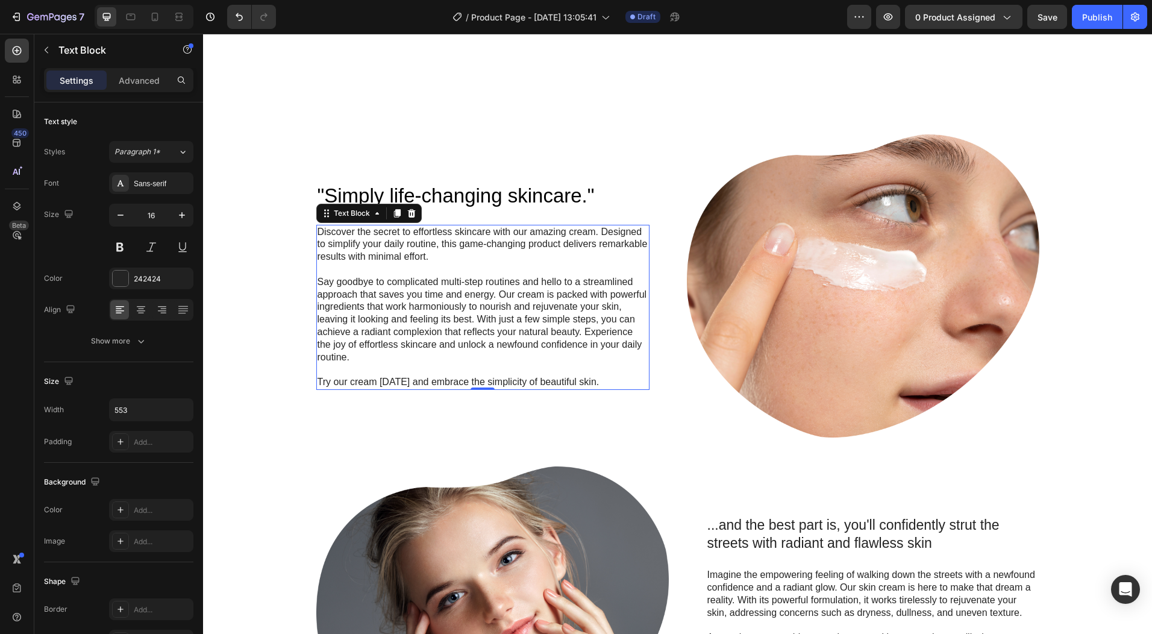
click at [454, 324] on p "Say goodbye to complicated multi-step routines and hello to a streamlined appro…" at bounding box center [483, 320] width 331 height 88
click at [349, 219] on div "Text Block" at bounding box center [351, 213] width 65 height 14
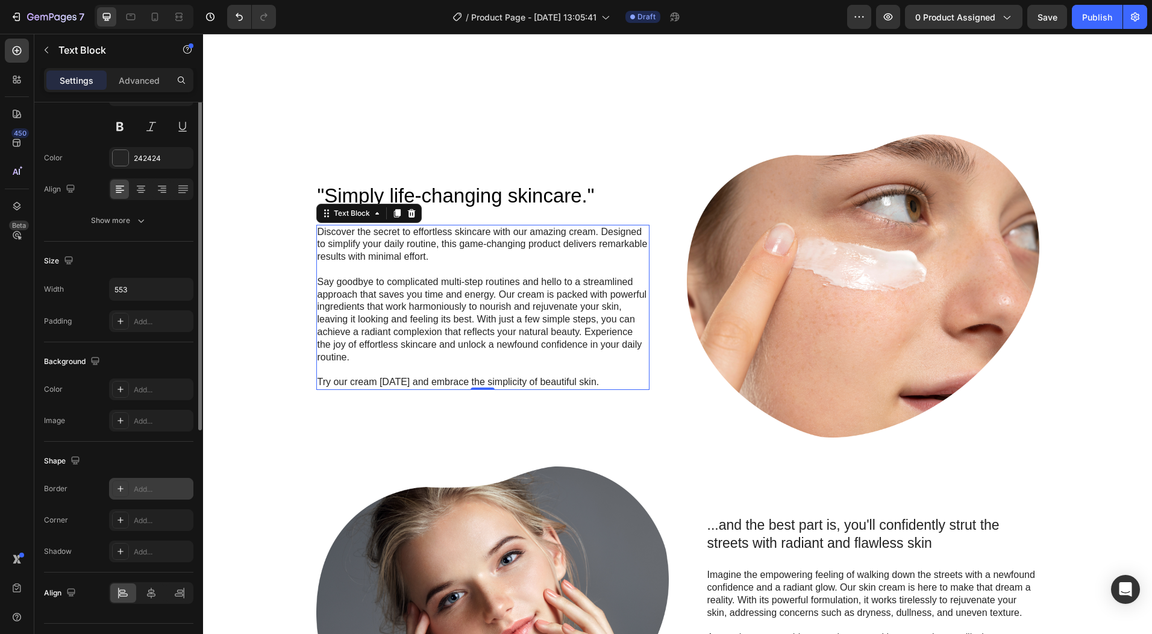
scroll to position [148, 0]
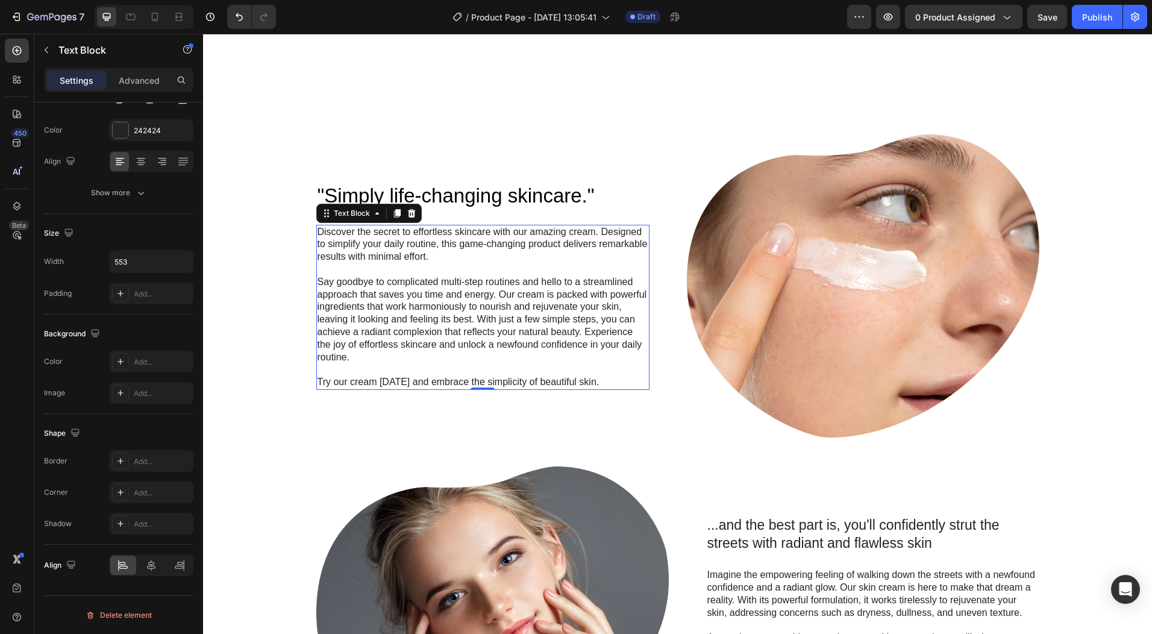
click at [586, 369] on p at bounding box center [483, 369] width 331 height 13
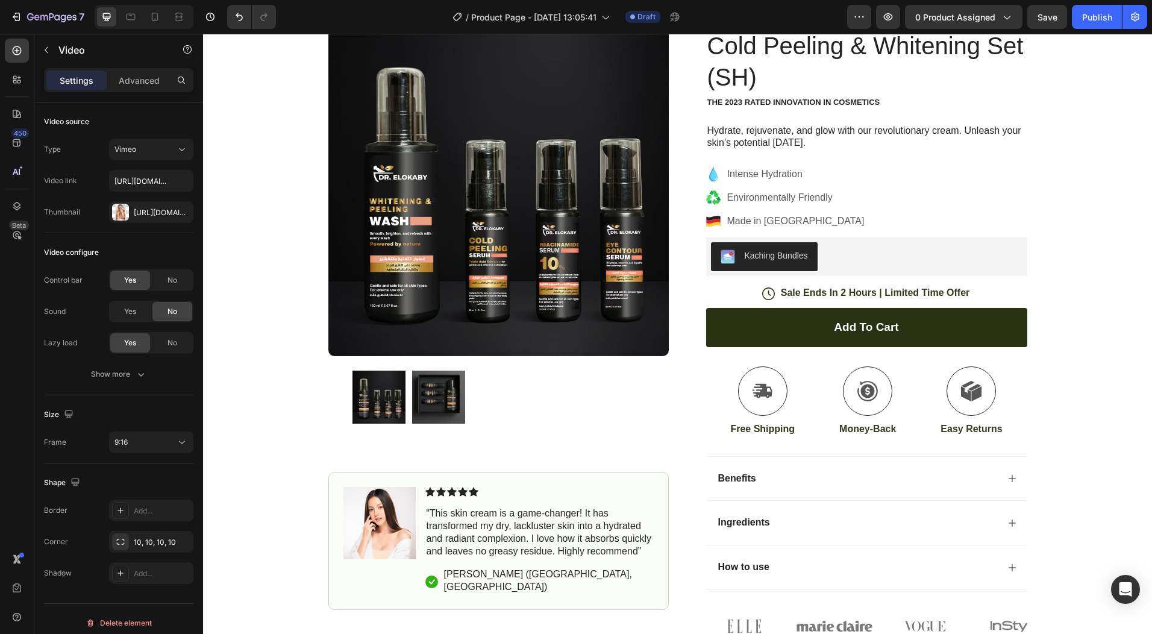
scroll to position [0, 0]
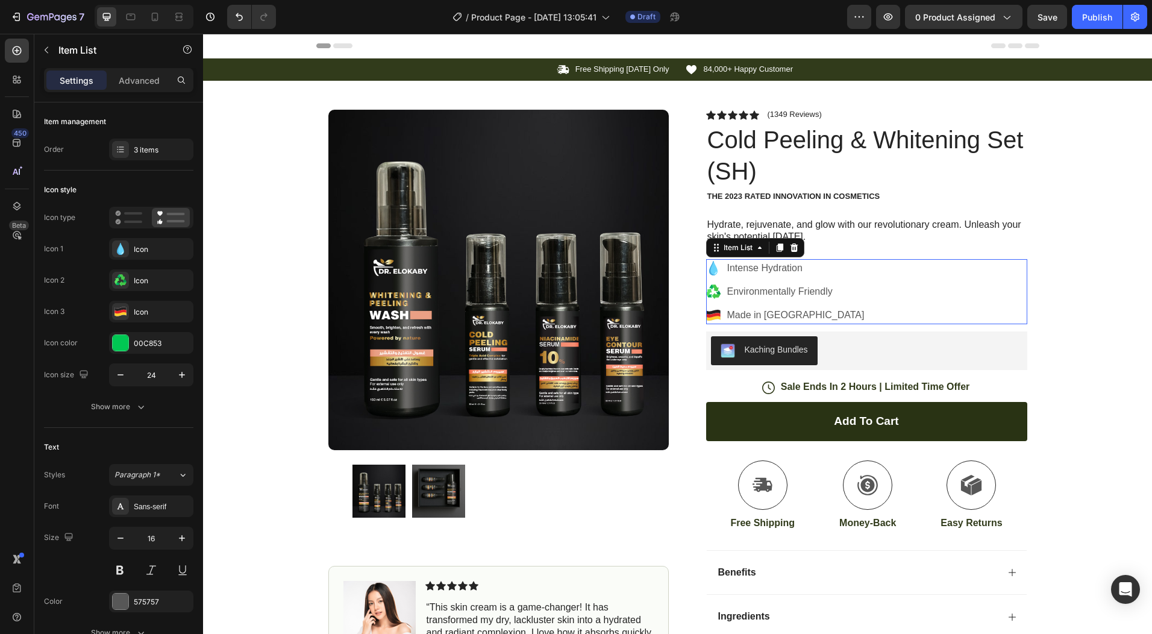
click at [778, 312] on p "Made in Germany" at bounding box center [795, 315] width 137 height 14
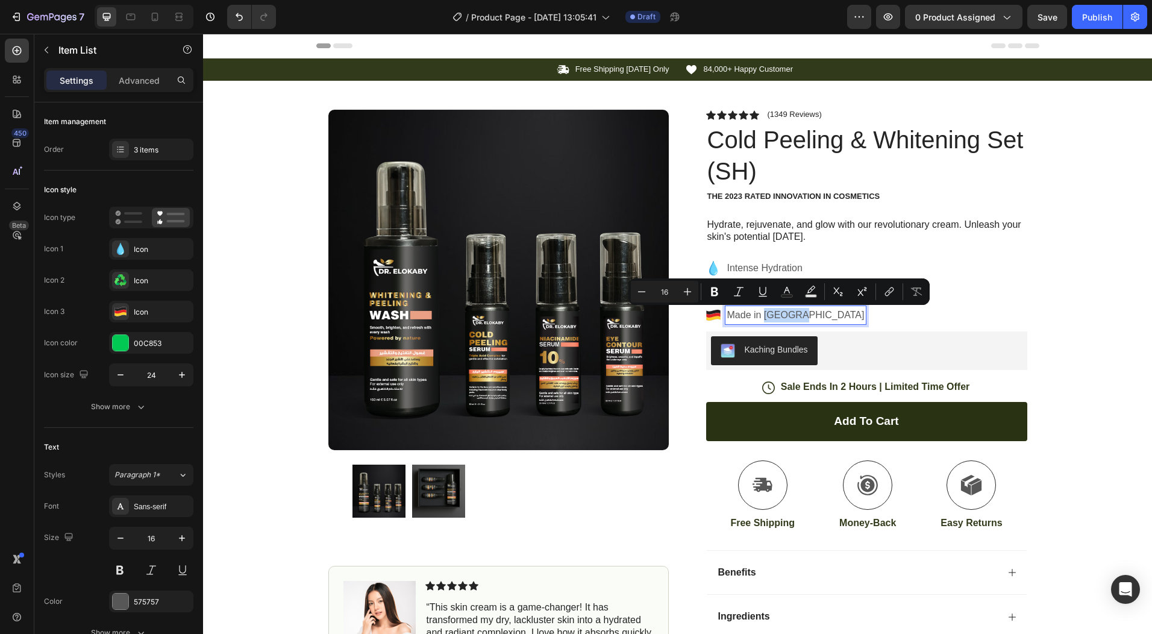
click at [775, 312] on p "Made in Germany" at bounding box center [795, 315] width 137 height 14
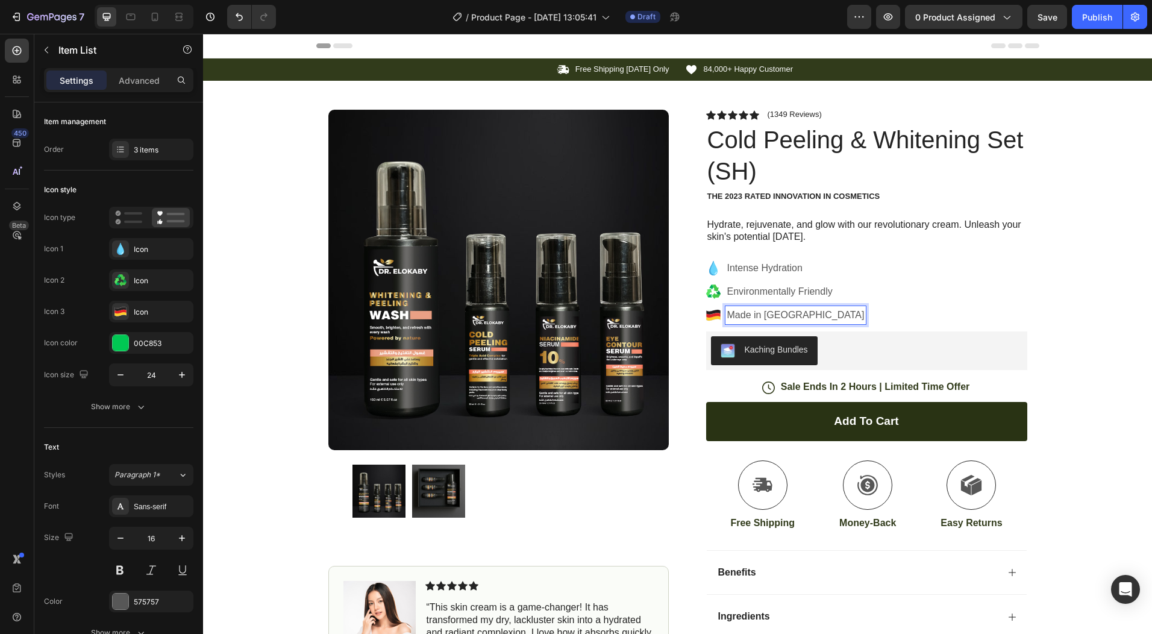
click at [760, 312] on p "Made in Germany" at bounding box center [795, 315] width 137 height 14
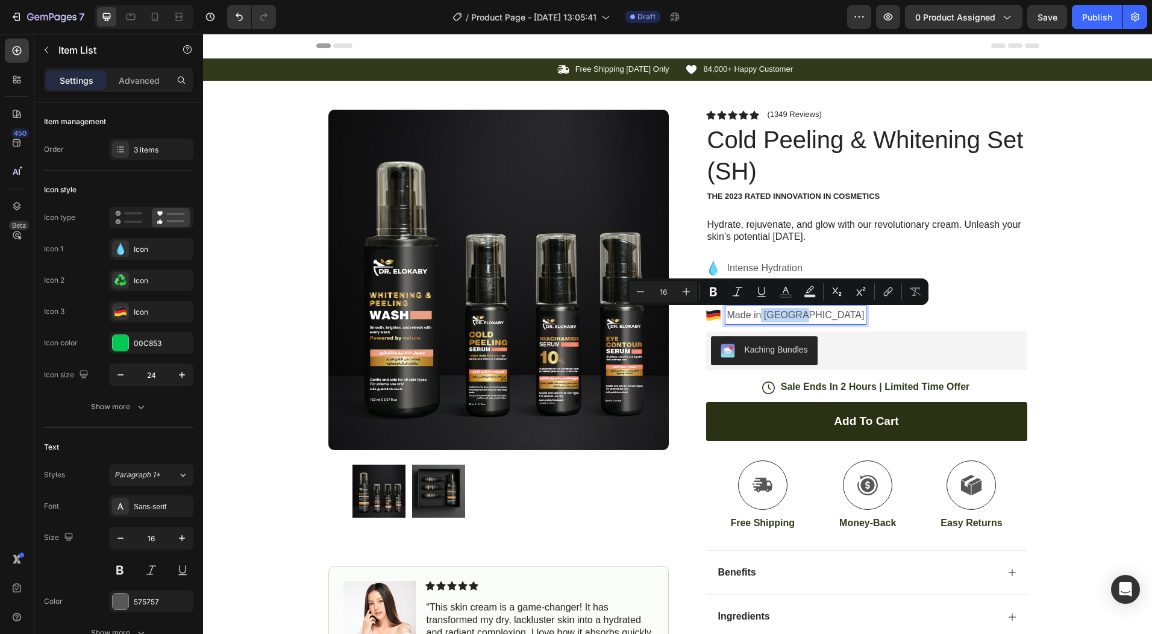
drag, startPoint x: 757, startPoint y: 312, endPoint x: 804, endPoint y: 313, distance: 47.0
click at [804, 313] on p "Made in Germany" at bounding box center [795, 315] width 137 height 14
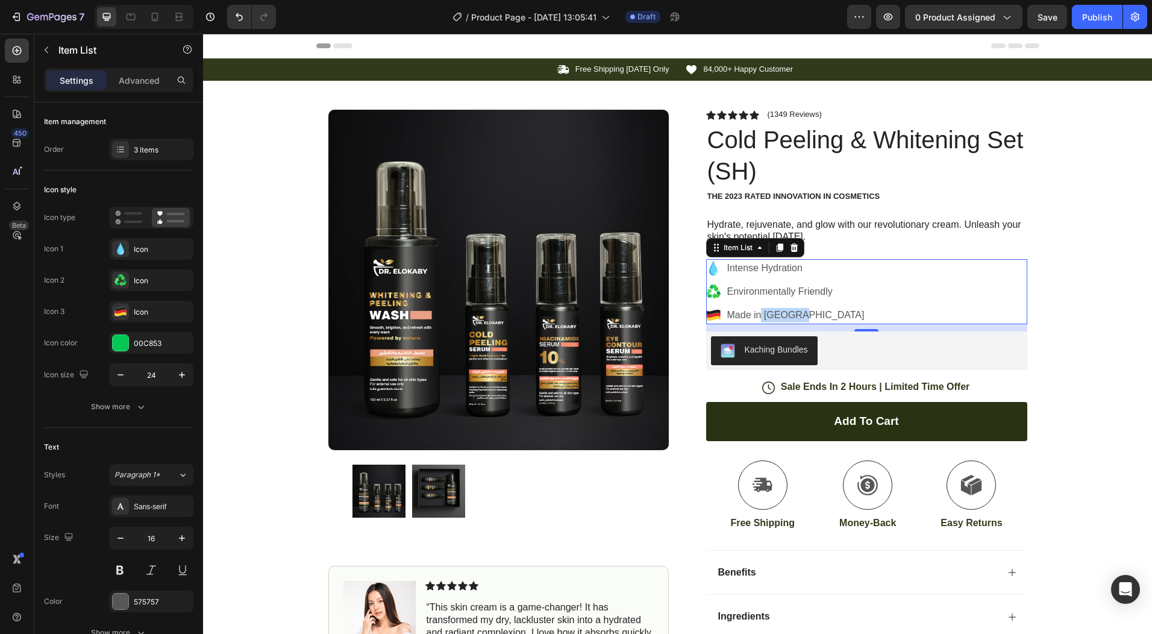
click at [784, 310] on p "Made in Germany" at bounding box center [795, 315] width 137 height 14
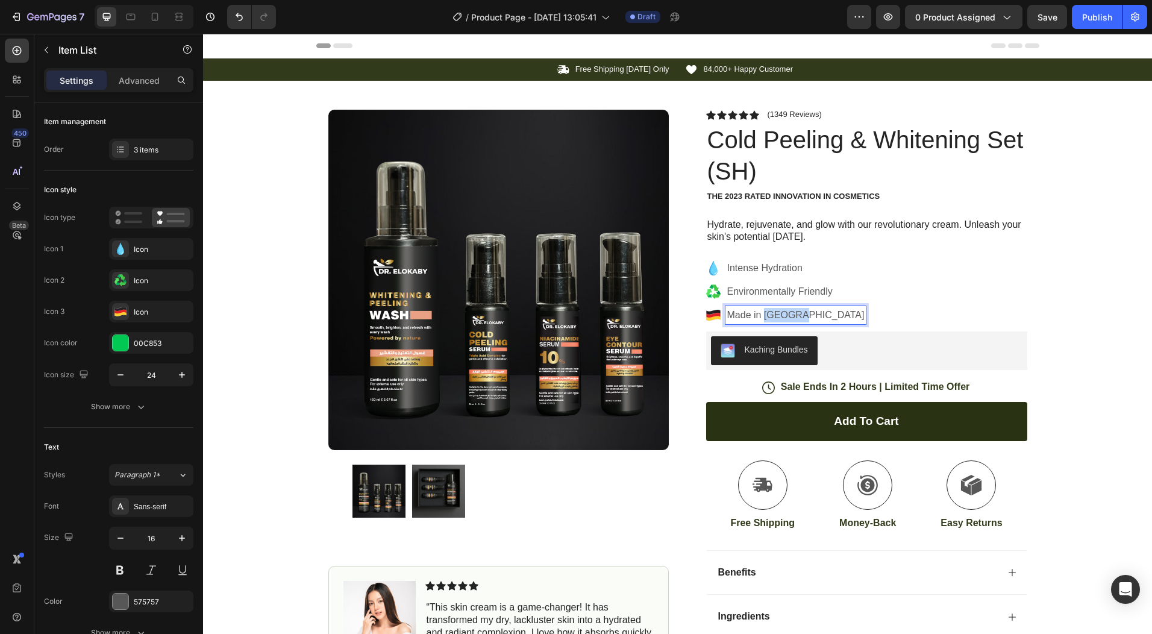
click at [784, 310] on p "Made in Germany" at bounding box center [795, 315] width 137 height 14
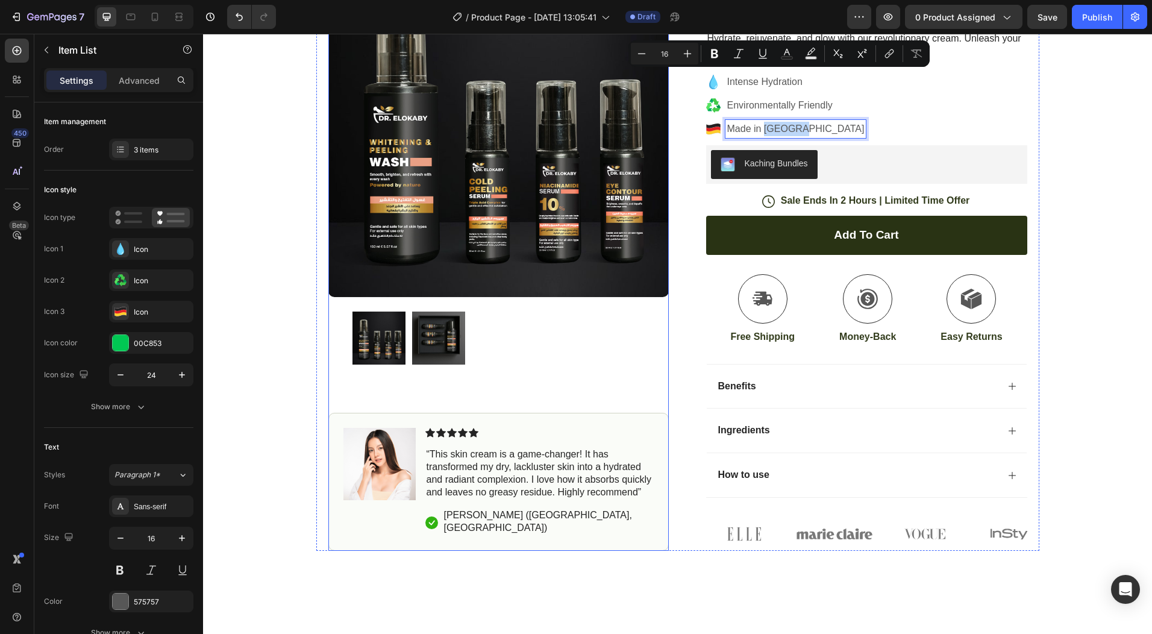
scroll to position [301, 0]
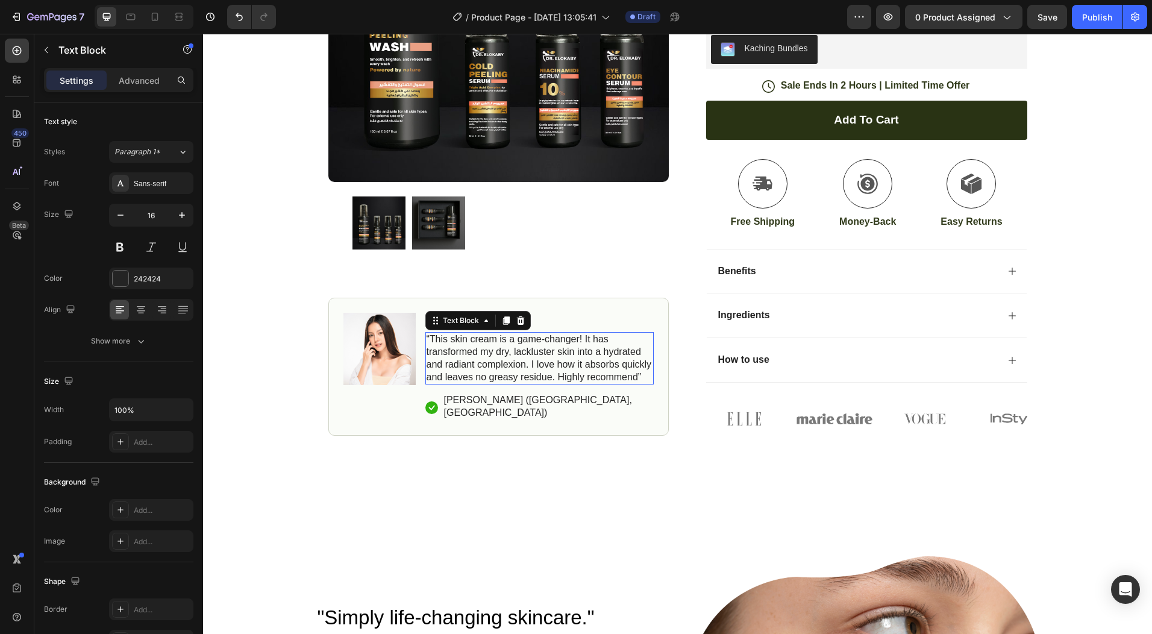
click at [484, 368] on p "“This skin cream is a game-changer! It has transformed my dry, lackluster skin …" at bounding box center [540, 358] width 226 height 50
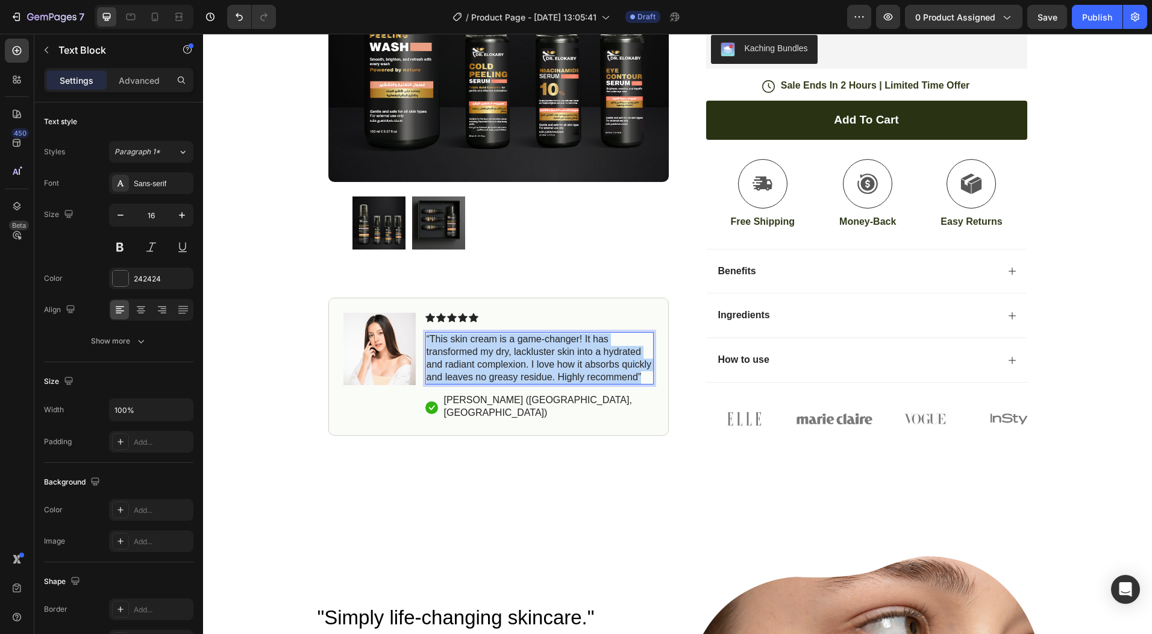
click at [484, 368] on p "“This skin cream is a game-changer! It has transformed my dry, lackluster skin …" at bounding box center [540, 358] width 226 height 50
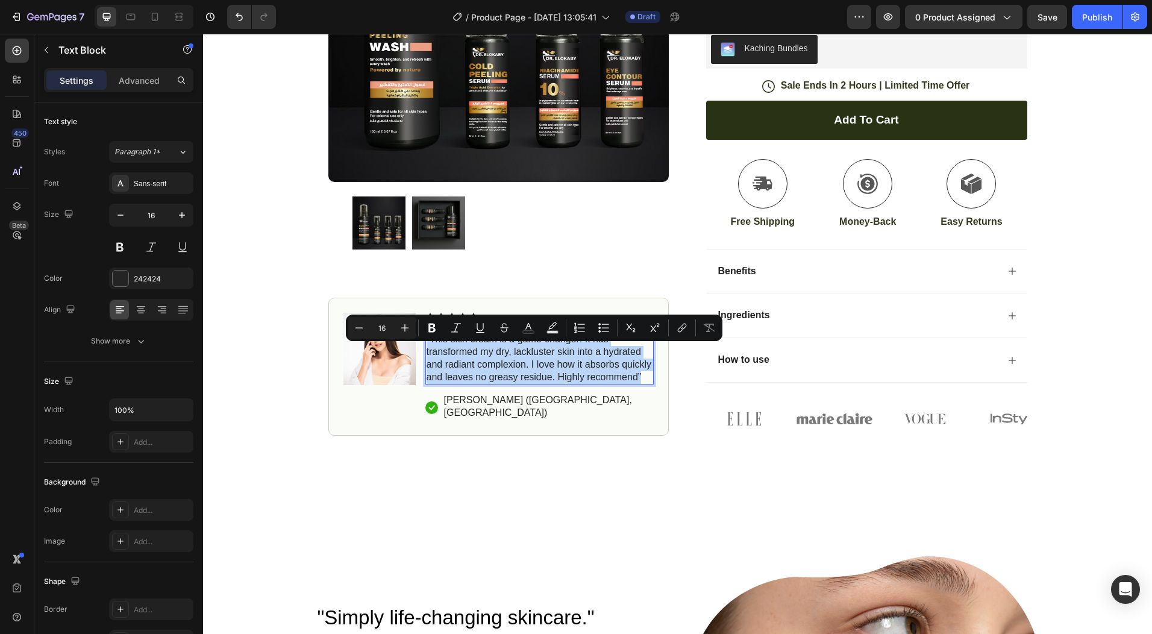
click at [484, 368] on p "“This skin cream is a game-changer! It has transformed my dry, lackluster skin …" at bounding box center [540, 358] width 226 height 50
drag, startPoint x: 484, startPoint y: 368, endPoint x: 576, endPoint y: 523, distance: 180.4
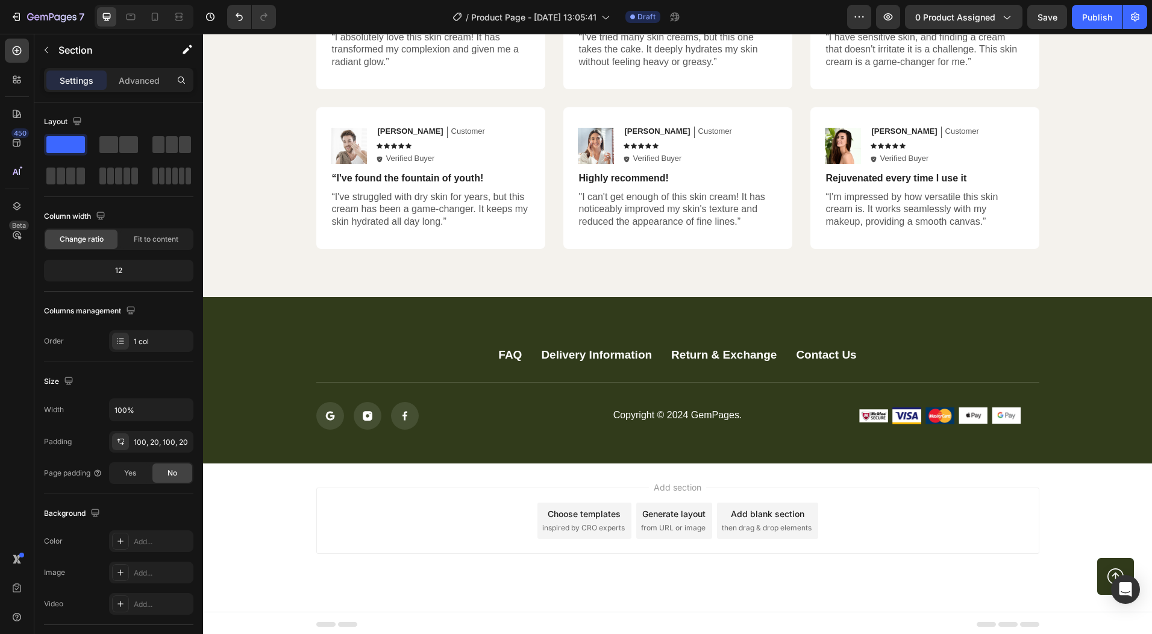
scroll to position [3146, 0]
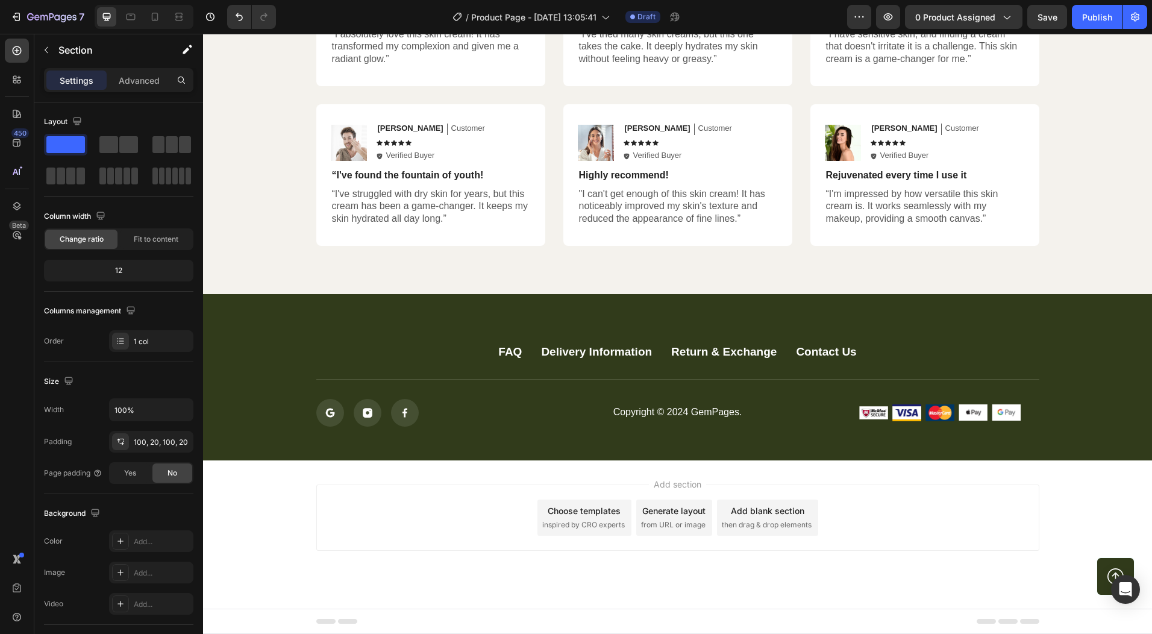
click at [1083, 625] on div "Footer" at bounding box center [677, 621] width 949 height 25
